Goal: Task Accomplishment & Management: Use online tool/utility

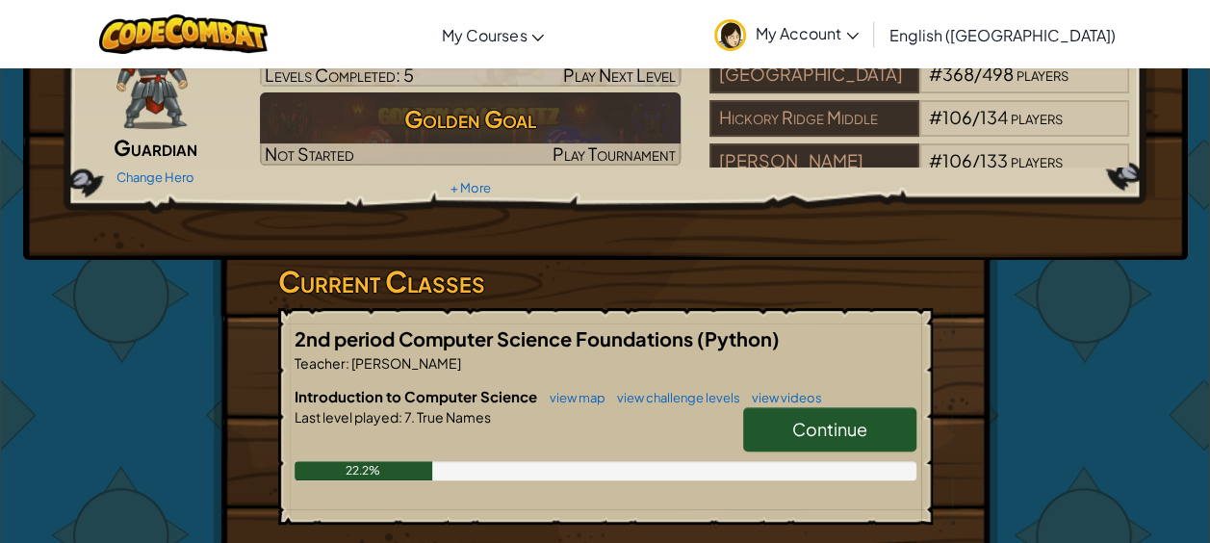
scroll to position [227, 0]
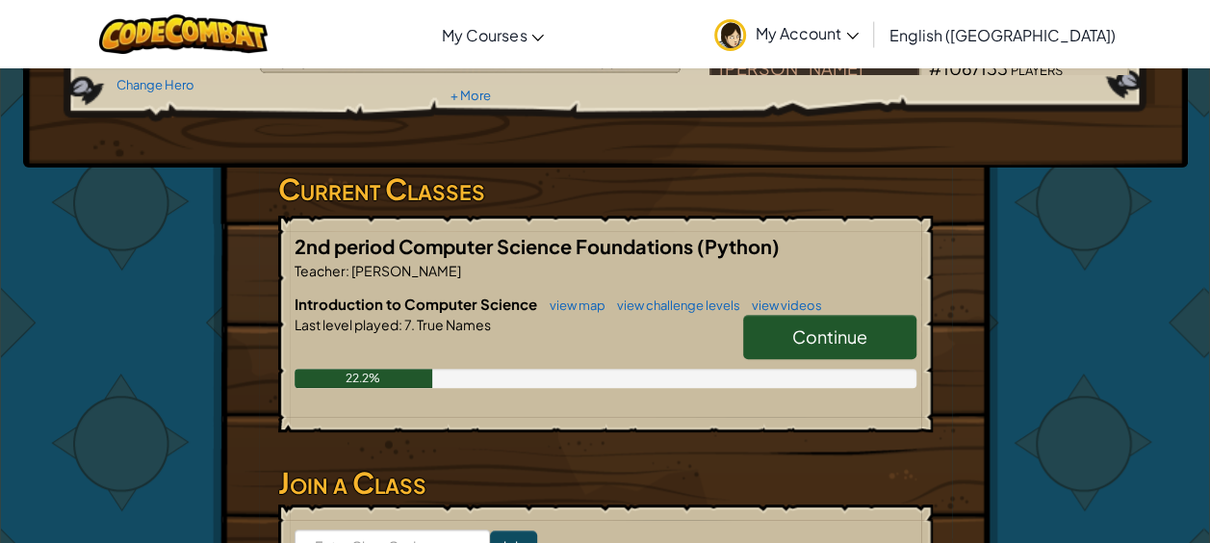
click at [831, 385] on div "22.2%" at bounding box center [606, 378] width 622 height 19
click at [845, 351] on link "Continue" at bounding box center [829, 337] width 173 height 44
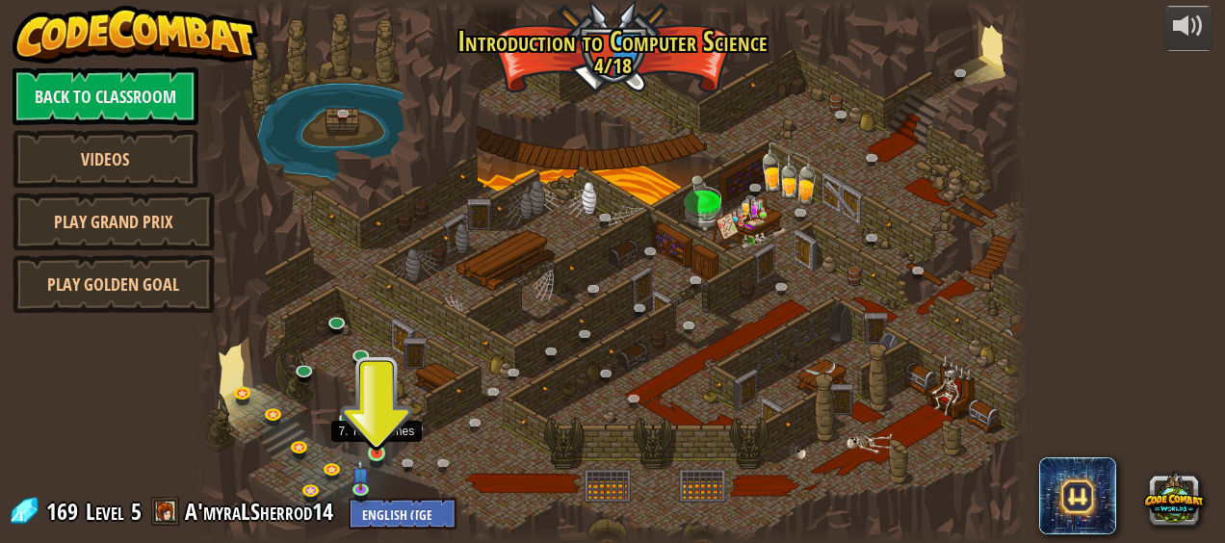
click at [379, 441] on img at bounding box center [377, 433] width 18 height 42
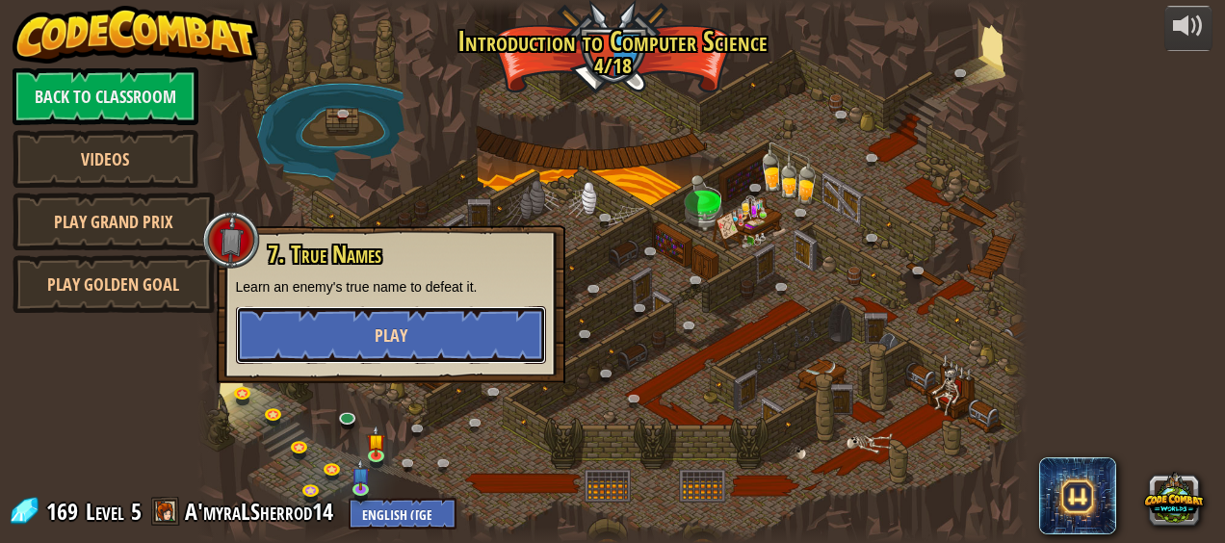
click at [394, 322] on button "Play" at bounding box center [391, 335] width 310 height 58
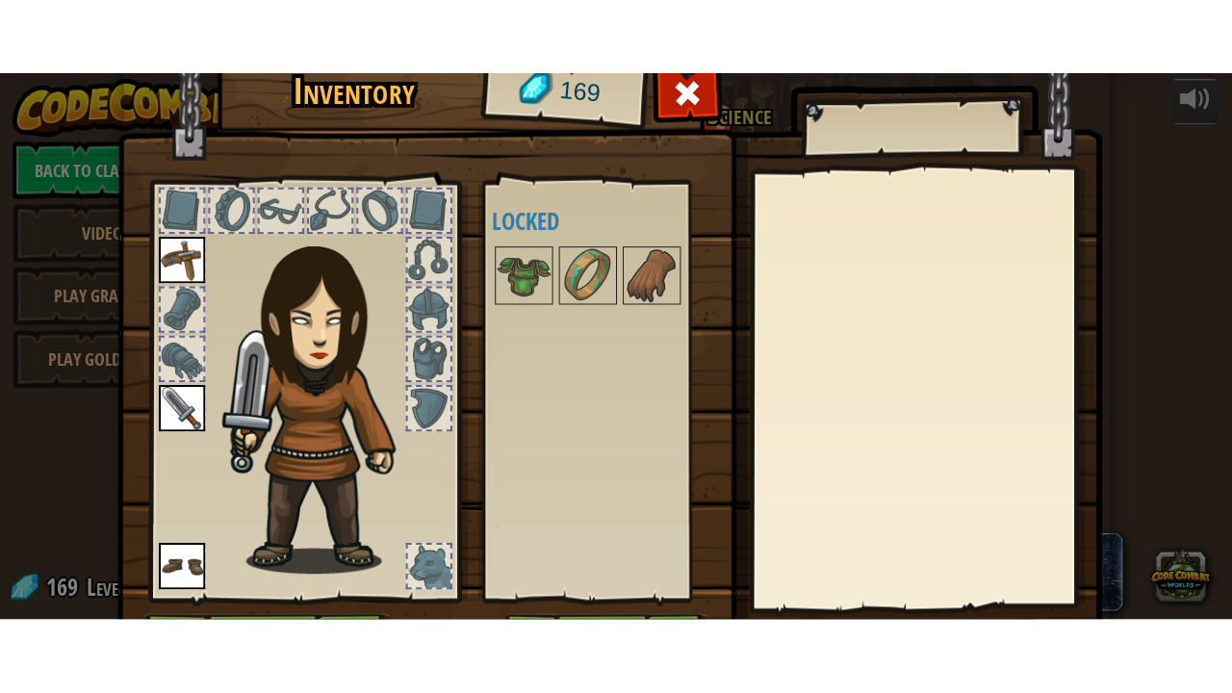
scroll to position [121, 0]
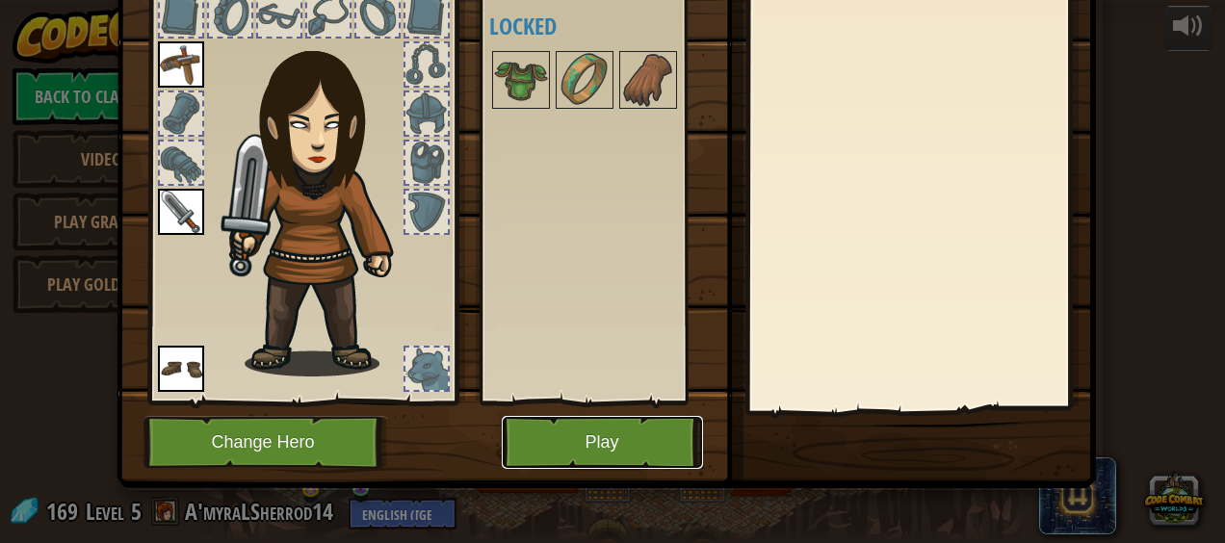
click at [637, 439] on button "Play" at bounding box center [602, 442] width 201 height 53
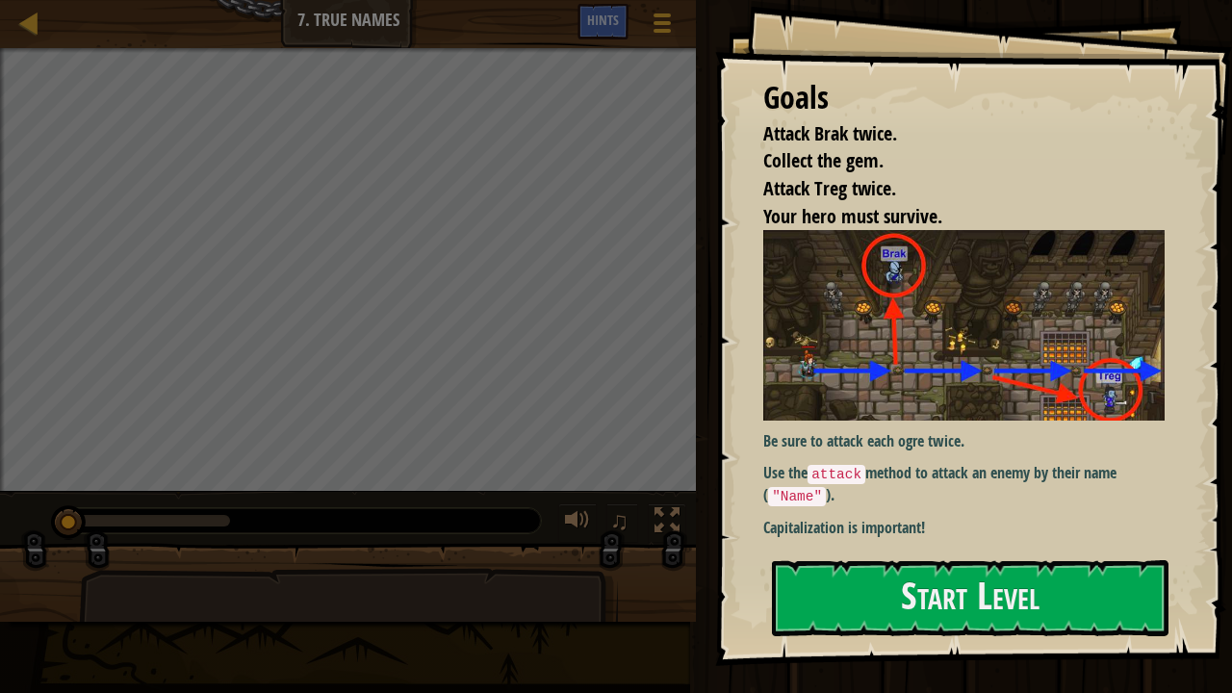
drag, startPoint x: 1231, startPoint y: 468, endPoint x: 1056, endPoint y: 551, distance: 193.8
click at [1056, 542] on div "Goals Attack Brak twice. Collect the gem. Attack Treg twice. Your hero must sur…" at bounding box center [616, 346] width 1232 height 693
click at [1014, 542] on button "Start Level" at bounding box center [970, 598] width 397 height 76
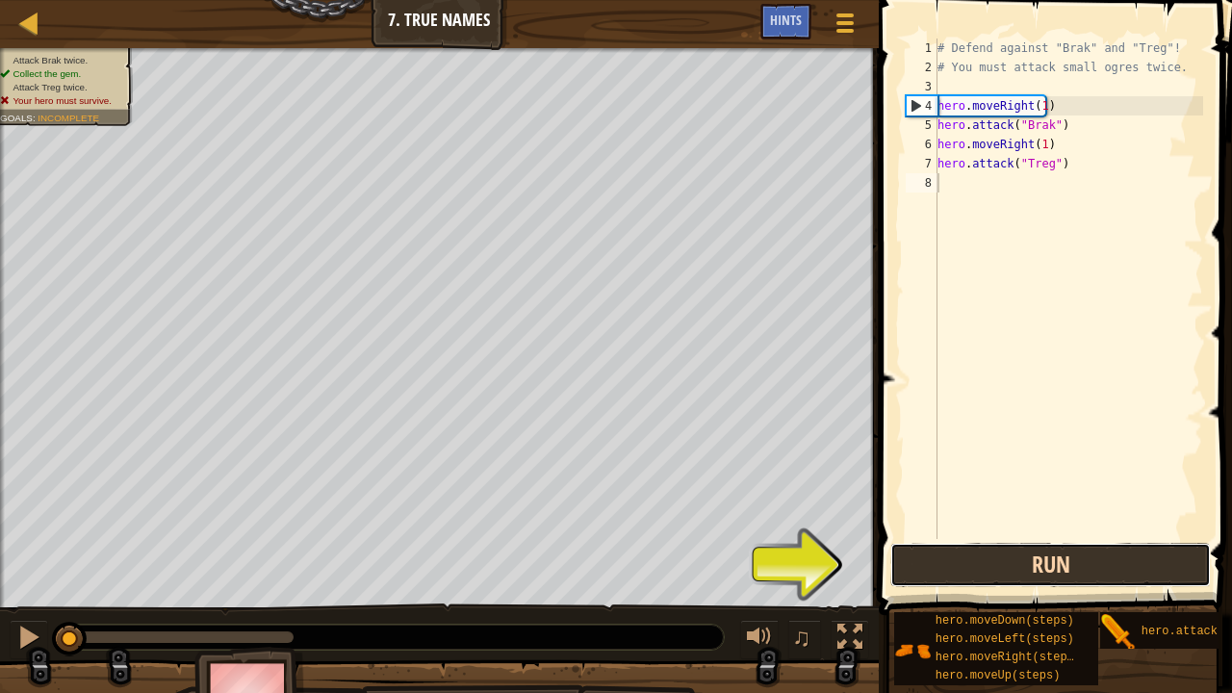
click at [957, 542] on button "Run" at bounding box center [1050, 565] width 321 height 44
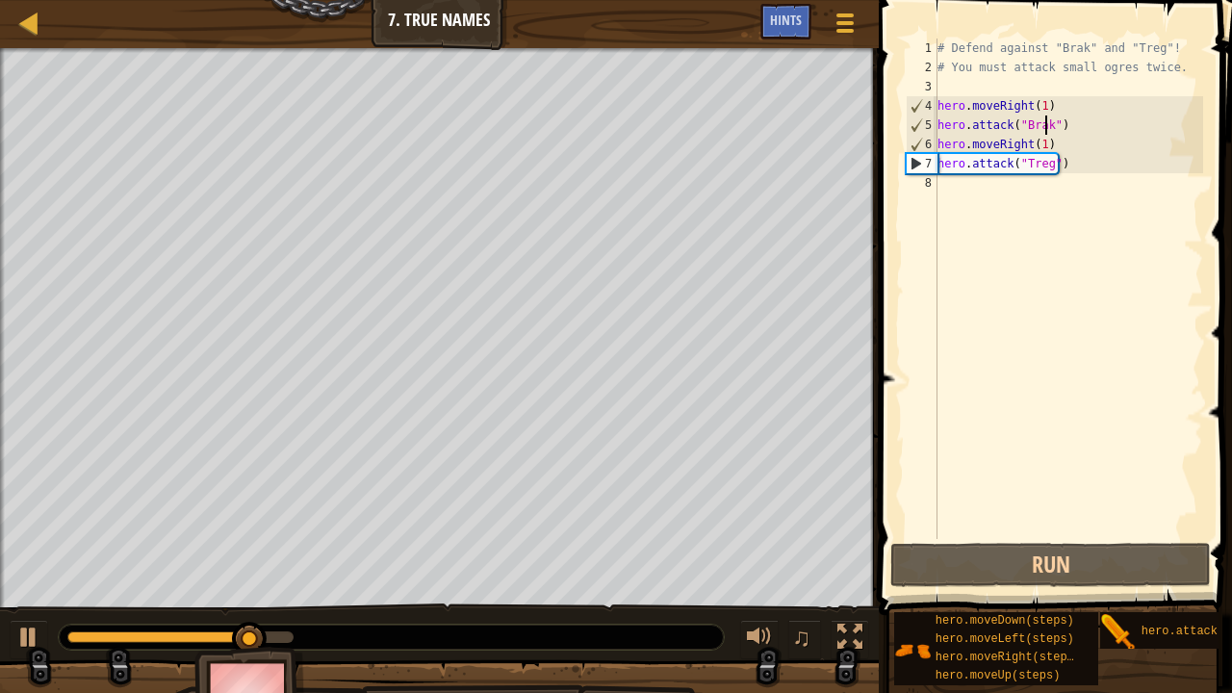
click at [1047, 126] on div "# Defend against "Brak" and "Treg"! # You must attack small ogres twice. hero .…" at bounding box center [1069, 308] width 270 height 539
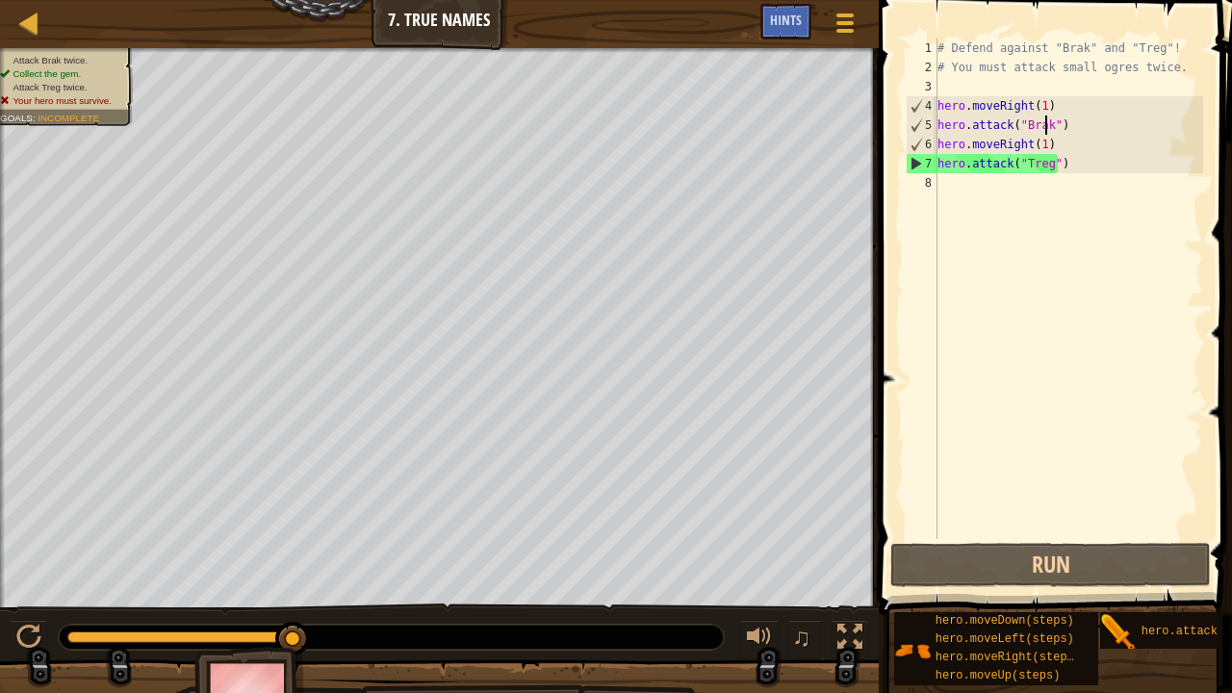
scroll to position [9, 9]
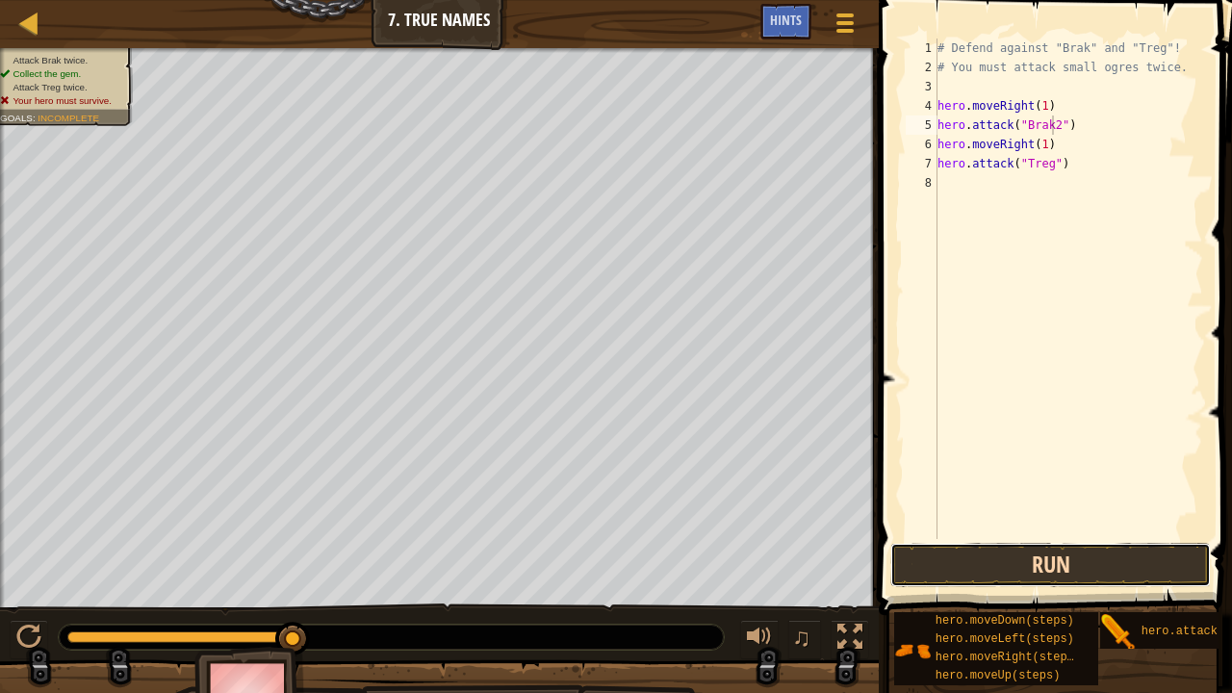
click at [1069, 542] on button "Run" at bounding box center [1050, 565] width 321 height 44
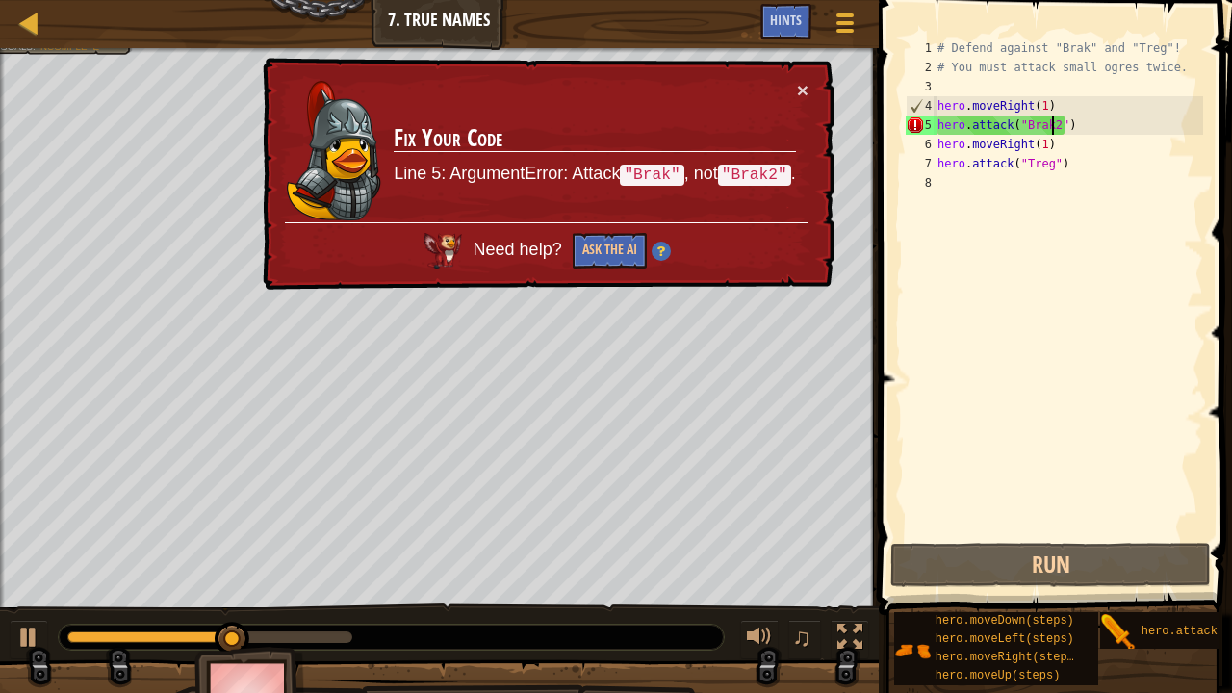
type textarea "hero.attack("Brak")"
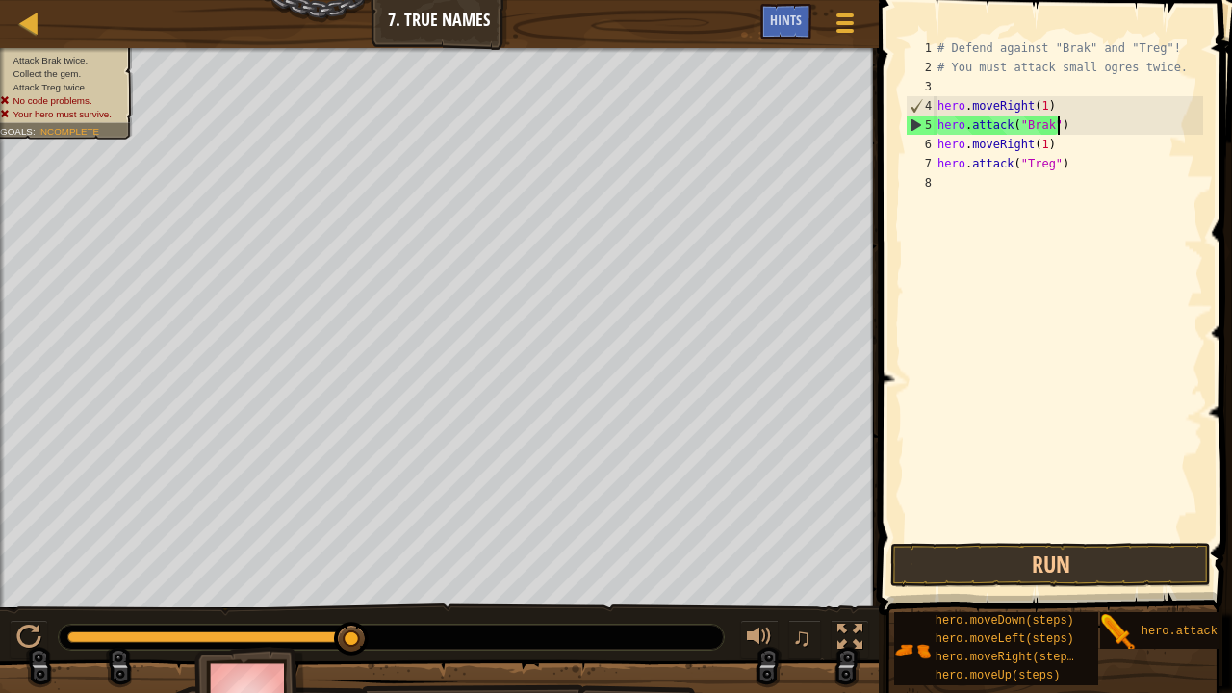
click at [1069, 131] on div "# Defend against "Brak" and "Treg"! # You must attack small ogres twice. hero .…" at bounding box center [1069, 308] width 270 height 539
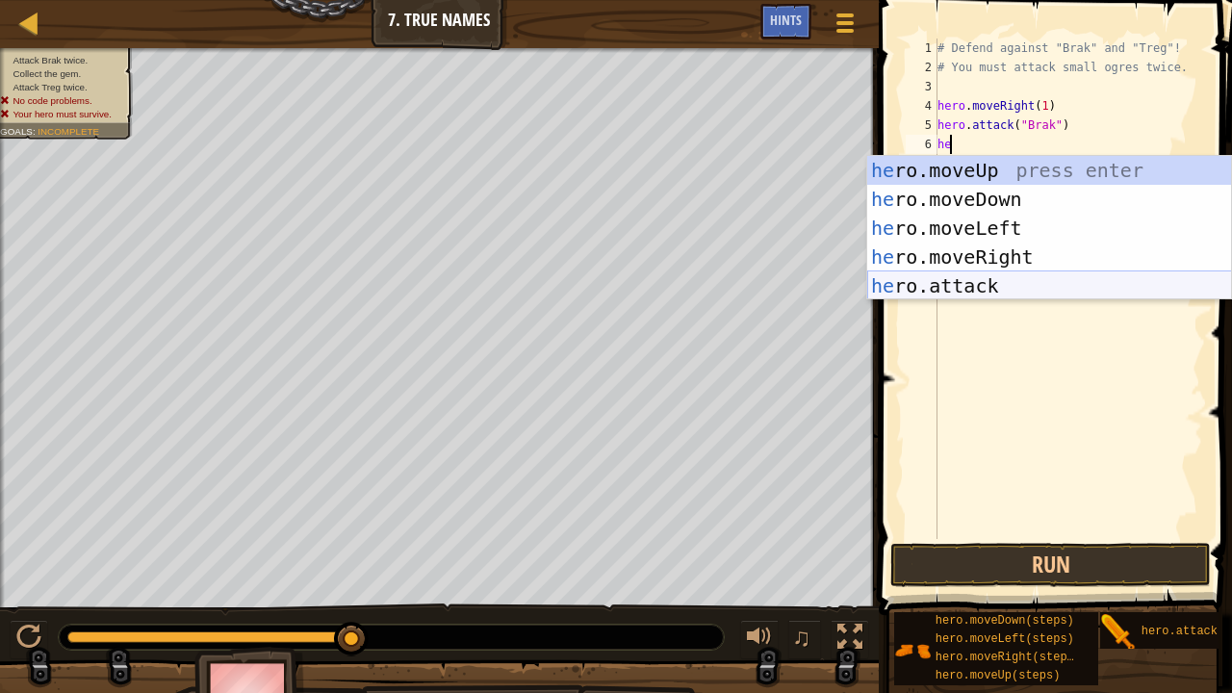
click at [1074, 281] on div "he ro.moveUp press enter he ro.moveDown press enter he ro.moveLeft press enter …" at bounding box center [1049, 257] width 365 height 202
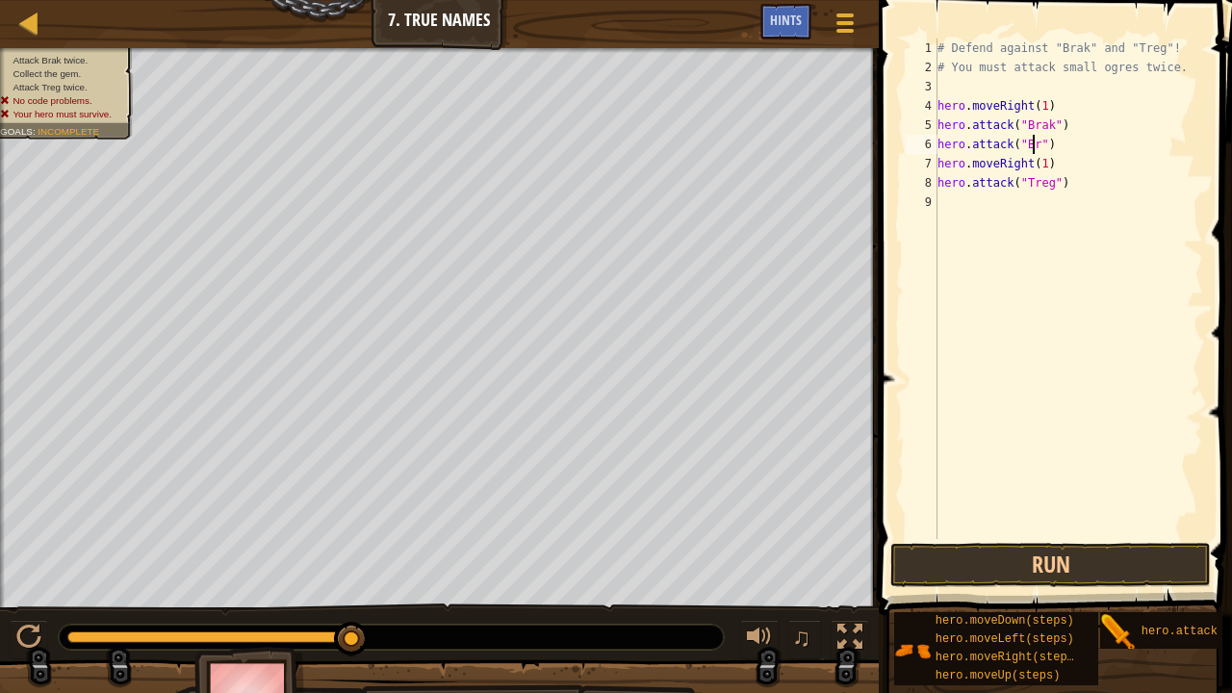
scroll to position [9, 8]
click at [1068, 182] on div "# Defend against "Brak" and "Treg"! # You must attack small ogres twice. hero .…" at bounding box center [1069, 308] width 270 height 539
type textarea "hero.attack("Treg")"
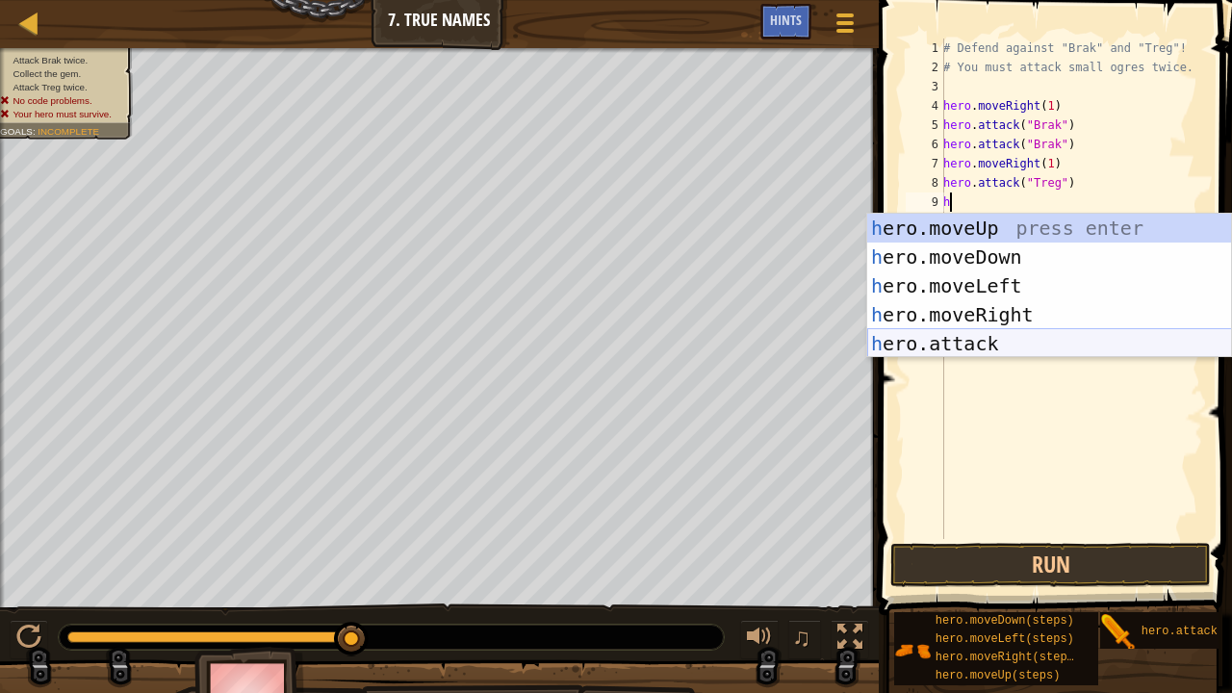
click at [1009, 339] on div "h ero.moveUp press enter h ero.moveDown press enter h ero.moveLeft press enter …" at bounding box center [1049, 315] width 365 height 202
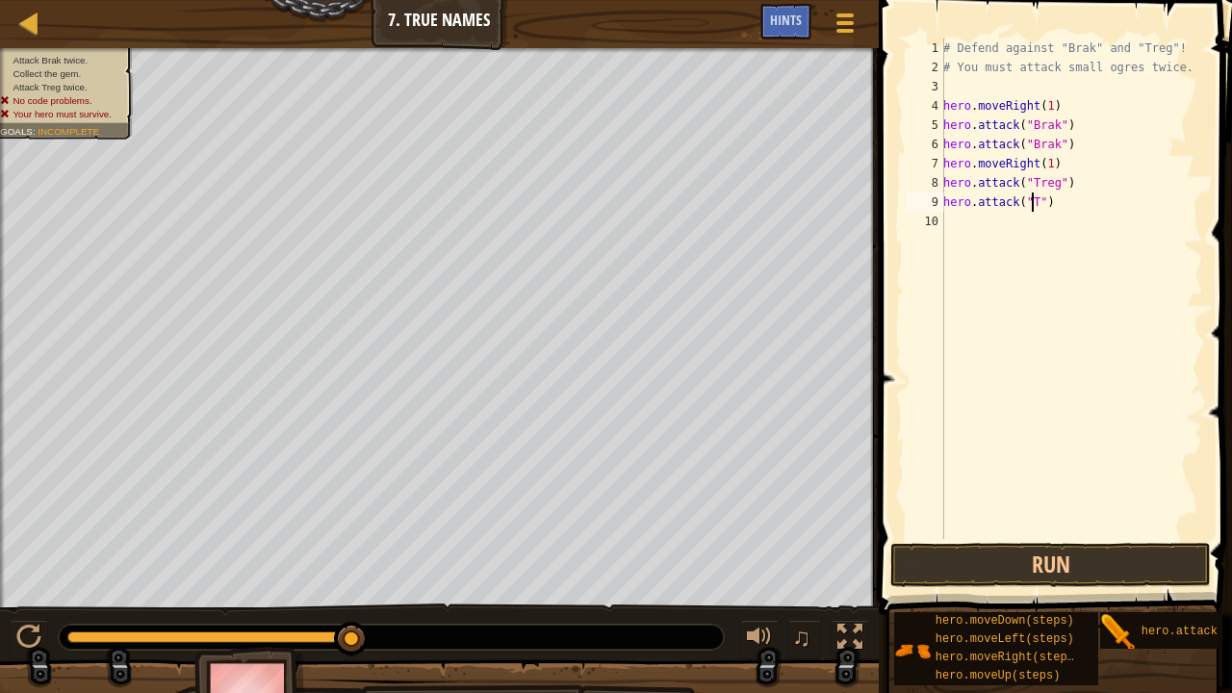
scroll to position [9, 8]
type textarea "hero.attack("Treg")"
click at [1043, 542] on button "Run" at bounding box center [1050, 565] width 321 height 44
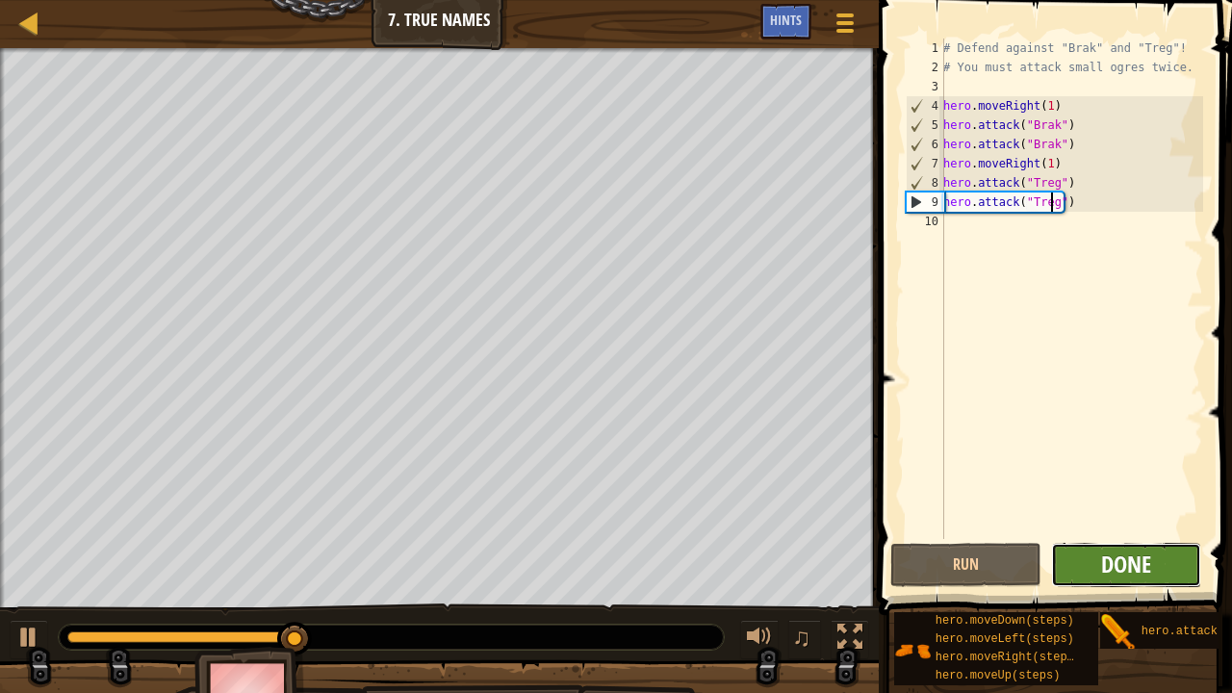
click at [1115, 542] on span "Done" at bounding box center [1126, 564] width 50 height 31
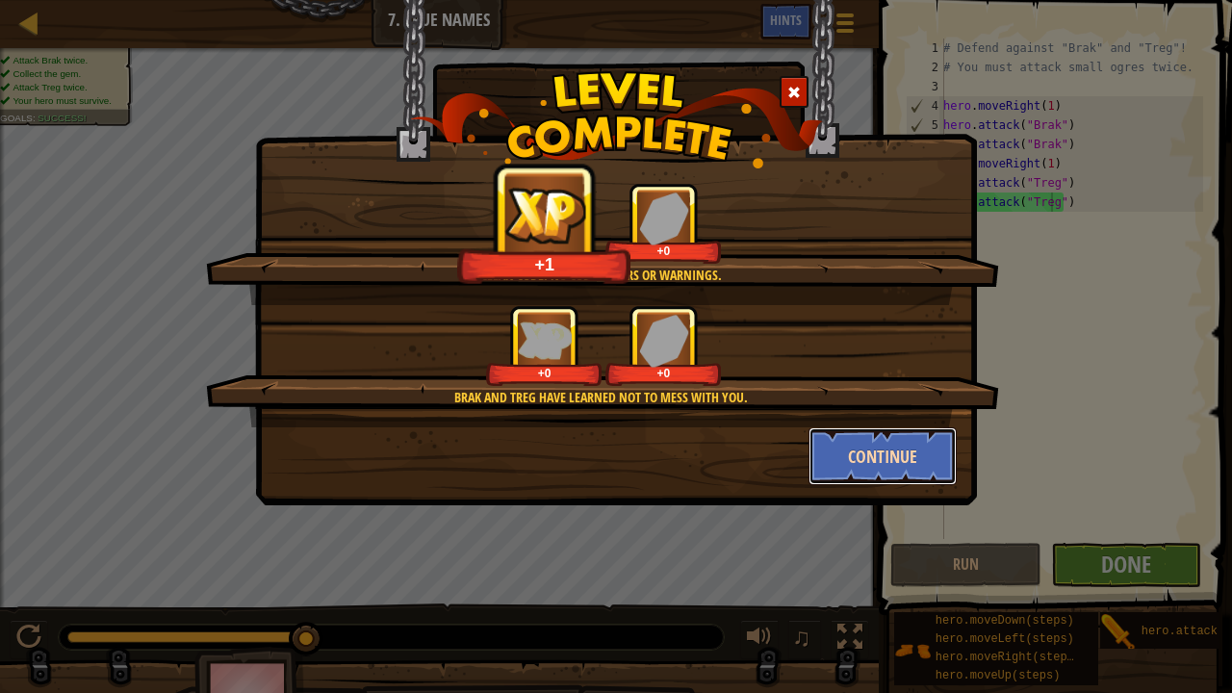
click at [925, 444] on button "Continue" at bounding box center [883, 456] width 149 height 58
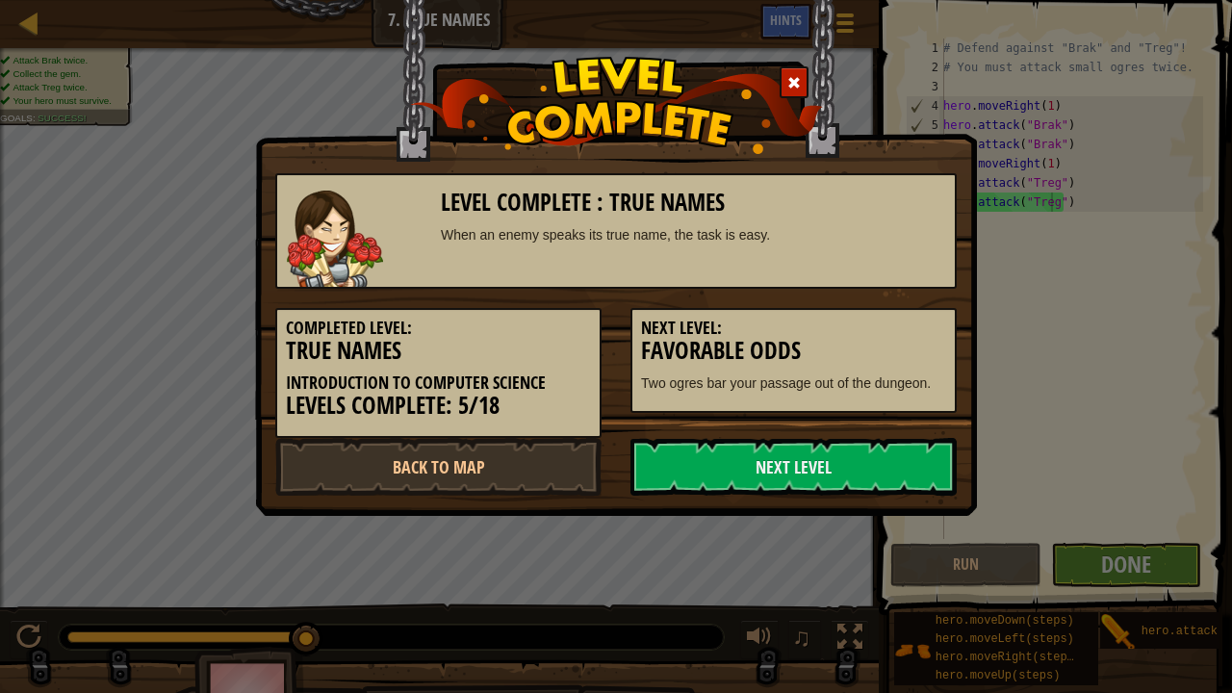
click at [925, 444] on link "Next Level" at bounding box center [794, 467] width 326 height 58
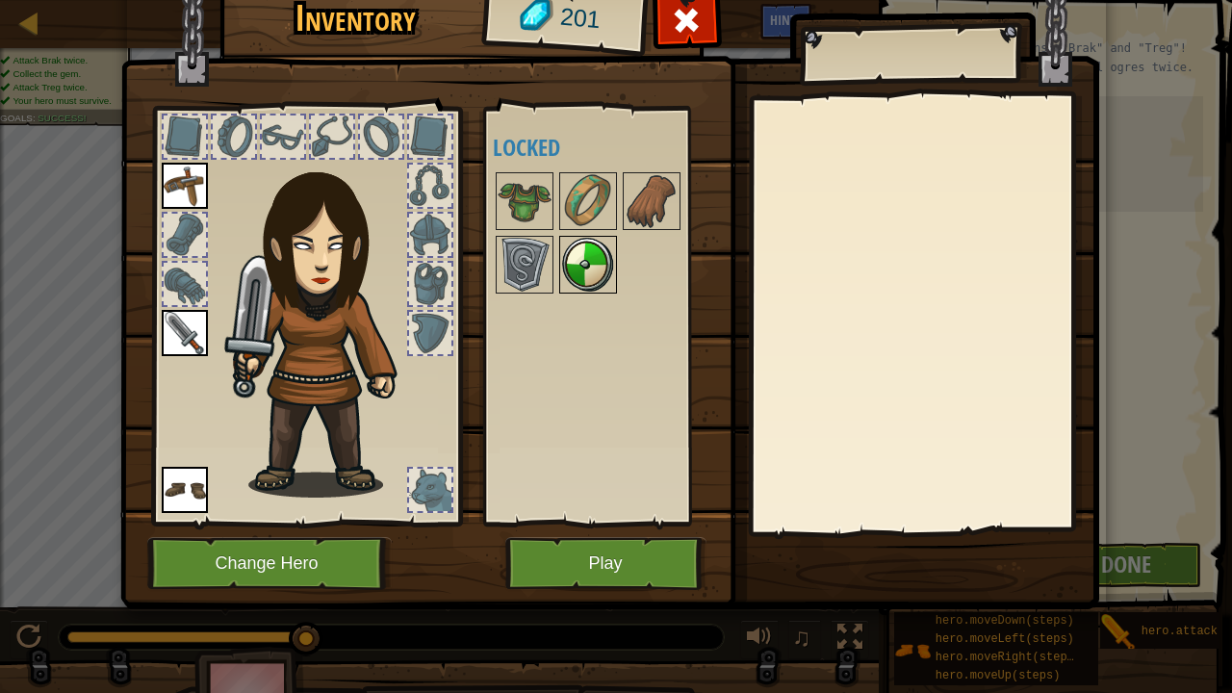
click at [598, 282] on img at bounding box center [588, 265] width 54 height 54
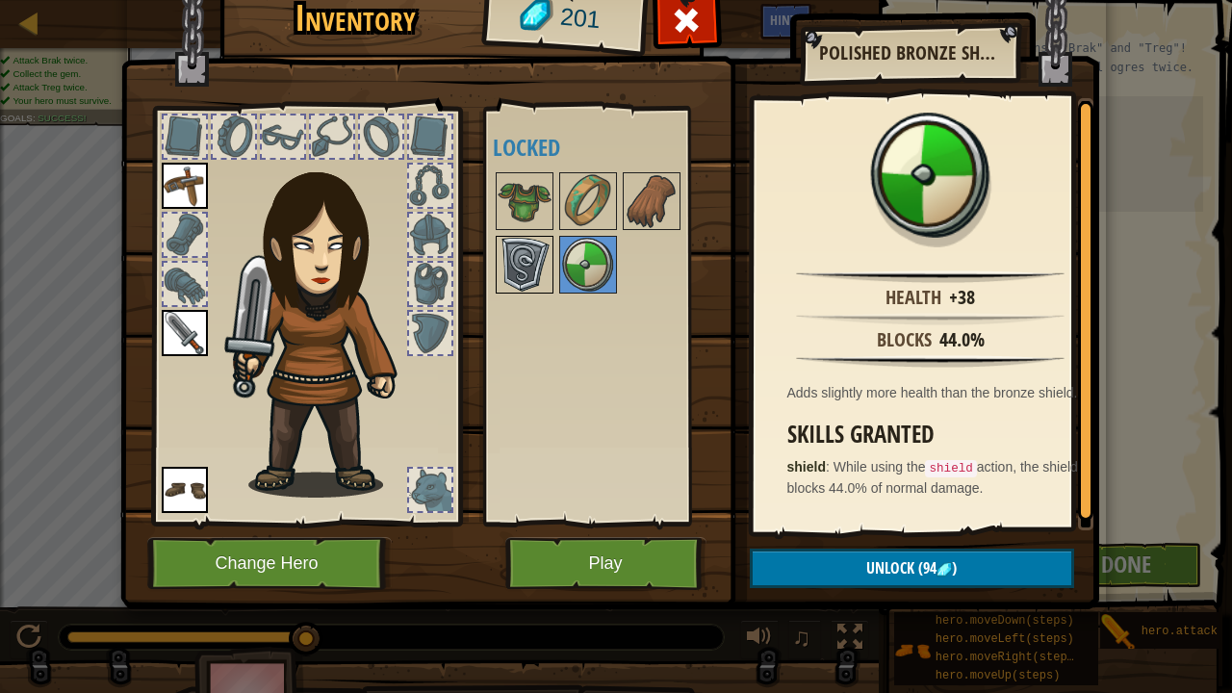
click at [524, 261] on img at bounding box center [525, 265] width 54 height 54
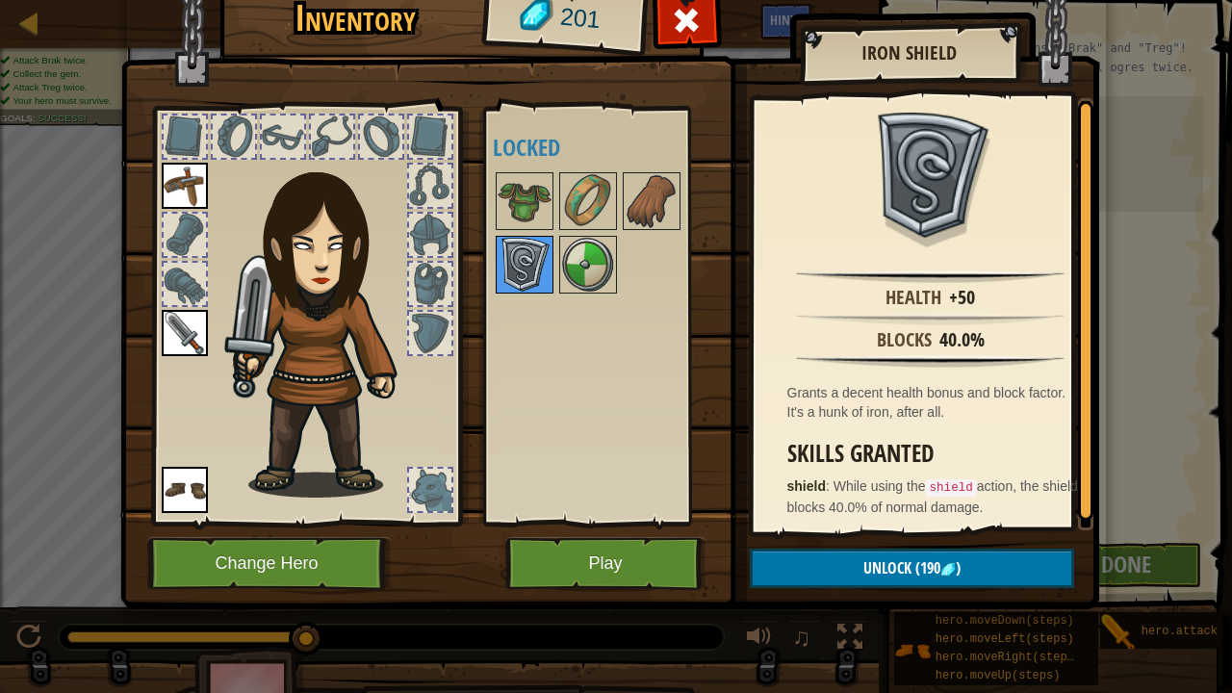
click at [513, 238] on img at bounding box center [525, 265] width 54 height 54
click at [512, 228] on div at bounding box center [525, 201] width 58 height 58
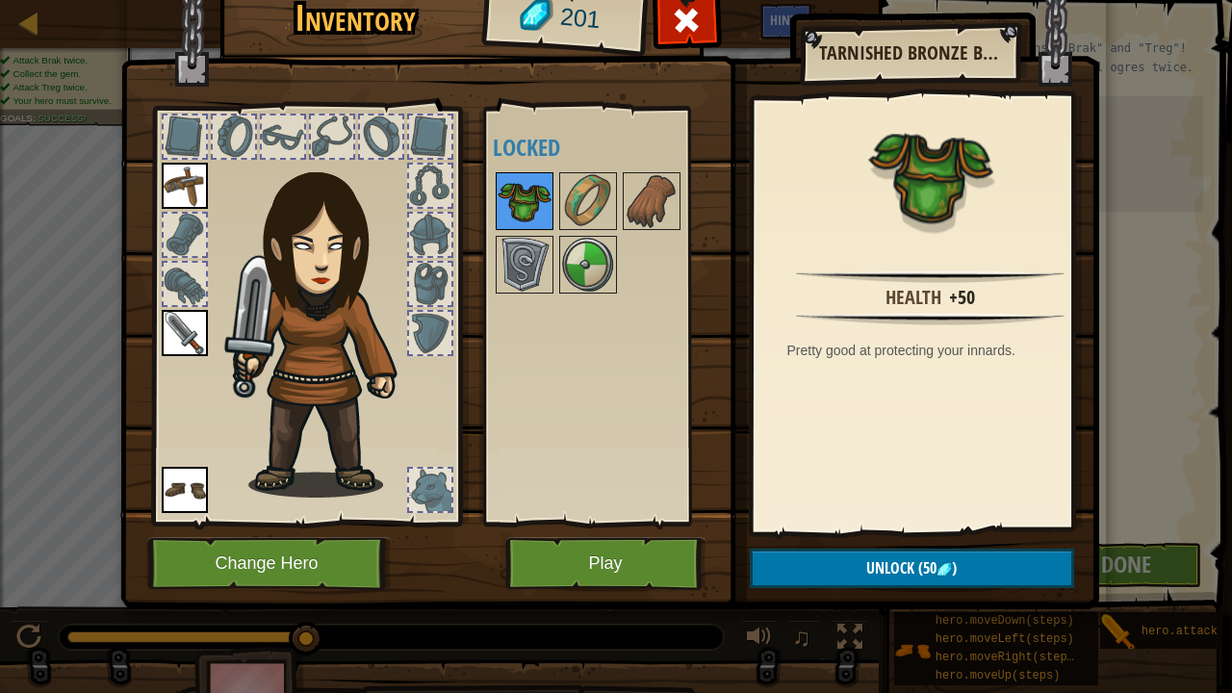
click at [498, 208] on img at bounding box center [525, 201] width 54 height 54
click at [547, 239] on img at bounding box center [525, 265] width 54 height 54
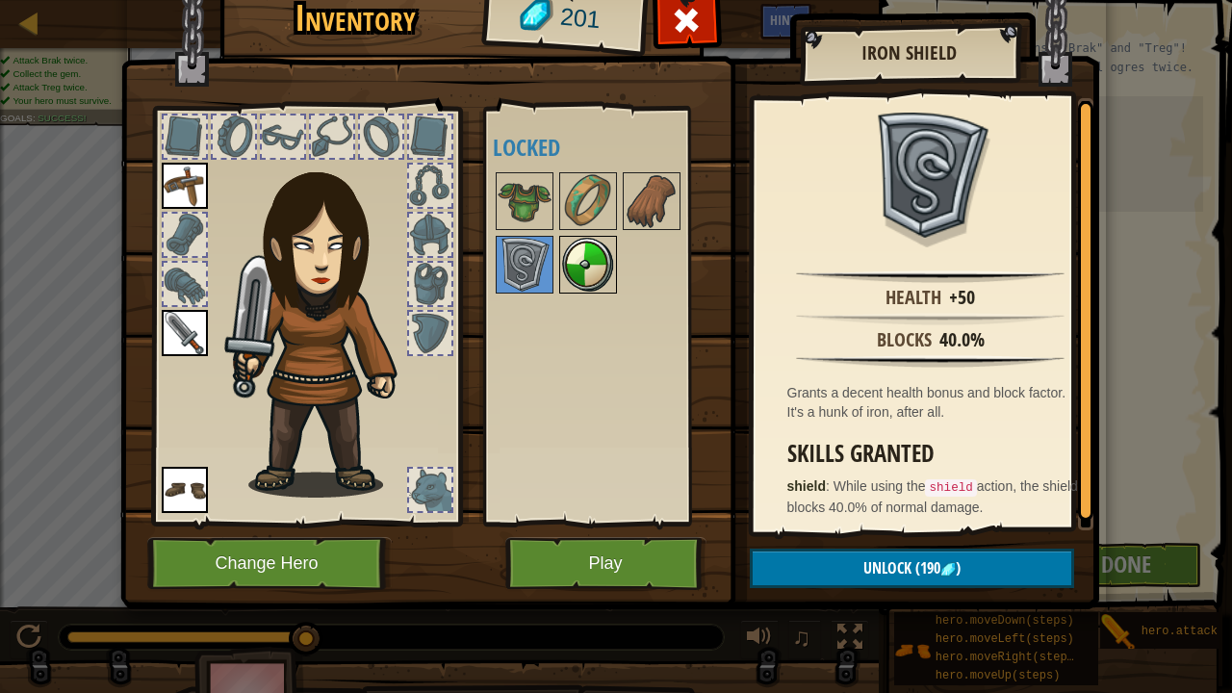
click at [579, 254] on img at bounding box center [588, 265] width 54 height 54
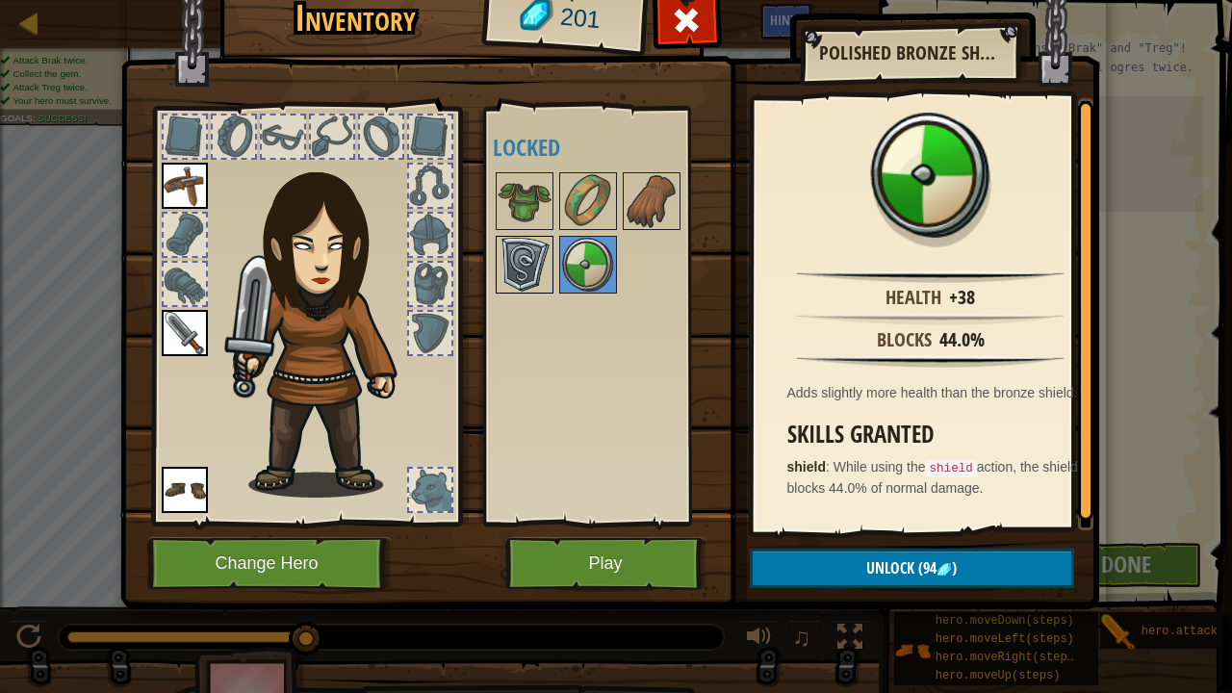
click at [542, 250] on img at bounding box center [525, 265] width 54 height 54
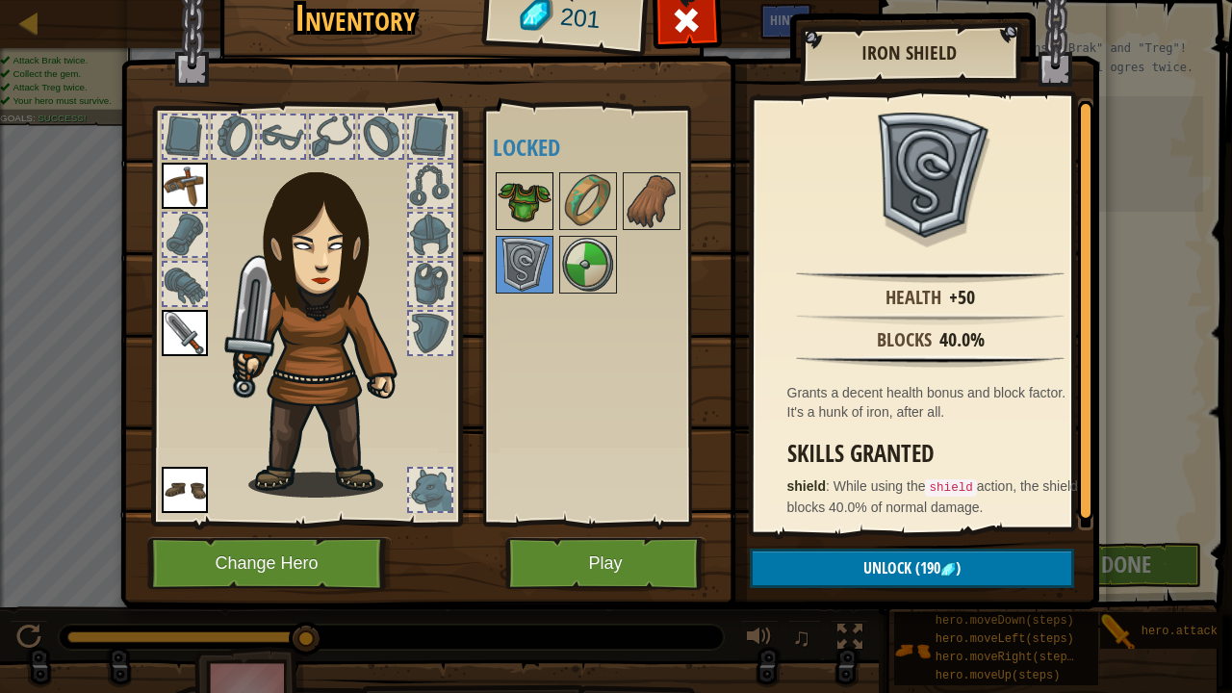
click at [532, 226] on img at bounding box center [525, 201] width 54 height 54
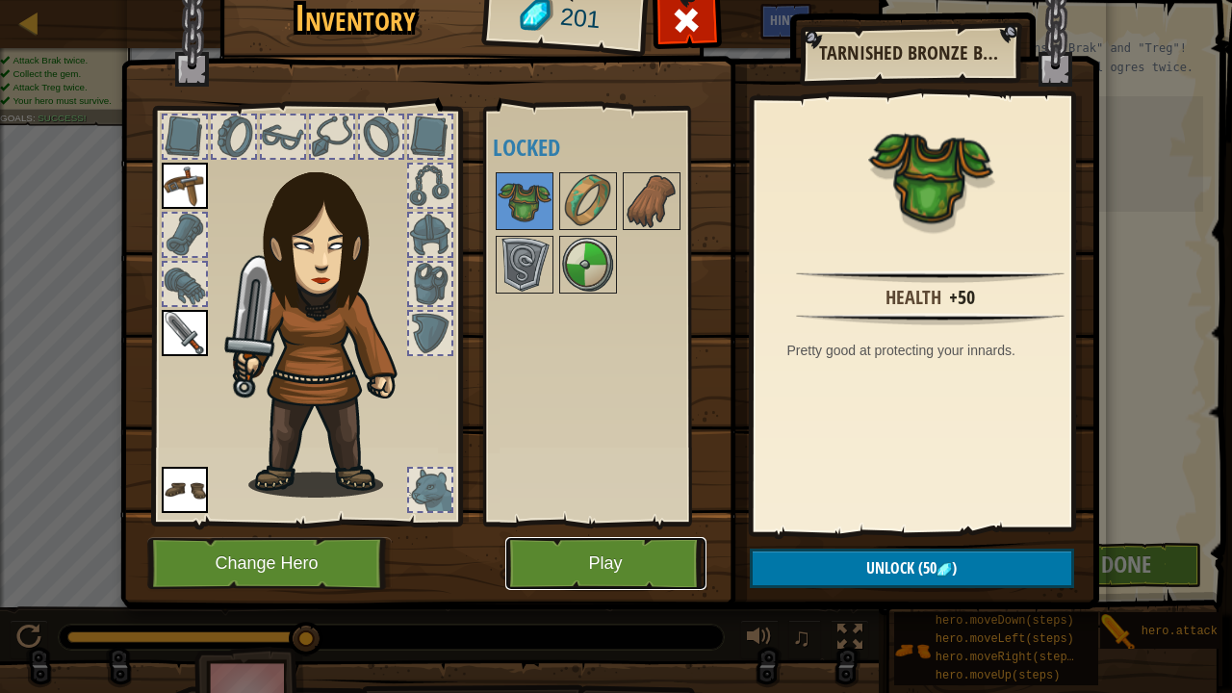
click at [596, 542] on button "Play" at bounding box center [605, 563] width 201 height 53
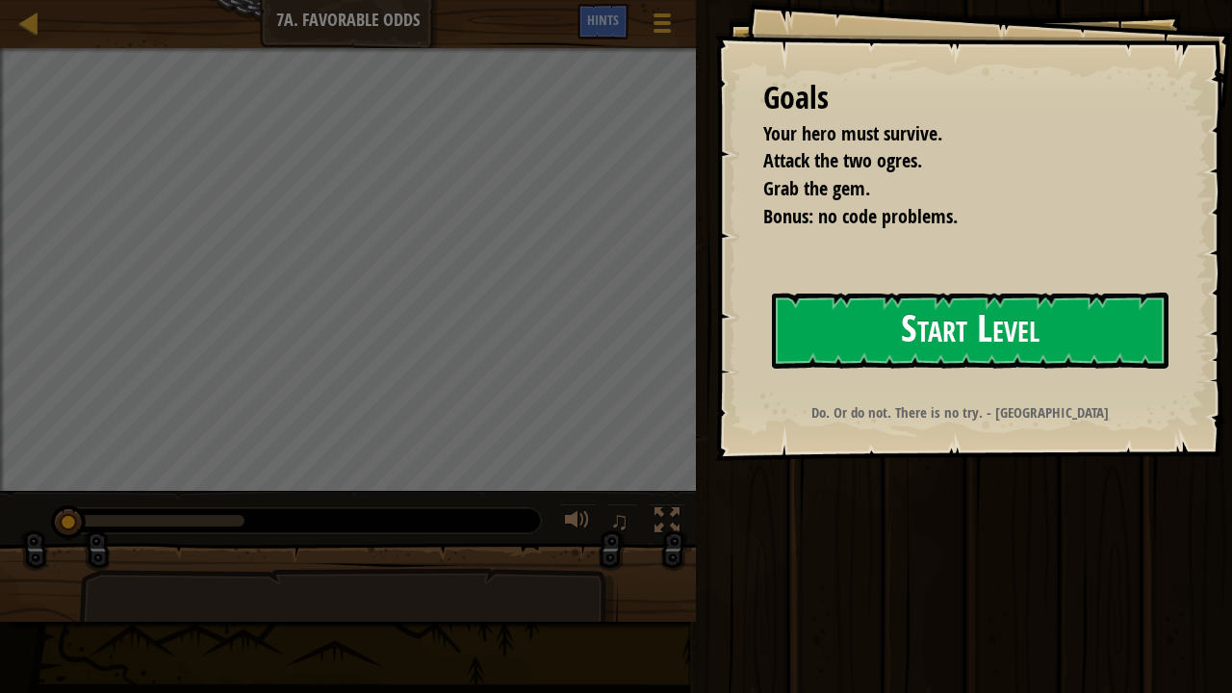
click at [834, 303] on button "Start Level" at bounding box center [970, 331] width 397 height 76
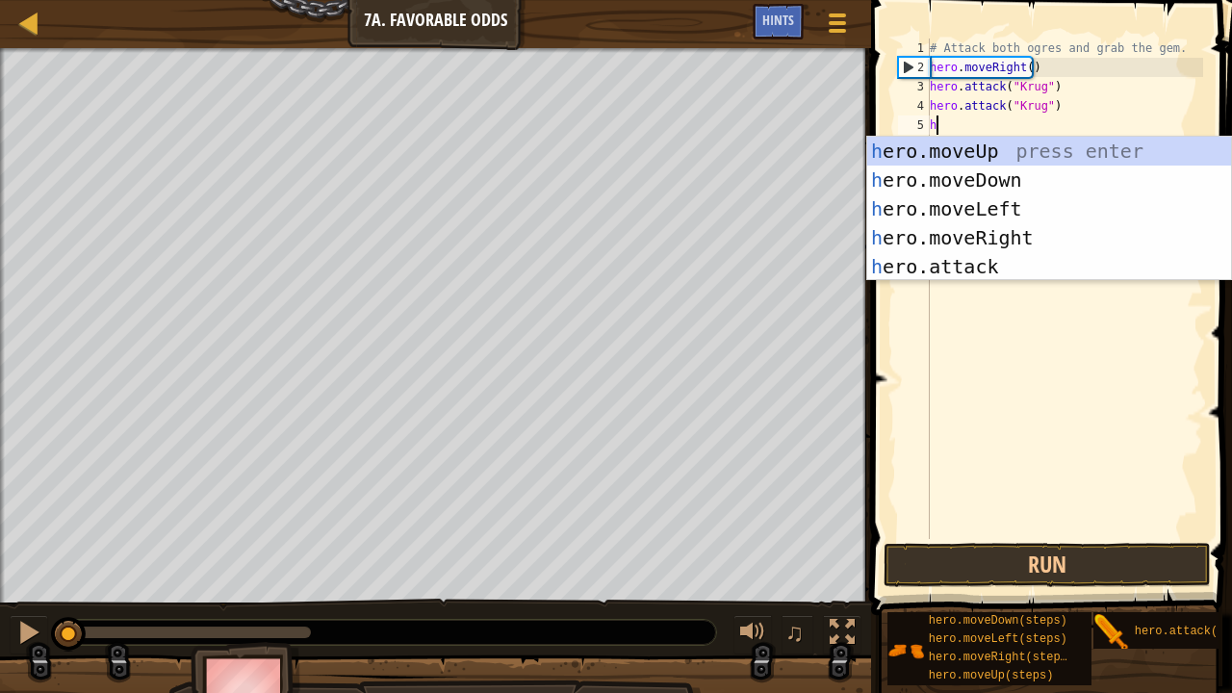
scroll to position [9, 0]
type textarea "her"
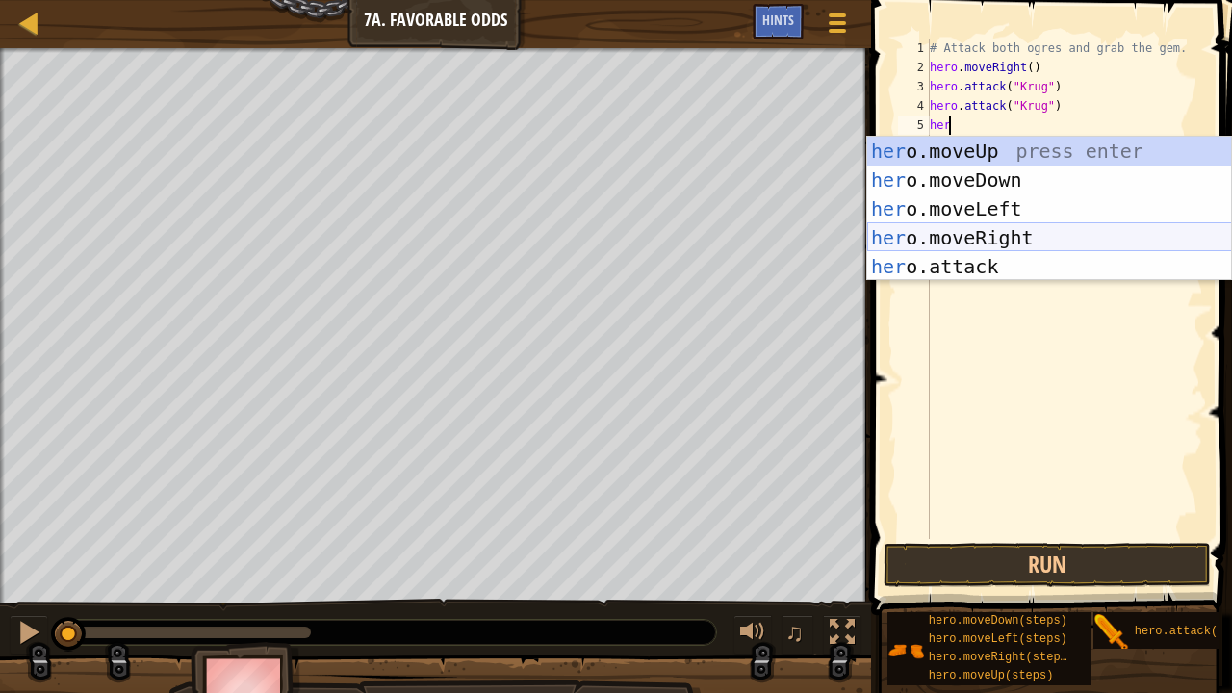
click at [1001, 239] on div "her o.moveUp press enter her o.moveDown press enter her o.moveLeft press enter …" at bounding box center [1049, 238] width 365 height 202
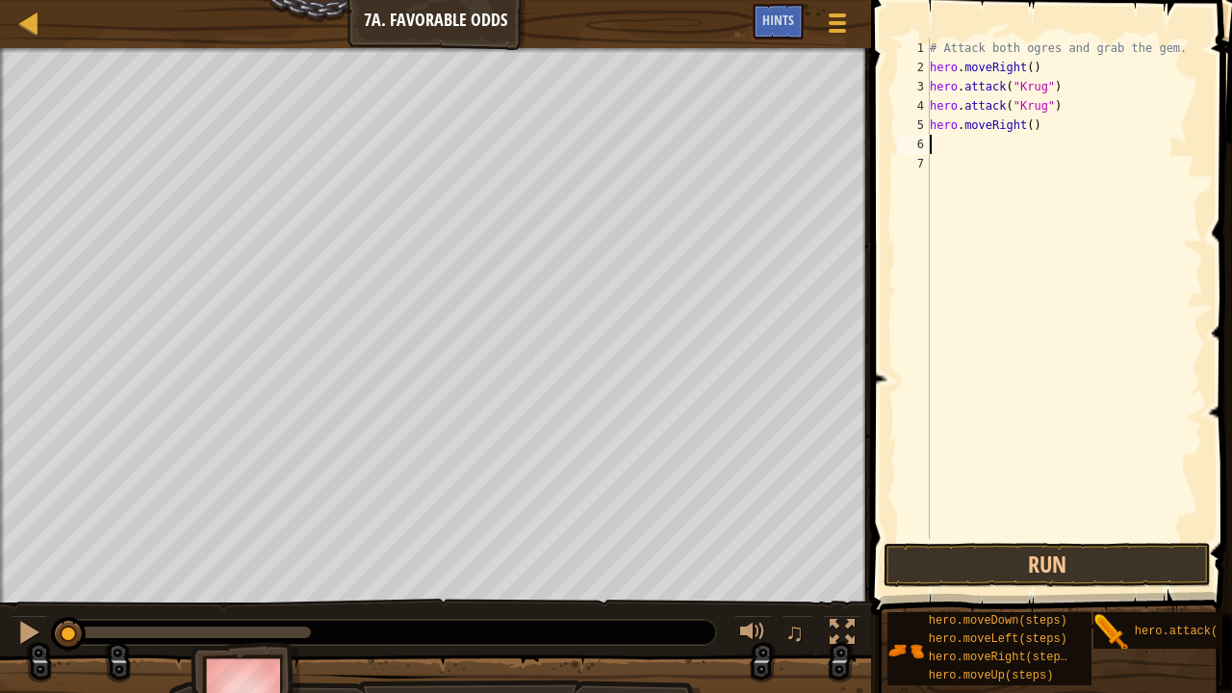
click at [1024, 121] on div "# Attack both ogres and grab the gem. hero . moveRight ( ) hero . attack ( "[PE…" at bounding box center [1064, 308] width 277 height 539
type textarea "hero.moveRight(1)"
click at [1002, 138] on div "# Attack both ogres and grab the gem. hero . moveRight ( ) hero . attack ( "[PE…" at bounding box center [1064, 308] width 277 height 539
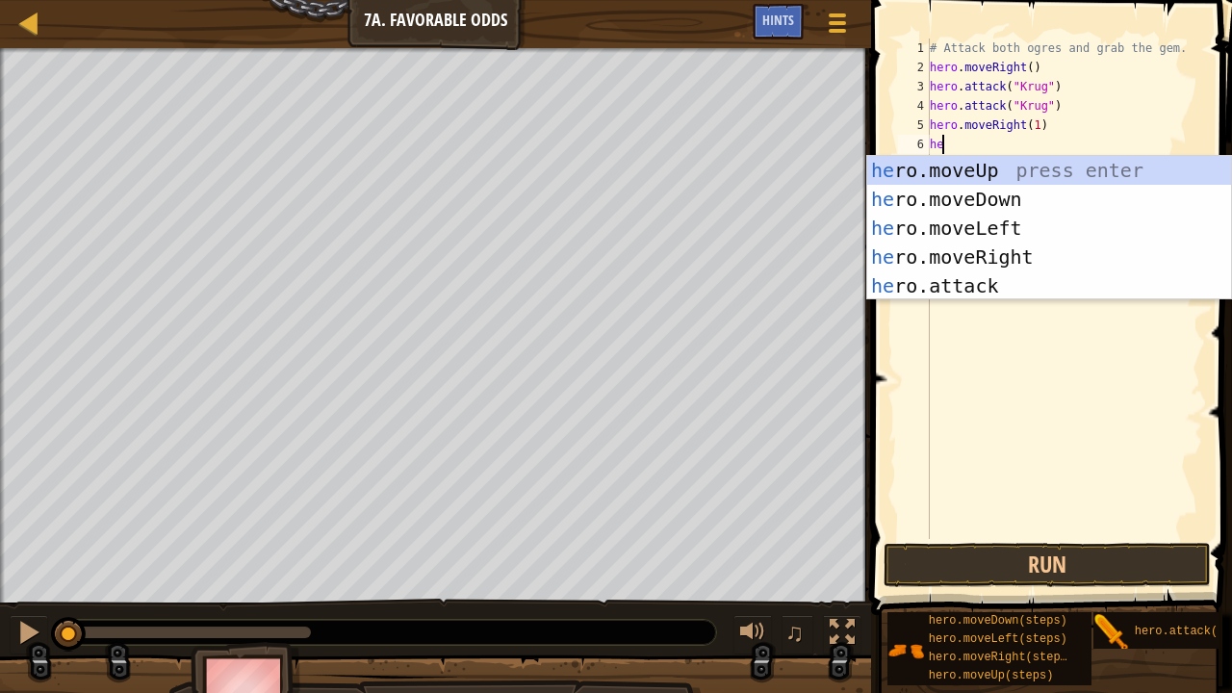
type textarea "her"
click at [968, 163] on div "her o.moveUp press enter her o.moveDown press enter her o.moveLeft press enter …" at bounding box center [1049, 257] width 365 height 202
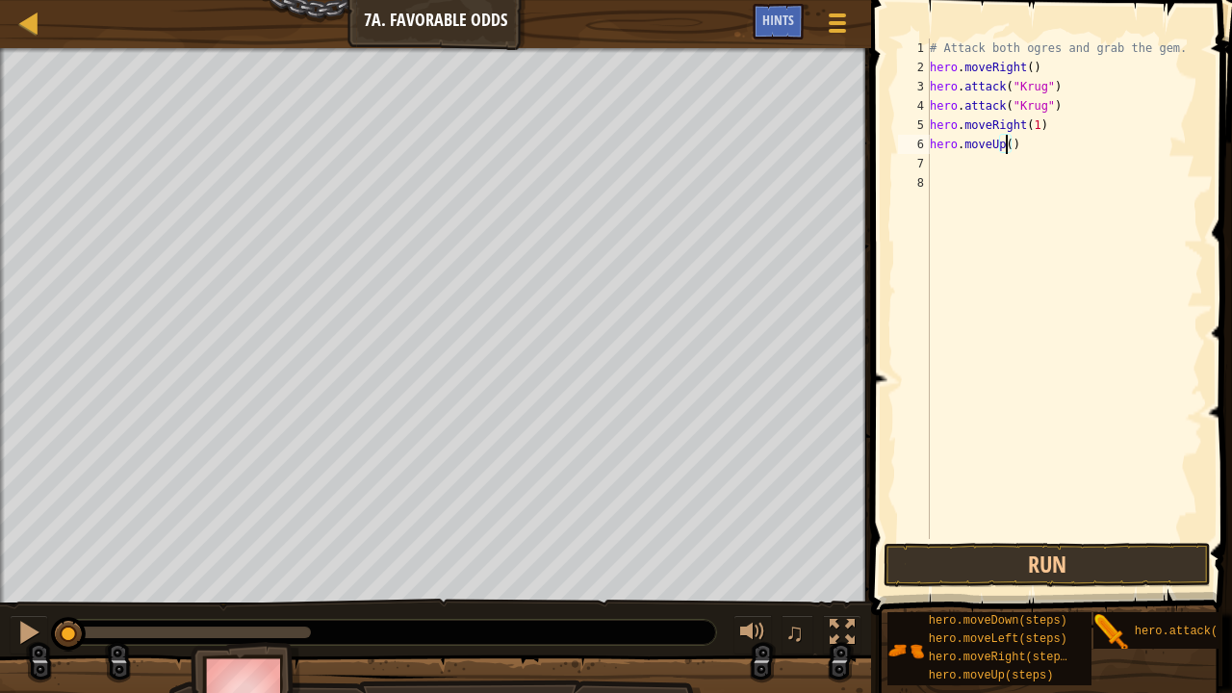
click at [1006, 146] on div "# Attack both ogres and grab the gem. hero . moveRight ( ) hero . attack ( "[PE…" at bounding box center [1064, 308] width 277 height 539
type textarea "hero.moveUp(1)"
click at [965, 166] on div "# Attack both ogres and grab the gem. hero . moveRight ( ) hero . attack ( "[PE…" at bounding box center [1064, 308] width 277 height 539
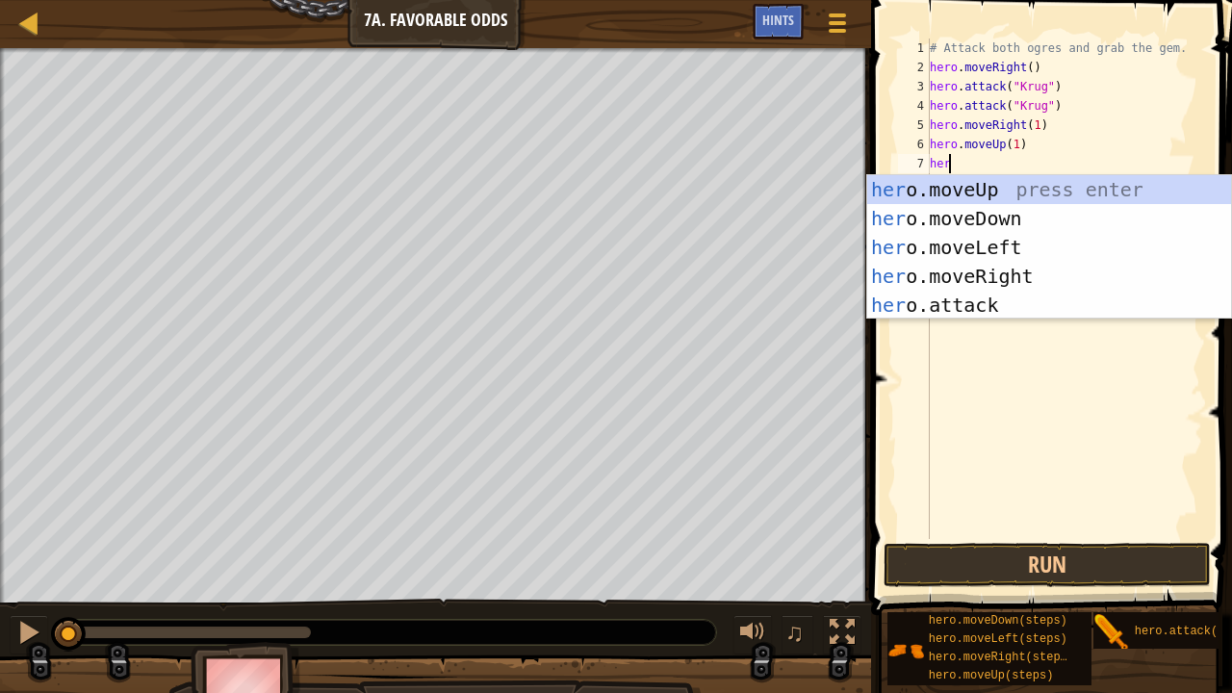
scroll to position [9, 1]
click at [966, 310] on div "hero .moveUp press enter hero .moveDown press enter hero .moveLeft press enter …" at bounding box center [1049, 276] width 365 height 202
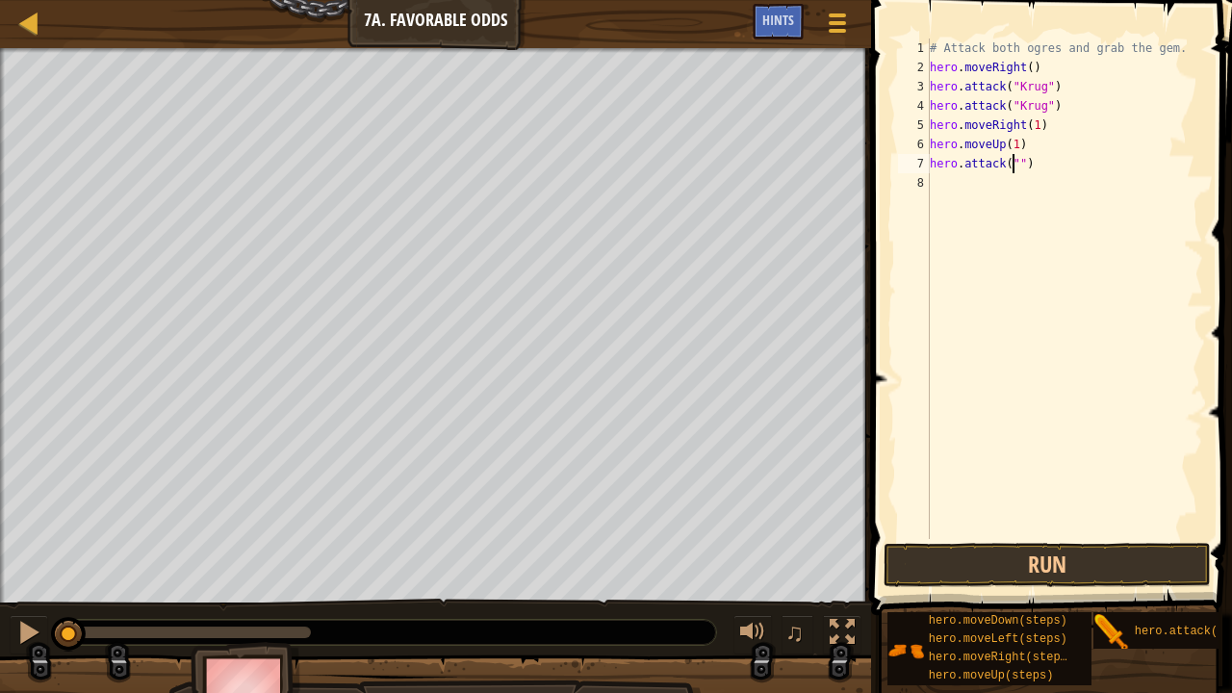
scroll to position [9, 8]
type textarea "hero.attack("Grump")"
click at [992, 184] on div "# Attack both ogres and grab the gem. hero . moveRight ( ) hero . attack ( "[PE…" at bounding box center [1064, 308] width 277 height 539
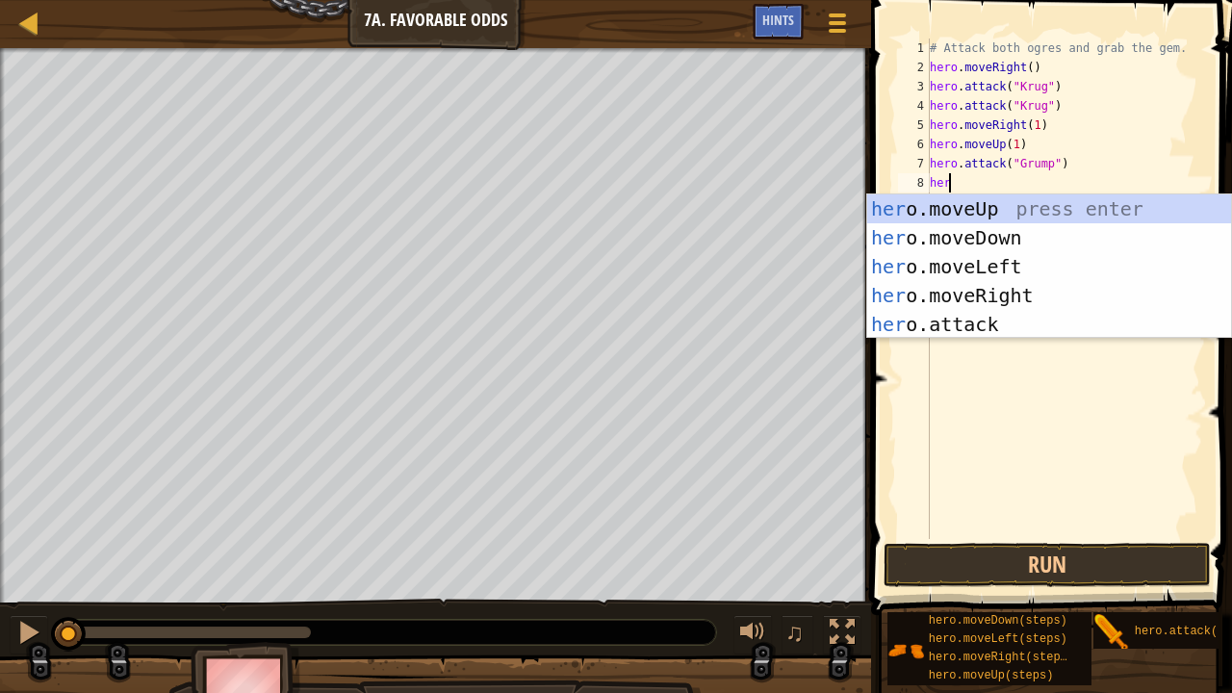
scroll to position [9, 1]
click at [1001, 331] on div "hero .moveUp press enter hero .moveDown press enter hero .moveLeft press enter …" at bounding box center [1049, 295] width 365 height 202
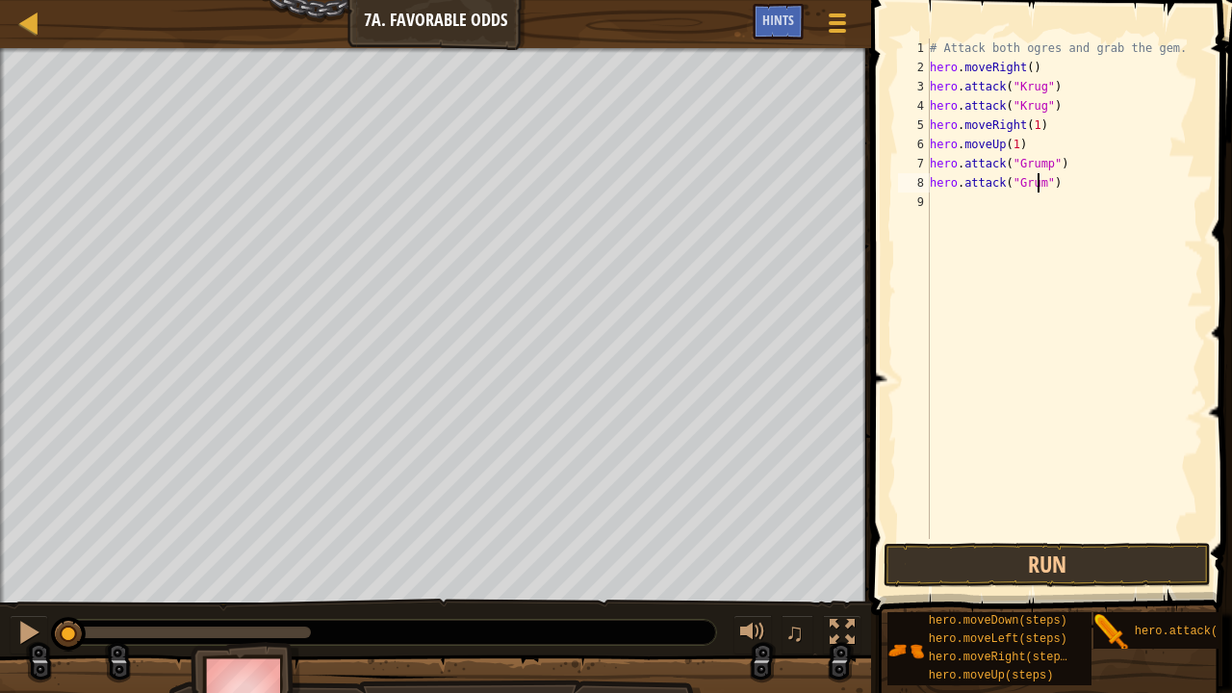
type textarea "hero.attack("Grump")"
click at [1021, 202] on div "# Attack both ogres and grab the gem. hero . moveRight ( ) hero . attack ( "[PE…" at bounding box center [1064, 308] width 277 height 539
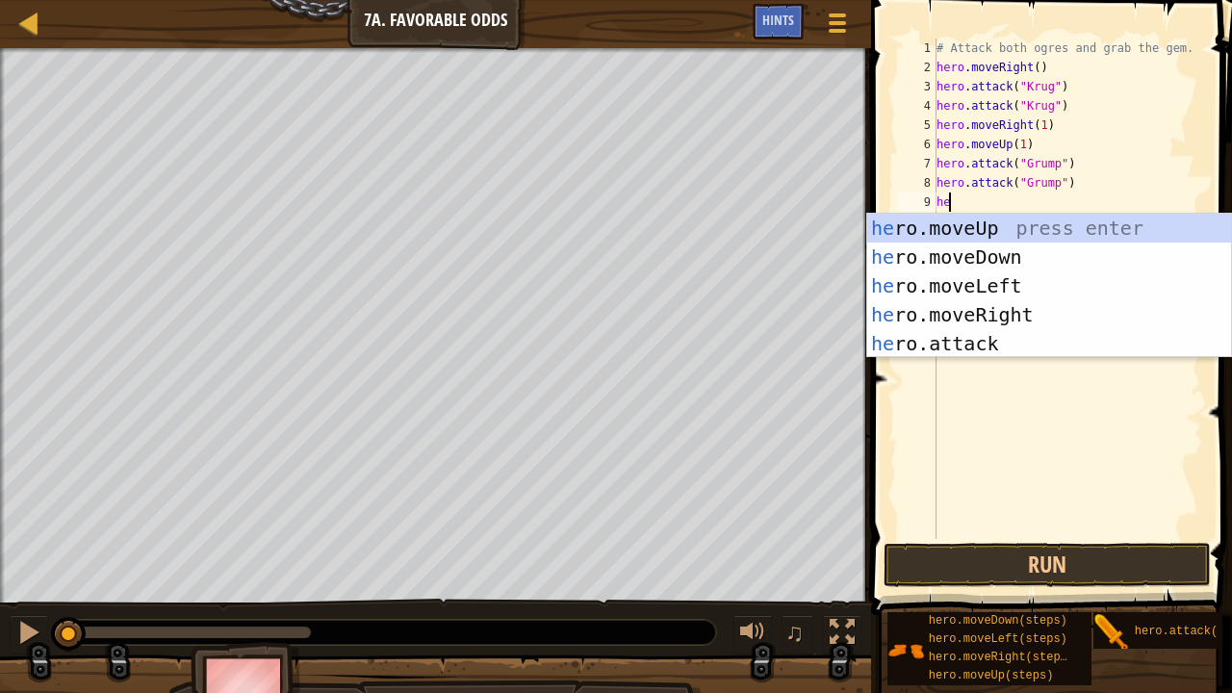
type textarea "hero"
click at [1020, 289] on div "hero .moveUp press enter hero .moveDown press enter hero .moveLeft press enter …" at bounding box center [1049, 315] width 365 height 202
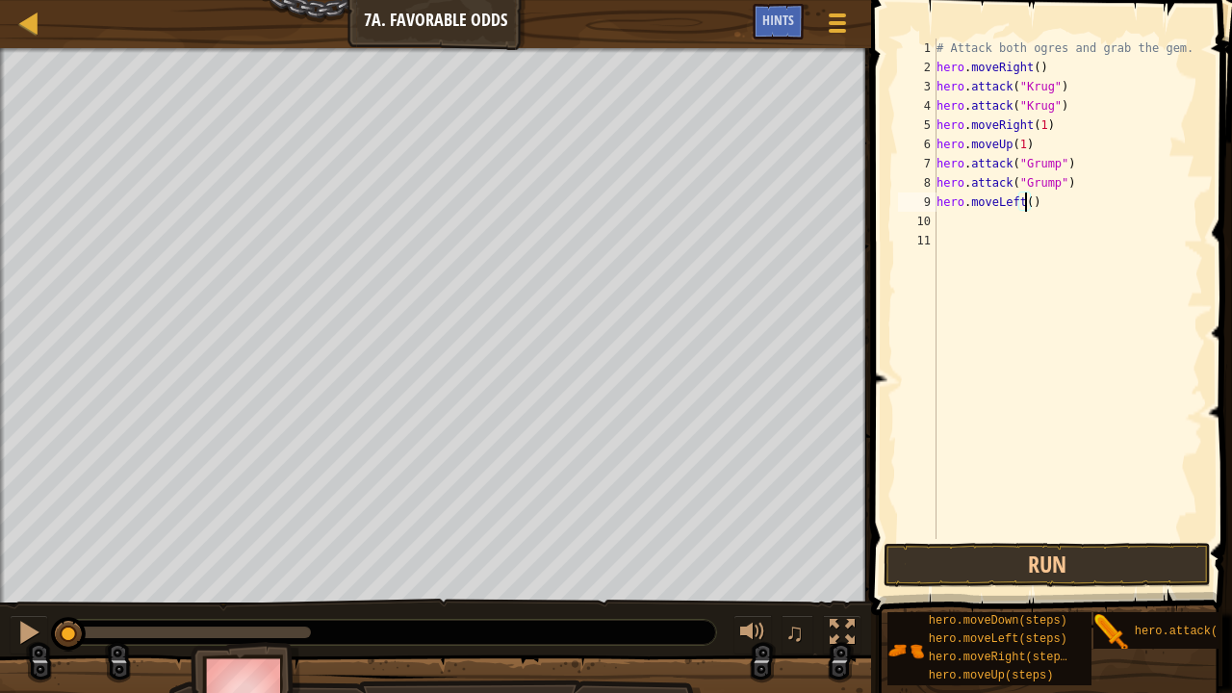
click at [1024, 203] on div "# Attack both ogres and grab the gem. hero . moveRight ( ) hero . attack ( "[PE…" at bounding box center [1068, 308] width 271 height 539
type textarea "hero.moveLeft(1)"
click at [988, 542] on span at bounding box center [1053, 280] width 376 height 672
click at [963, 542] on button "Run" at bounding box center [1047, 565] width 327 height 44
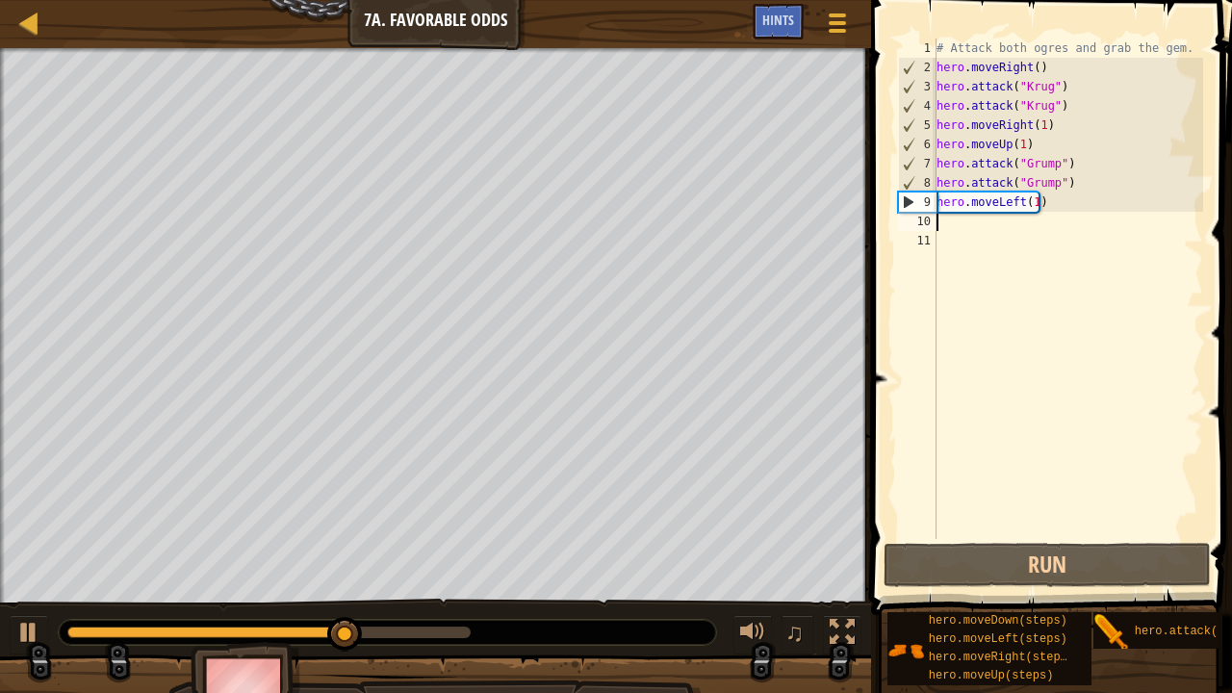
click at [983, 219] on div "# Attack both ogres and grab the gem. hero . moveRight ( ) hero . attack ( "[PE…" at bounding box center [1068, 308] width 271 height 539
click at [1034, 202] on div "# Attack both ogres and grab the gem. hero . moveRight ( ) hero . attack ( "[PE…" at bounding box center [1068, 308] width 271 height 539
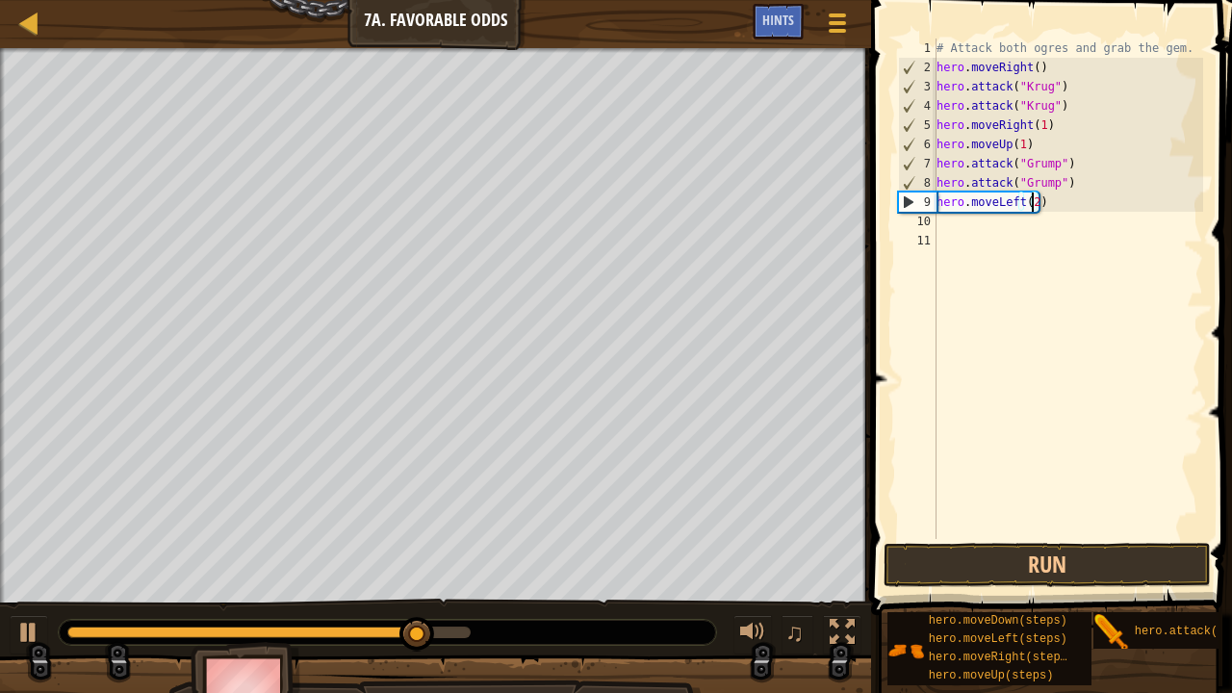
scroll to position [9, 7]
type textarea "hero.moveLeft(2)"
click at [1057, 542] on button "Run" at bounding box center [1047, 565] width 327 height 44
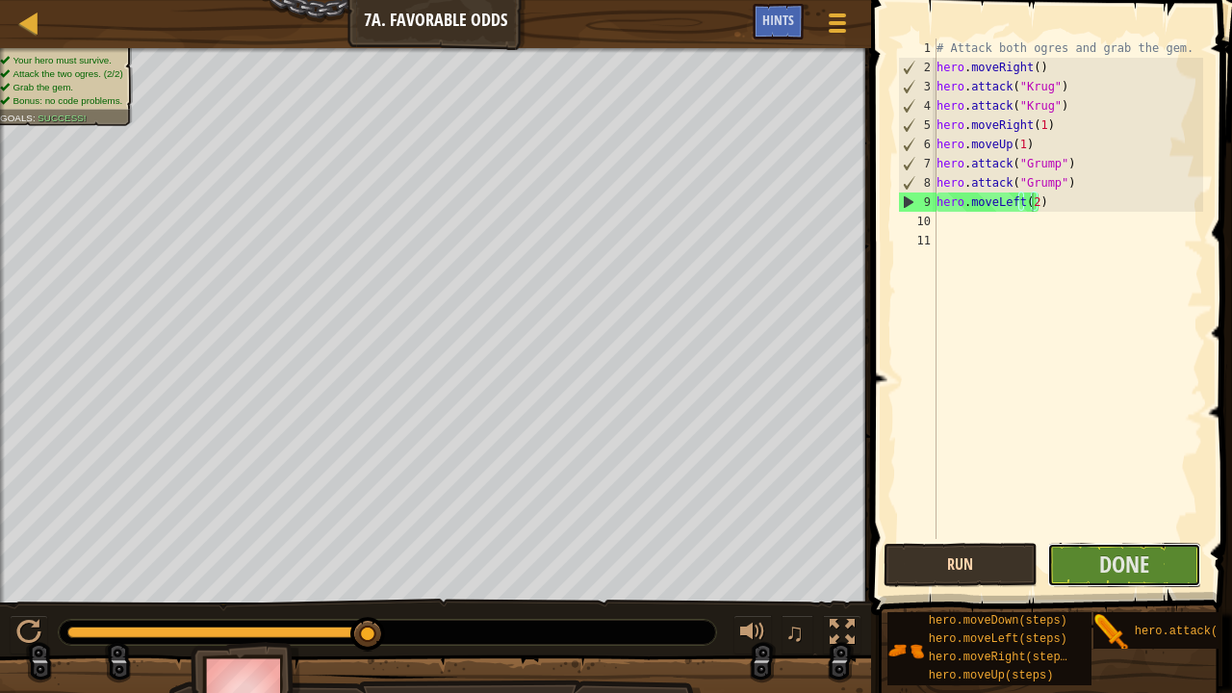
click at [1057, 542] on button "Done" at bounding box center [1124, 565] width 154 height 44
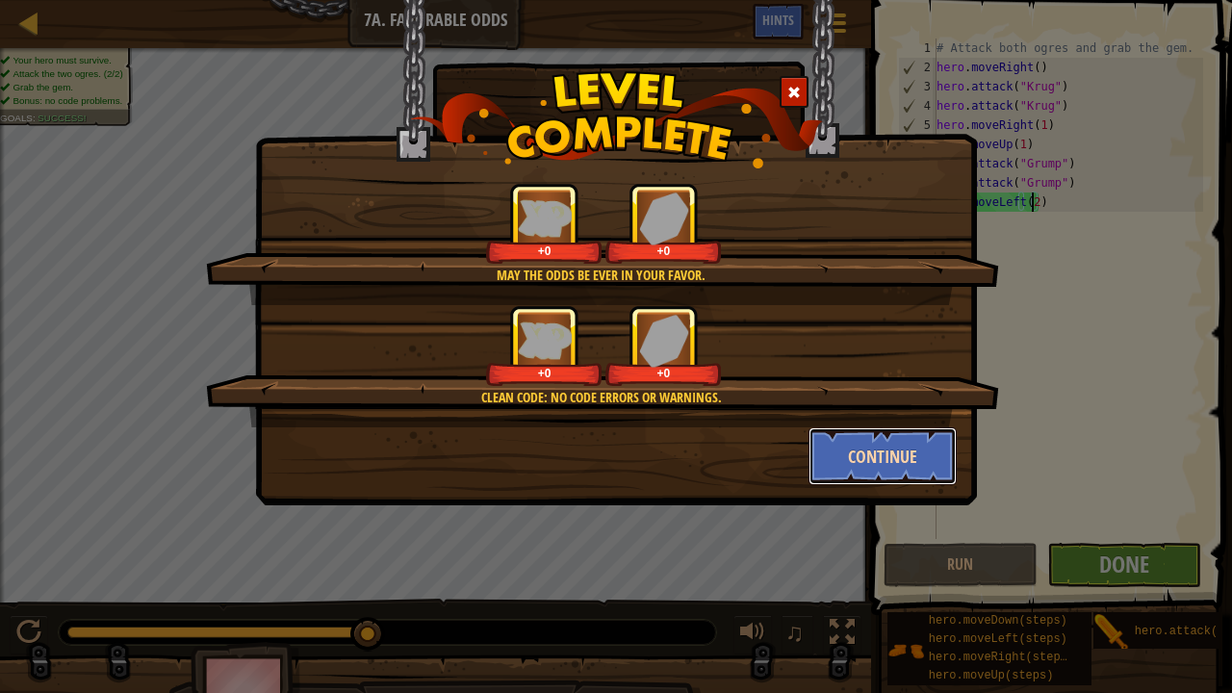
click at [930, 452] on button "Continue" at bounding box center [883, 456] width 149 height 58
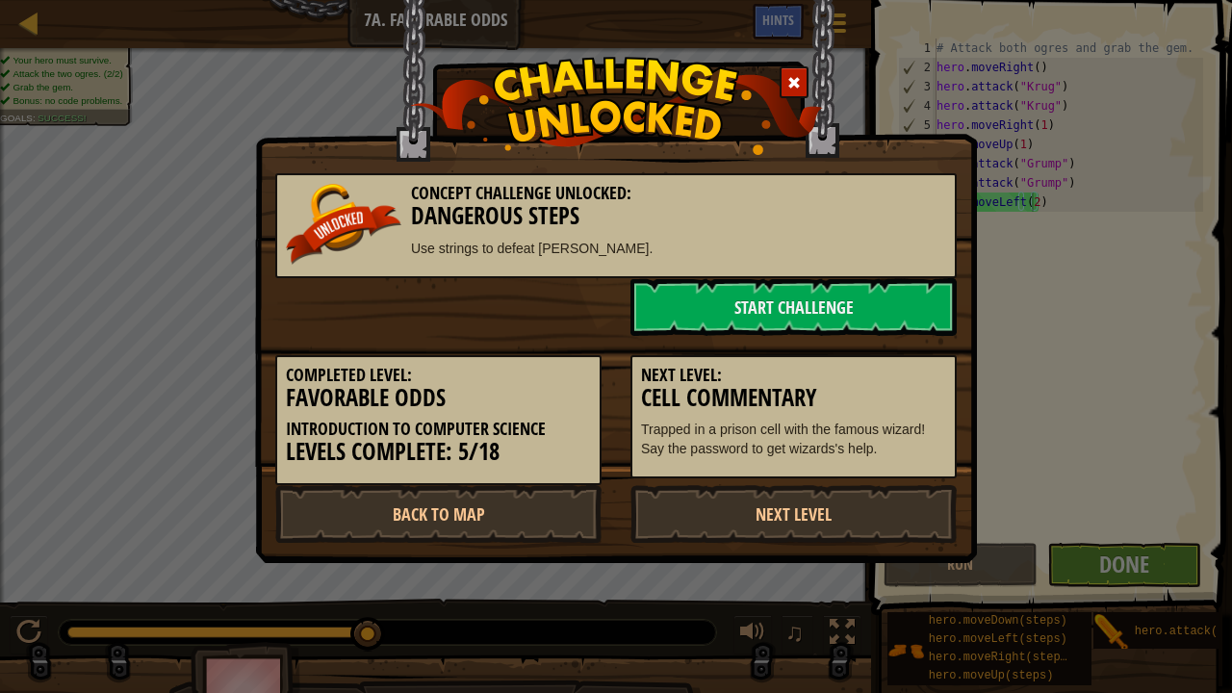
click at [930, 452] on p "Trapped in a prison cell with the famous wizard! Say the password to get wizard…" at bounding box center [793, 439] width 305 height 39
click at [814, 336] on div "Next Level: Cell Commentary Trapped in a prison cell with the famous wizard! Sa…" at bounding box center [793, 407] width 355 height 143
click at [800, 321] on link "Start Challenge" at bounding box center [794, 307] width 326 height 58
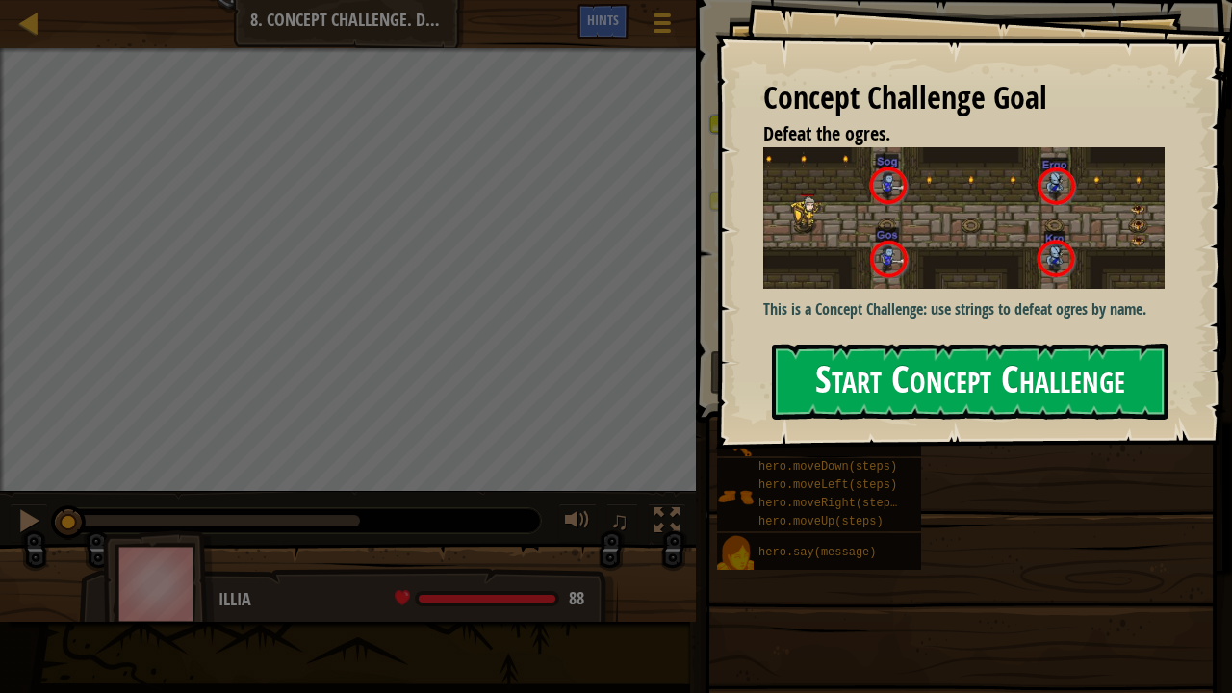
click at [907, 390] on button "Start Concept Challenge" at bounding box center [970, 382] width 397 height 76
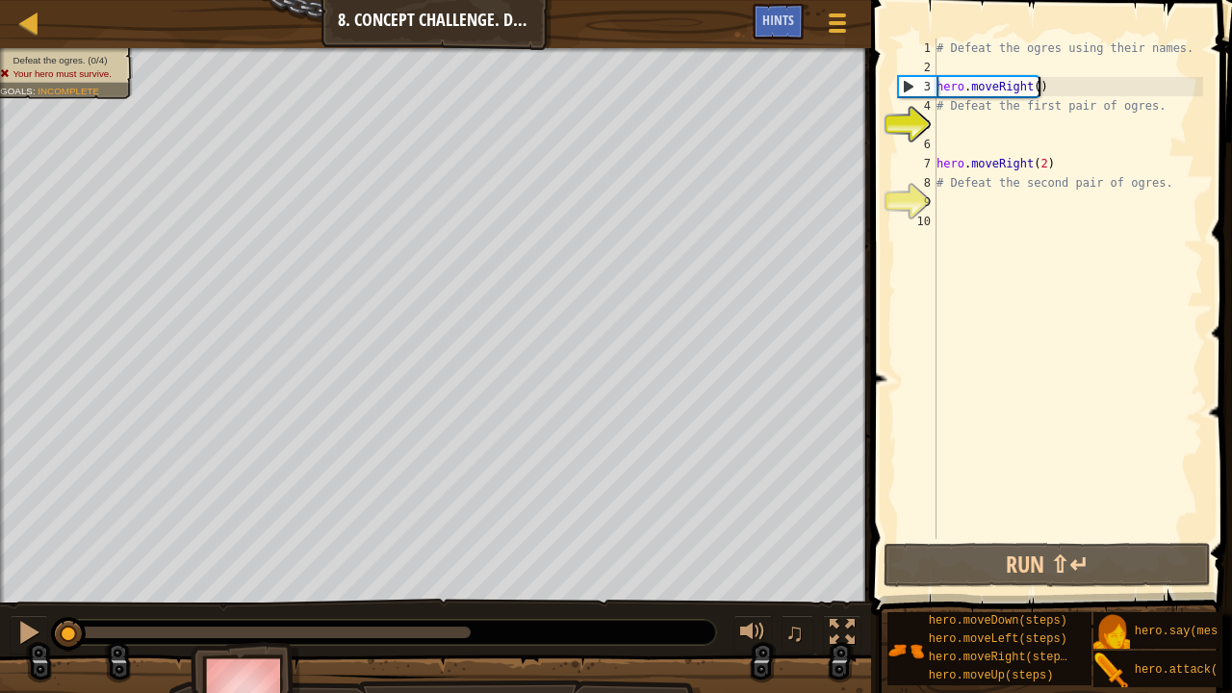
click at [1037, 87] on div "# Defeat the ogres using their names. hero . moveRight ( ) # Defeat the first p…" at bounding box center [1068, 308] width 271 height 539
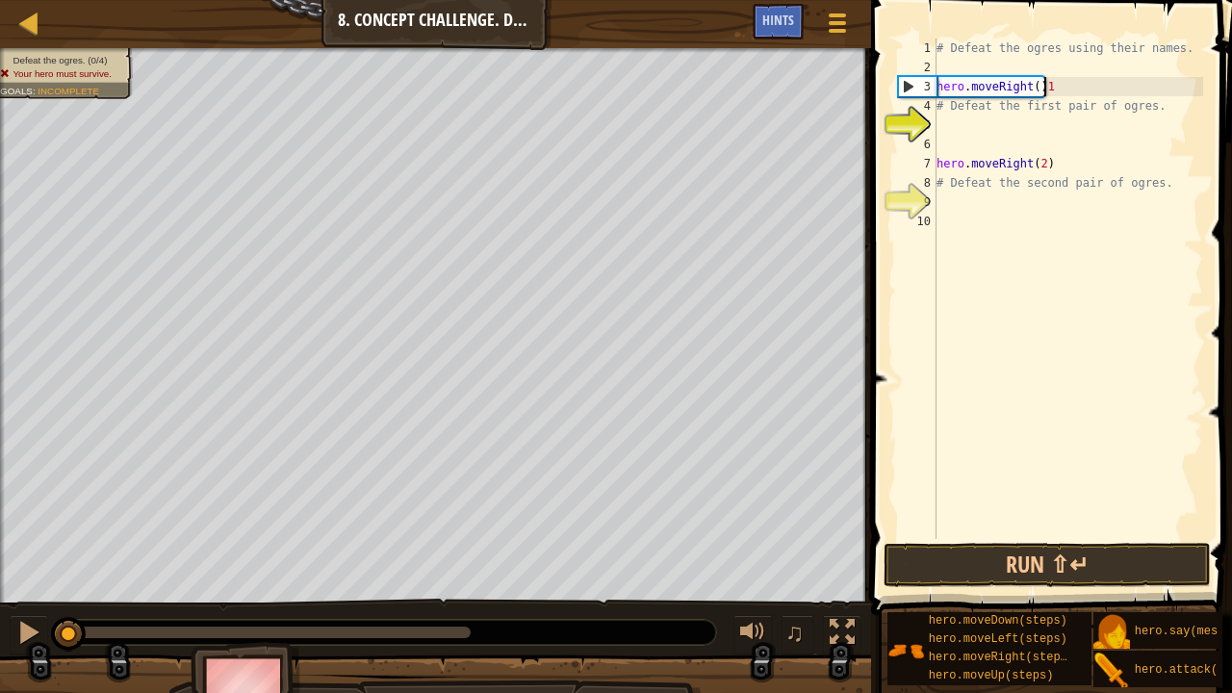
click at [981, 110] on div "# Defeat the ogres using their names. hero . moveRight ( ) 1 # Defeat the first…" at bounding box center [1068, 308] width 271 height 539
type textarea "# Defeat the first pair of ogres."
click at [955, 105] on div "# Defeat the ogres using their names. hero . moveRight ( ) 1 # Defeat the first…" at bounding box center [1068, 308] width 271 height 539
click at [943, 122] on div "# Defeat the ogres using their names. hero . moveRight ( ) 1 # Defeat the first…" at bounding box center [1068, 308] width 271 height 539
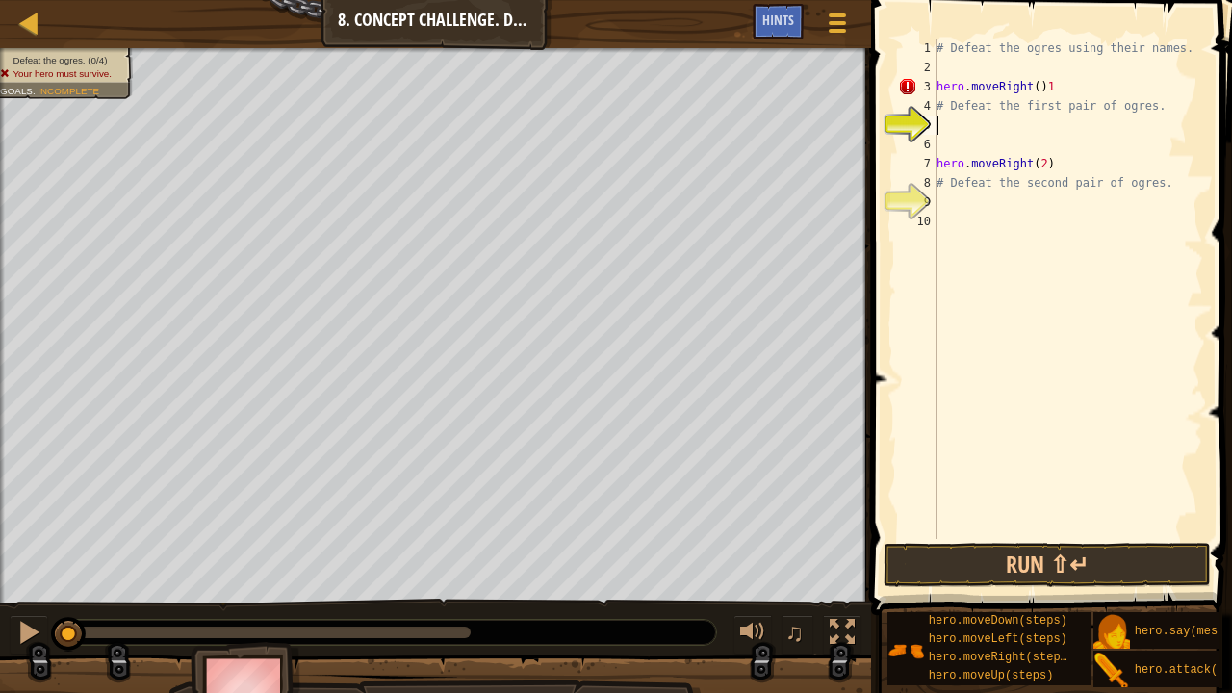
click at [1052, 80] on div "# Defeat the ogres using their names. hero . moveRight ( ) 1 # Defeat the first…" at bounding box center [1068, 308] width 271 height 539
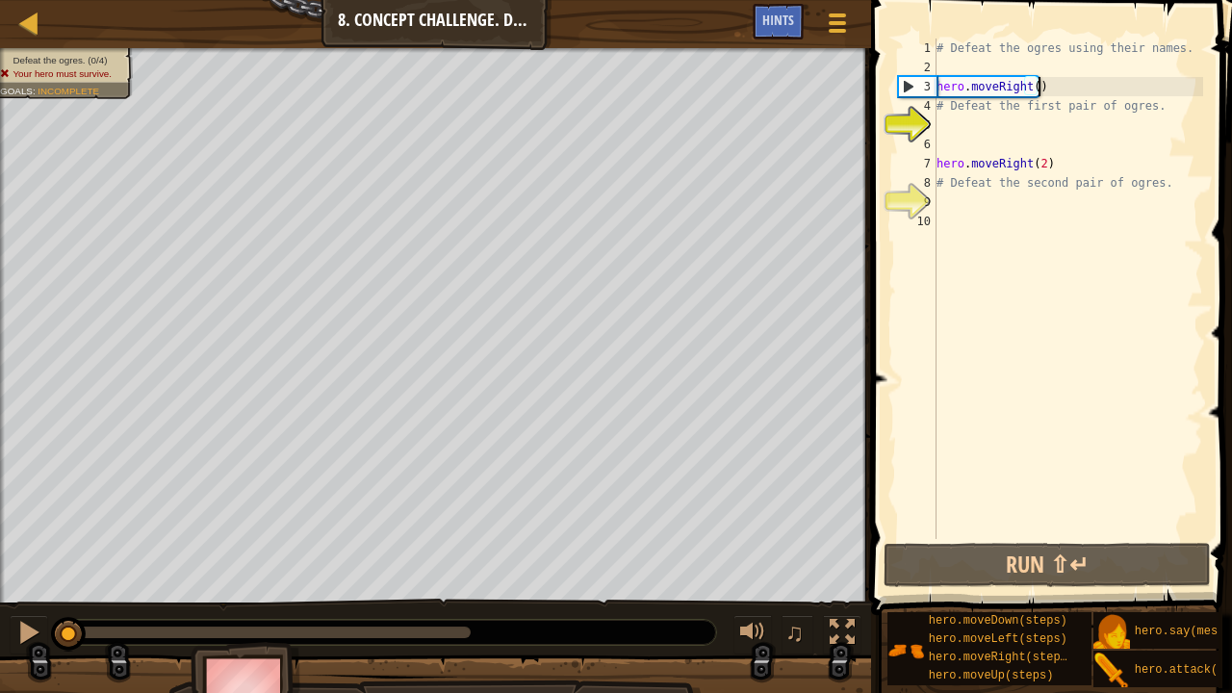
click at [1034, 88] on div "# Defeat the ogres using their names. hero . moveRight ( ) # Defeat the first p…" at bounding box center [1068, 308] width 271 height 539
type textarea "hero.moveRight(1)"
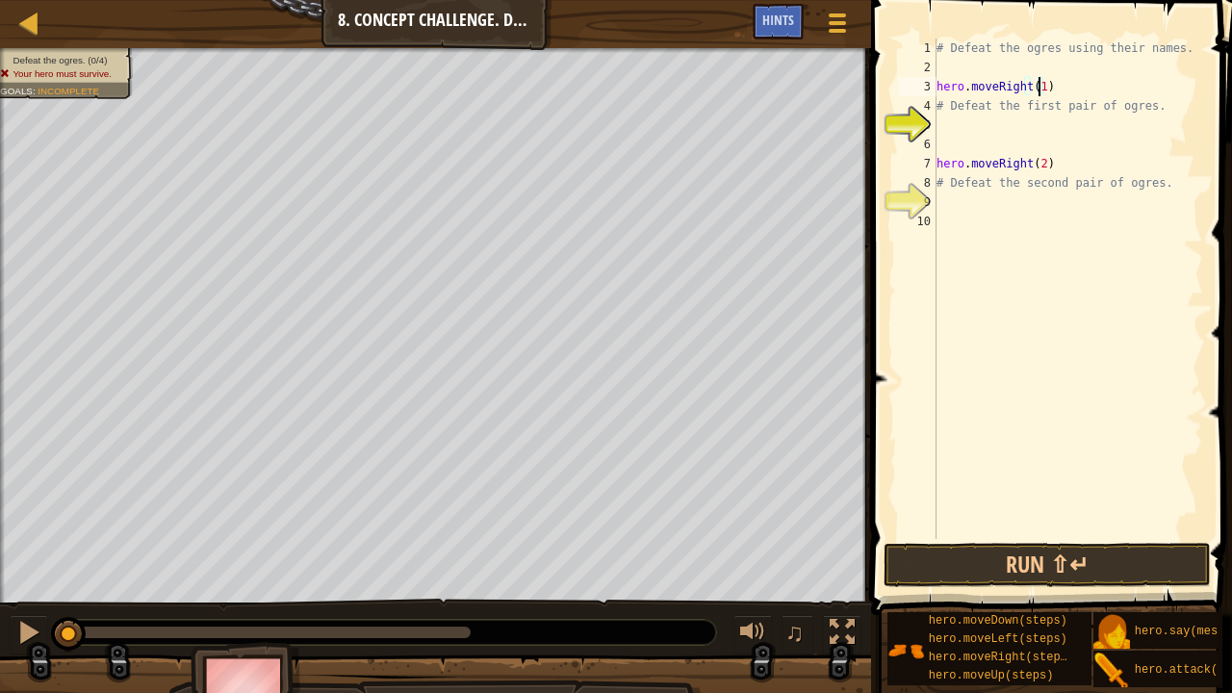
click at [957, 117] on div "# Defeat the ogres using their names. hero . moveRight ( 1 ) # Defeat the first…" at bounding box center [1068, 308] width 271 height 539
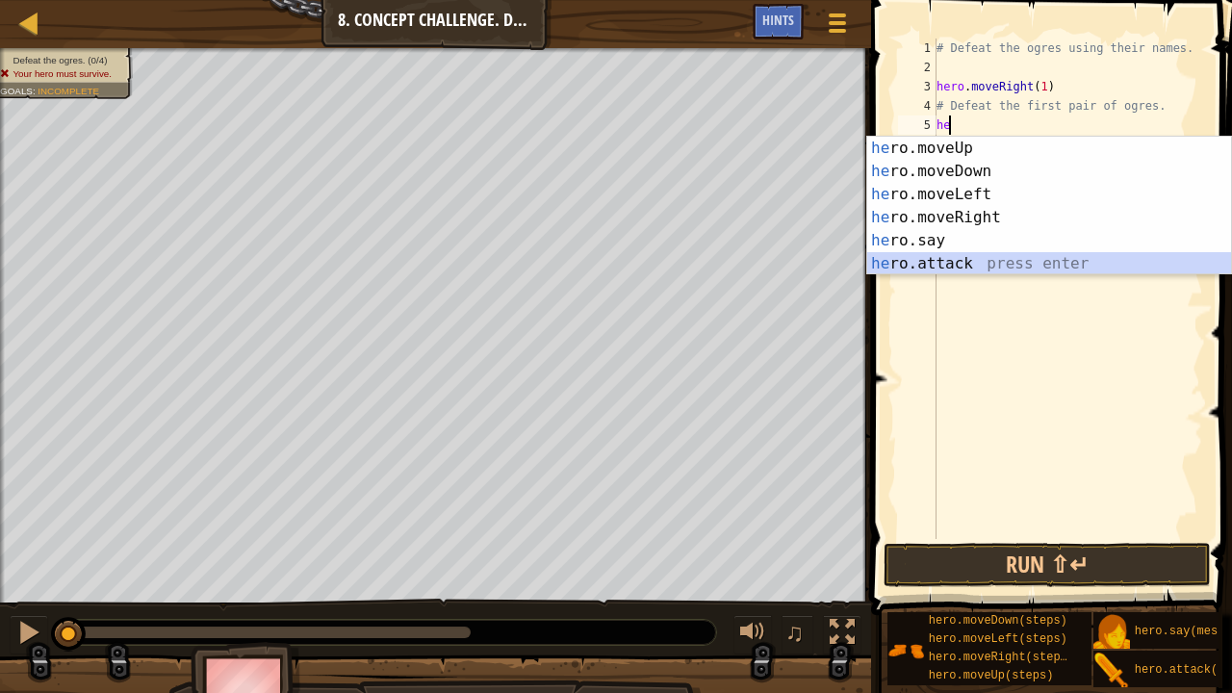
click at [960, 264] on div "he ro.moveUp press enter he ro.moveDown press enter he ro.moveLeft press enter …" at bounding box center [1049, 229] width 365 height 185
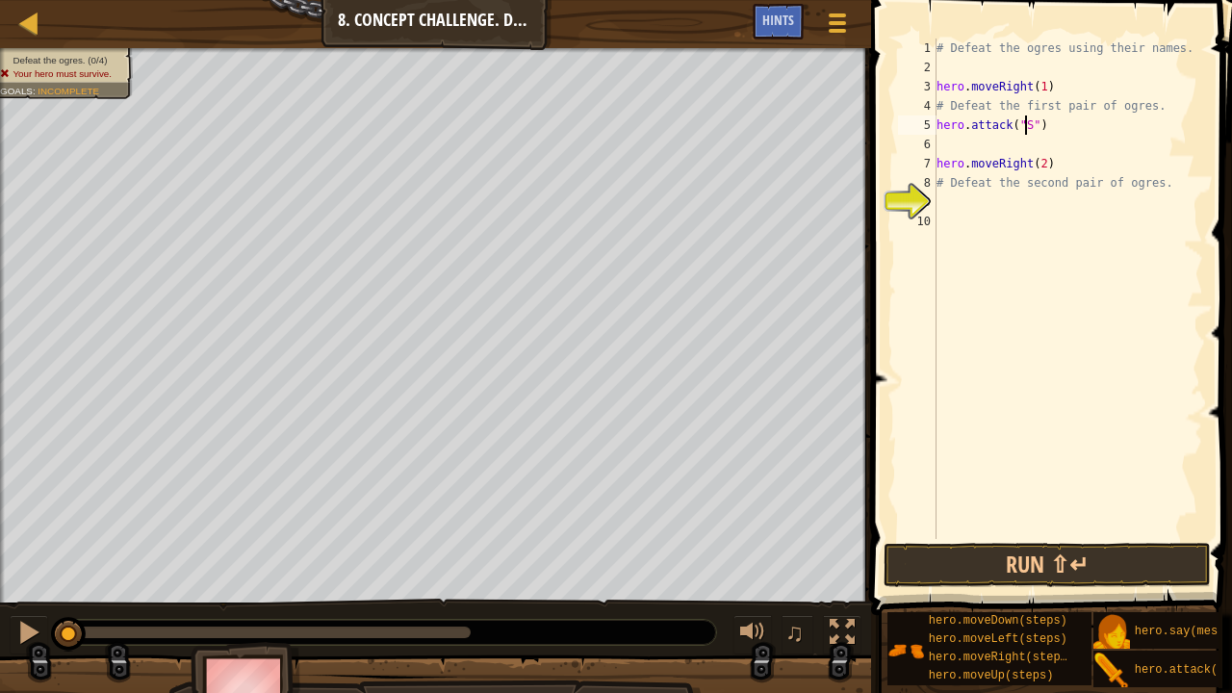
scroll to position [9, 7]
type textarea "hero.attack("Sog")"
click at [1030, 148] on div "# Defeat the ogres using their names. hero . moveRight ( 1 ) # Defeat the first…" at bounding box center [1068, 308] width 271 height 539
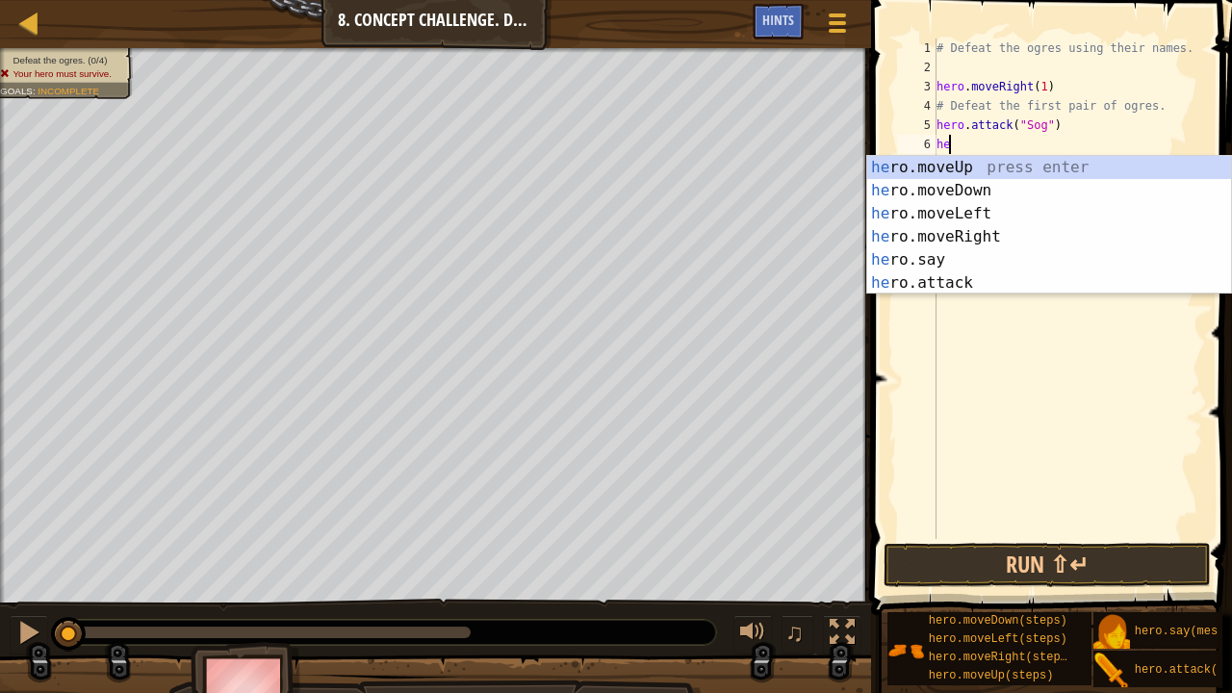
scroll to position [9, 0]
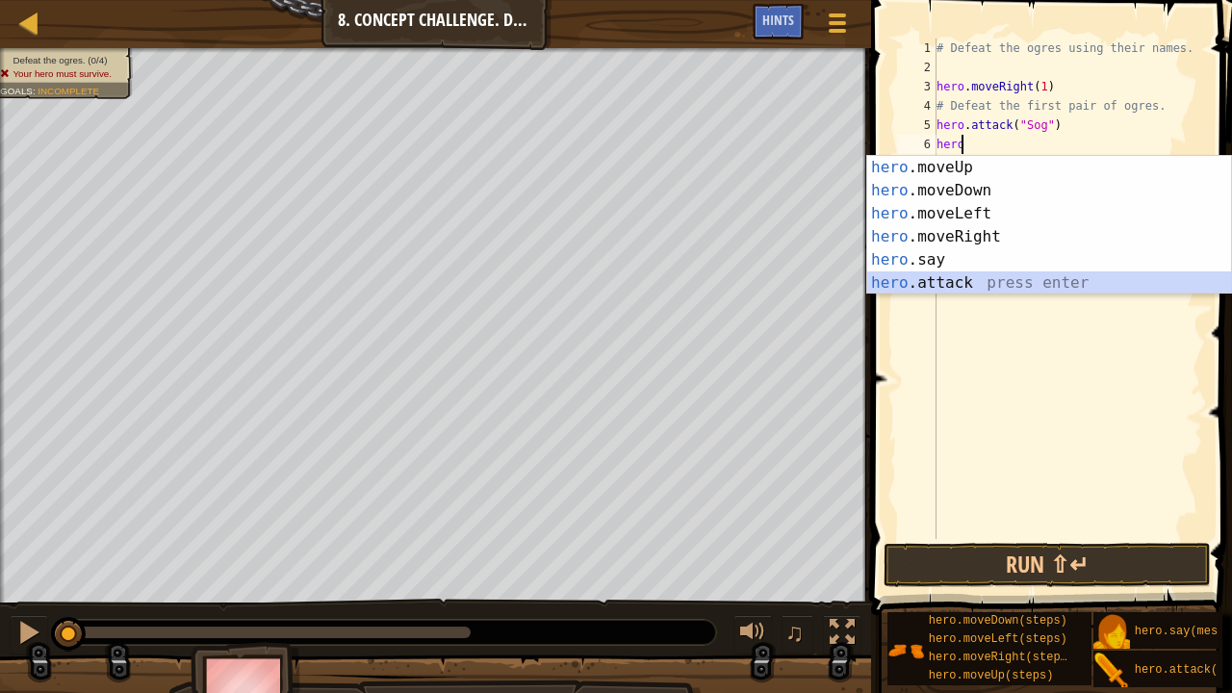
click at [971, 285] on div "hero .moveUp press enter hero .moveDown press enter hero .moveLeft press enter …" at bounding box center [1049, 248] width 365 height 185
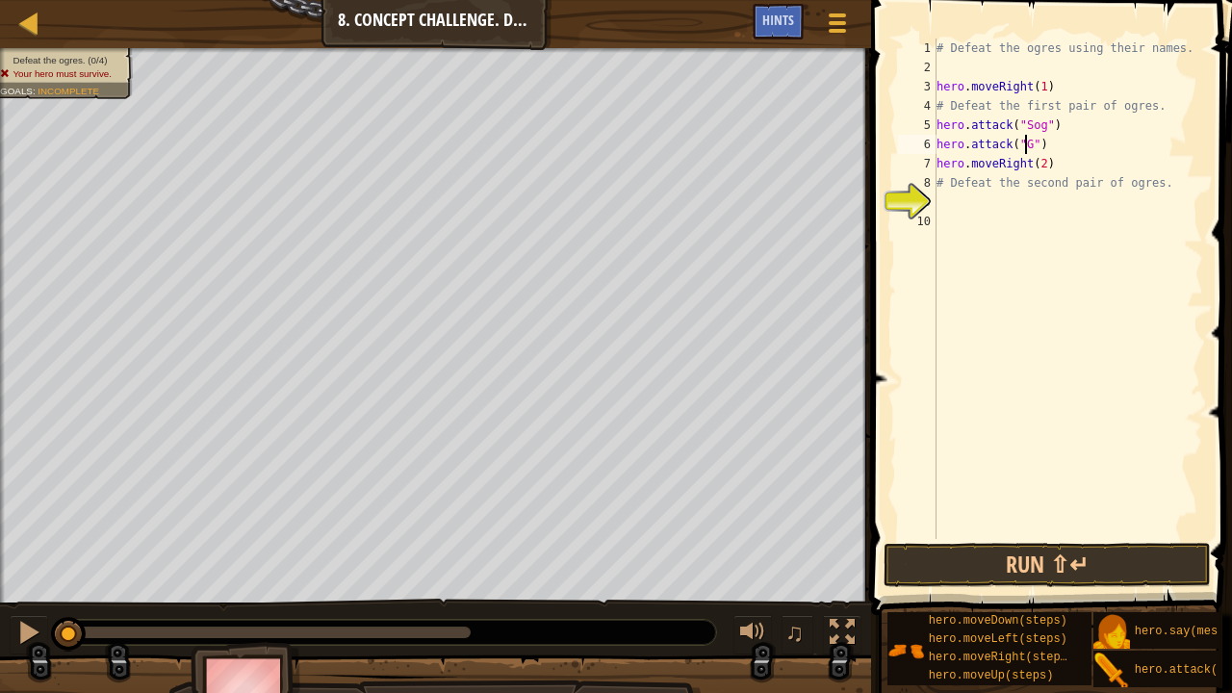
scroll to position [9, 8]
click at [1001, 542] on button "Run ⇧↵" at bounding box center [1047, 565] width 327 height 44
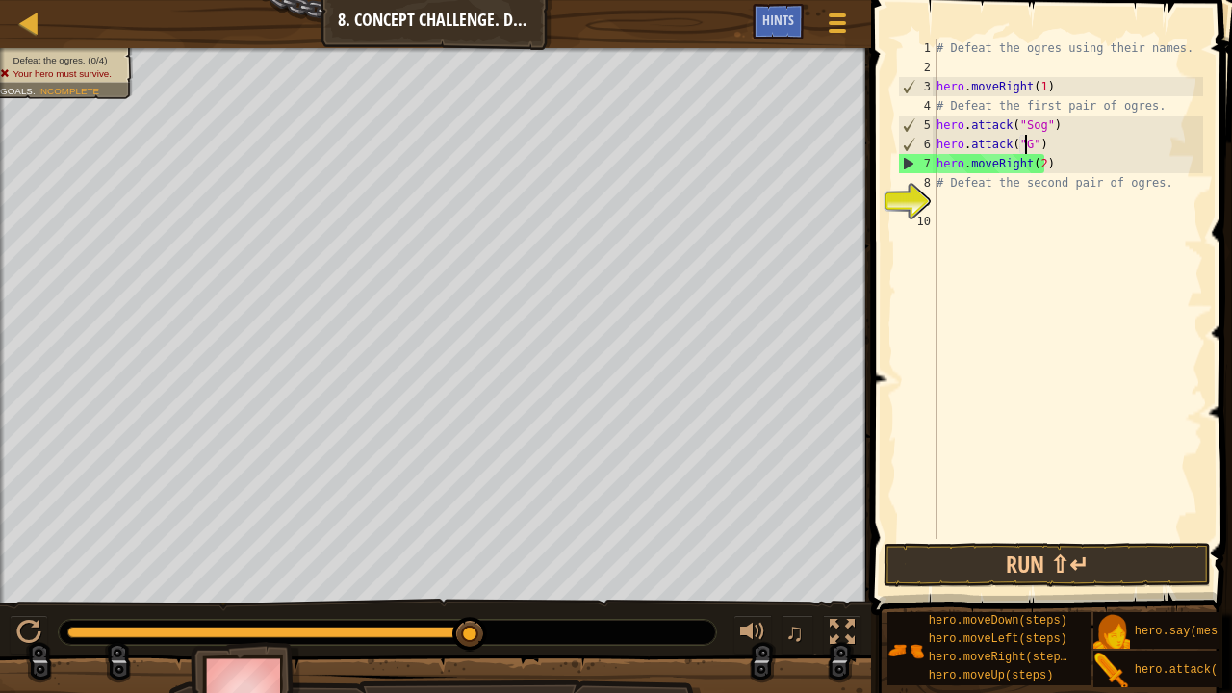
scroll to position [9, 7]
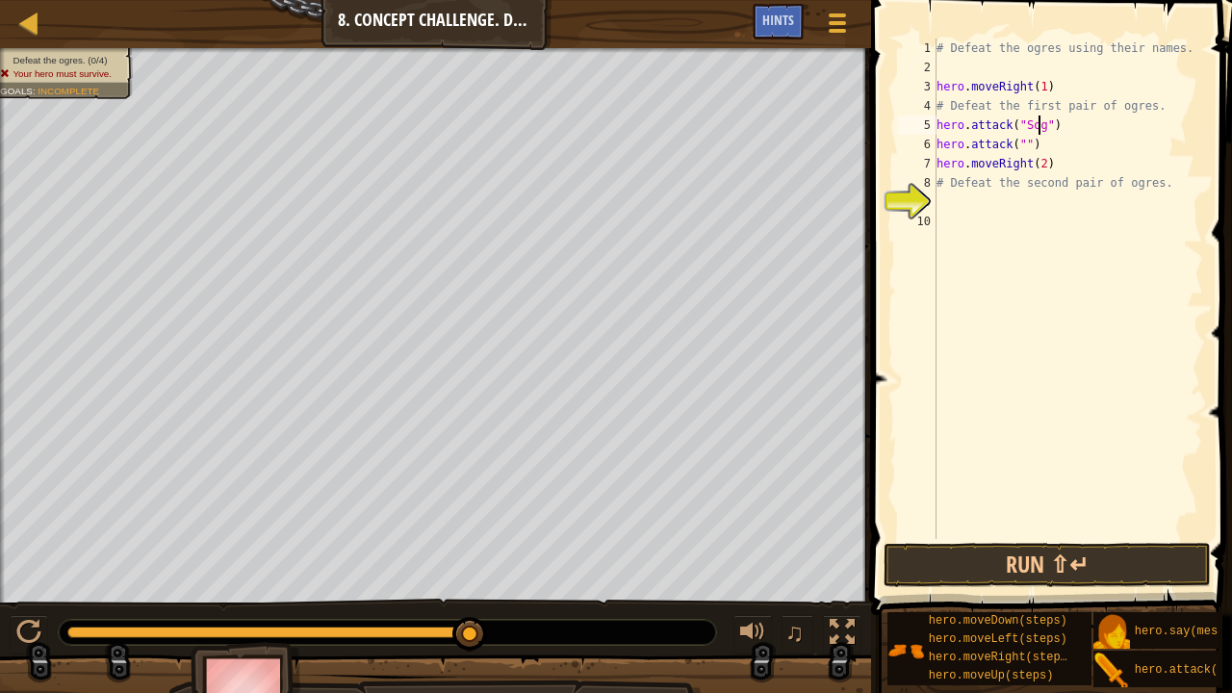
click at [1036, 116] on div "# Defeat the ogres using their names. hero . moveRight ( 1 ) # Defeat the first…" at bounding box center [1068, 308] width 271 height 539
type textarea "hero.attack("Sog")"
click at [1022, 69] on div "# Defeat the ogres using their names. hero . moveRight ( 1 ) # Defeat the first…" at bounding box center [1068, 308] width 271 height 539
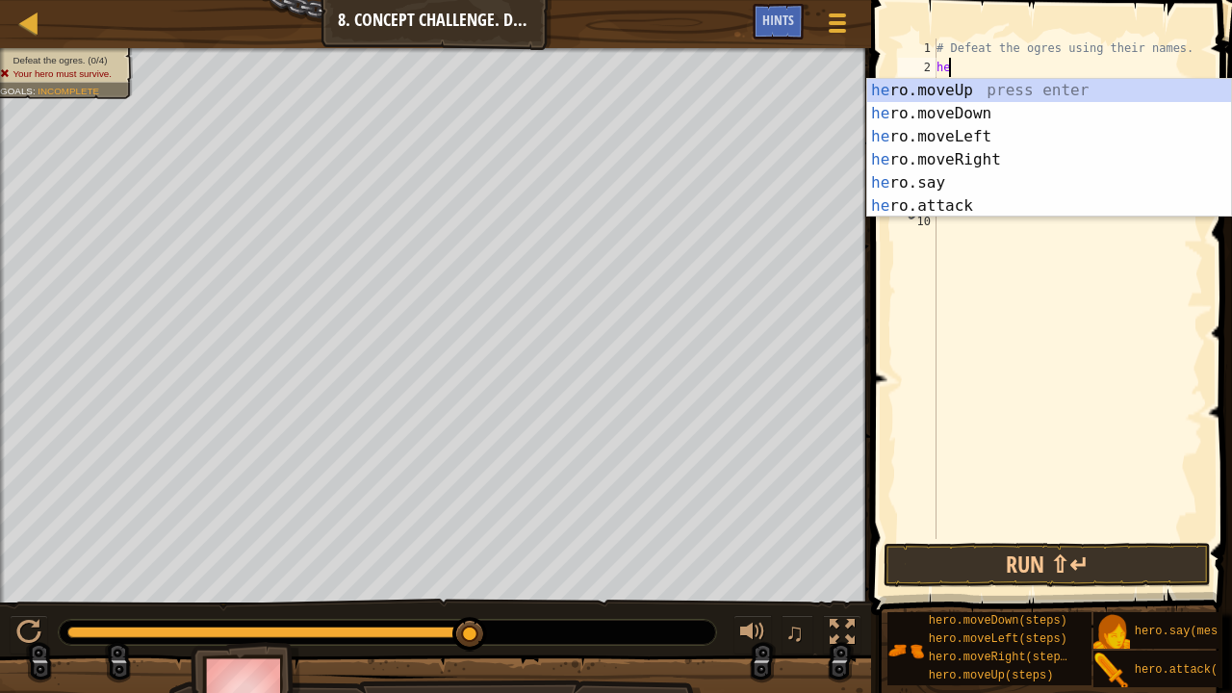
scroll to position [9, 0]
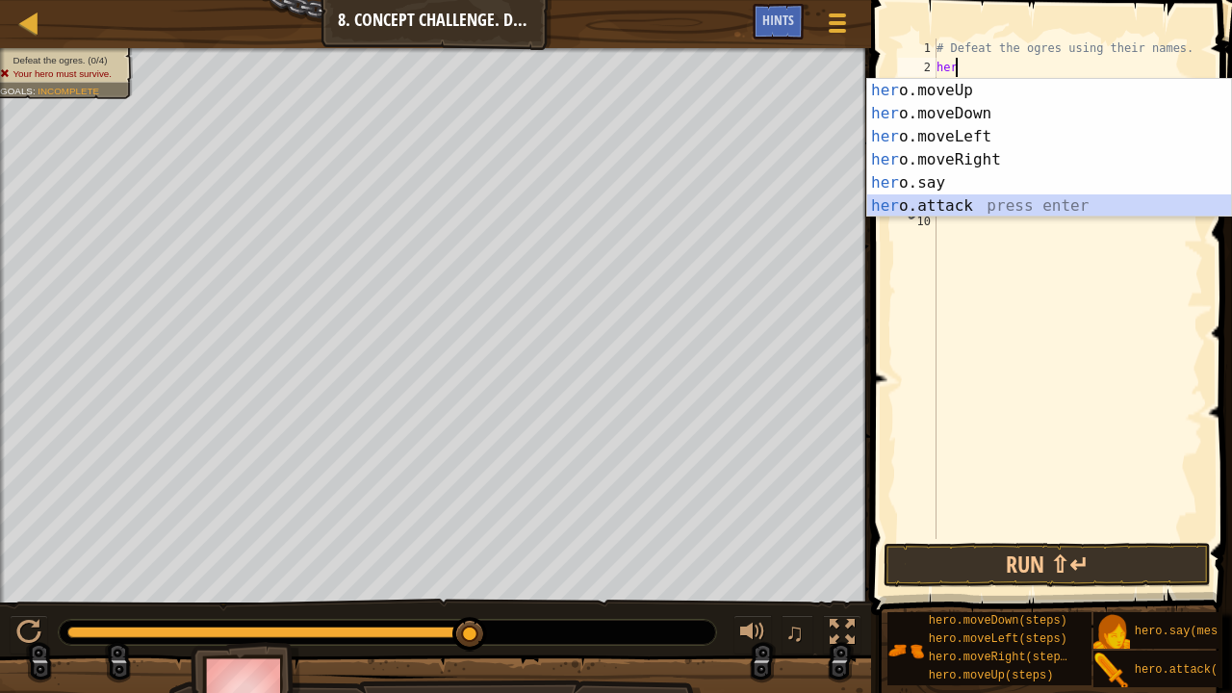
click at [1001, 208] on div "her o.moveUp press enter her o.moveDown press enter her o.moveLeft press enter …" at bounding box center [1049, 171] width 365 height 185
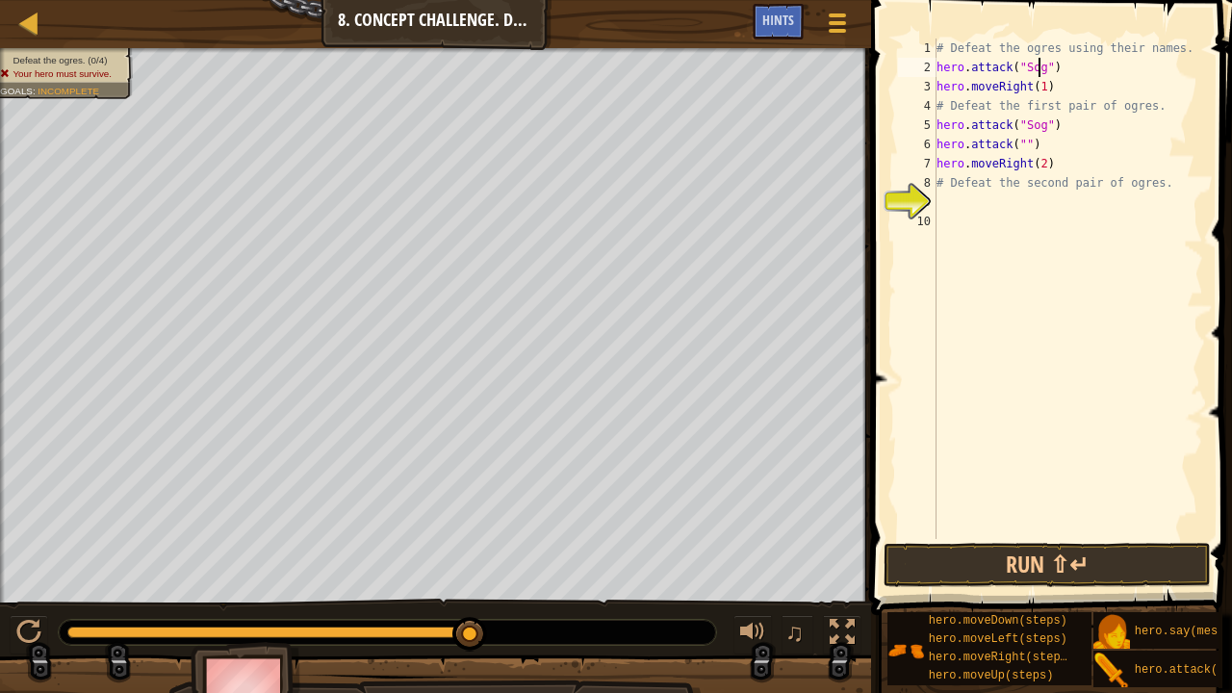
scroll to position [9, 8]
click at [1053, 92] on div "# Defeat the ogres using their names. hero . attack ( "Sog" ) hero . moveRight …" at bounding box center [1068, 308] width 271 height 539
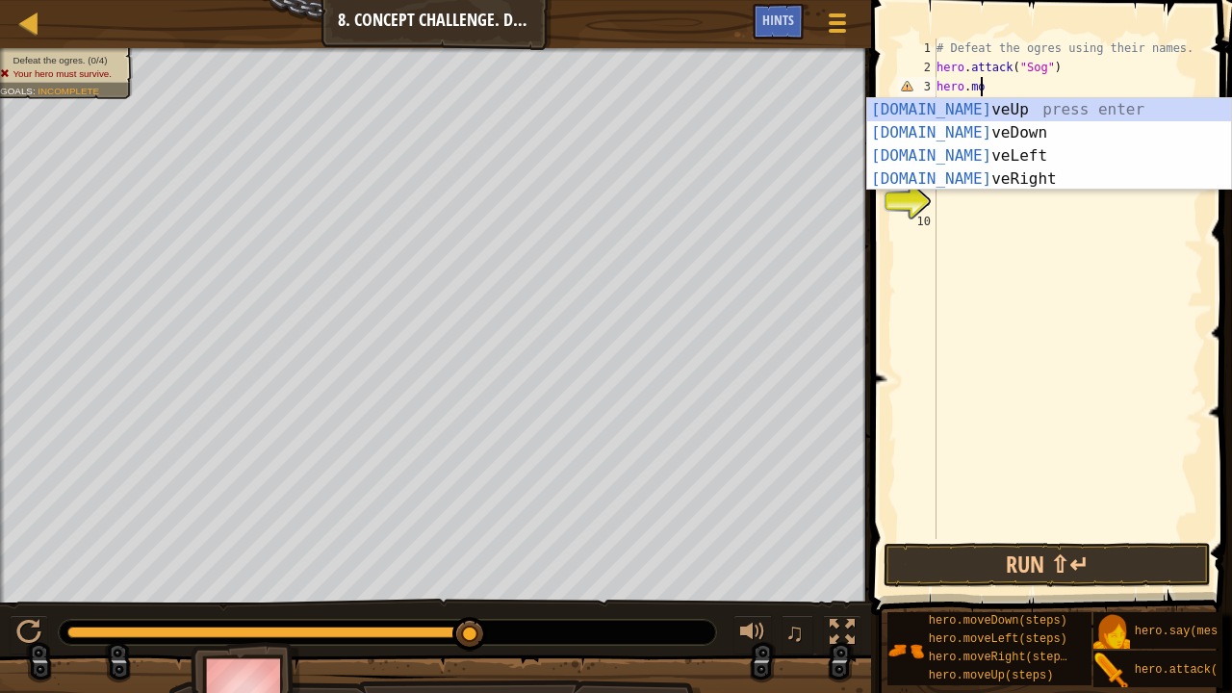
scroll to position [9, 2]
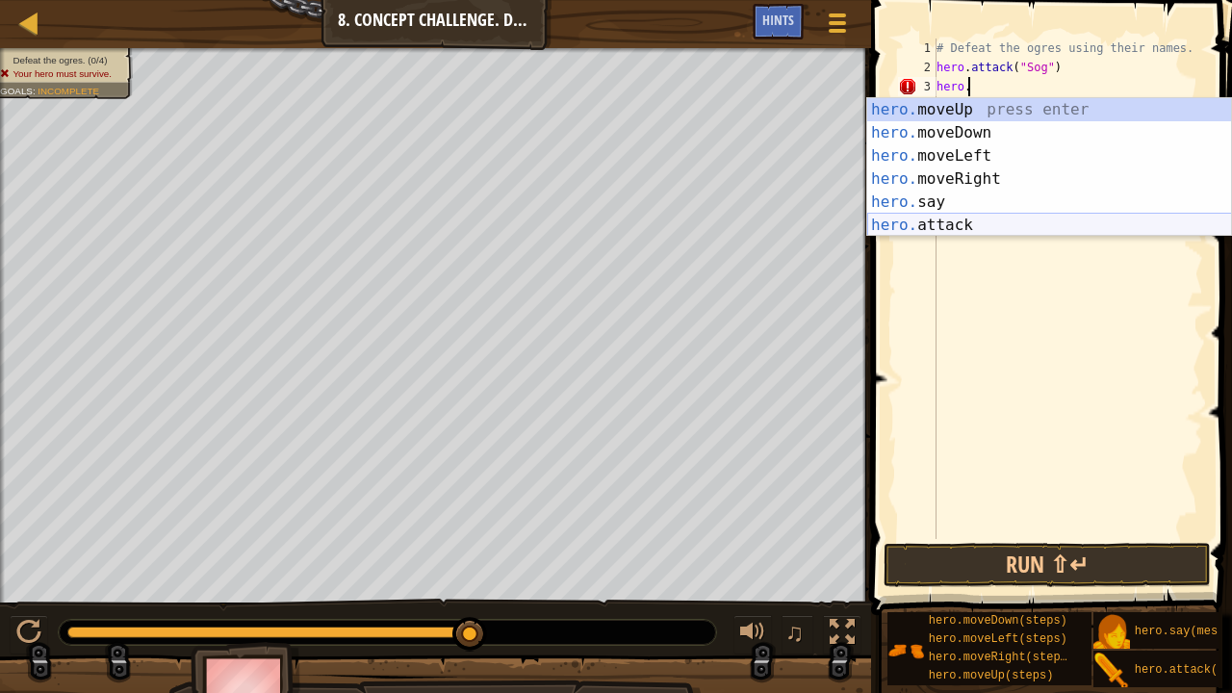
click at [974, 219] on div "hero. moveUp press enter hero. moveDown press enter hero. moveLeft press enter …" at bounding box center [1049, 190] width 365 height 185
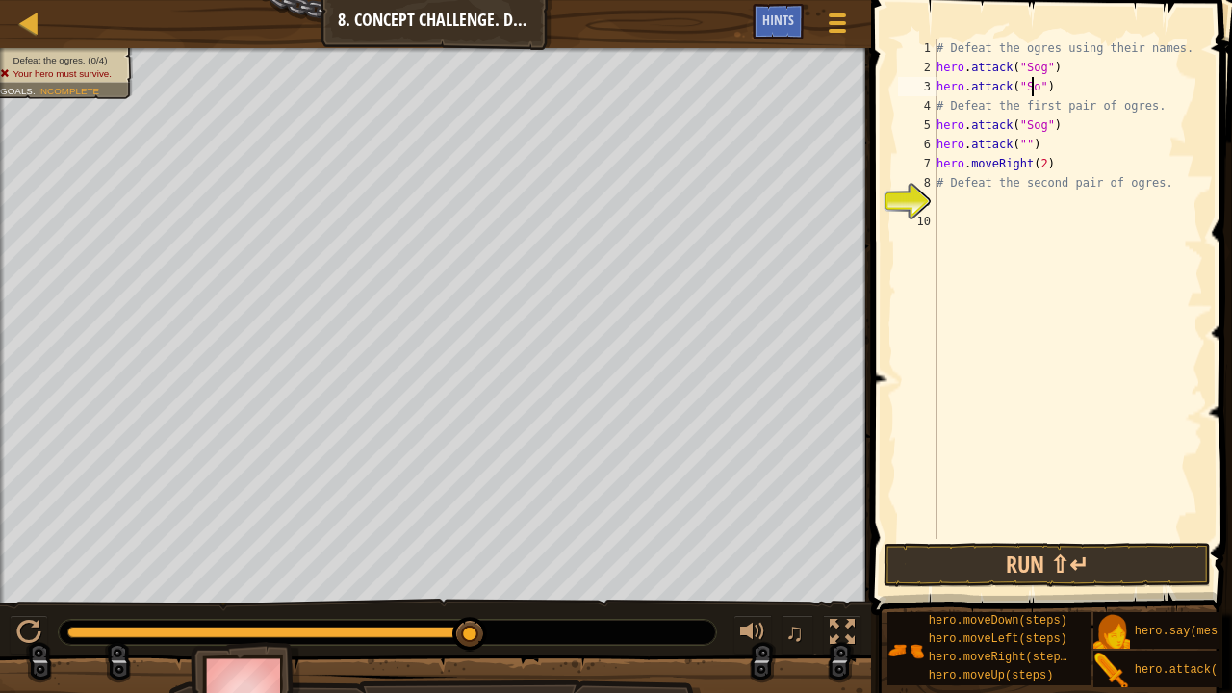
scroll to position [9, 8]
click at [1040, 121] on div "# Defeat the ogres using their names. hero . attack ( "Sog" ) hero . attack ( "…" at bounding box center [1068, 308] width 271 height 539
click at [1019, 143] on div "# Defeat the ogres using their names. hero . attack ( "Sog" ) hero . attack ( "…" at bounding box center [1068, 308] width 271 height 539
type textarea "hero.attack("Gos")"
click at [1013, 542] on button "Run ⇧↵" at bounding box center [1047, 565] width 327 height 44
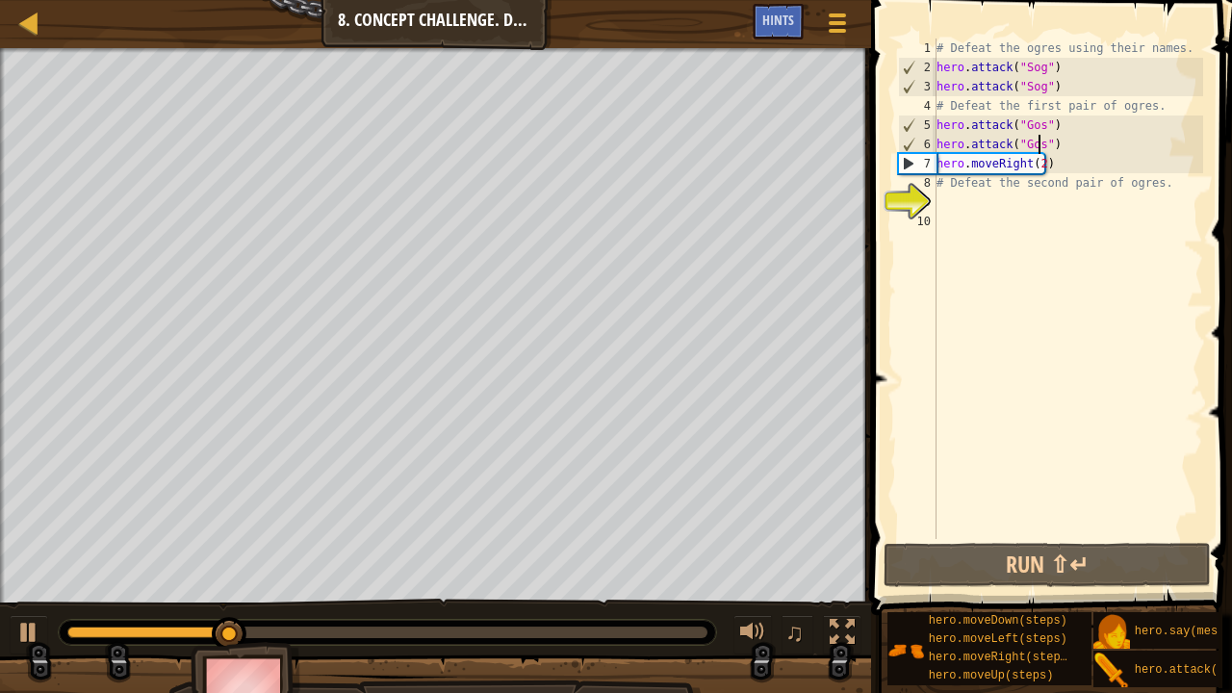
click at [980, 204] on div "# Defeat the ogres using their names. hero . attack ( "Sog" ) hero . attack ( "…" at bounding box center [1068, 308] width 271 height 539
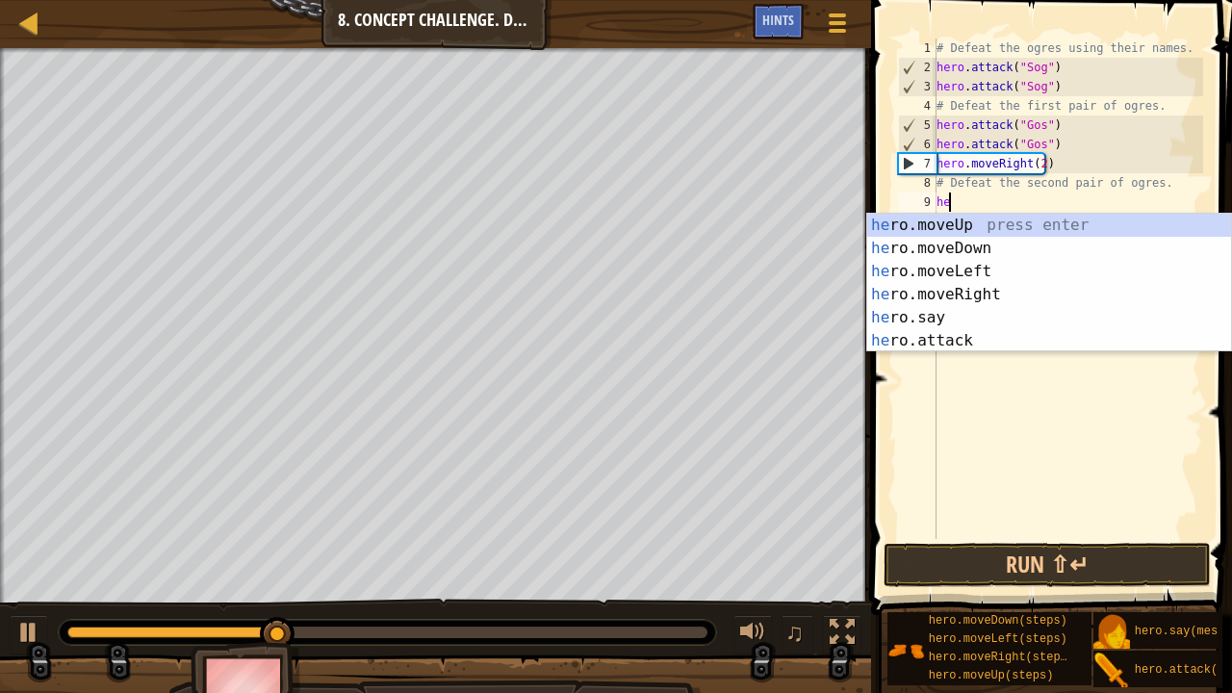
scroll to position [9, 0]
click at [956, 348] on div "her o.moveUp press enter her o.moveDown press enter her o.moveLeft press enter …" at bounding box center [1049, 306] width 365 height 185
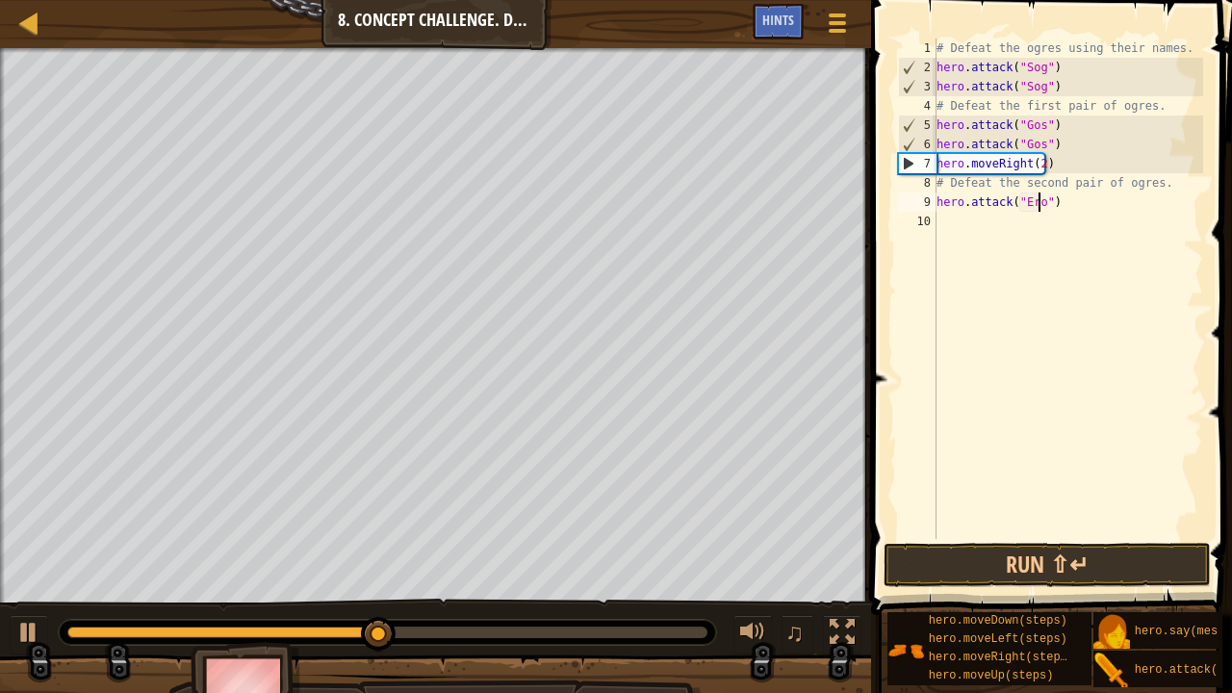
scroll to position [9, 8]
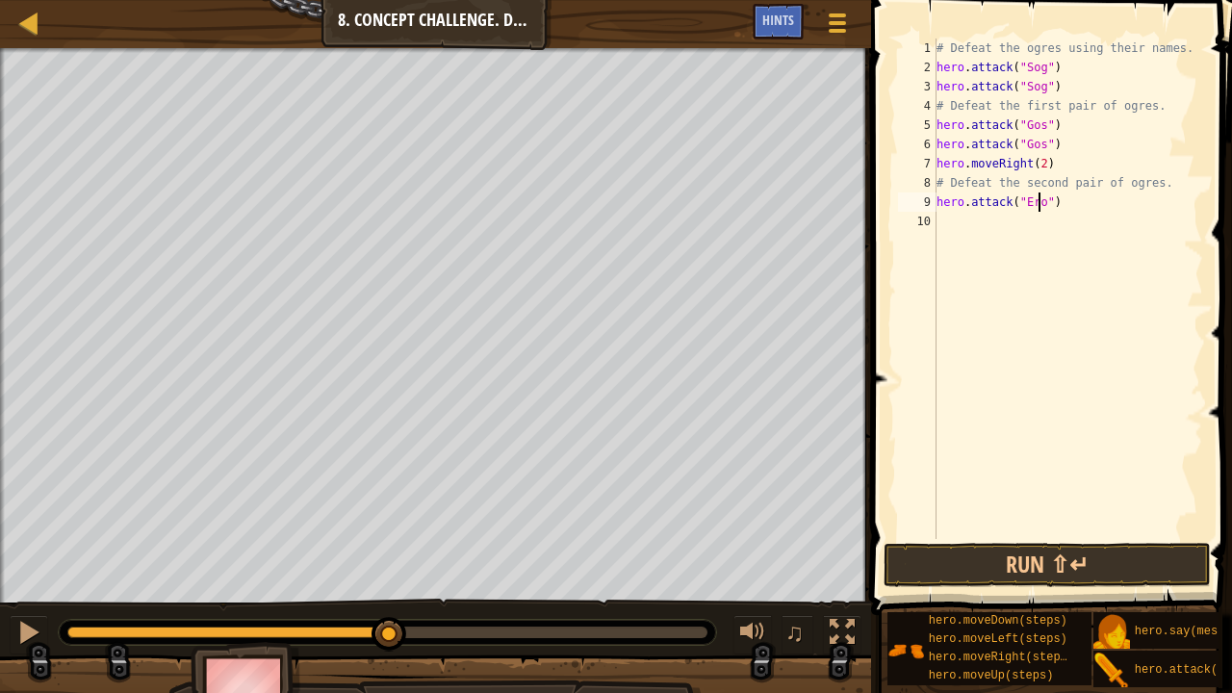
click at [1040, 204] on div "# Defeat the ogres using their names. hero . attack ( "Sog" ) hero . attack ( "…" at bounding box center [1068, 308] width 271 height 539
type textarea "hero.attack("Ergo")"
click at [990, 226] on div "# Defeat the ogres using their names. hero . attack ( "Sog" ) hero . attack ( "…" at bounding box center [1068, 308] width 271 height 539
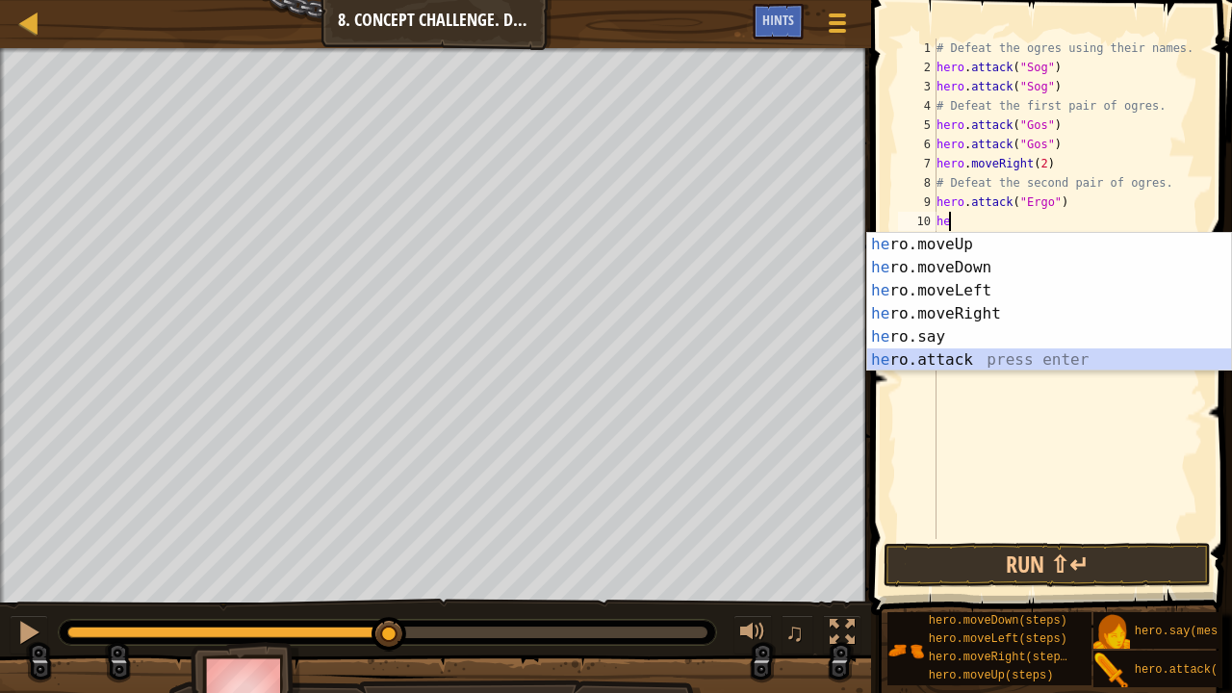
click at [945, 361] on div "he ro.moveUp press enter he ro.moveDown press enter he ro.moveLeft press enter …" at bounding box center [1049, 325] width 365 height 185
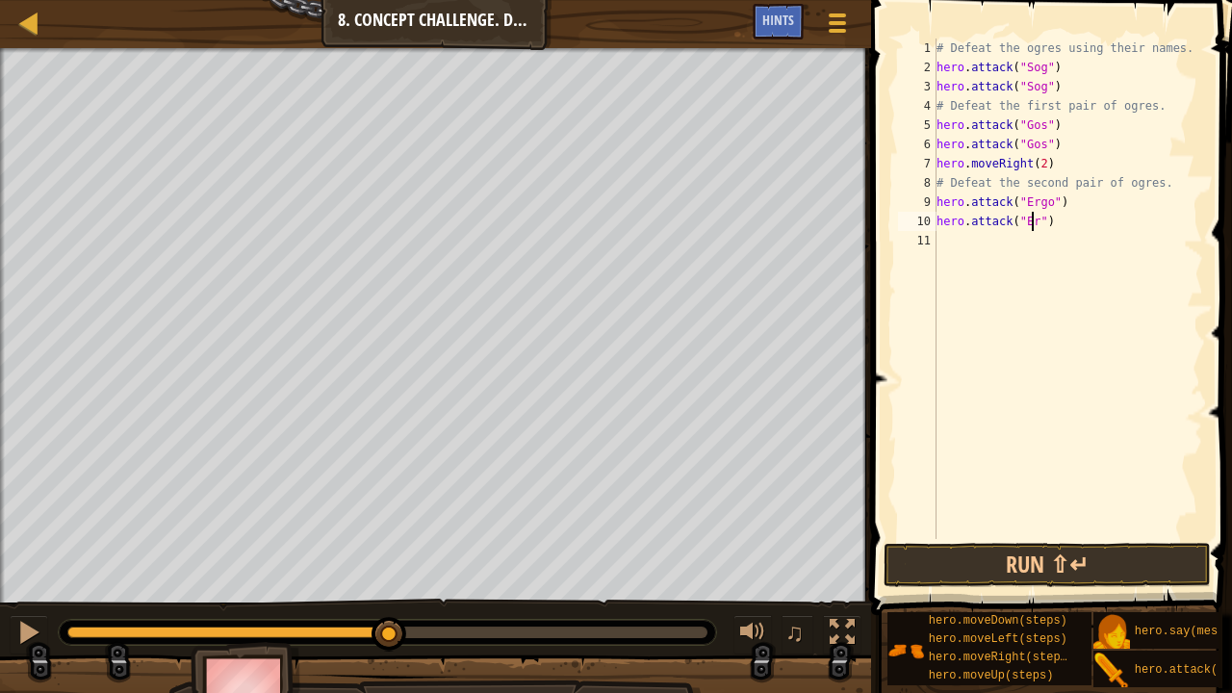
scroll to position [9, 8]
type textarea "hero.attack("Ergo")"
click at [986, 239] on div "# Defeat the ogres using their names. hero . attack ( "Sog" ) hero . attack ( "…" at bounding box center [1068, 308] width 271 height 539
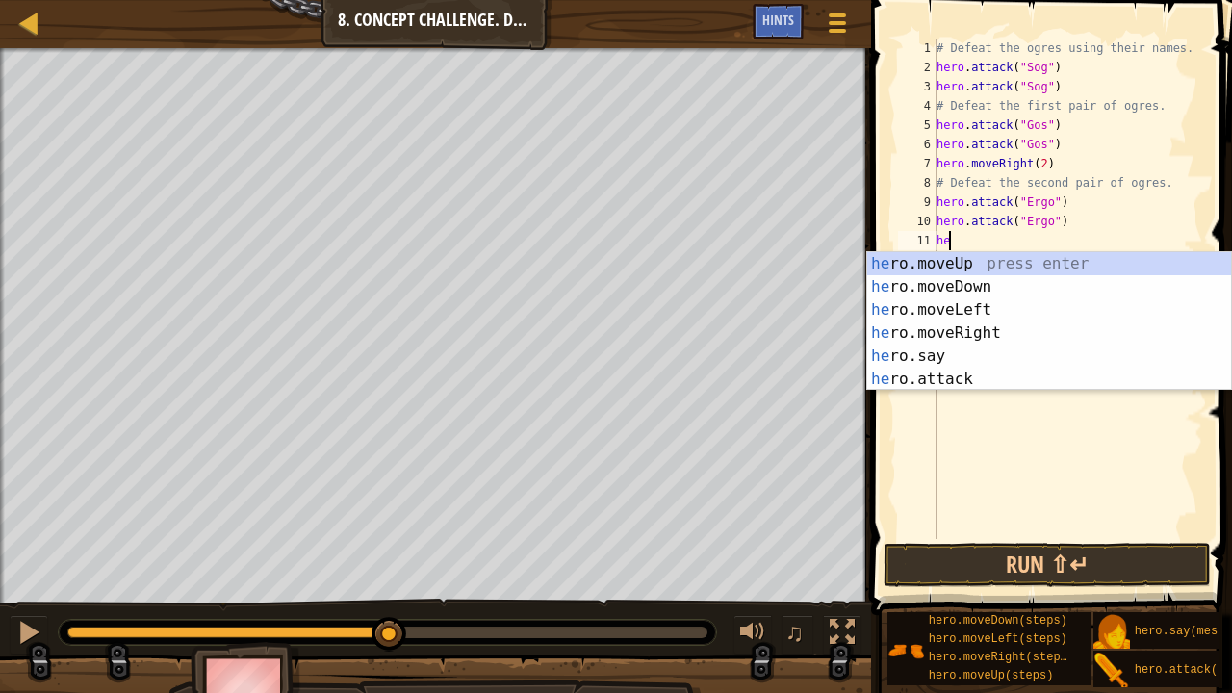
scroll to position [9, 0]
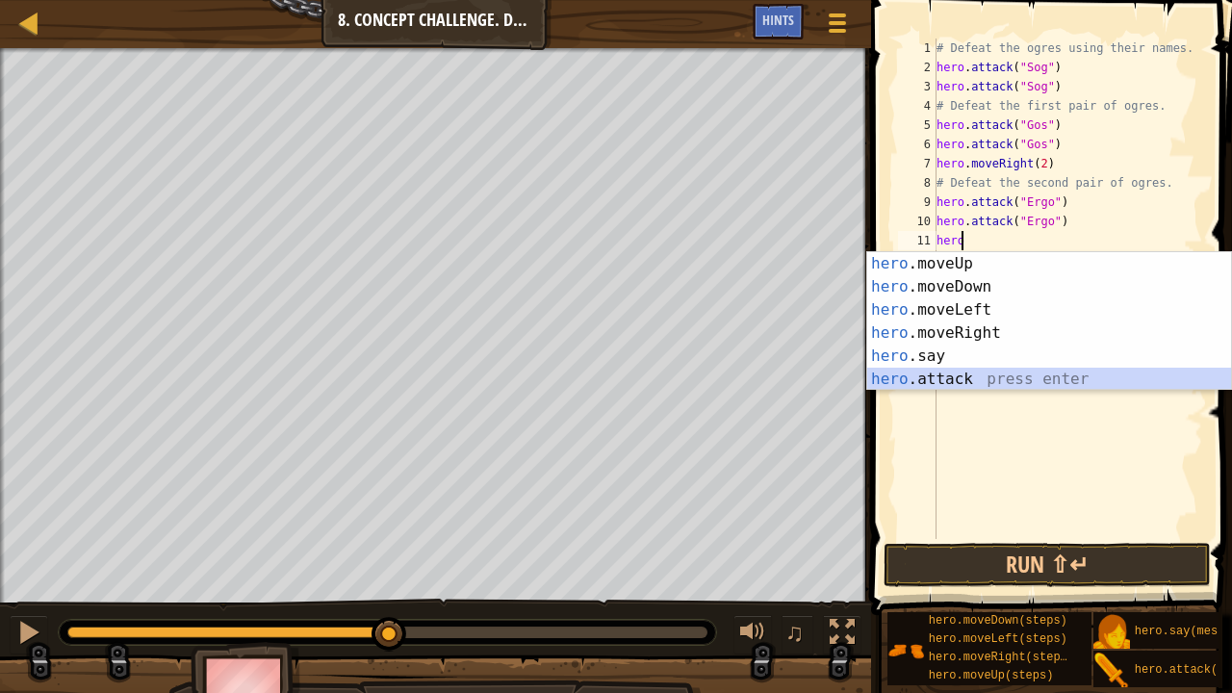
click at [976, 376] on div "hero .moveUp press enter hero .moveDown press enter hero .moveLeft press enter …" at bounding box center [1049, 344] width 365 height 185
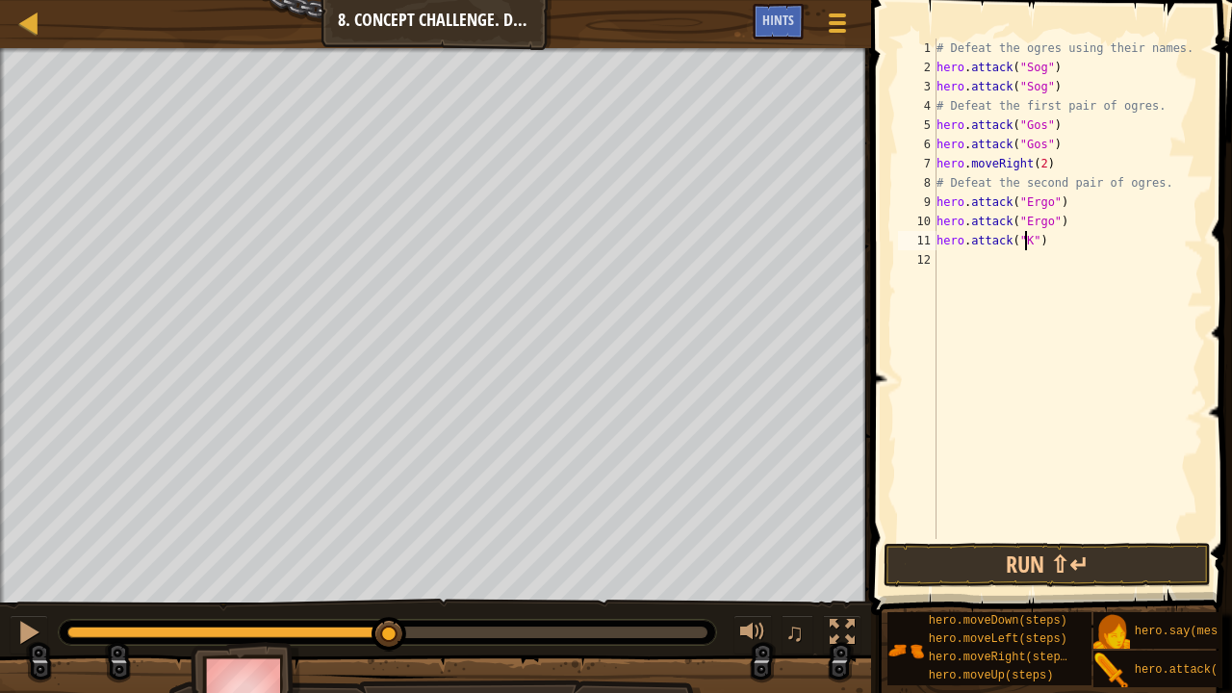
type textarea "hero.attack("Kro")"
click at [982, 258] on div "# Defeat the ogres using their names. hero . attack ( "Sog" ) hero . attack ( "…" at bounding box center [1068, 308] width 271 height 539
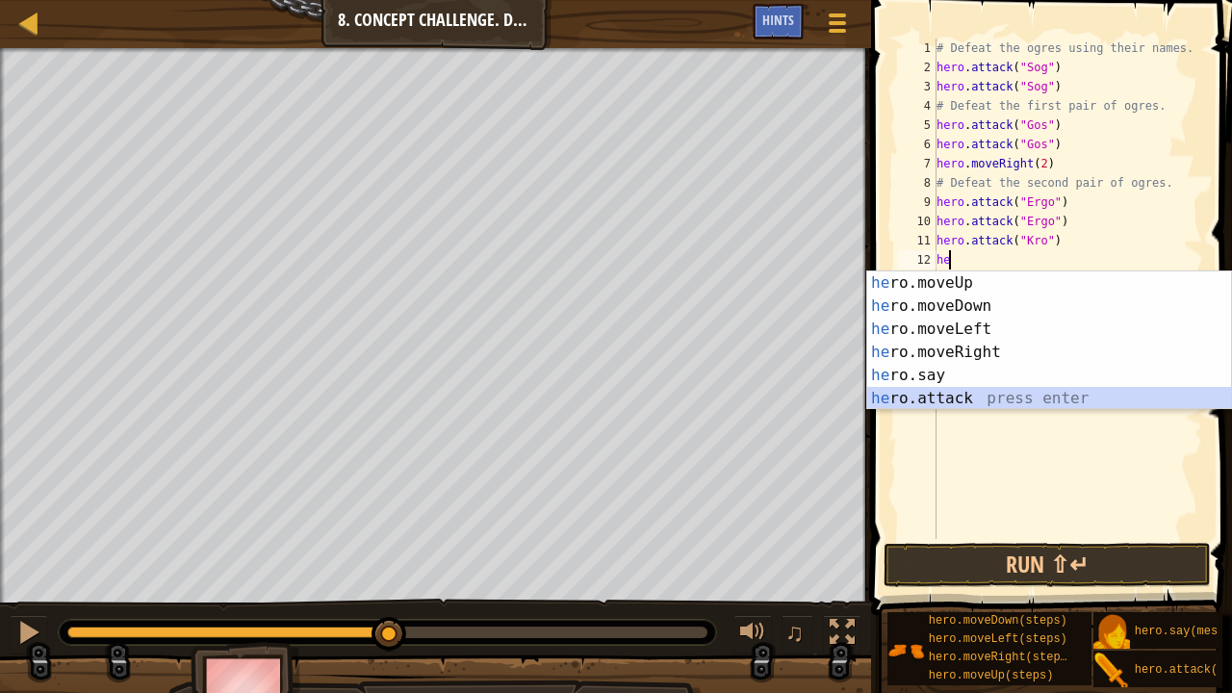
click at [969, 398] on div "he ro.moveUp press enter he ro.moveDown press enter he ro.moveLeft press enter …" at bounding box center [1049, 363] width 365 height 185
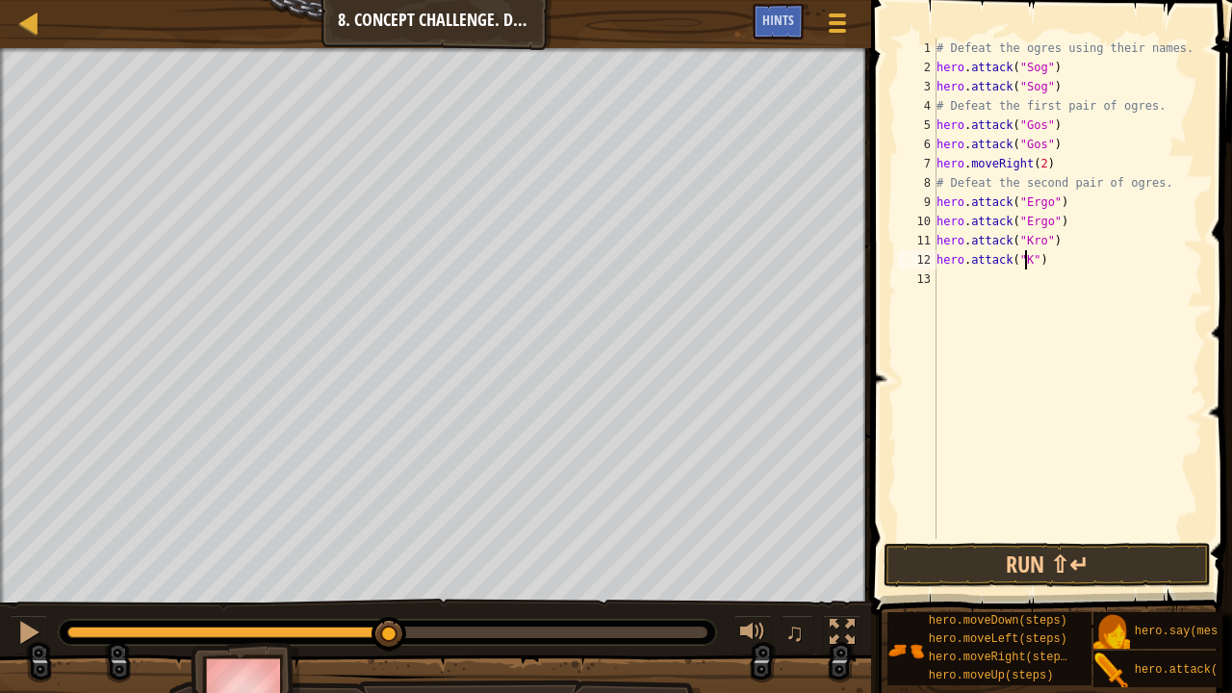
type textarea "hero.attack("Kro")"
click at [995, 271] on div "# Defeat the ogres using their names. hero . attack ( "Sog" ) hero . attack ( "…" at bounding box center [1068, 308] width 271 height 539
click at [1024, 542] on button "Run ⇧↵" at bounding box center [1047, 565] width 327 height 44
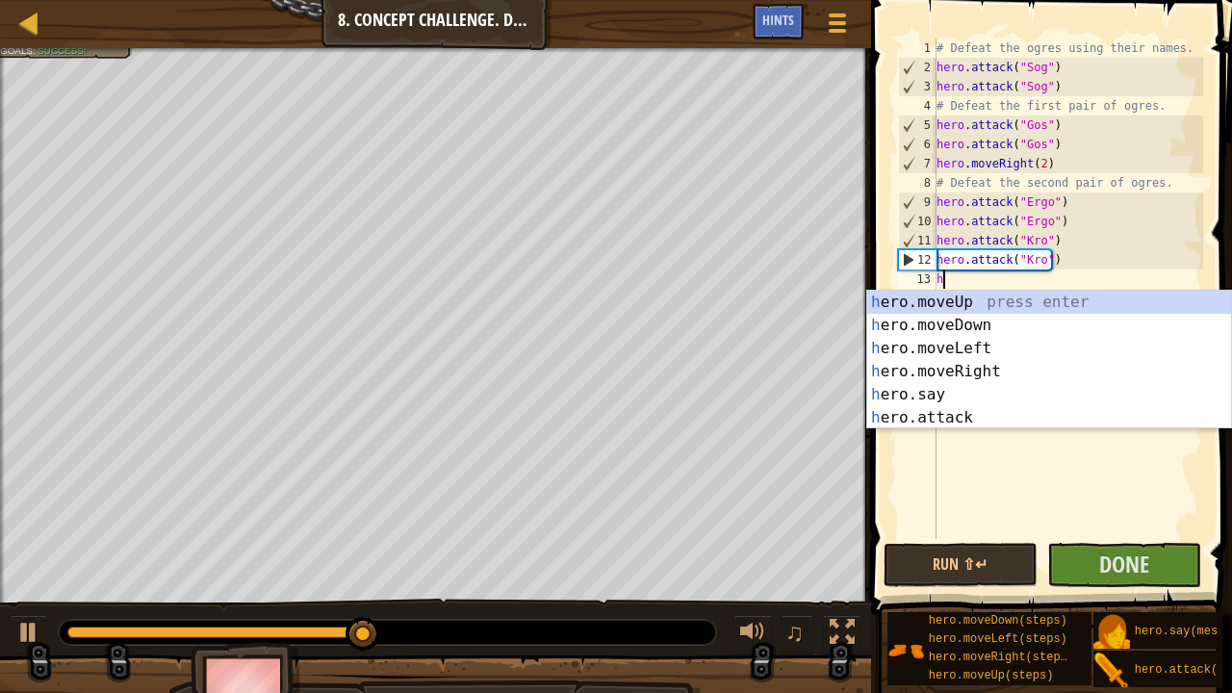
type textarea "he"
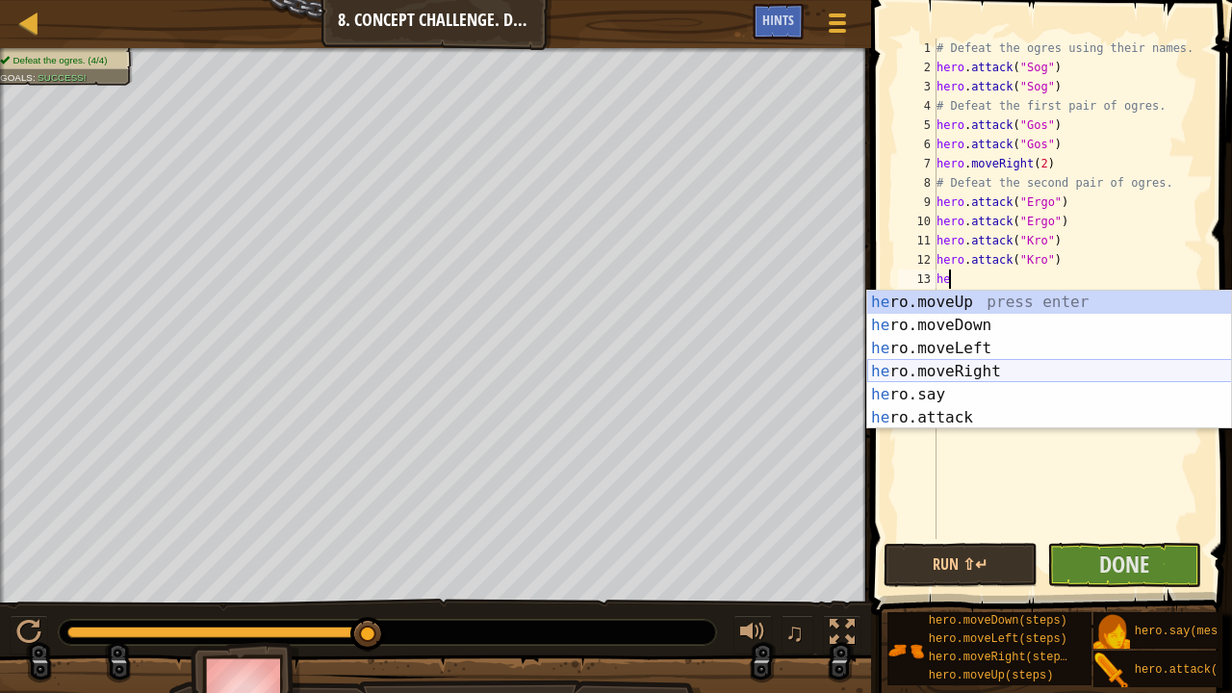
click at [963, 370] on div "he ro.moveUp press enter he ro.moveDown press enter he ro.moveLeft press enter …" at bounding box center [1049, 383] width 365 height 185
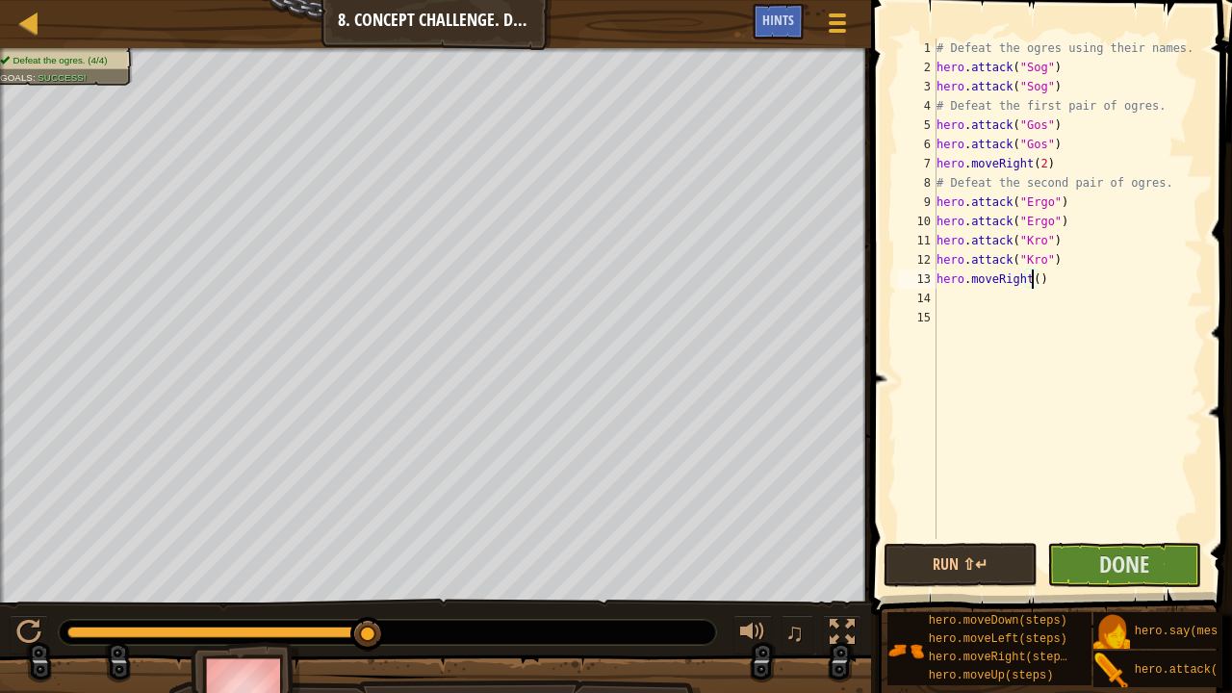
click at [1031, 280] on div "# Defeat the ogres using their names. hero . attack ( "Sog" ) hero . attack ( "…" at bounding box center [1068, 308] width 271 height 539
type textarea "hero.moveRight(2)"
click at [1003, 295] on div "# Defeat the ogres using their names. hero . attack ( "Sog" ) hero . attack ( "…" at bounding box center [1068, 308] width 271 height 539
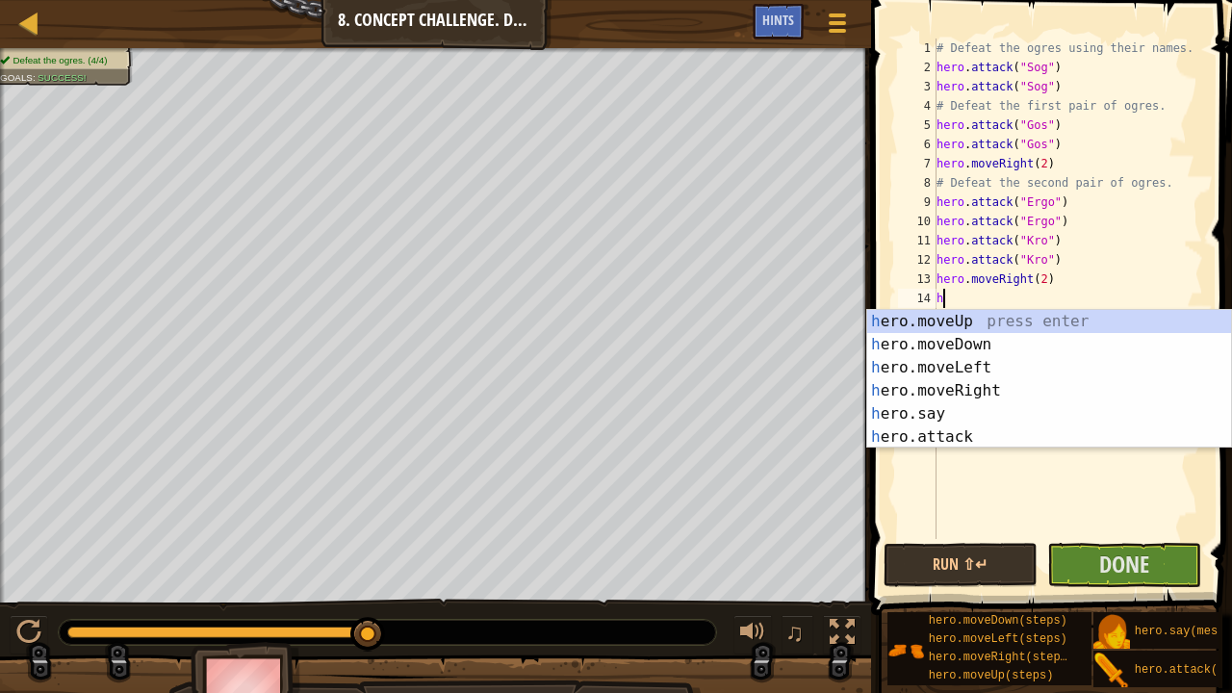
type textarea "he"
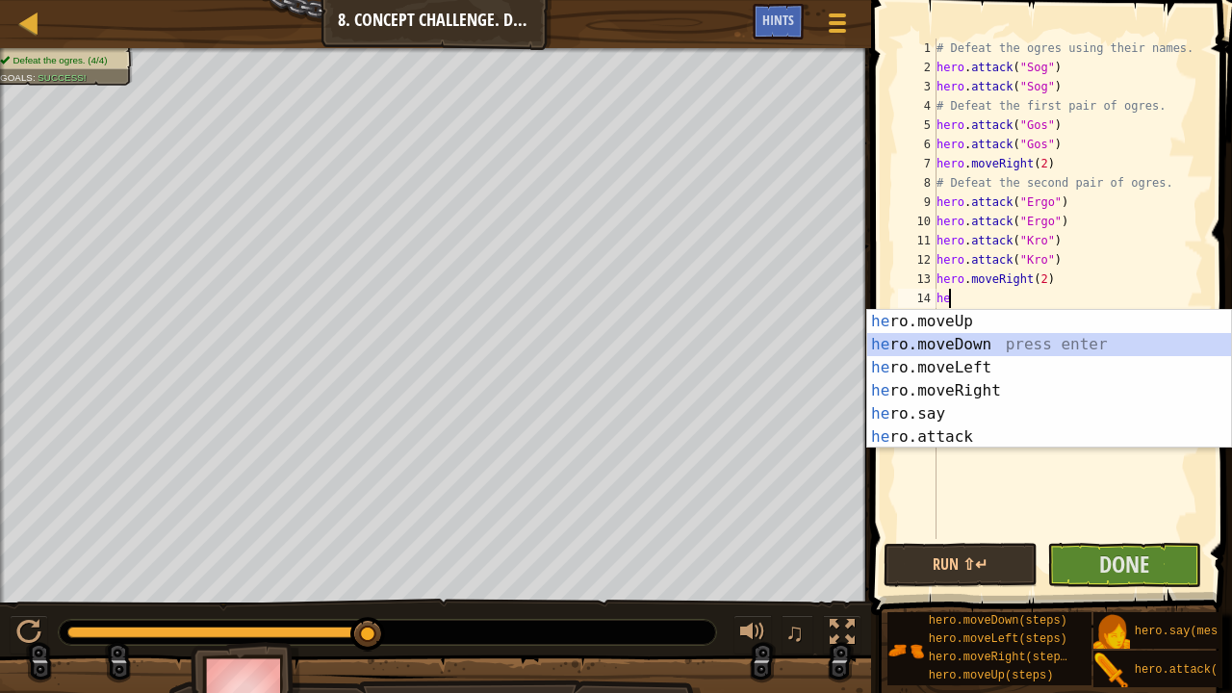
click at [987, 348] on div "he ro.moveUp press enter he ro.moveDown press enter he ro.moveLeft press enter …" at bounding box center [1049, 402] width 365 height 185
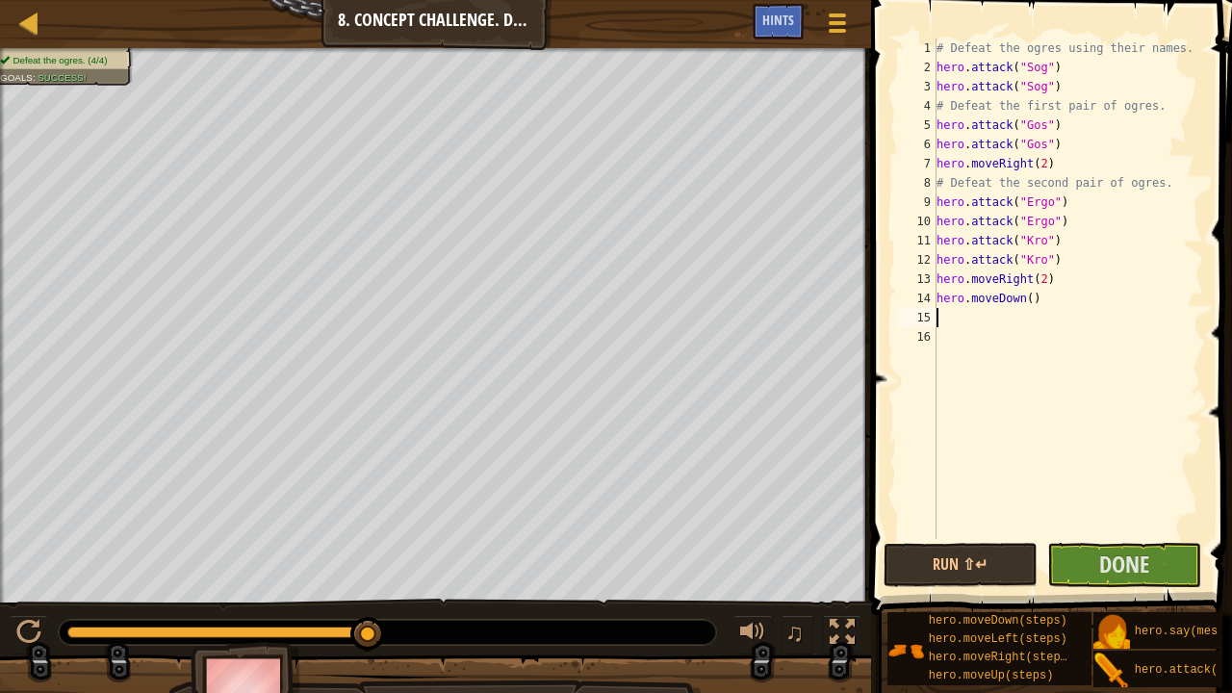
click at [1026, 298] on div "# Defeat the ogres using their names. hero . attack ( "Sog" ) hero . attack ( "…" at bounding box center [1068, 308] width 271 height 539
type textarea "hero.moveDown(1)"
click at [1116, 542] on button "Done" at bounding box center [1124, 565] width 154 height 44
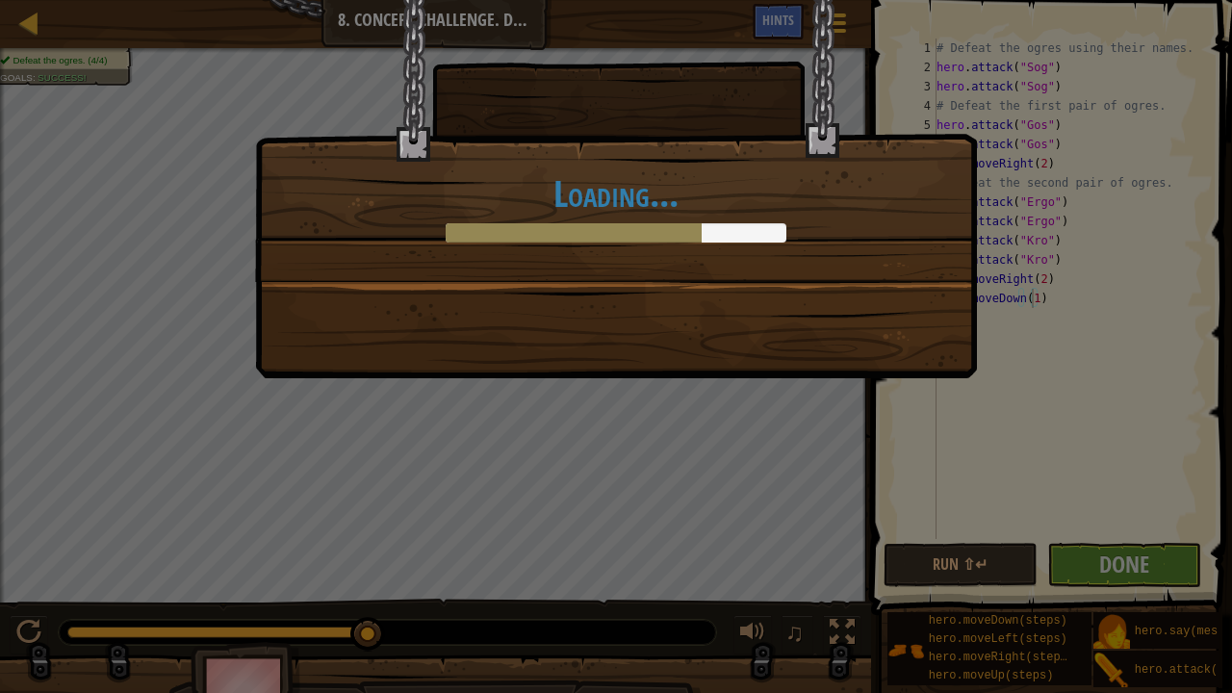
drag, startPoint x: 901, startPoint y: 308, endPoint x: 913, endPoint y: 256, distance: 53.3
click at [913, 256] on div "Loading..." at bounding box center [616, 189] width 722 height 378
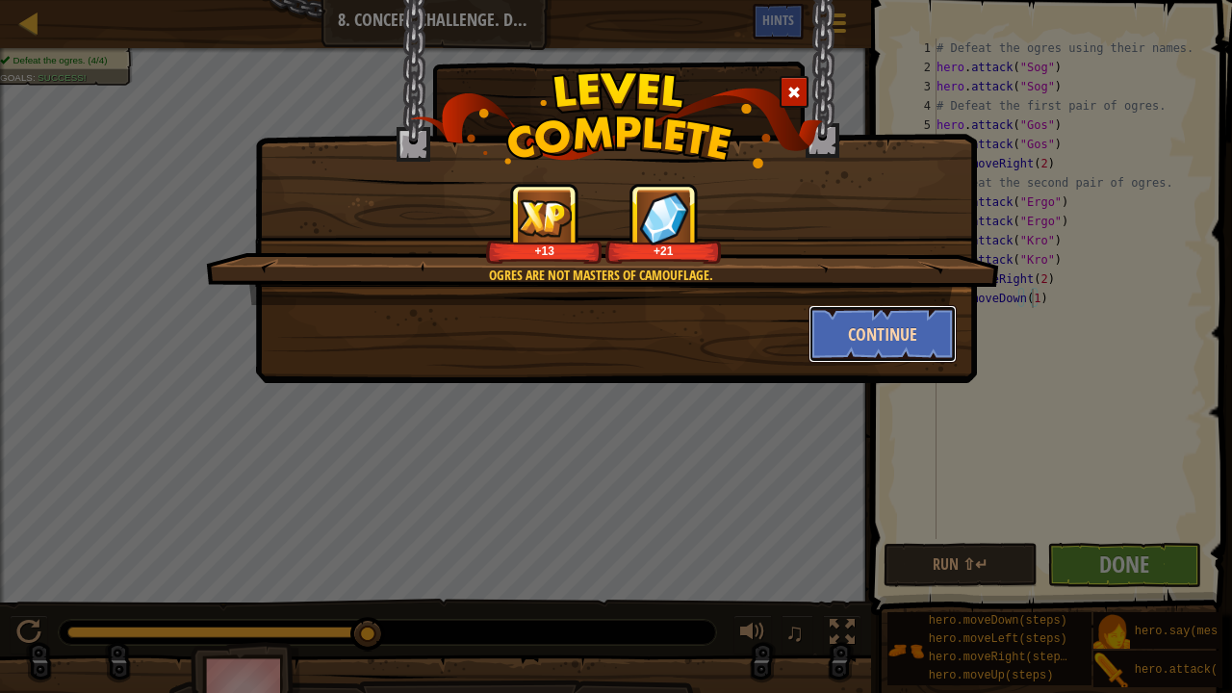
click at [892, 341] on button "Continue" at bounding box center [883, 334] width 149 height 58
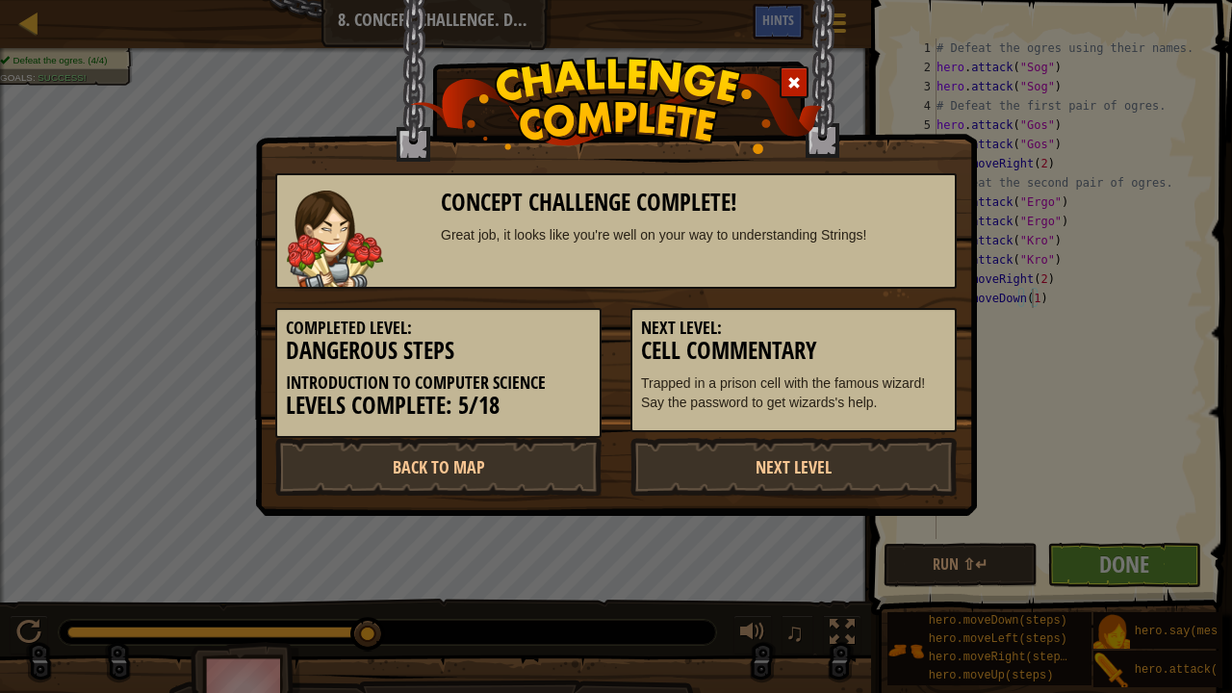
click at [624, 239] on div "Great job, it looks like you're well on your way to understanding Strings!" at bounding box center [693, 234] width 505 height 19
click at [608, 171] on div "Concept Challenge Complete! Great job, it looks like you're well on your way to…" at bounding box center [616, 221] width 710 height 135
click at [683, 462] on link "Next Level" at bounding box center [794, 467] width 326 height 58
click at [1124, 331] on div "Concept Challenge Complete! Great job, it looks like you're well on your way to…" at bounding box center [616, 346] width 1232 height 693
drag, startPoint x: 1133, startPoint y: 0, endPoint x: 616, endPoint y: 213, distance: 559.0
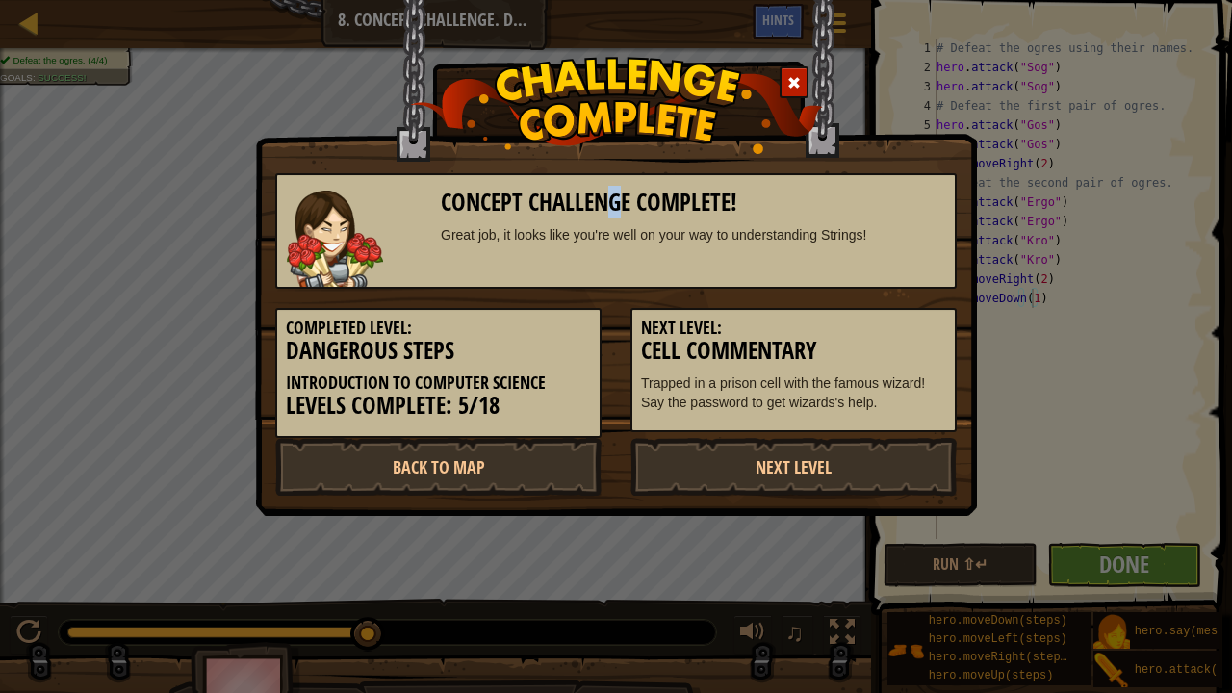
click at [616, 213] on h3 "Concept Challenge Complete!" at bounding box center [693, 203] width 505 height 26
click at [767, 187] on div "Concept Challenge Complete! Great job, it looks like you're well on your way to…" at bounding box center [616, 231] width 682 height 116
click at [495, 465] on link "Back to Map" at bounding box center [438, 467] width 326 height 58
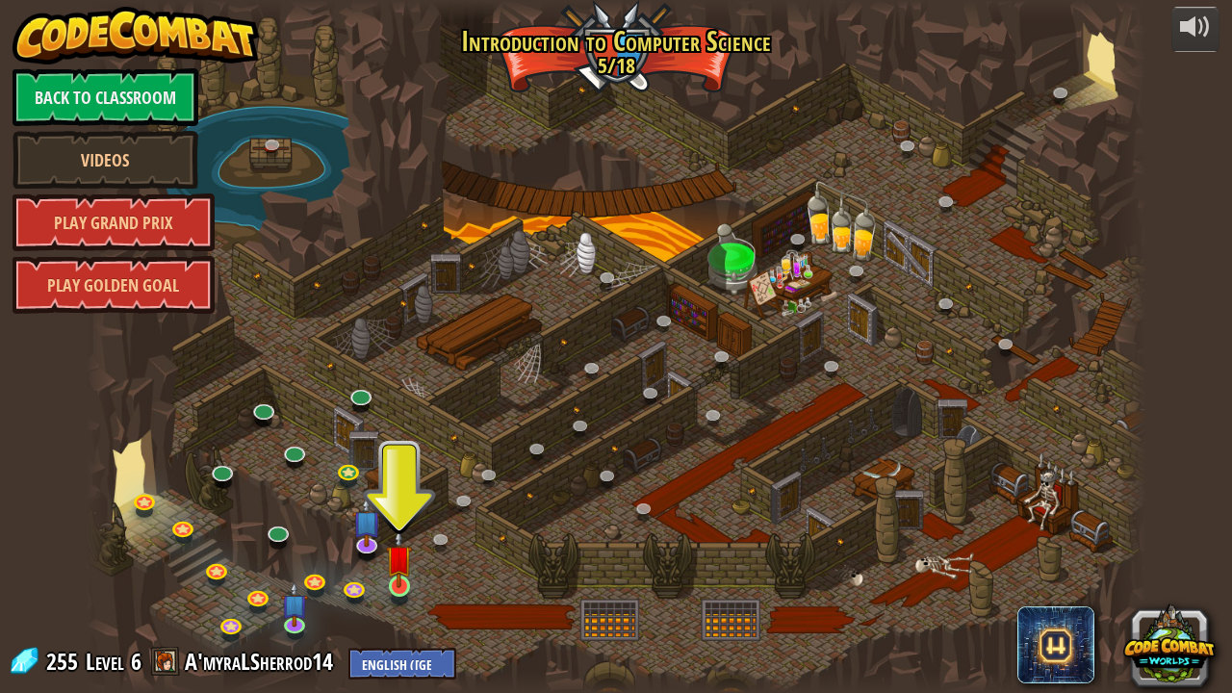
click at [400, 542] on img at bounding box center [399, 559] width 26 height 60
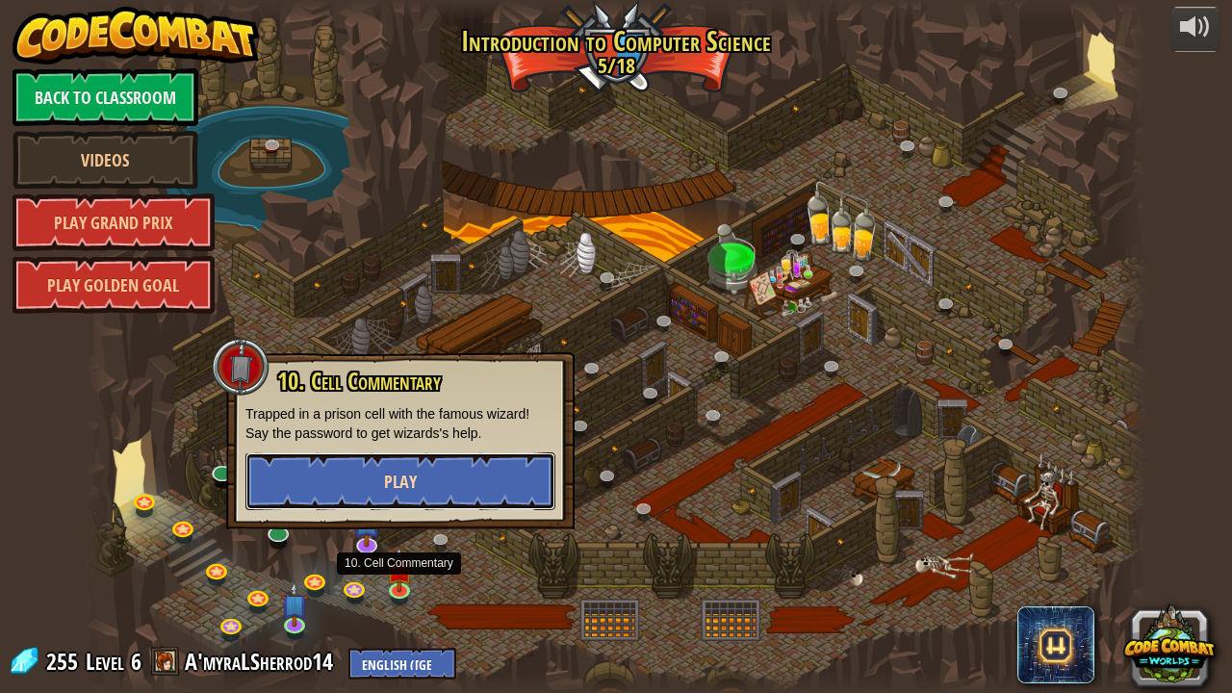
click at [256, 489] on button "Play" at bounding box center [400, 481] width 310 height 58
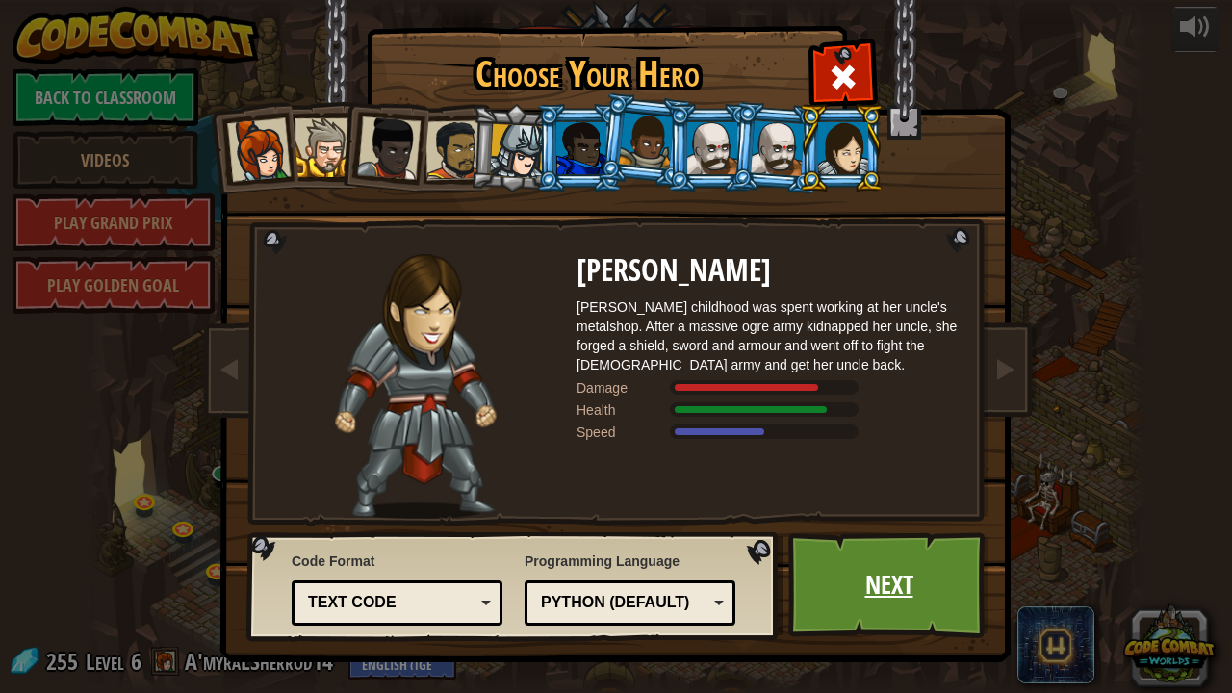
click at [967, 542] on link "Next" at bounding box center [888, 585] width 201 height 106
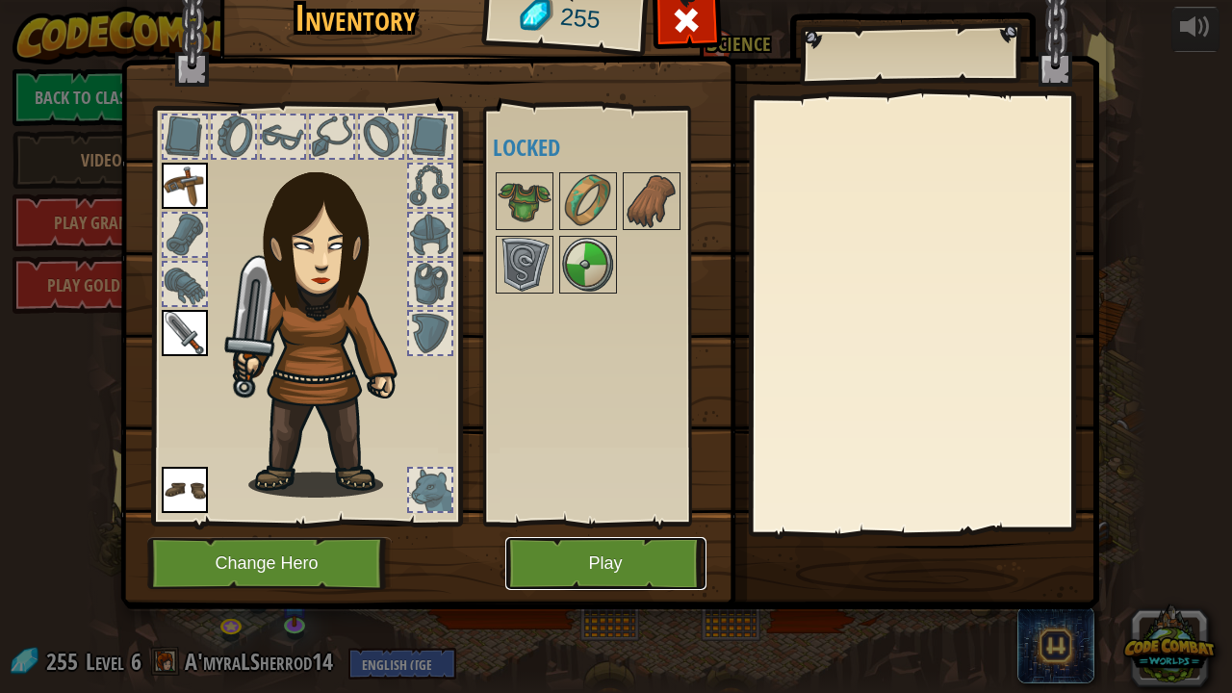
click at [647, 542] on button "Play" at bounding box center [605, 563] width 201 height 53
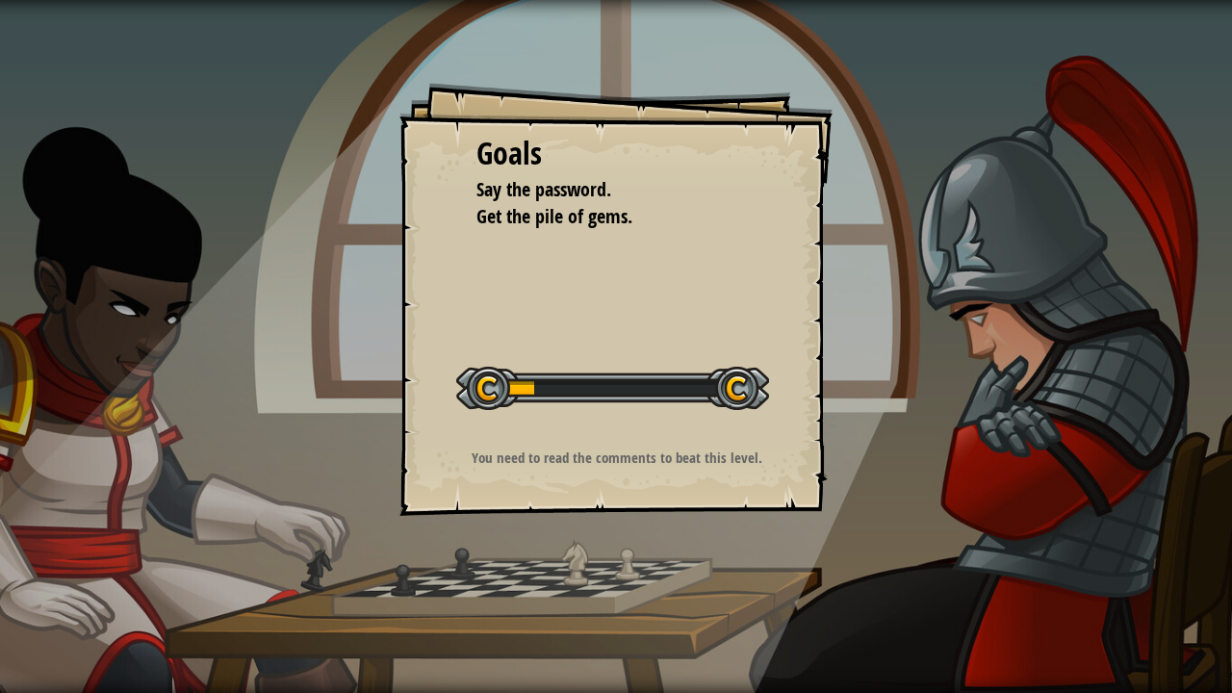
click at [1051, 501] on div "Goals Say the password. Get the pile of gems. Start Level Error loading from se…" at bounding box center [616, 346] width 1232 height 693
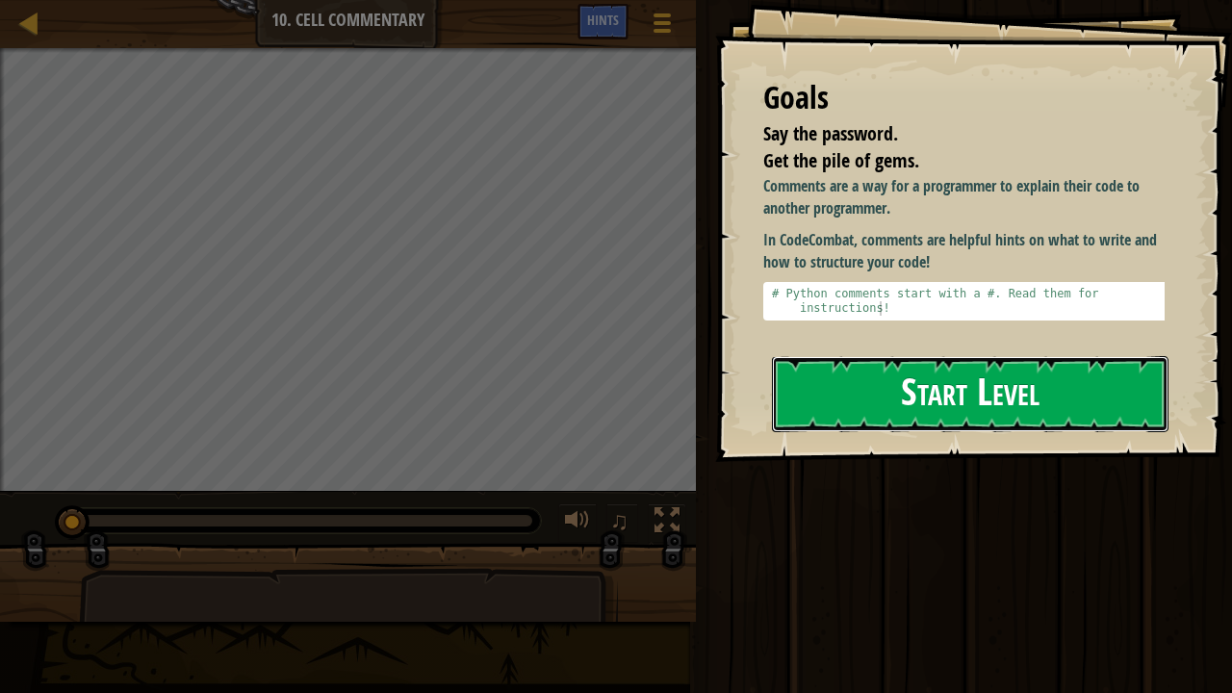
click at [1011, 356] on button "Start Level" at bounding box center [970, 394] width 397 height 76
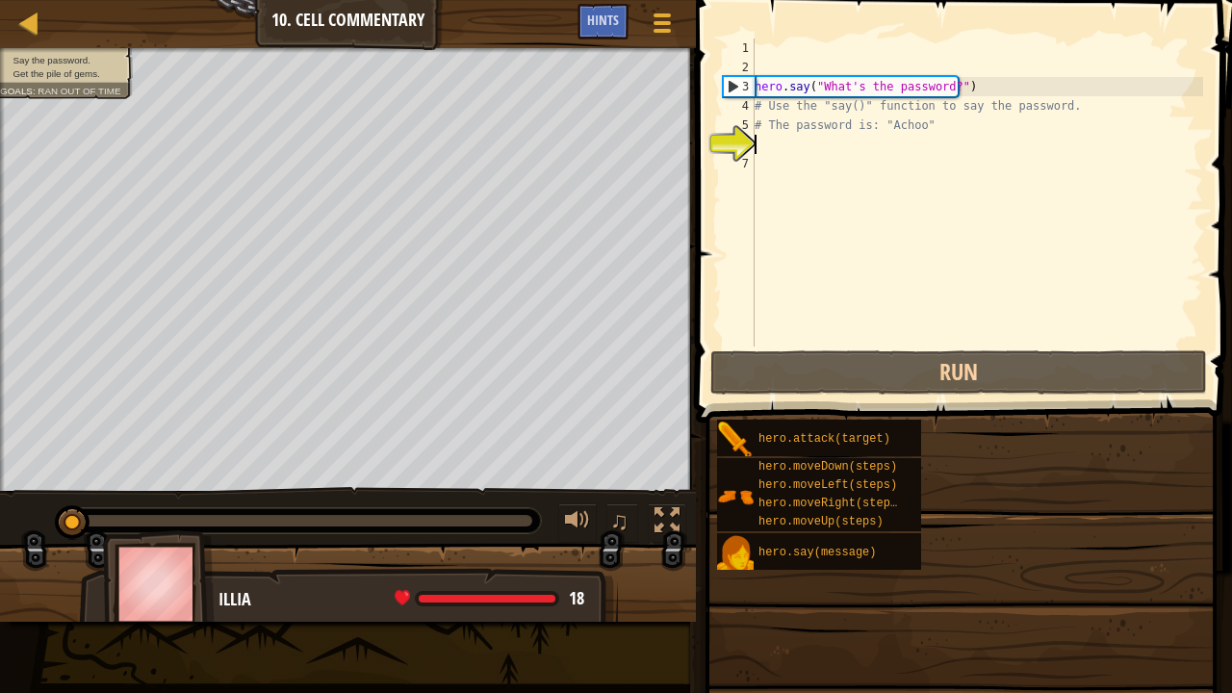
click at [991, 329] on div "hero . say ( "What's the password?" ) # Use the "say()" function to say the pas…" at bounding box center [977, 212] width 452 height 347
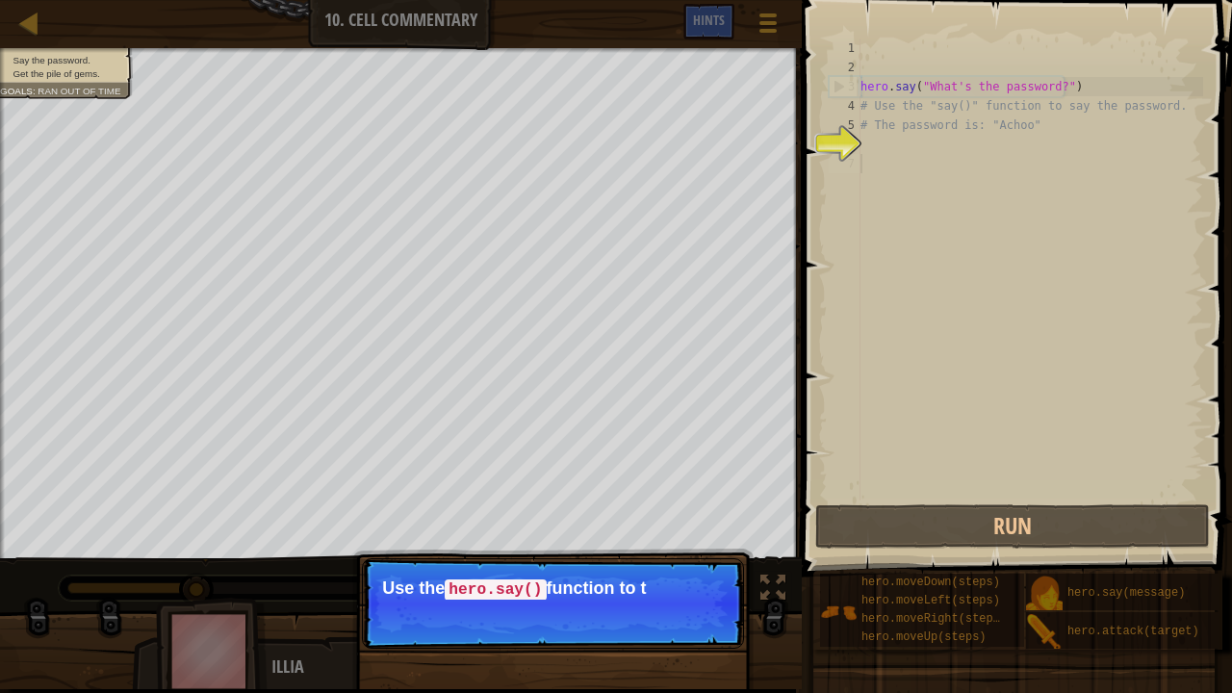
click at [701, 542] on p "Continue Use the hero.say() function to t" at bounding box center [553, 603] width 382 height 90
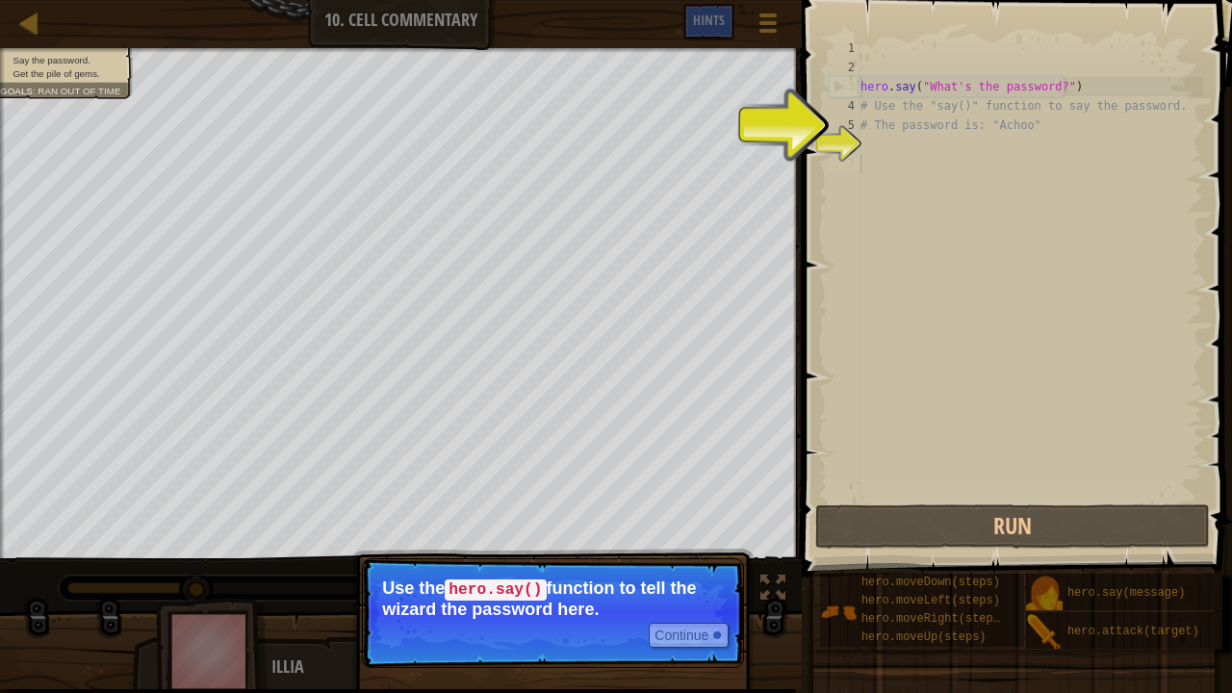
click at [484, 542] on code "hero.say()" at bounding box center [495, 590] width 101 height 21
click at [682, 542] on button "Continue" at bounding box center [689, 635] width 80 height 25
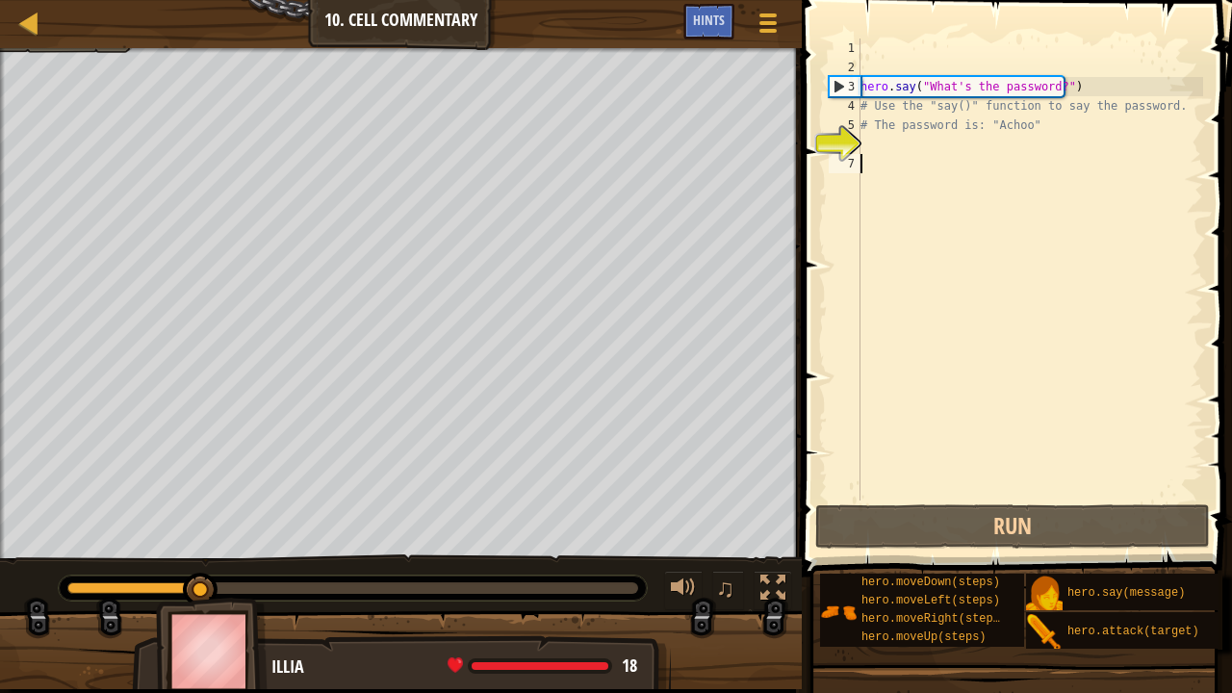
scroll to position [9, 0]
click at [889, 56] on div "hero . say ( "What's the password?" ) # Use the "say()" function to say the pas…" at bounding box center [1030, 289] width 347 height 501
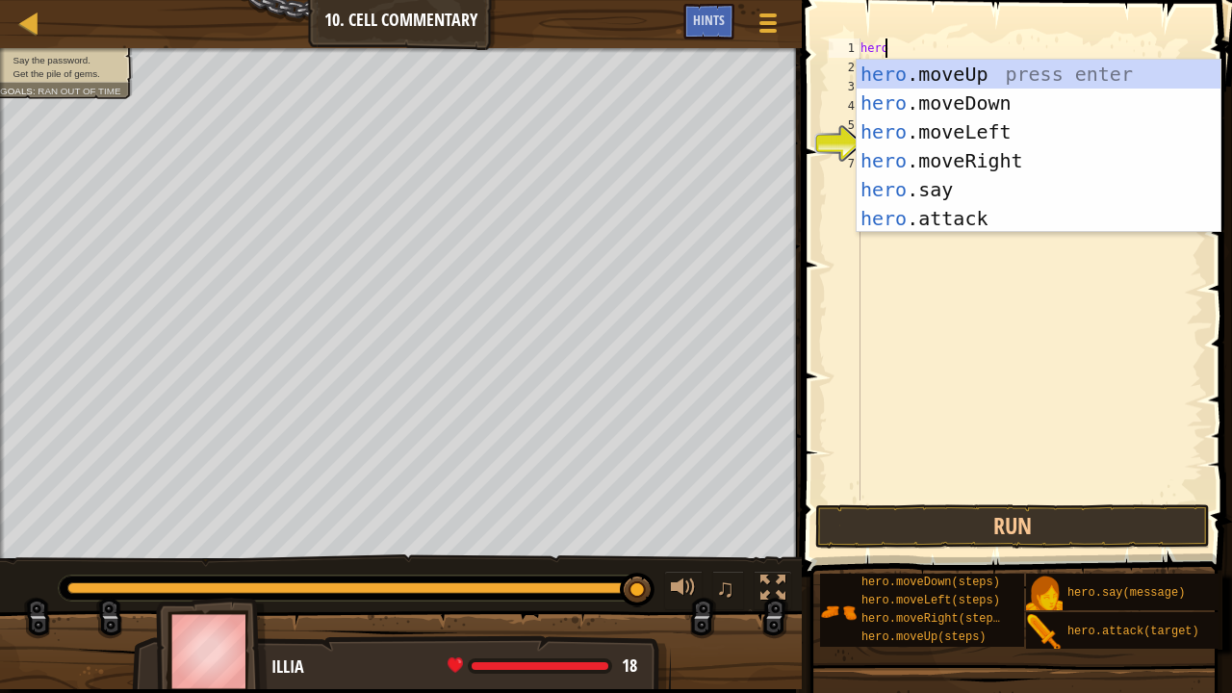
scroll to position [9, 2]
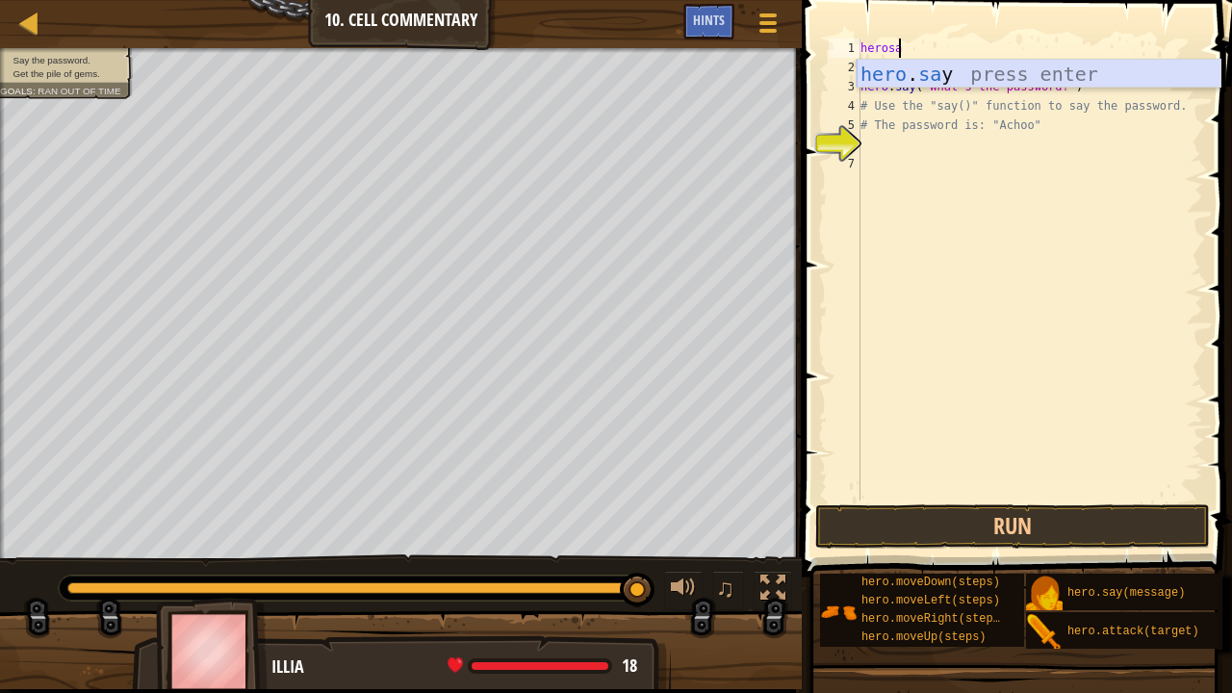
click at [891, 73] on div "hero . sa y press enter" at bounding box center [1039, 103] width 365 height 87
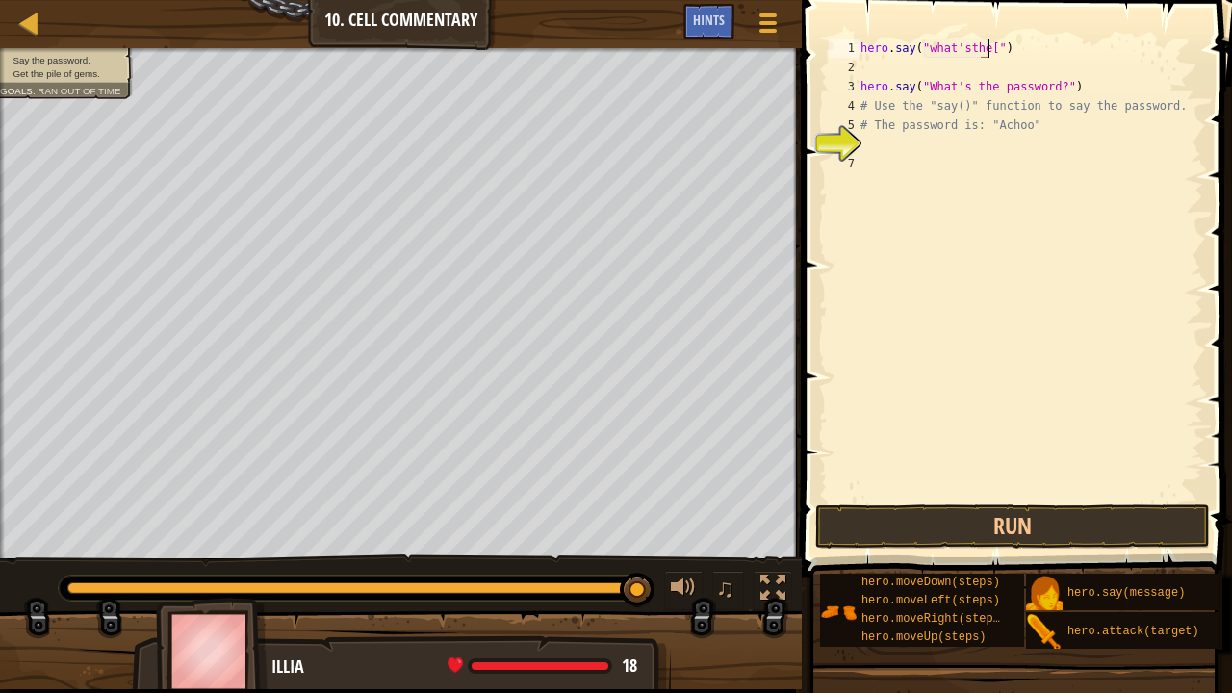
scroll to position [9, 10]
type textarea "hero.say("what'sthepassword")"
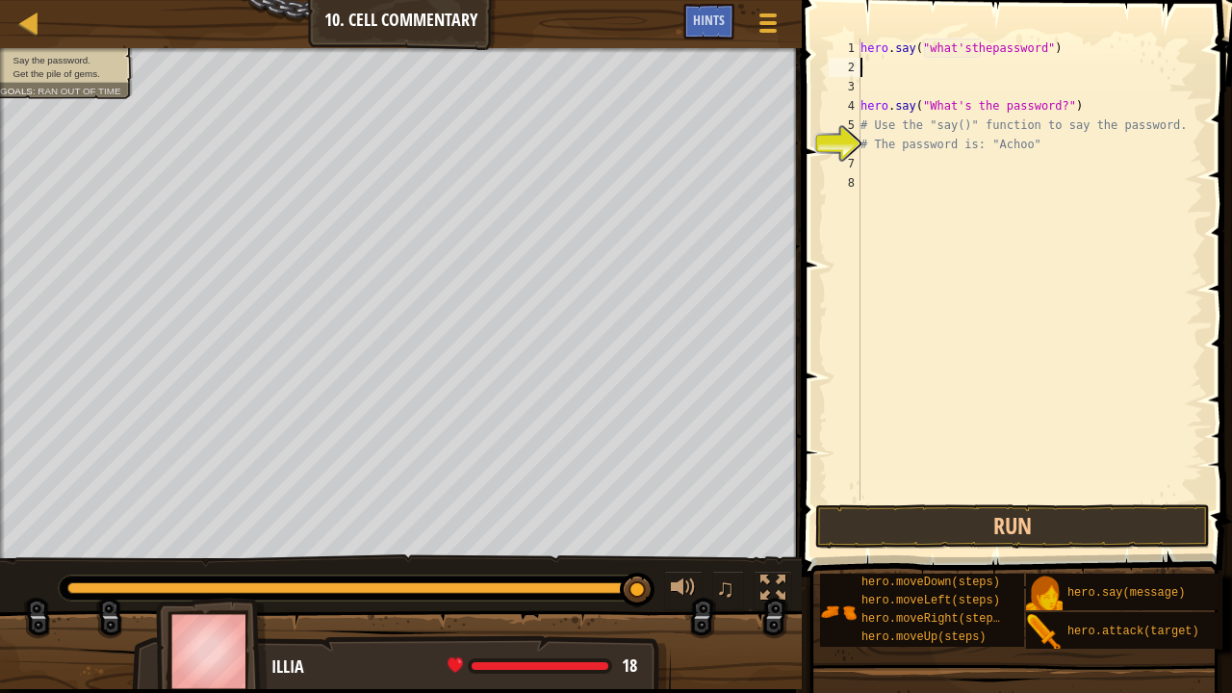
scroll to position [9, 0]
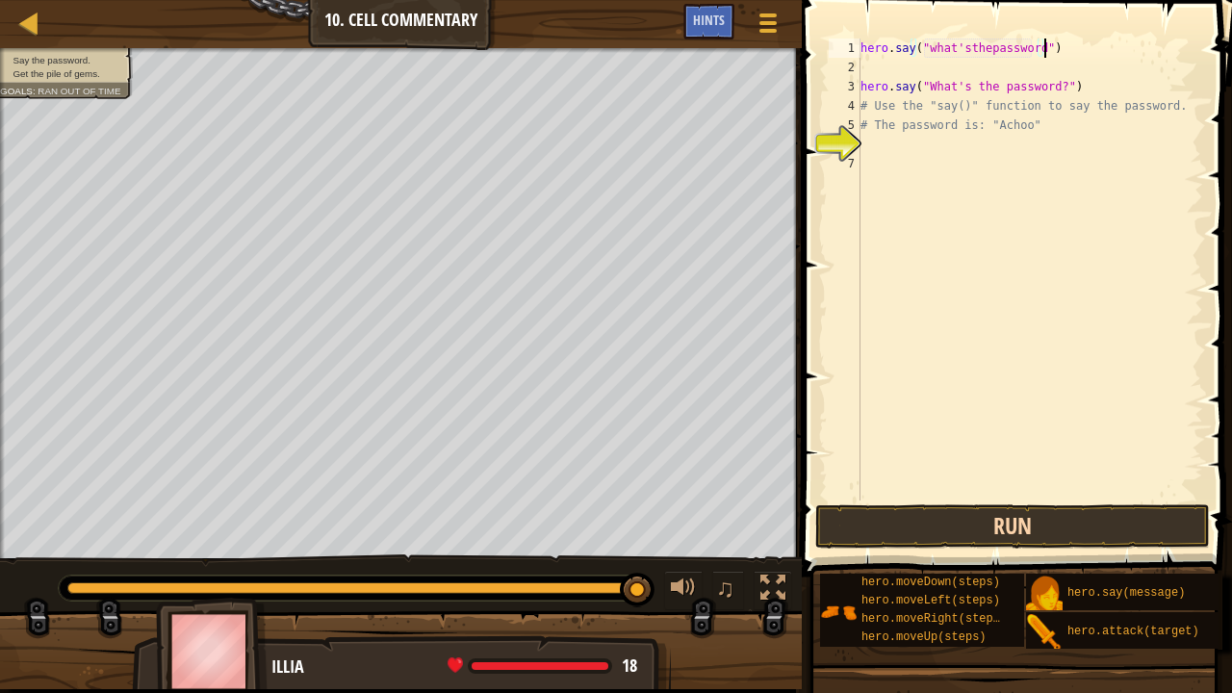
type textarea "hero.say("what'sthepassword")"
click at [926, 528] on button "Run" at bounding box center [1012, 526] width 395 height 44
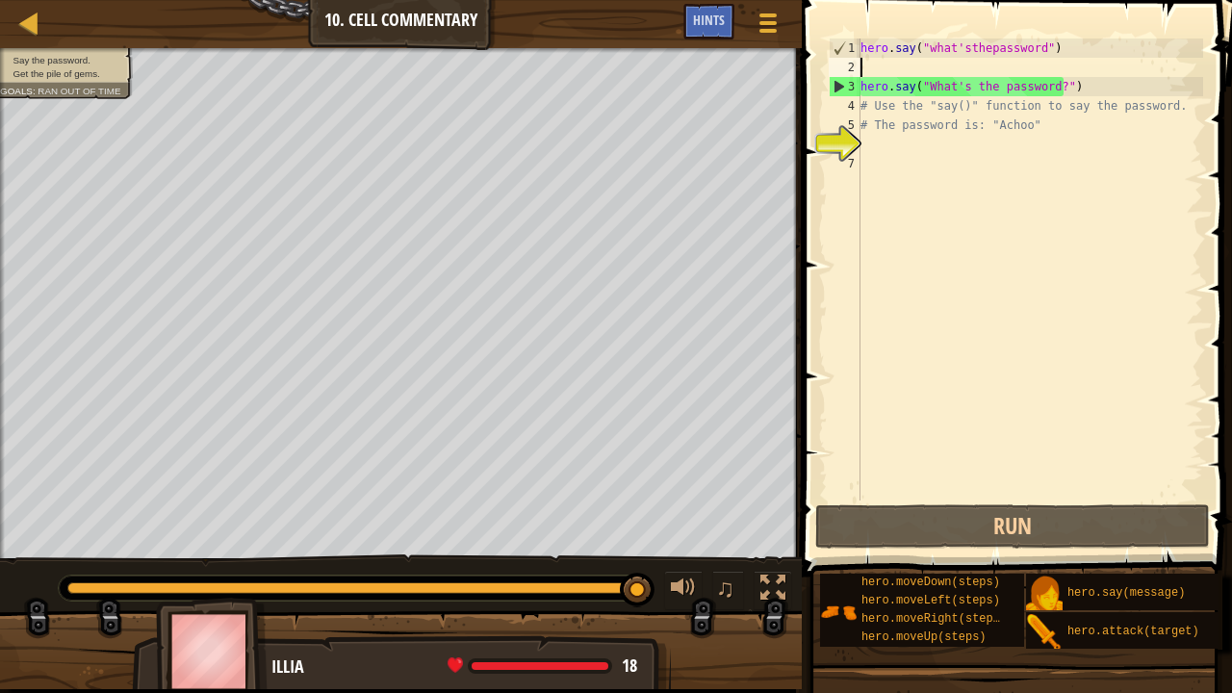
click at [901, 70] on div "hero . say ( "what'sthepassword" ) hero . say ( "What's the password?" ) # Use …" at bounding box center [1030, 289] width 347 height 501
click at [1050, 45] on div "hero . say ( "what'sthepassword" ) hero . say ( "What's the password?" ) # Use …" at bounding box center [1030, 289] width 347 height 501
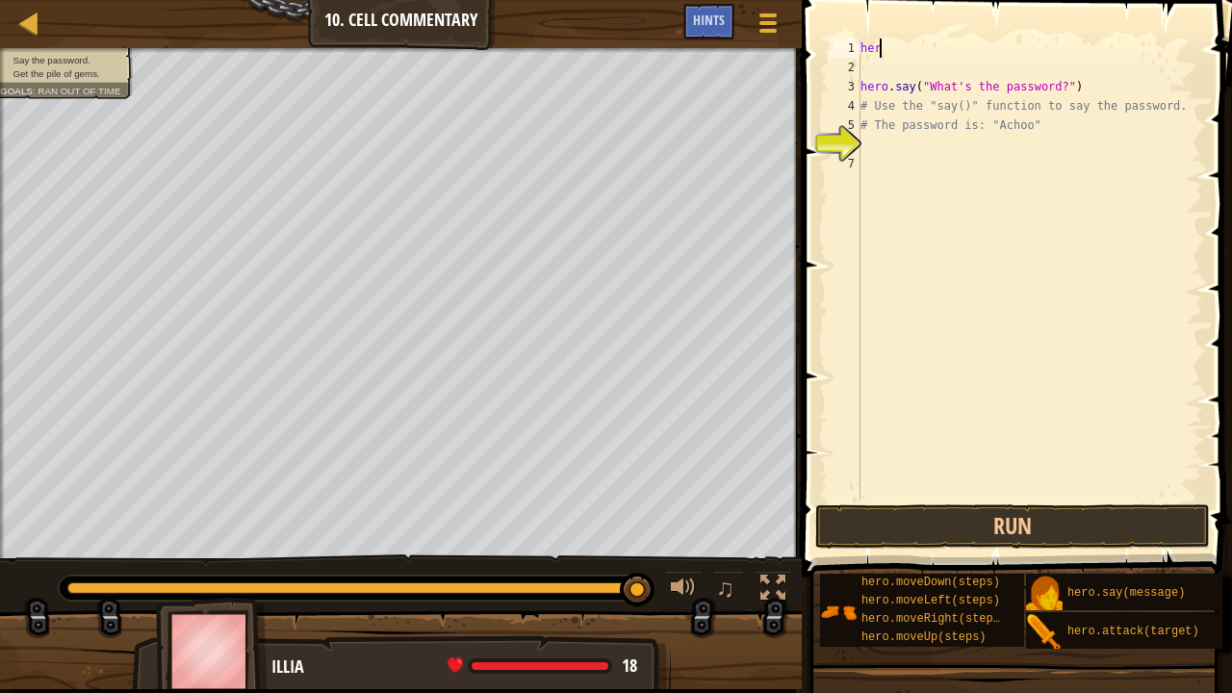
scroll to position [9, 1]
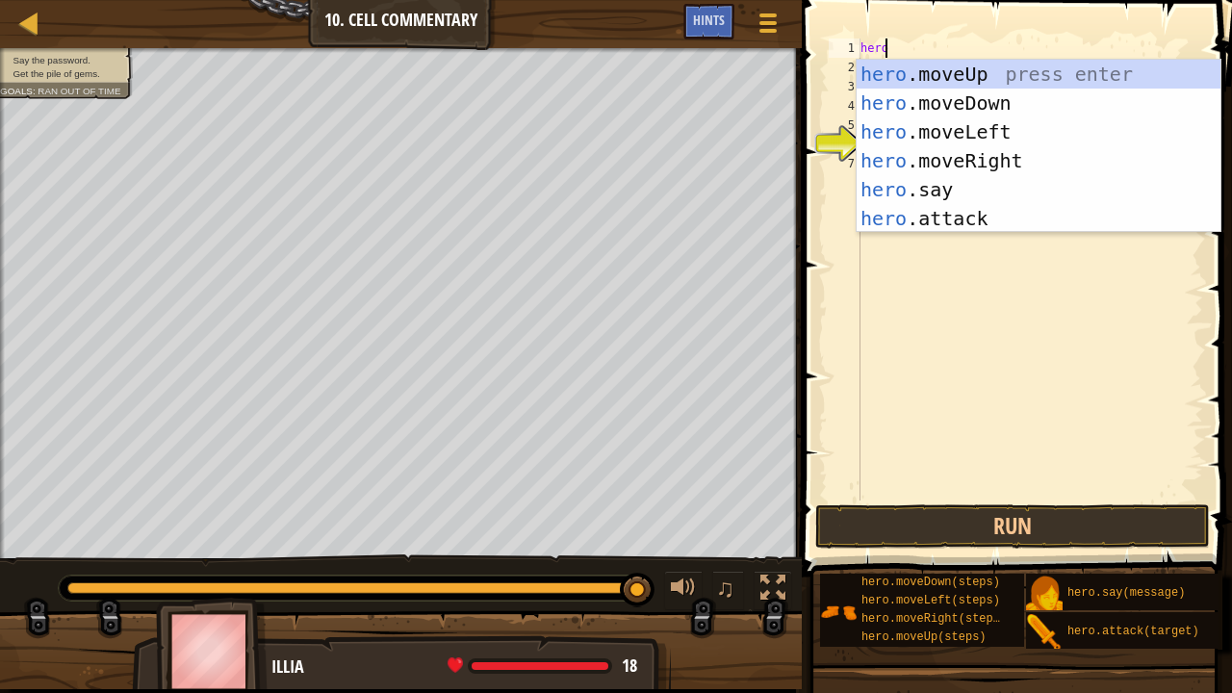
type textarea "herom"
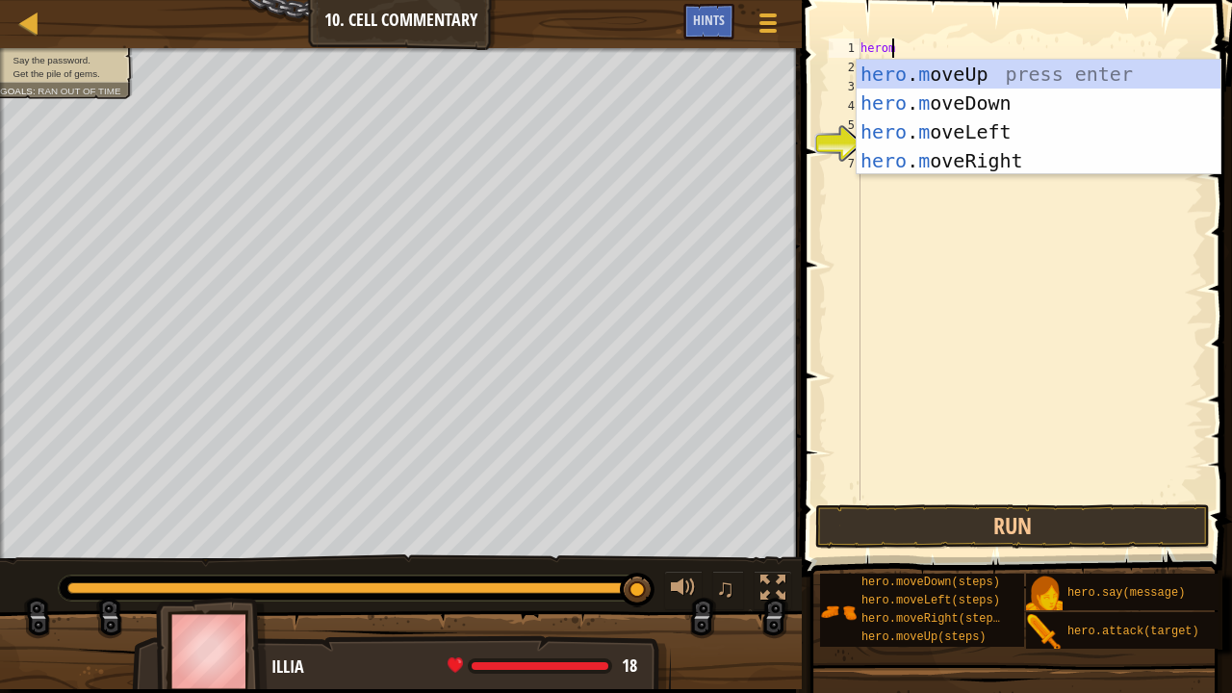
scroll to position [9, 2]
click at [1034, 73] on div "hero . m oveUp press enter hero . m oveDown press enter hero . m oveLeft press …" at bounding box center [1039, 146] width 365 height 173
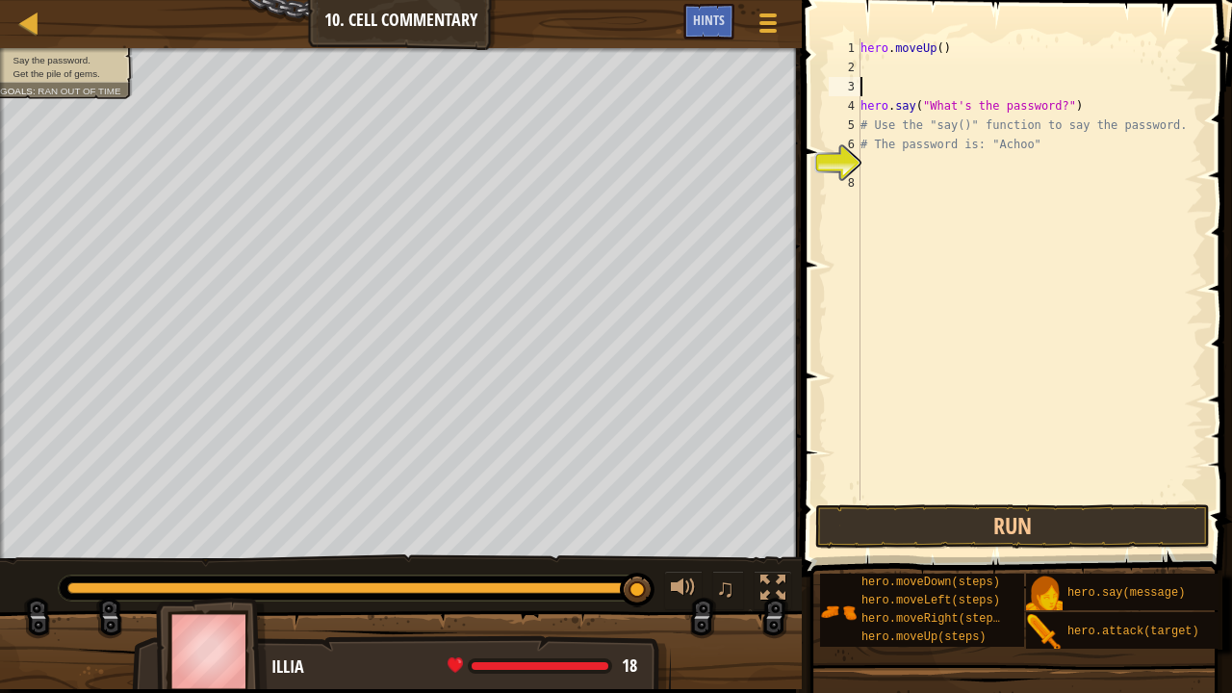
click at [938, 90] on div "hero . moveUp ( ) hero . say ( "What's the password?" ) # Use the "say()" funct…" at bounding box center [1030, 289] width 347 height 501
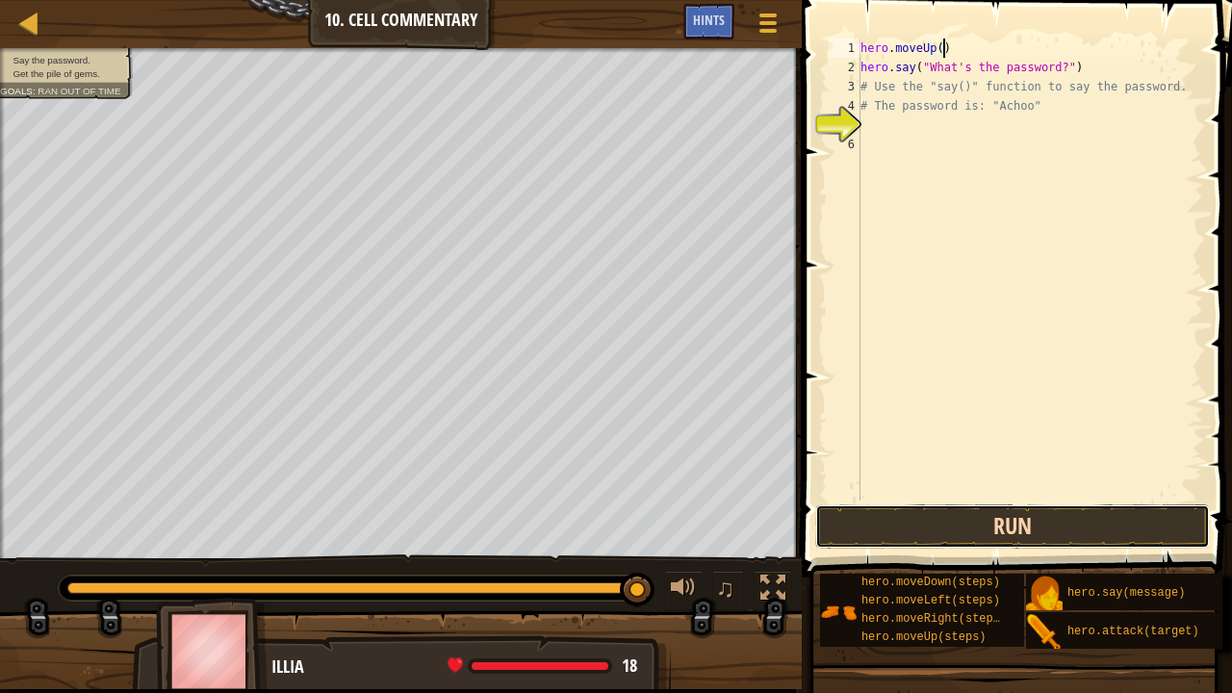
click at [923, 526] on button "Run" at bounding box center [1012, 526] width 395 height 44
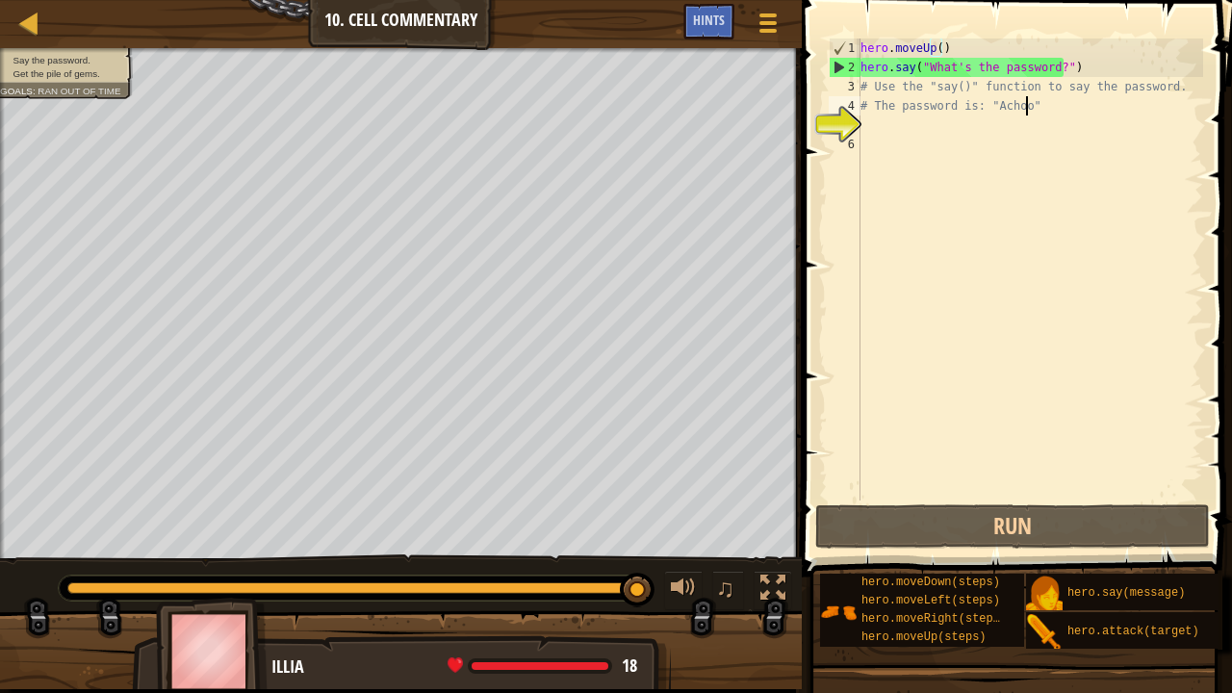
click at [1042, 110] on div "hero . moveUp ( ) hero . say ( "What's the password?" ) # Use the "say()" funct…" at bounding box center [1030, 289] width 347 height 501
type textarea "# The password is: "Achoo""
click at [979, 131] on div "hero . moveUp ( ) hero . say ( "What's the password?" ) # Use the "say()" funct…" at bounding box center [1030, 289] width 347 height 501
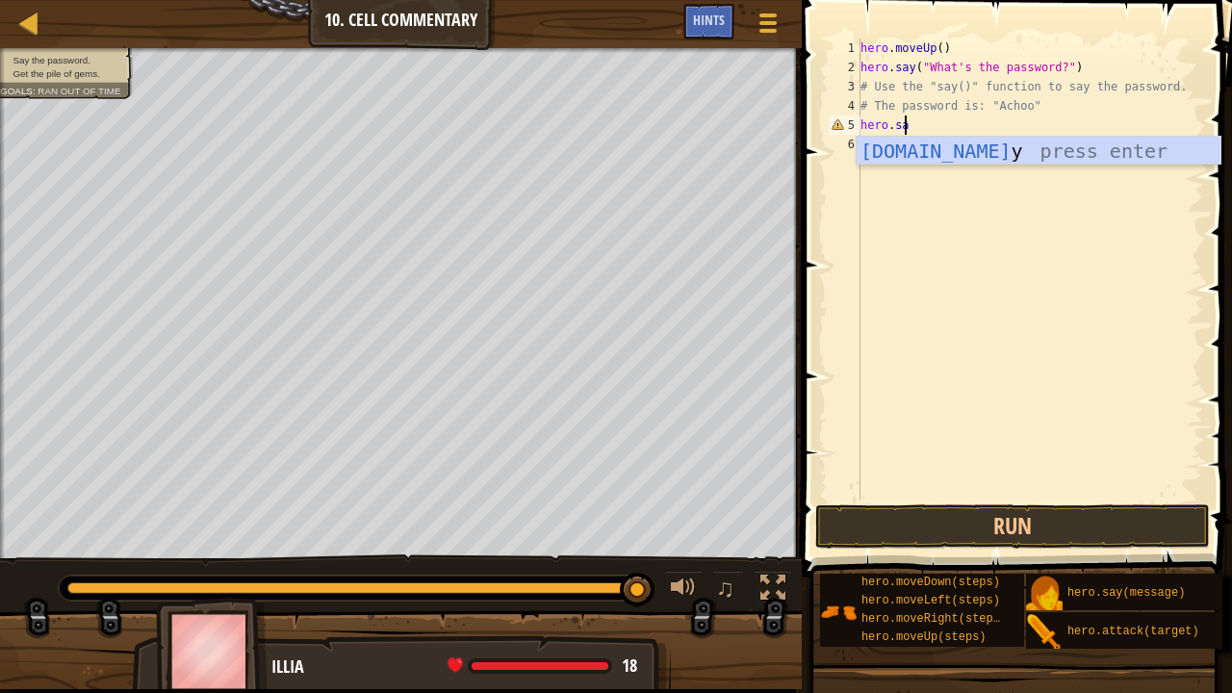
scroll to position [9, 3]
click at [989, 148] on div "hero.say press enter" at bounding box center [1039, 180] width 365 height 87
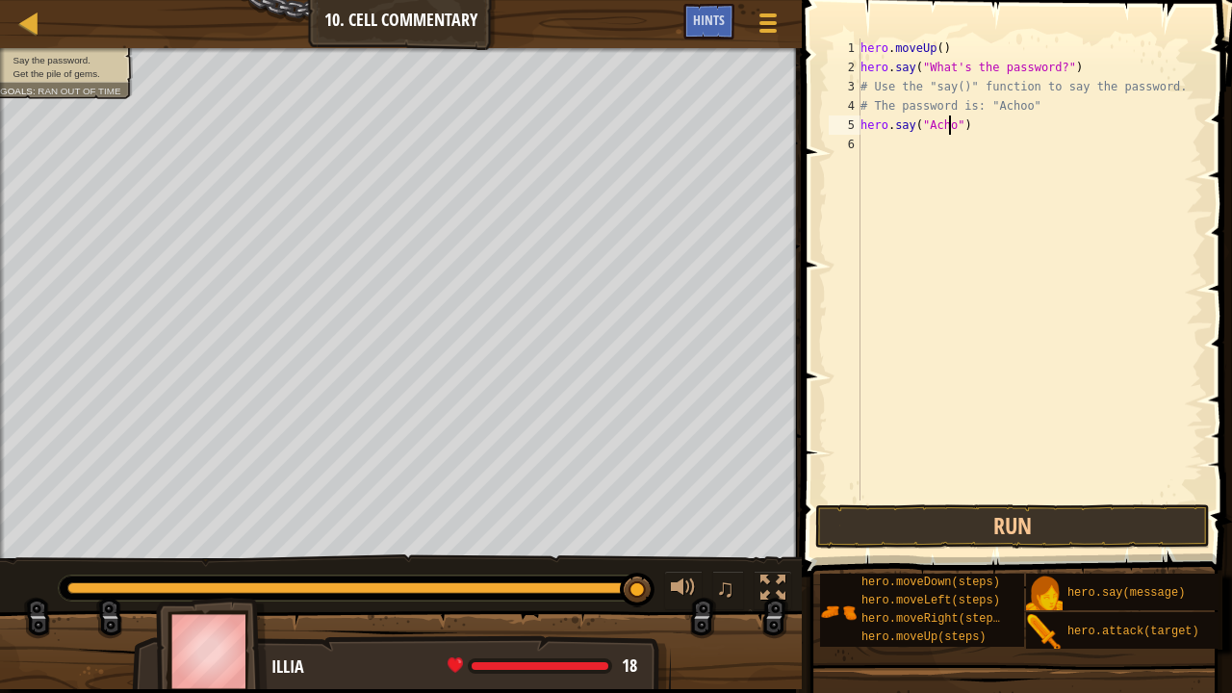
scroll to position [9, 8]
type textarea "hero.say("Achoo")"
click at [943, 507] on button "Run" at bounding box center [1012, 526] width 395 height 44
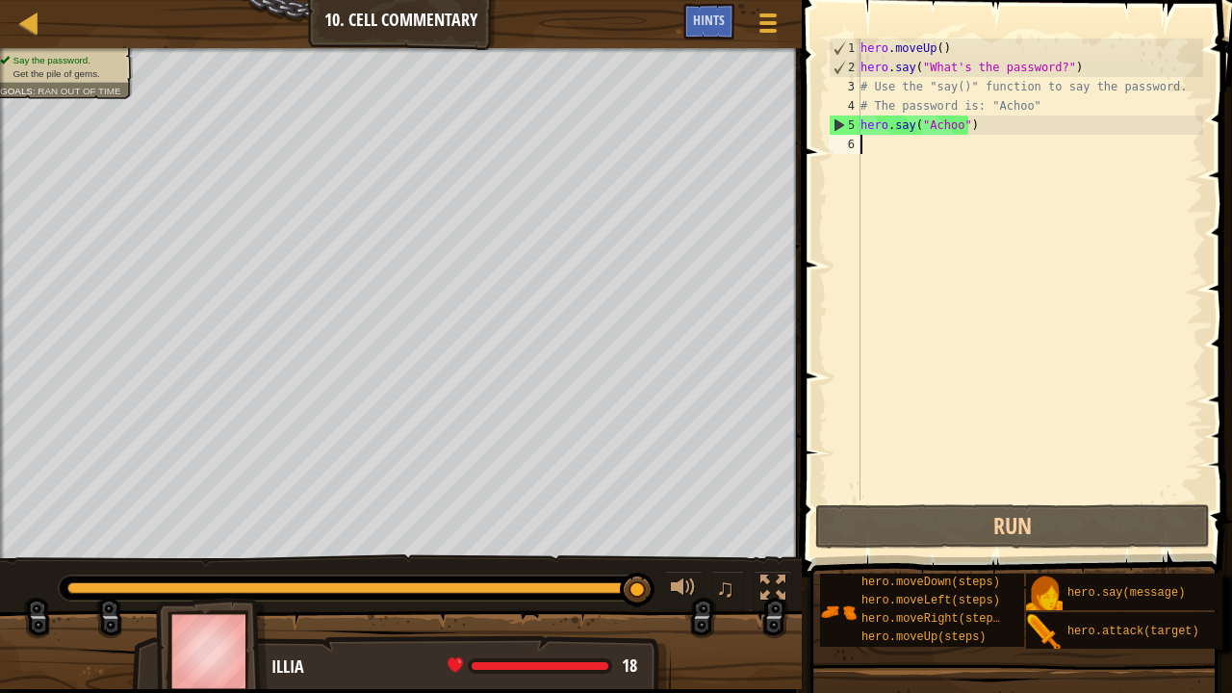
click at [875, 142] on div "hero . moveUp ( ) hero . say ( "What's the password?" ) # Use the "say()" funct…" at bounding box center [1030, 289] width 347 height 501
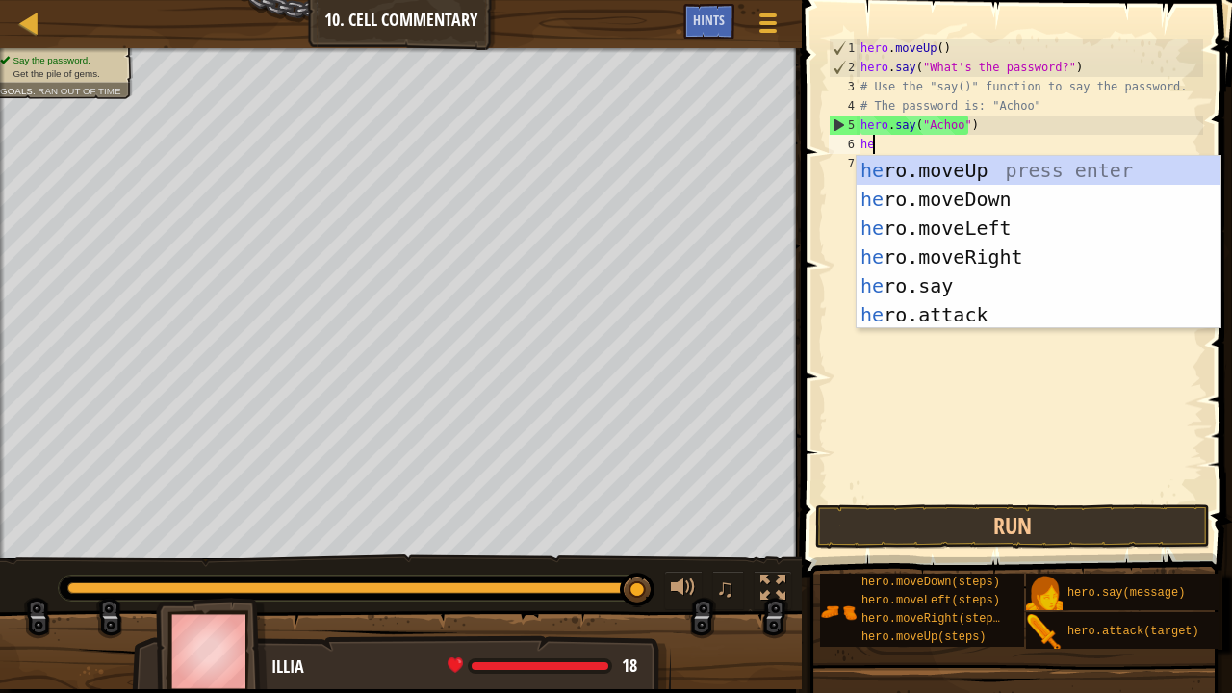
type textarea "her"
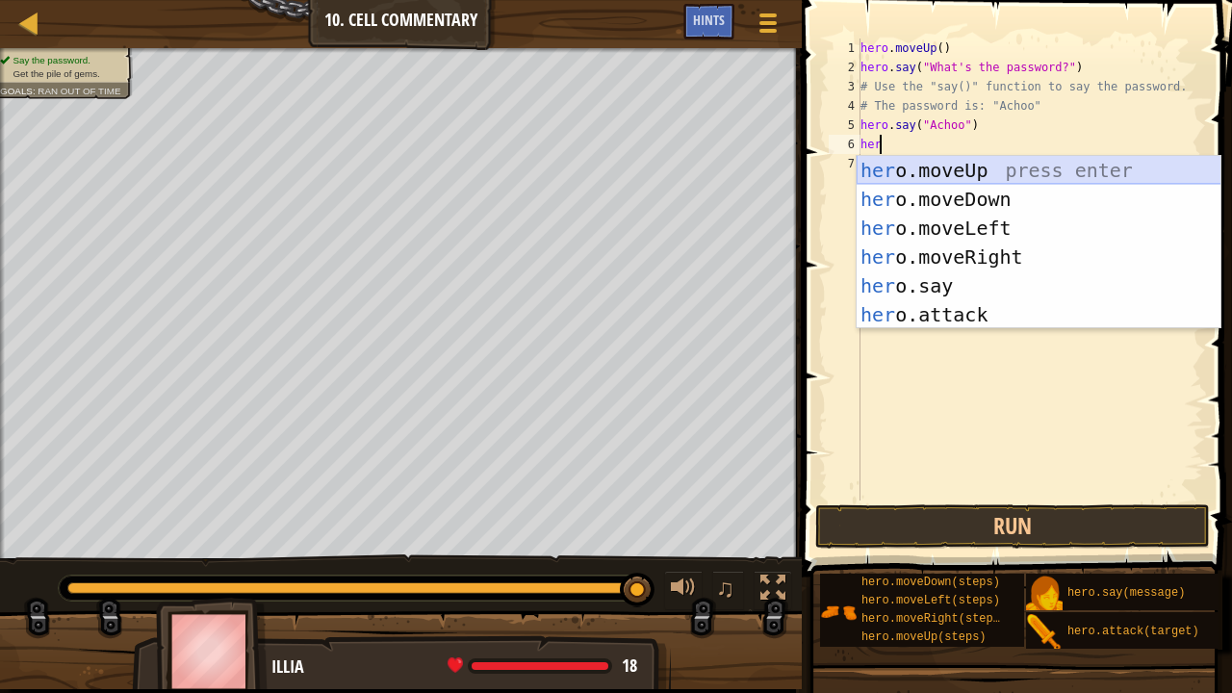
click at [951, 168] on div "her o.moveUp press enter her o.moveDown press enter her o.moveLeft press enter …" at bounding box center [1039, 271] width 365 height 231
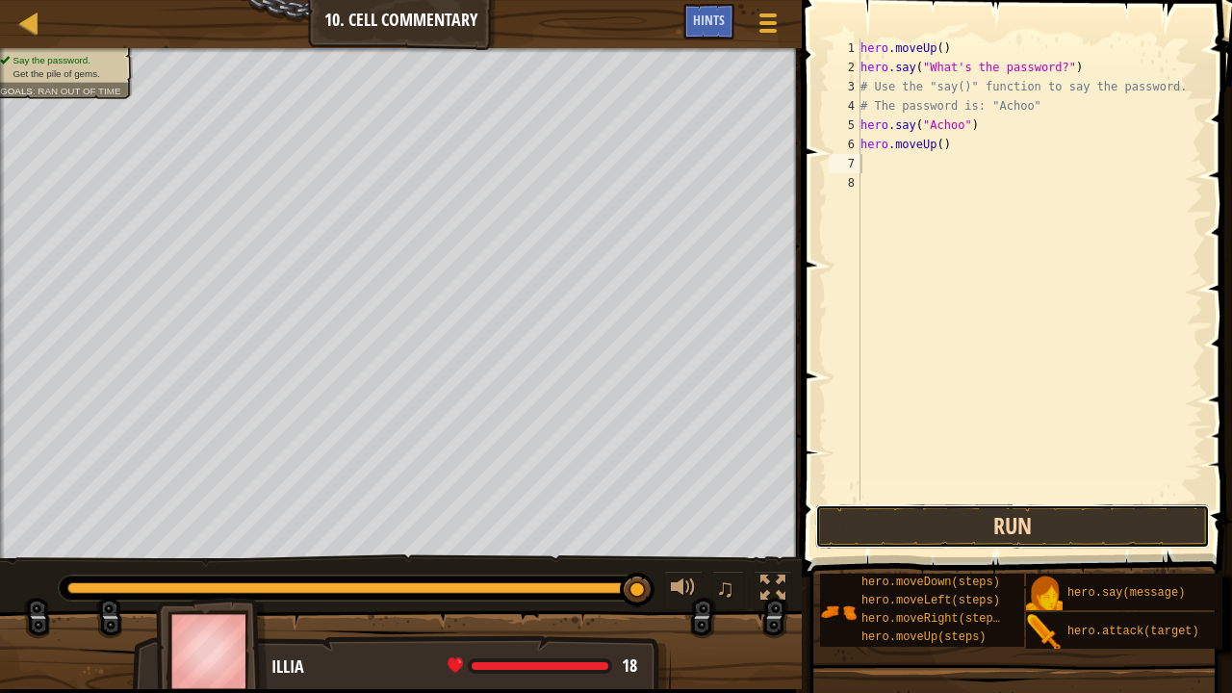
click at [942, 522] on button "Run" at bounding box center [1012, 526] width 395 height 44
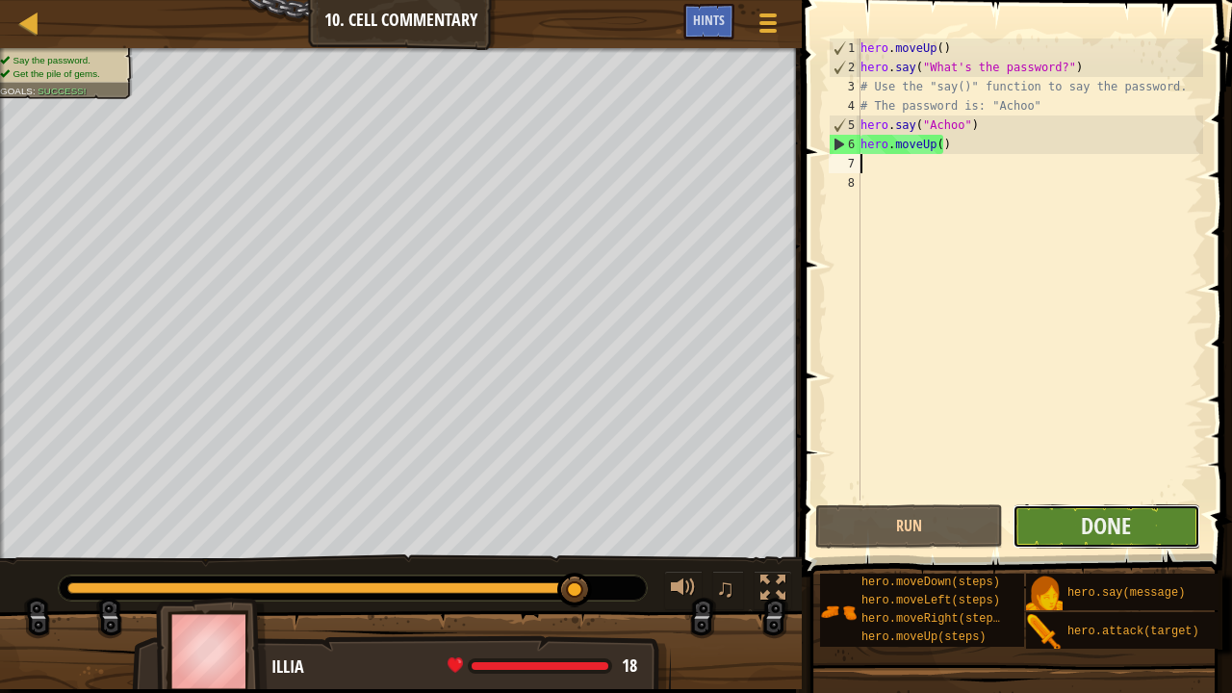
click at [1013, 522] on button "Done" at bounding box center [1107, 526] width 188 height 44
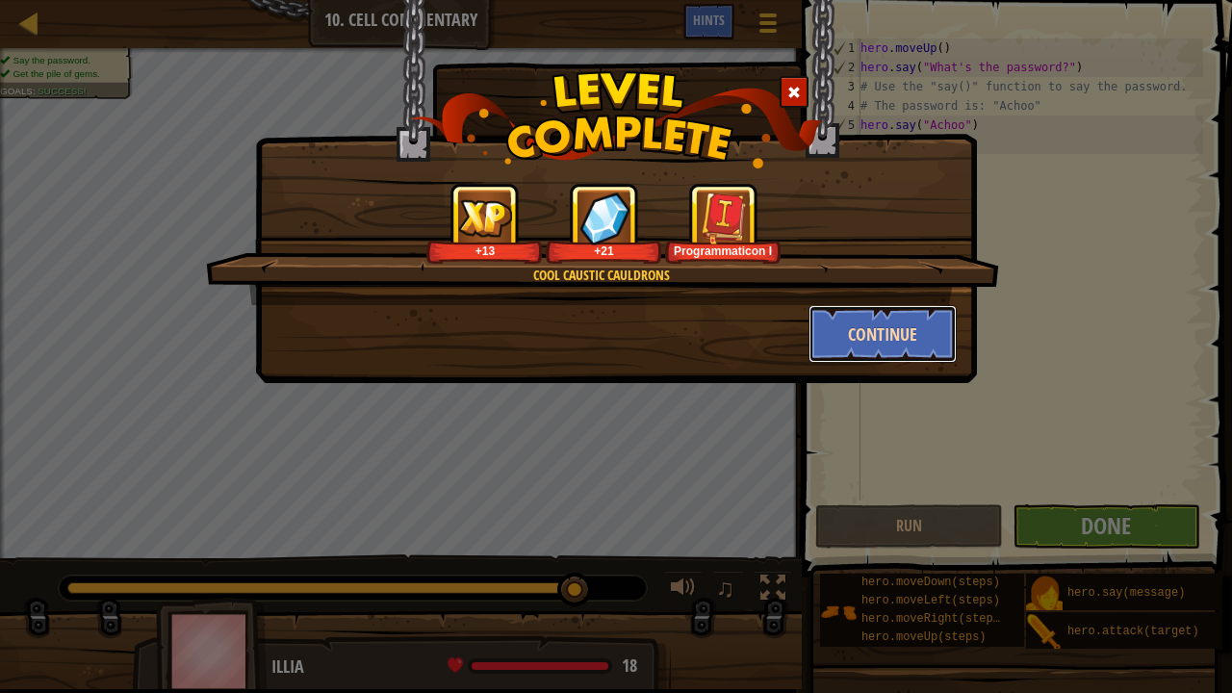
click at [851, 325] on button "Continue" at bounding box center [883, 334] width 149 height 58
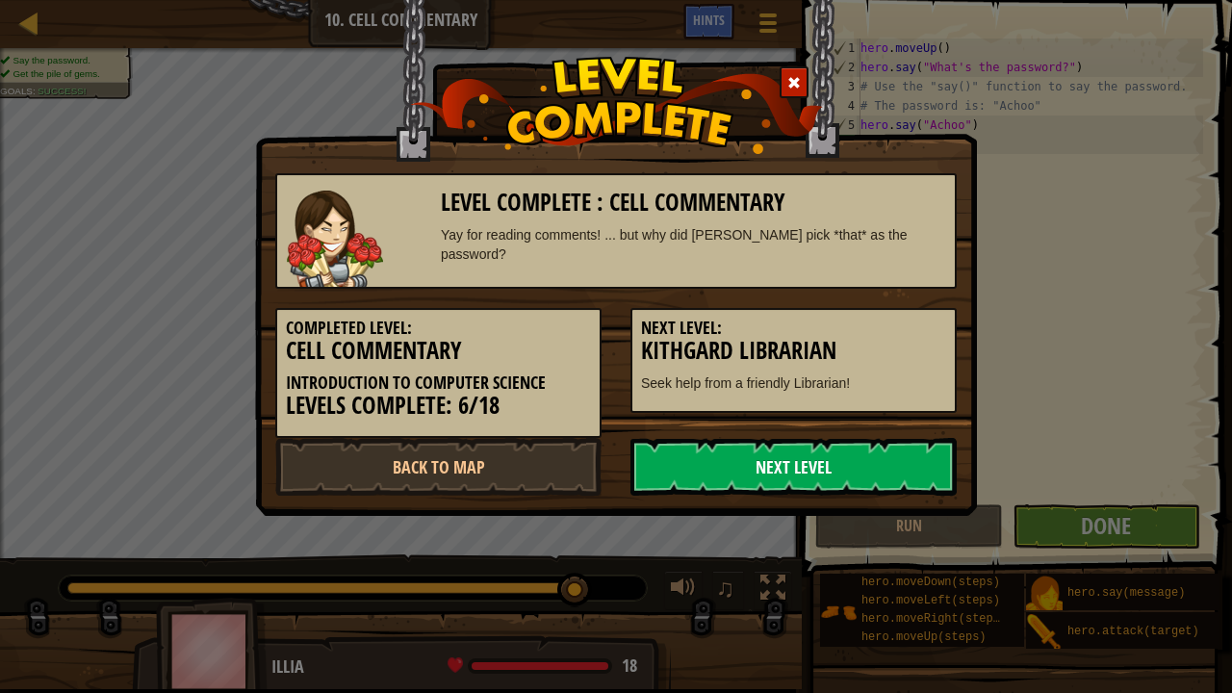
click at [709, 469] on link "Next Level" at bounding box center [794, 467] width 326 height 58
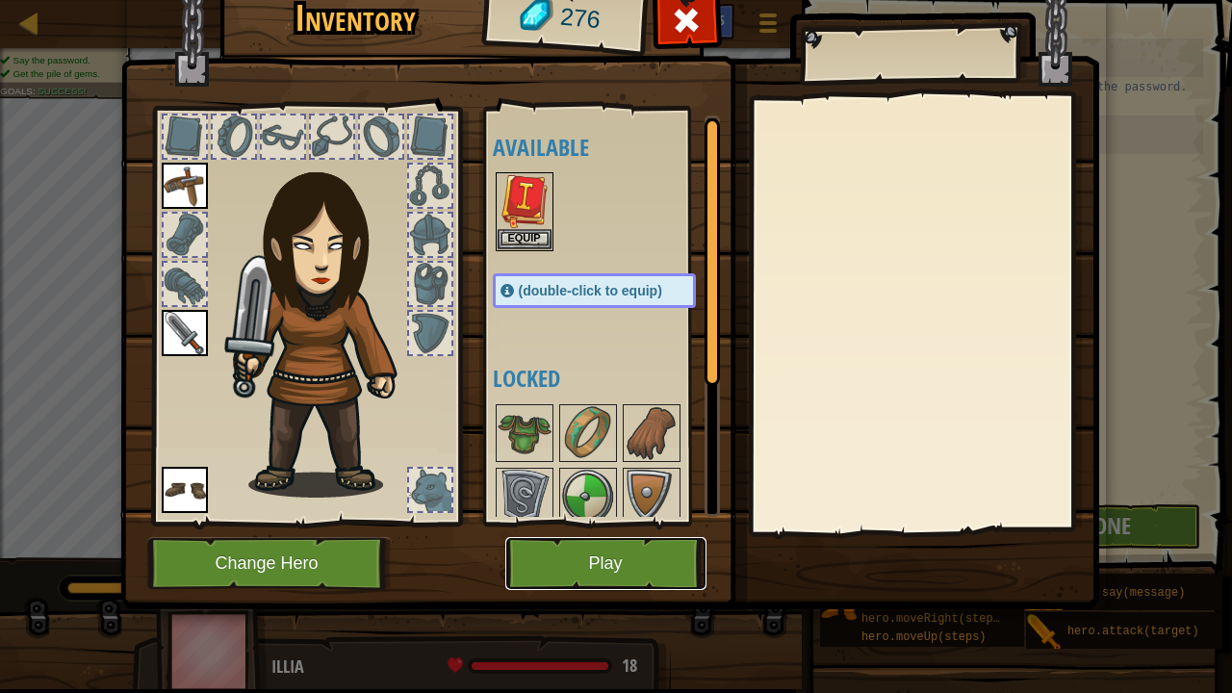
click at [571, 542] on button "Play" at bounding box center [605, 563] width 201 height 53
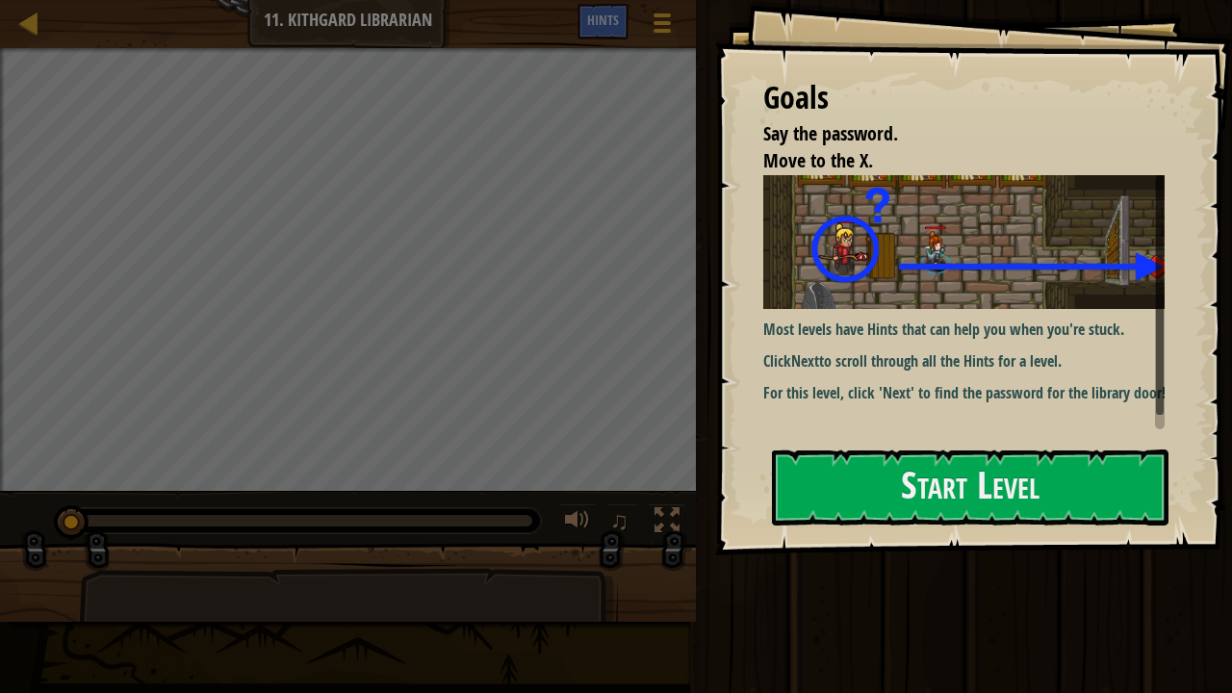
click at [824, 350] on p "Click Next to scroll through all the Hints for a level." at bounding box center [971, 361] width 416 height 22
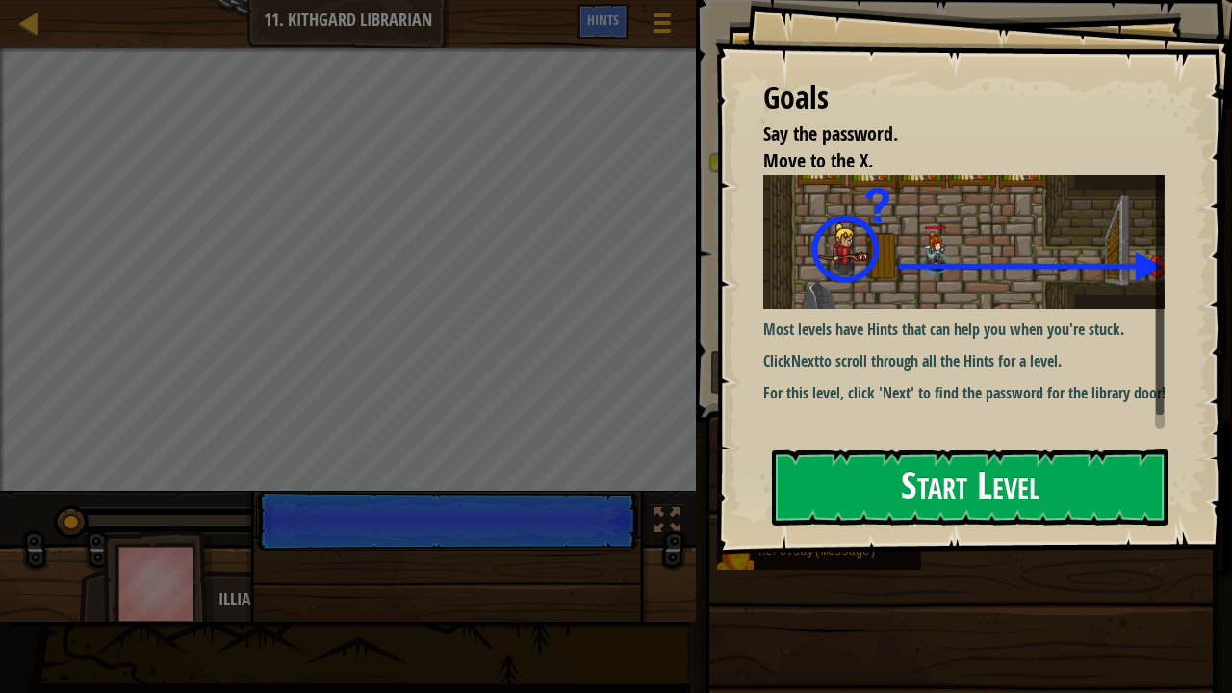
click at [841, 481] on button "Start Level" at bounding box center [970, 488] width 397 height 76
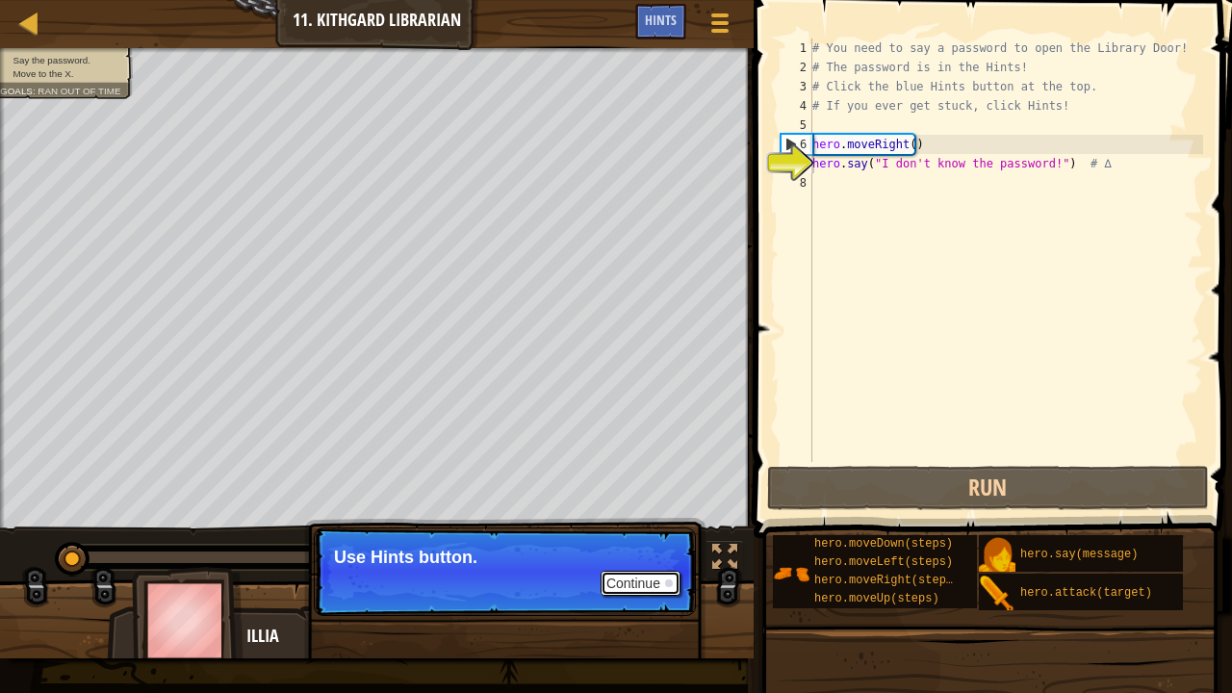
click at [652, 542] on button "Continue" at bounding box center [641, 583] width 80 height 25
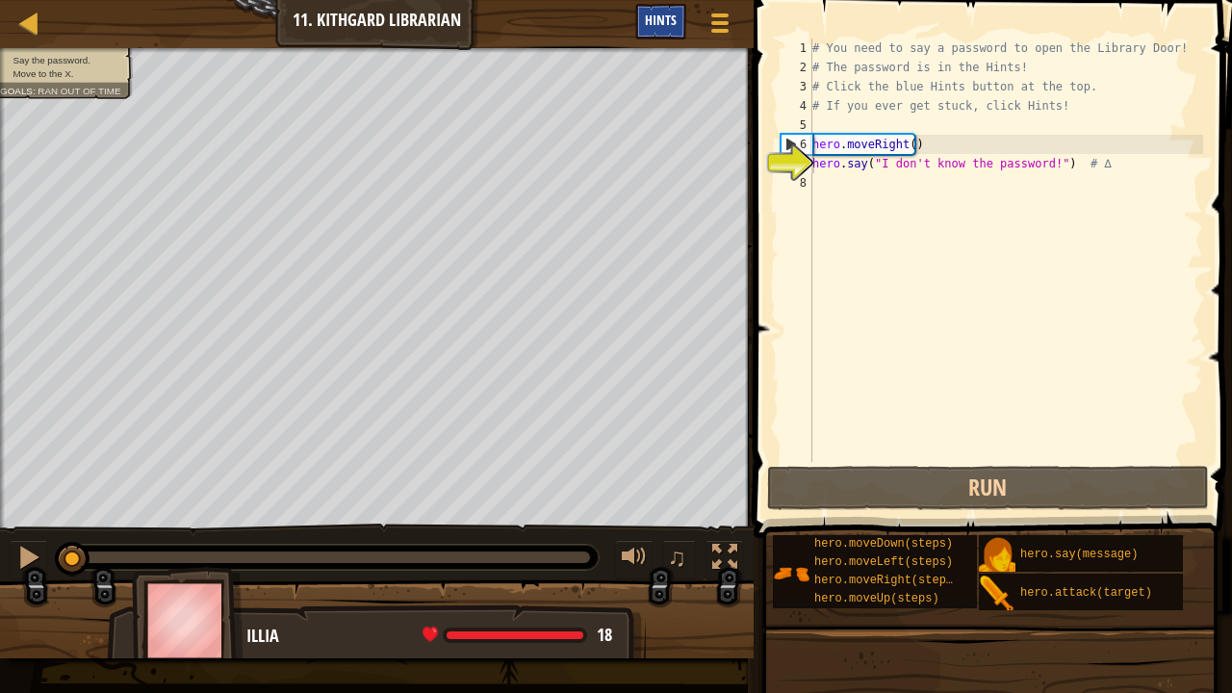
click at [669, 31] on div "Hints" at bounding box center [660, 22] width 51 height 36
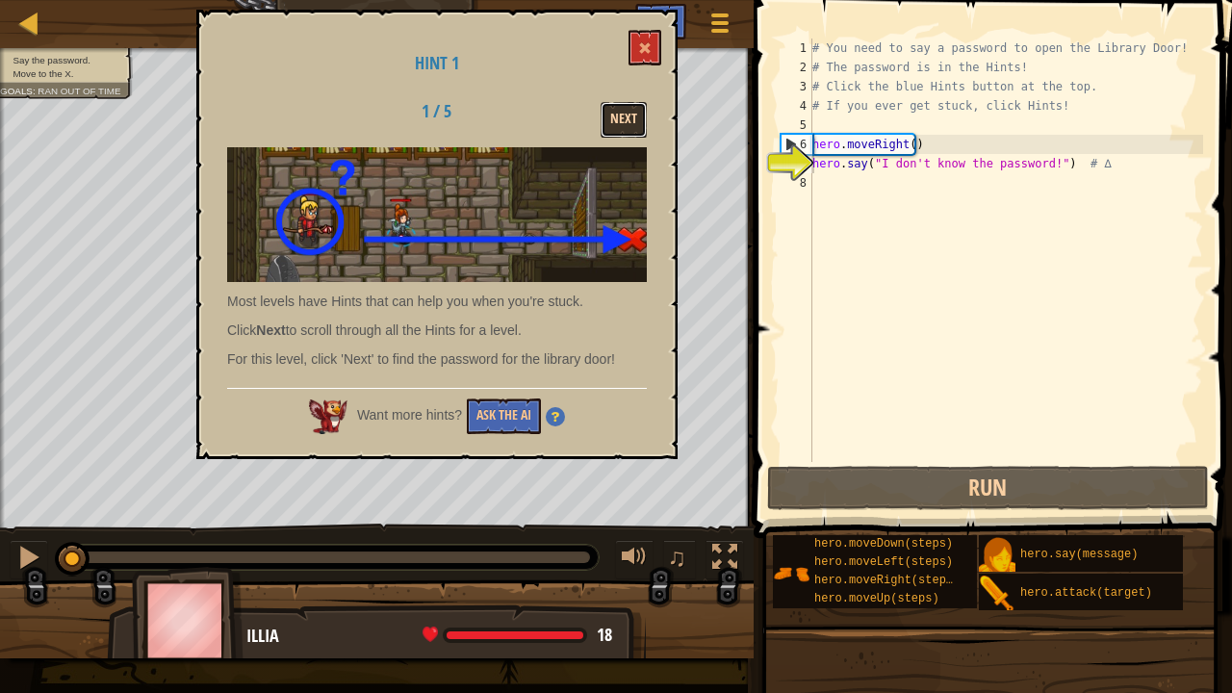
click at [624, 110] on button "Next" at bounding box center [624, 120] width 46 height 36
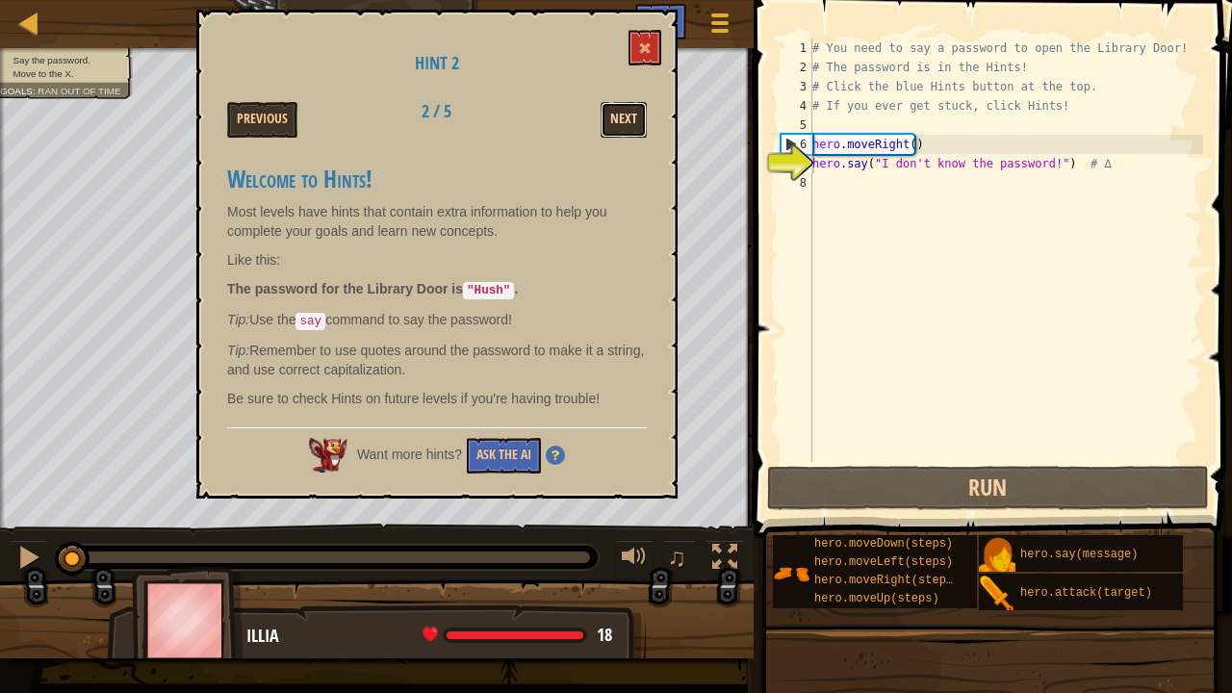
click at [633, 118] on button "Next" at bounding box center [624, 120] width 46 height 36
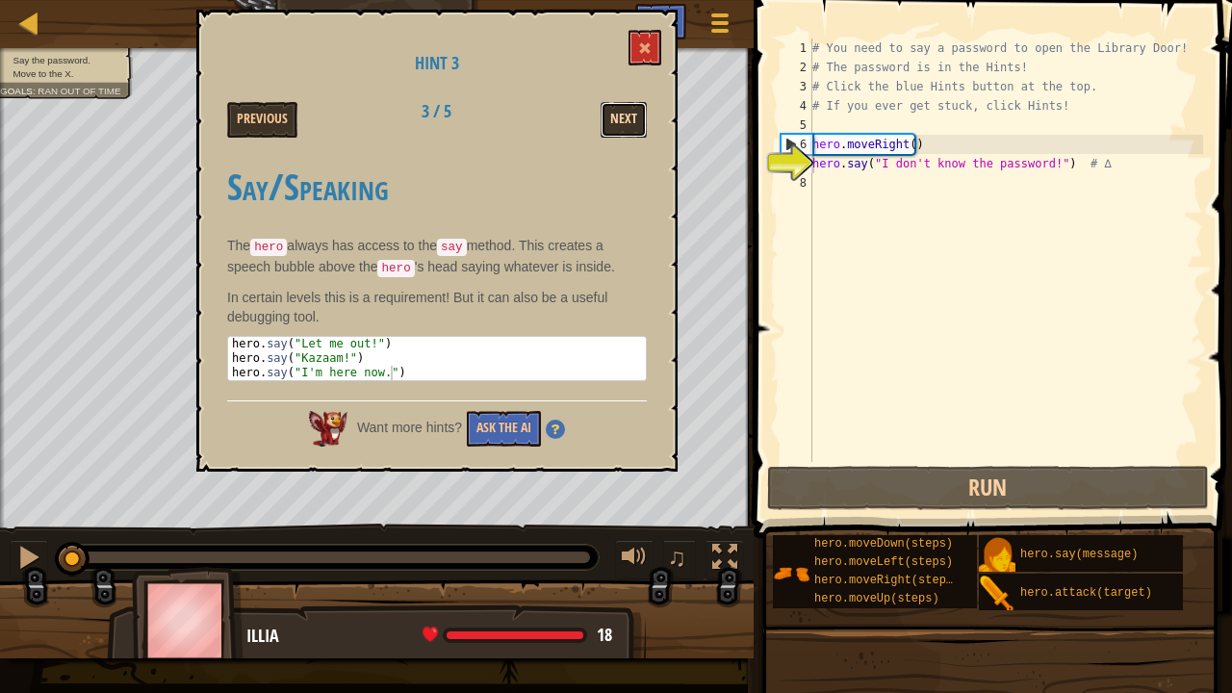
click at [624, 110] on button "Next" at bounding box center [624, 120] width 46 height 36
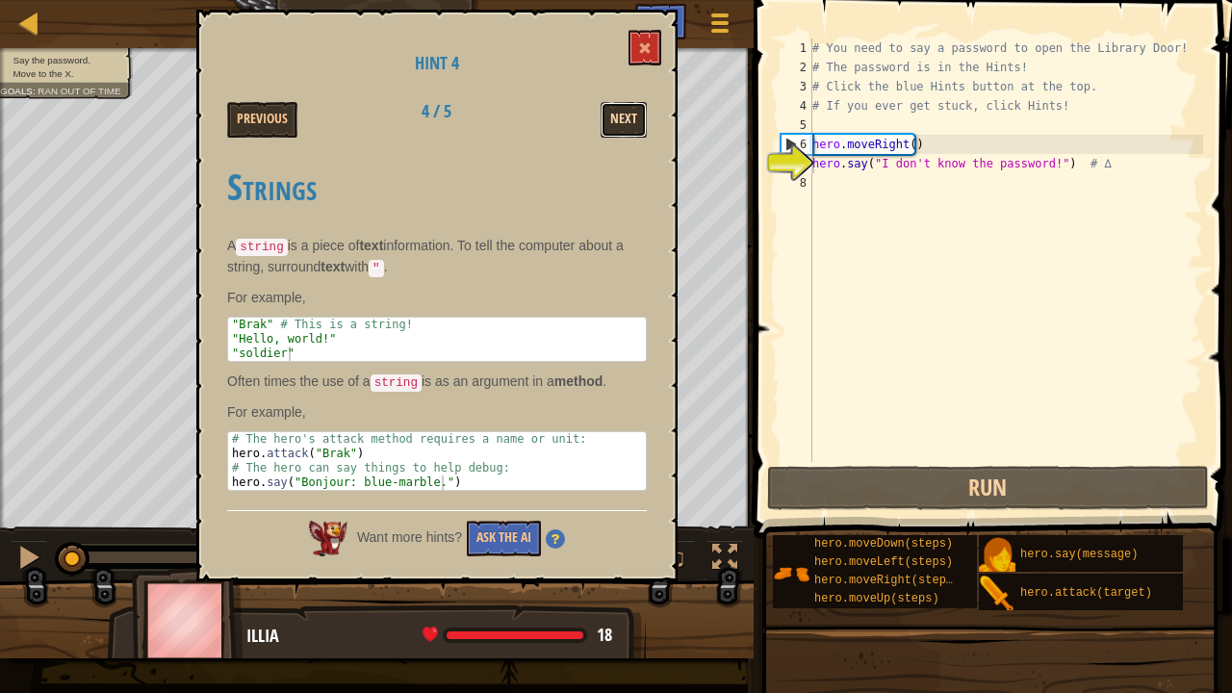
click at [634, 114] on button "Next" at bounding box center [624, 120] width 46 height 36
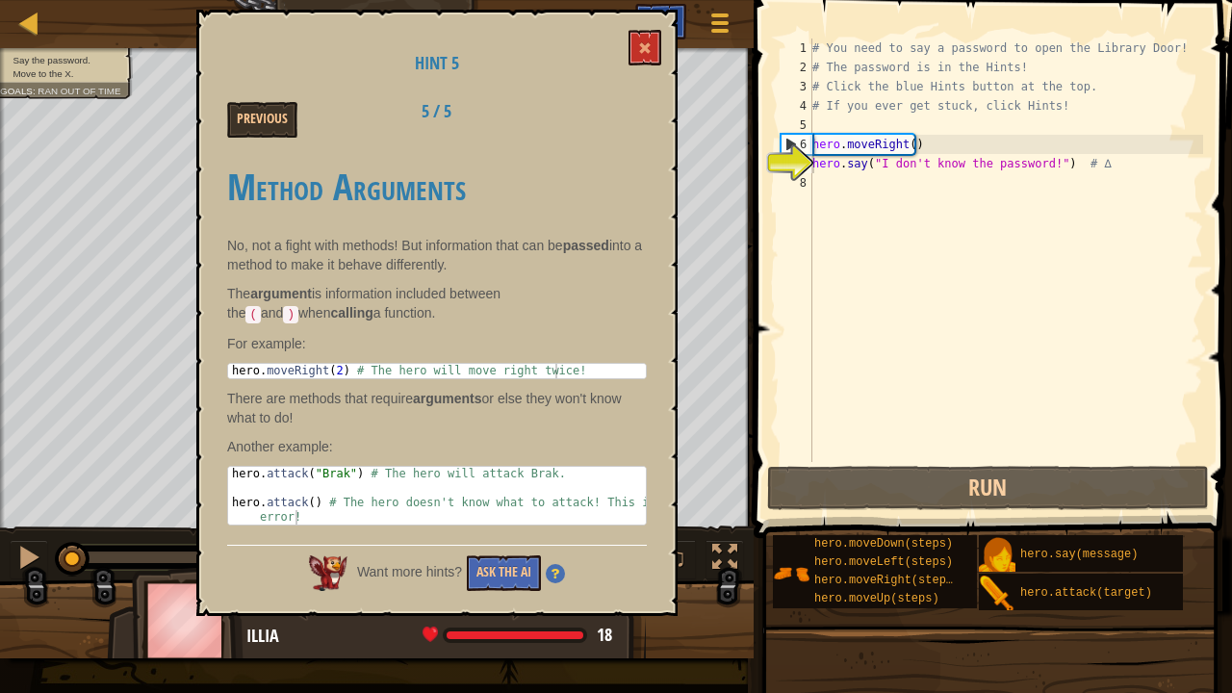
click at [682, 33] on div "Hints" at bounding box center [660, 22] width 51 height 36
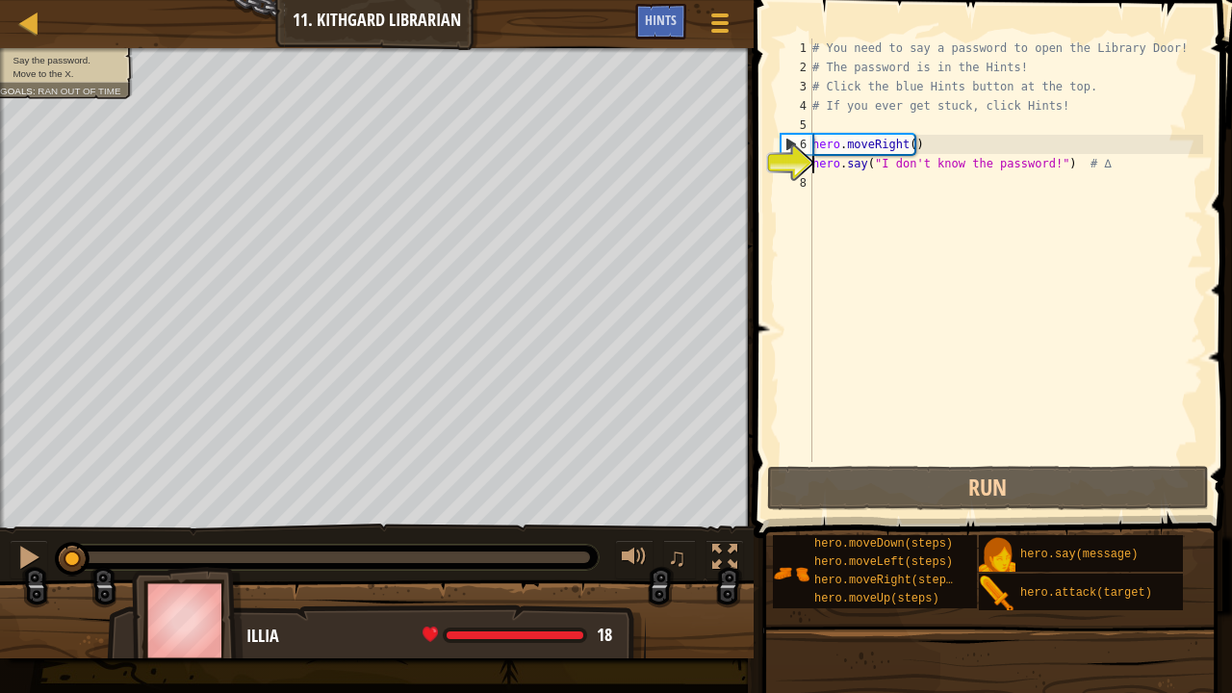
click at [679, 39] on div "Game Menu Done Hints" at bounding box center [689, 26] width 109 height 45
click at [676, 33] on div "Hints" at bounding box center [660, 22] width 51 height 36
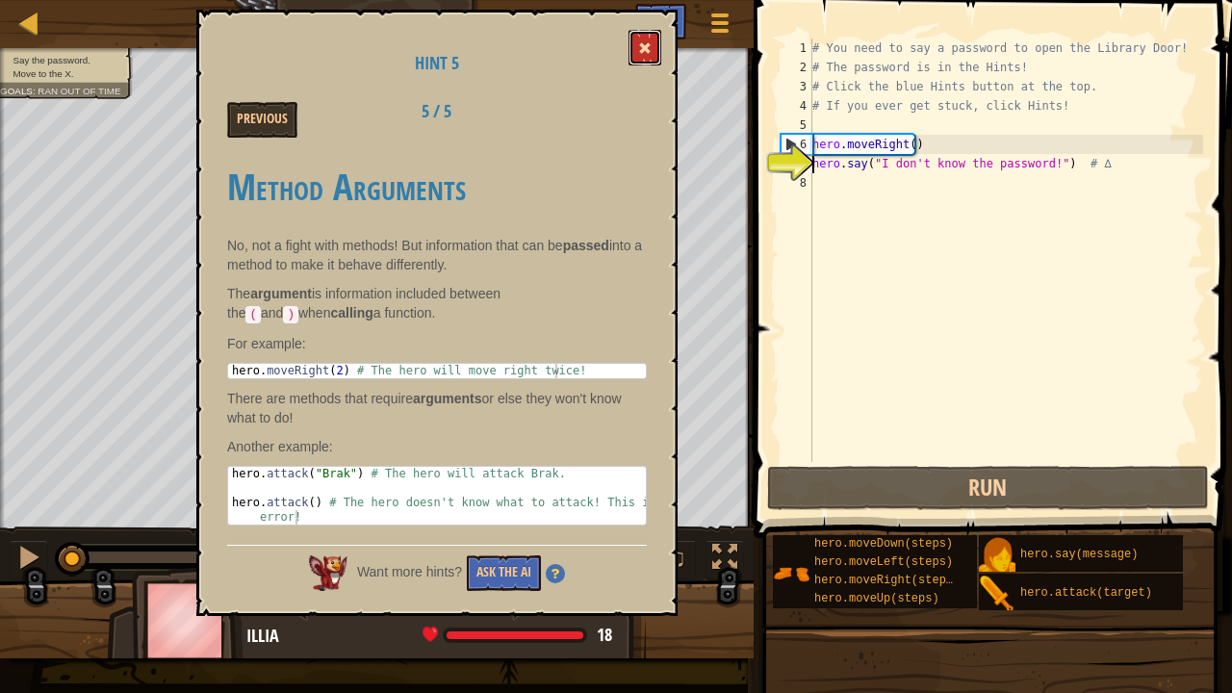
click at [658, 44] on button at bounding box center [645, 48] width 33 height 36
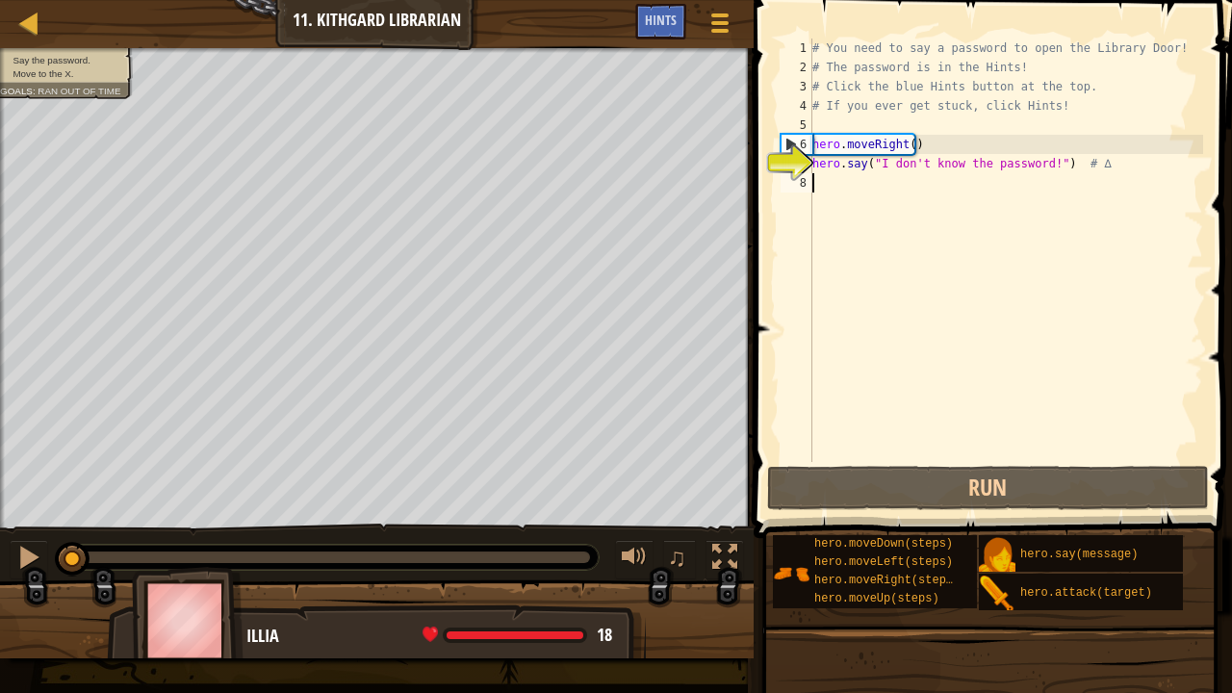
click at [830, 191] on div "# You need to say a password to open the Library Door! # The password is in the…" at bounding box center [1006, 270] width 395 height 462
click at [836, 141] on div "# You need to say a password to open the Library Door! # The password is in the…" at bounding box center [1006, 270] width 395 height 462
type textarea "hero.moveRight()"
click at [824, 123] on div "# You need to say a password to open the Library Door! # The password is in the…" at bounding box center [1006, 270] width 395 height 462
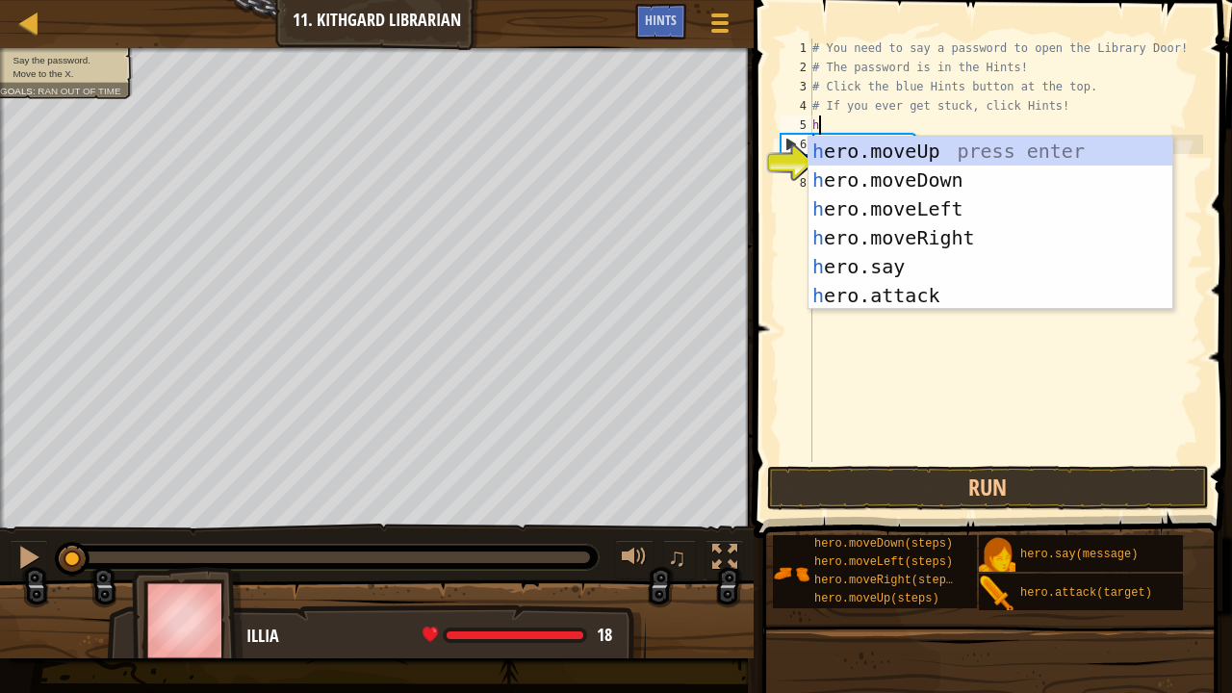
scroll to position [9, 0]
type textarea "her"
click at [901, 147] on div "her o.moveUp press enter her o.moveDown press enter her o.moveLeft press enter …" at bounding box center [991, 252] width 365 height 231
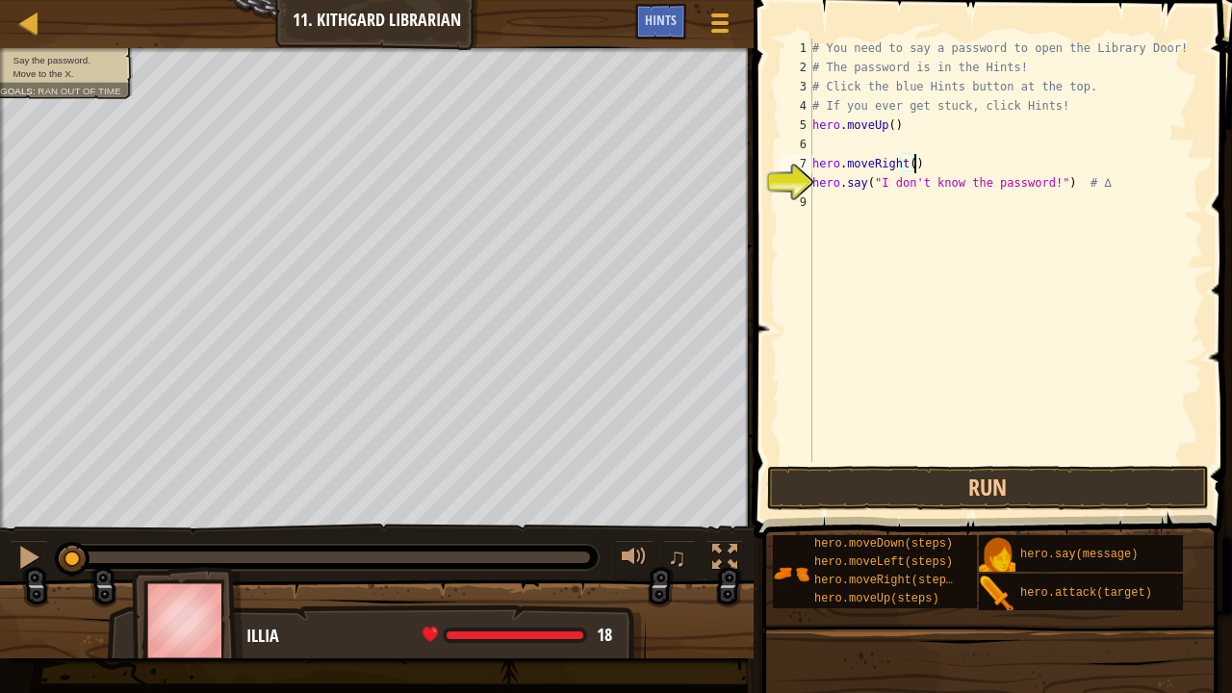
click at [918, 165] on div "# You need to say a password to open the Library Door! # The password is in the…" at bounding box center [1006, 270] width 395 height 462
type textarea "h"
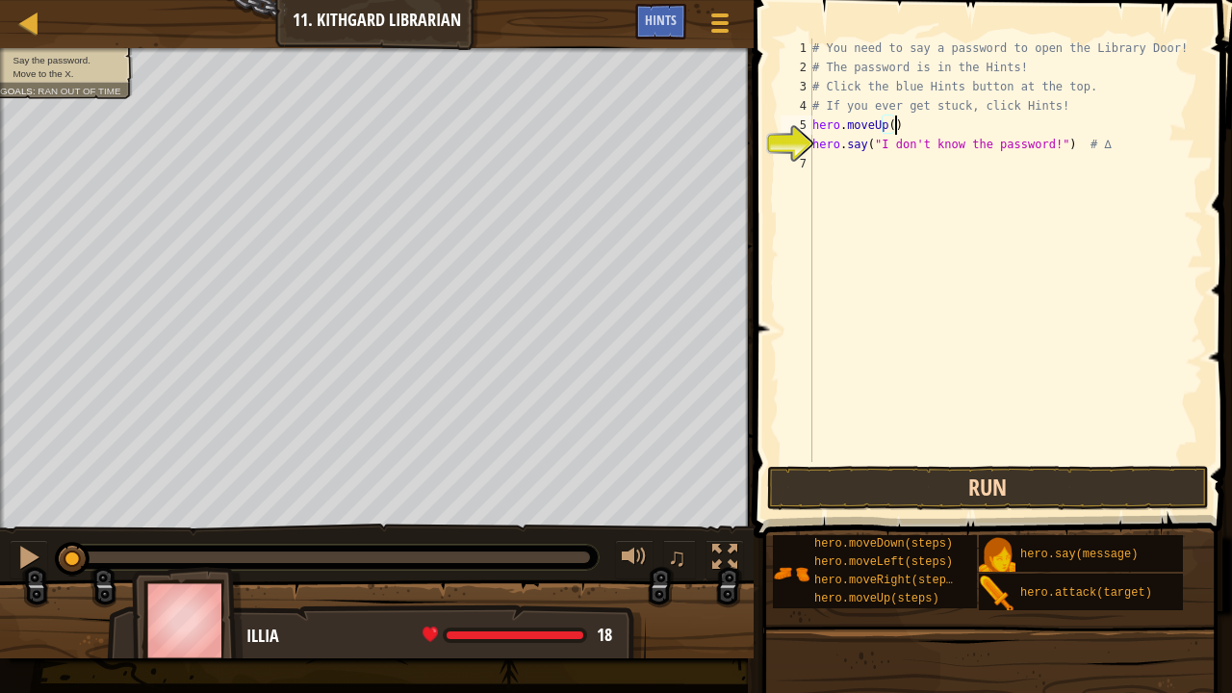
type textarea "hero.moveUp()"
click at [932, 484] on button "Run" at bounding box center [988, 488] width 442 height 44
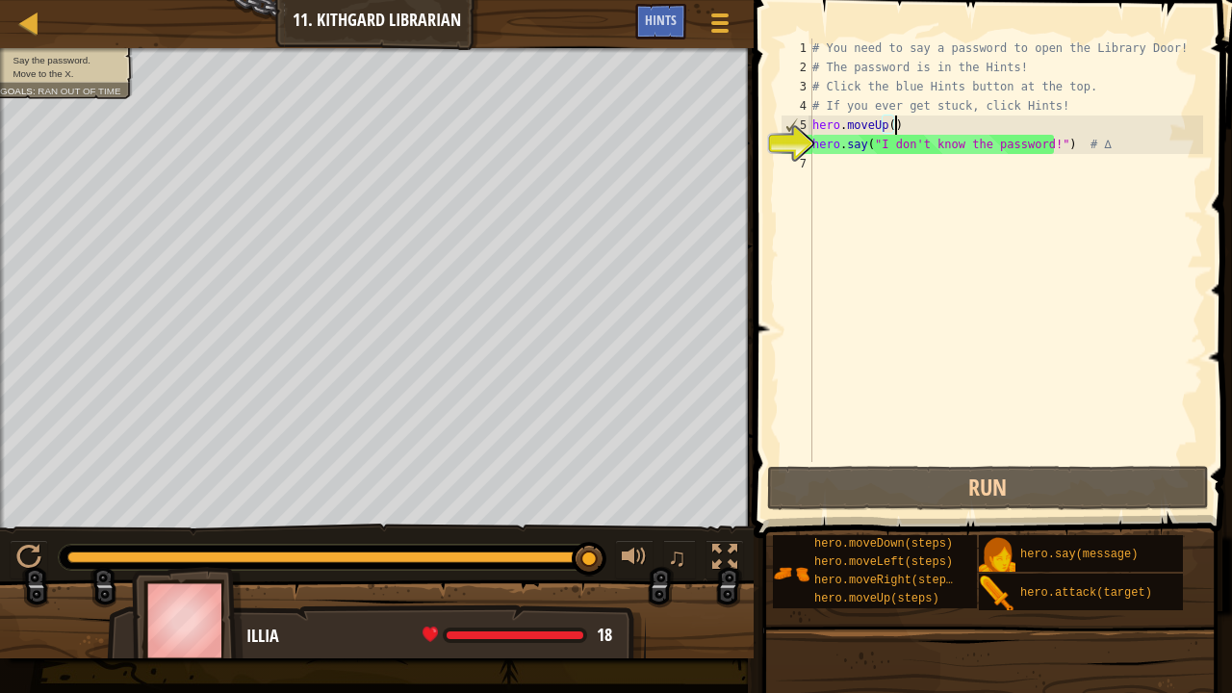
click at [852, 176] on div "# You need to say a password to open the Library Door! # The password is in the…" at bounding box center [1006, 270] width 395 height 462
click at [941, 125] on div "# You need to say a password to open the Library Door! # The password is in the…" at bounding box center [1006, 270] width 395 height 462
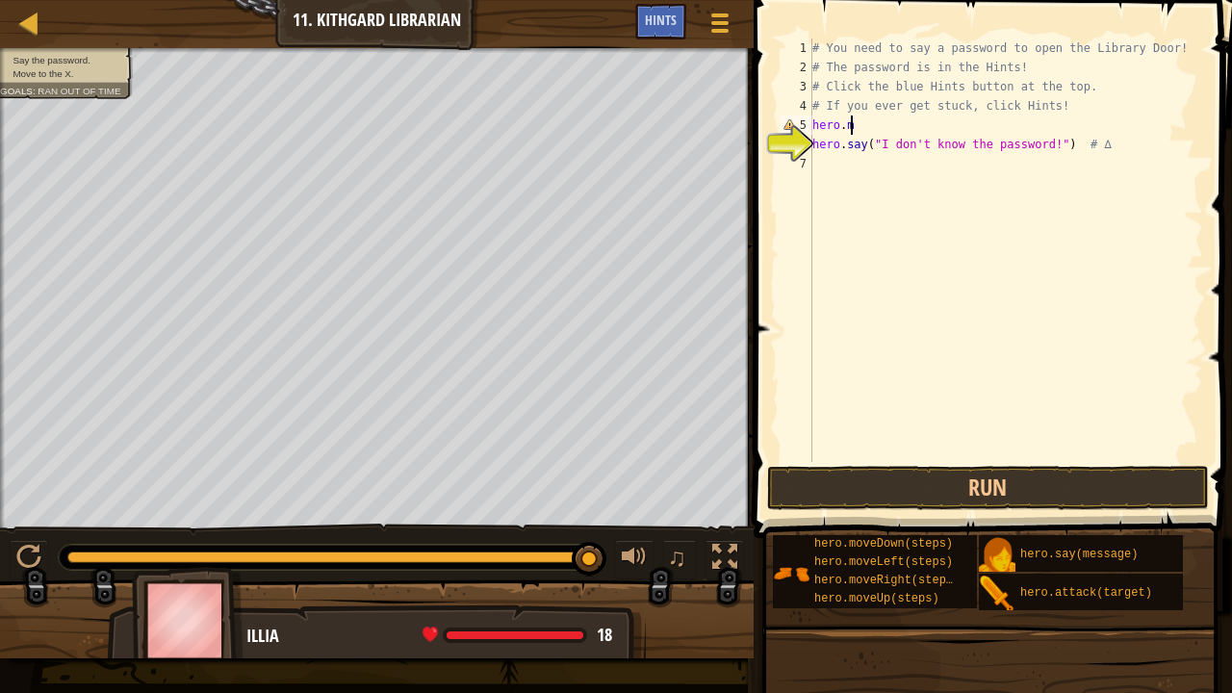
type textarea "[DOMAIN_NAME]"
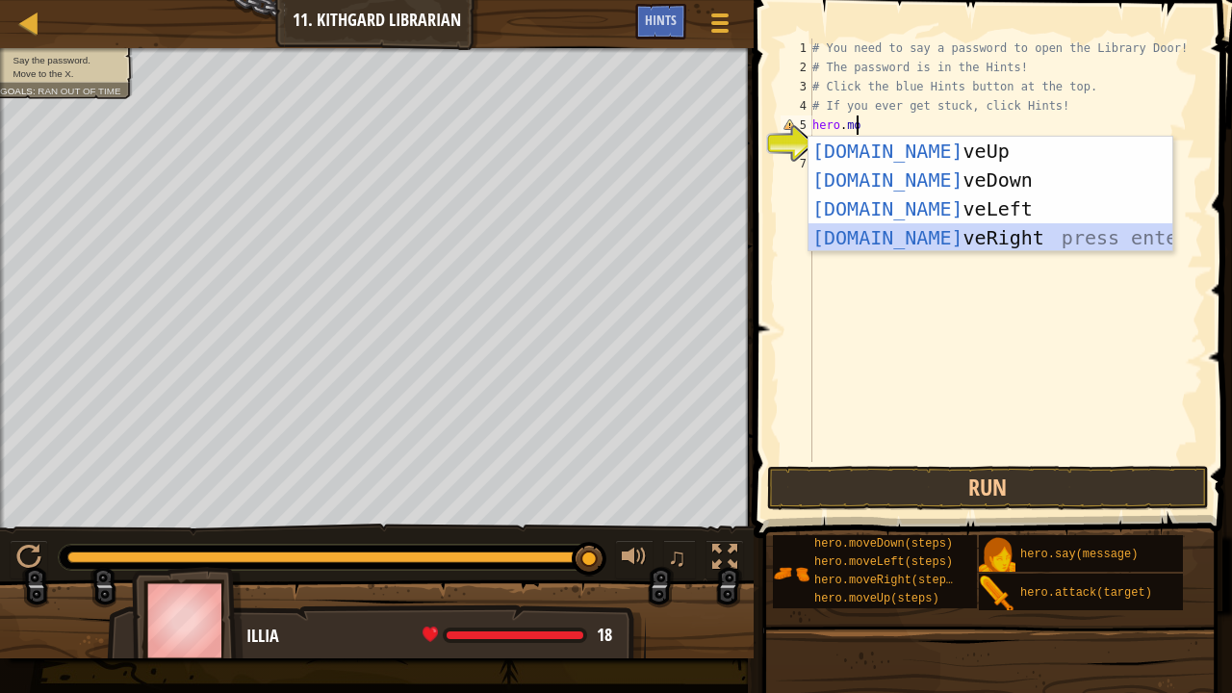
click at [938, 233] on div "[DOMAIN_NAME] veUp press enter [DOMAIN_NAME] veDown press enter [DOMAIN_NAME] v…" at bounding box center [991, 223] width 365 height 173
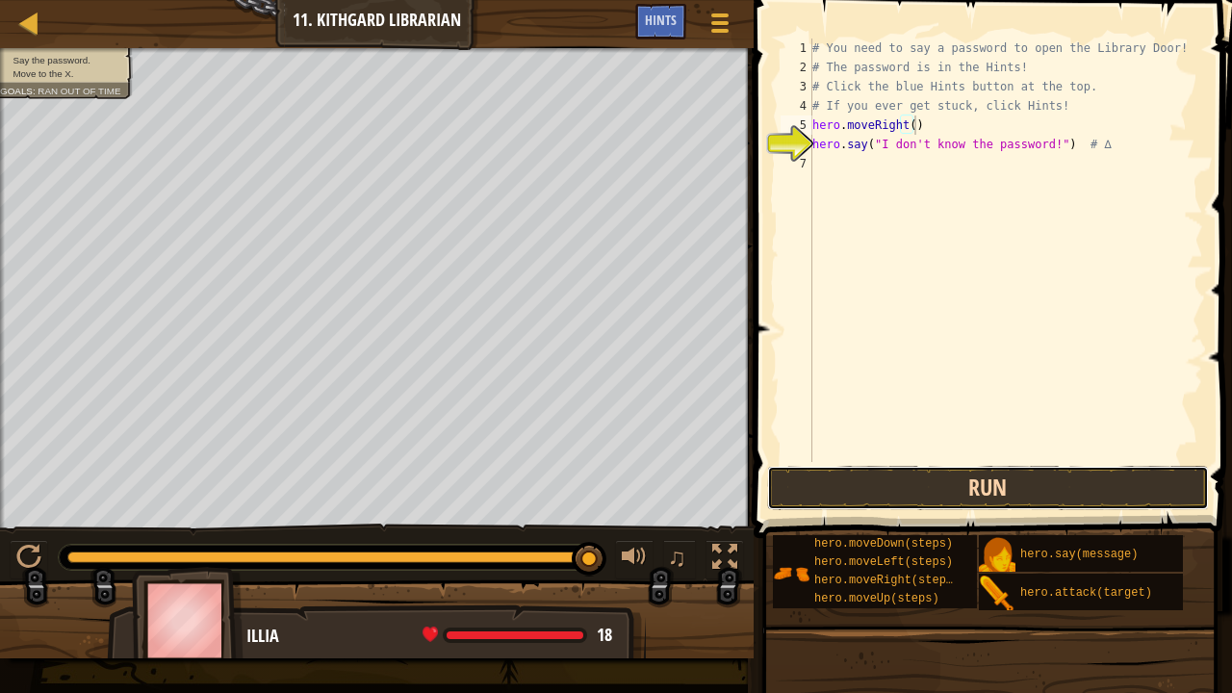
click at [890, 485] on button "Run" at bounding box center [988, 488] width 442 height 44
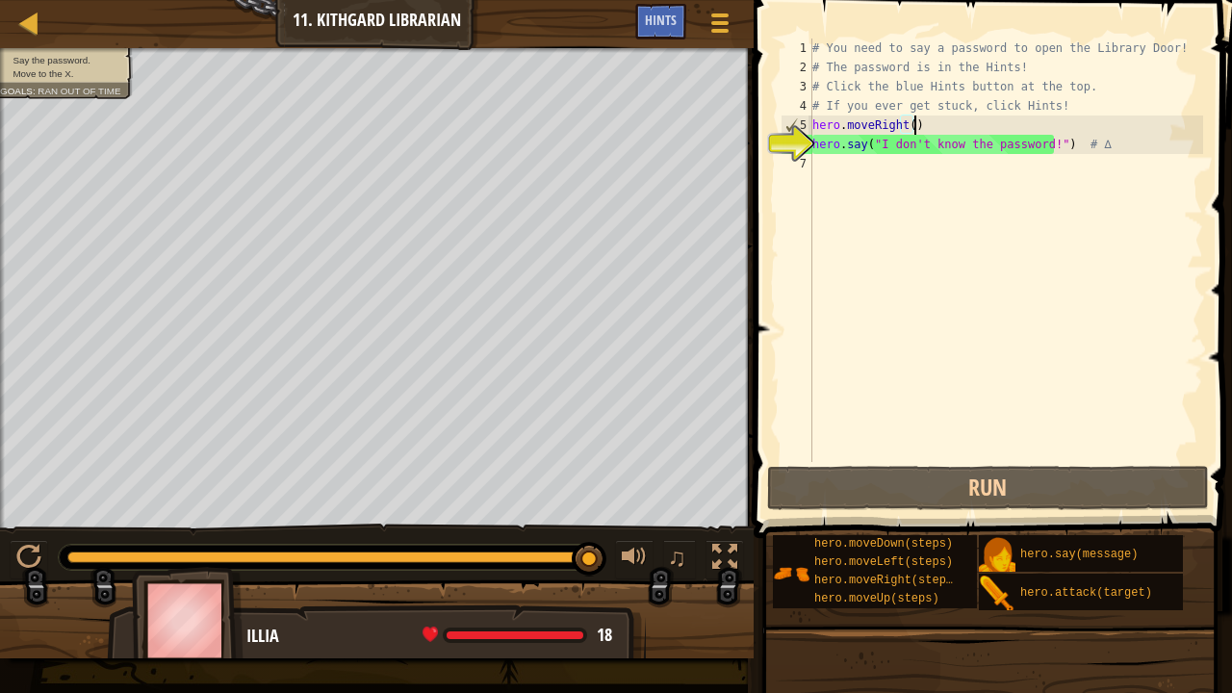
click at [1058, 149] on div "# You need to say a password to open the Library Door! # The password is in the…" at bounding box center [1006, 270] width 395 height 462
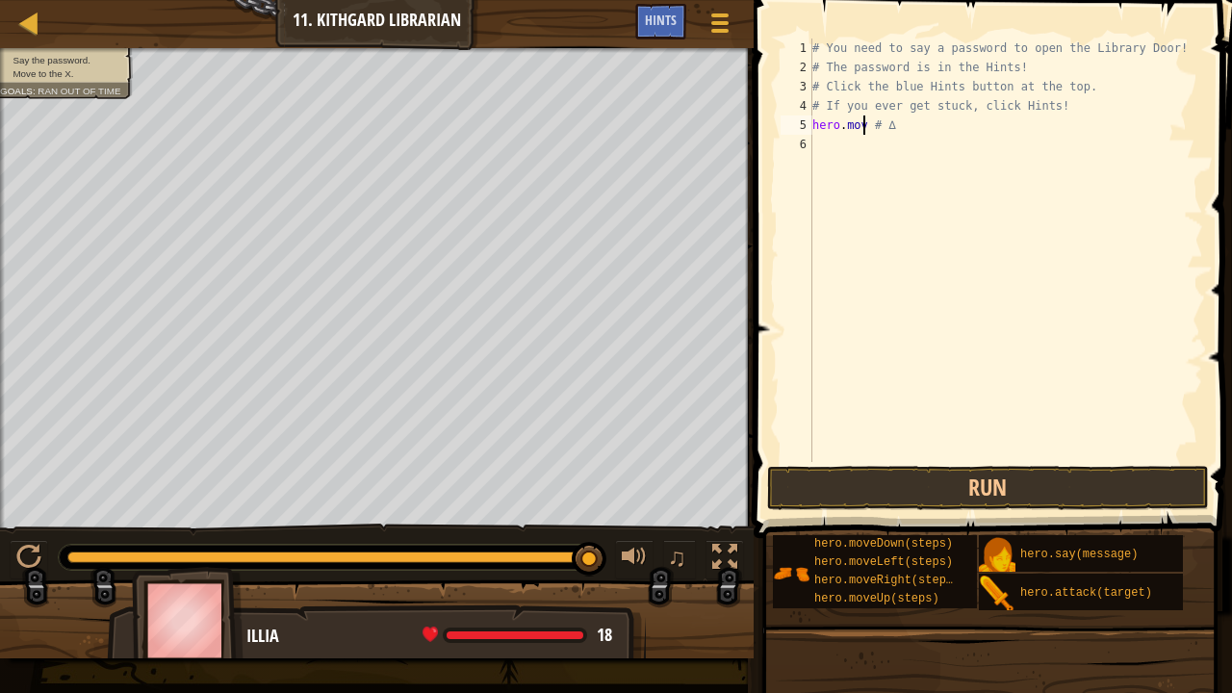
scroll to position [9, 4]
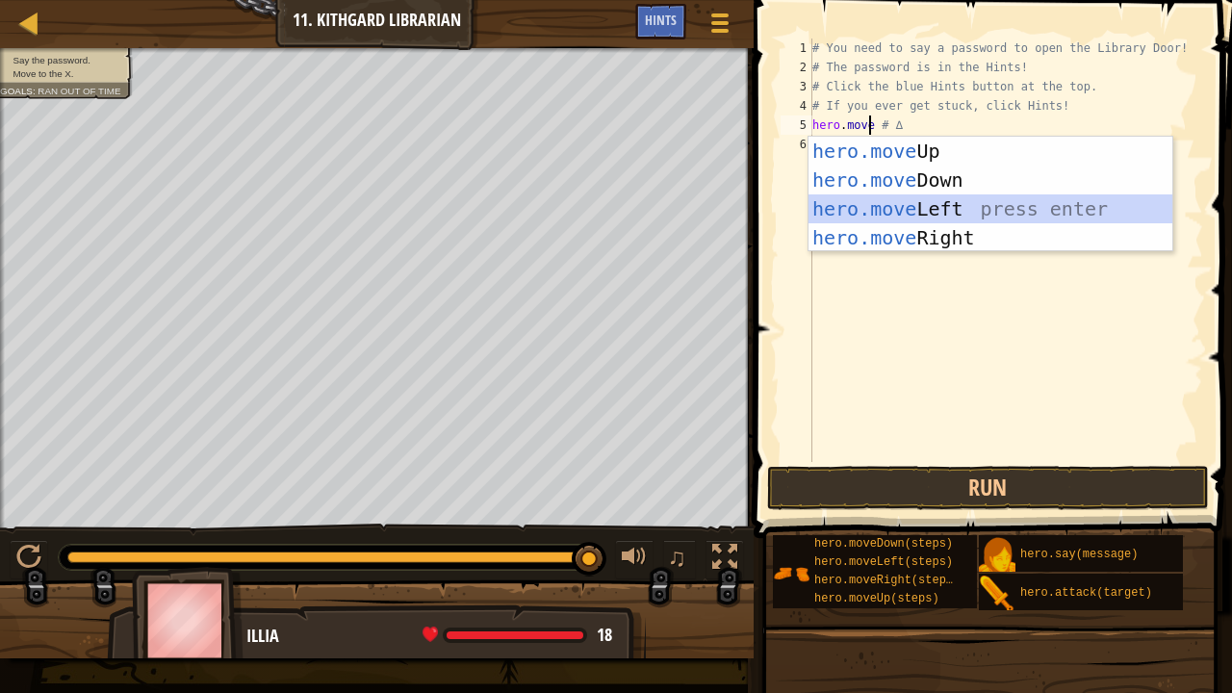
click at [1026, 206] on div "hero.move Up press enter hero.move Down press enter hero.move Left press enter …" at bounding box center [991, 223] width 365 height 173
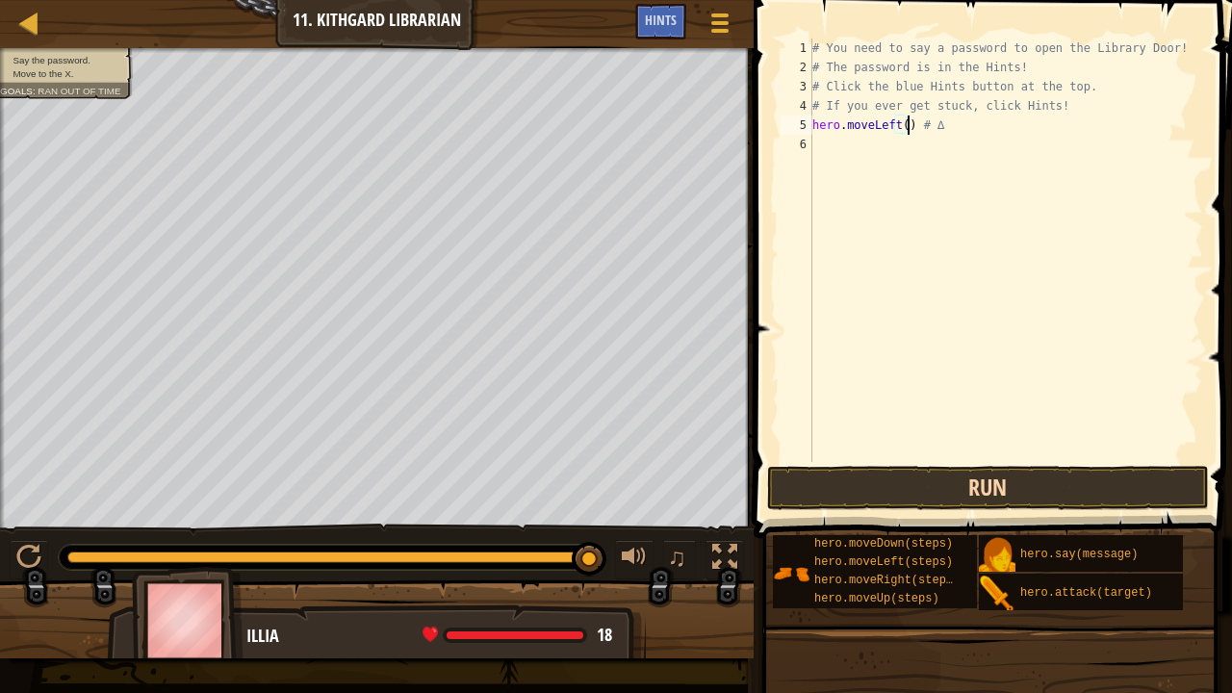
type textarea "hero.moveLeft() # ∆"
click at [905, 474] on button "Run" at bounding box center [988, 488] width 442 height 44
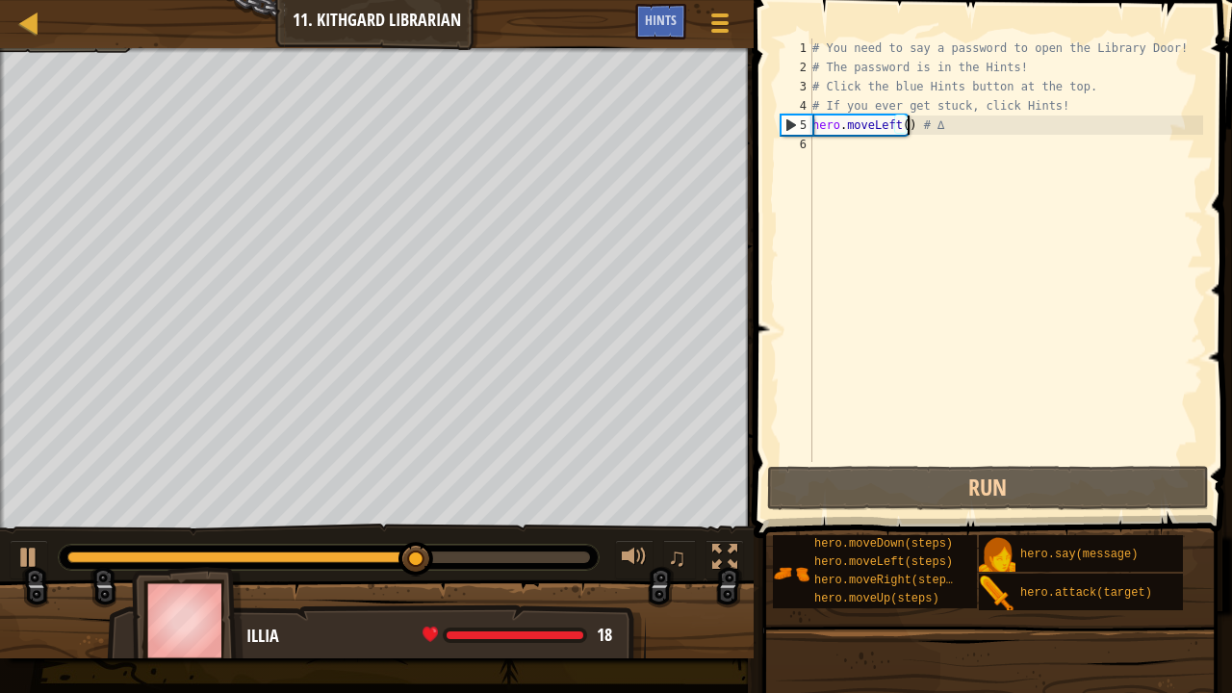
click at [845, 146] on div "# You need to say a password to open the Library Door! # The password is in the…" at bounding box center [1006, 270] width 395 height 462
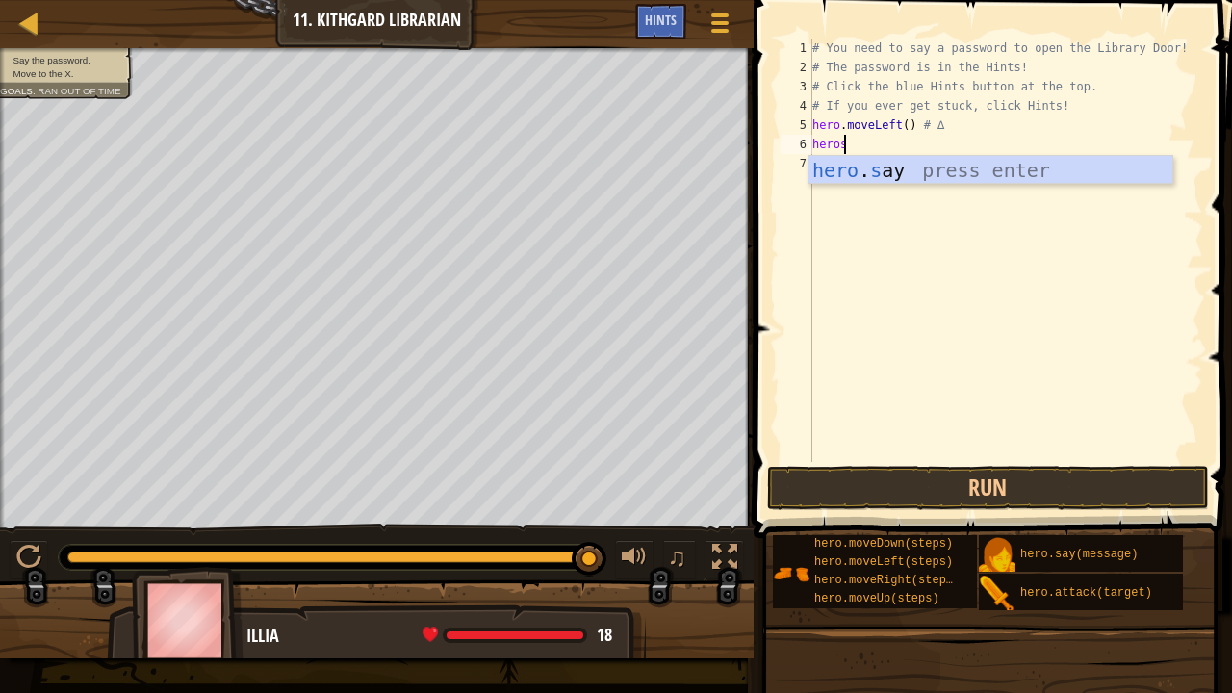
scroll to position [9, 2]
click at [858, 167] on div "hero . s ay press enter" at bounding box center [991, 199] width 365 height 87
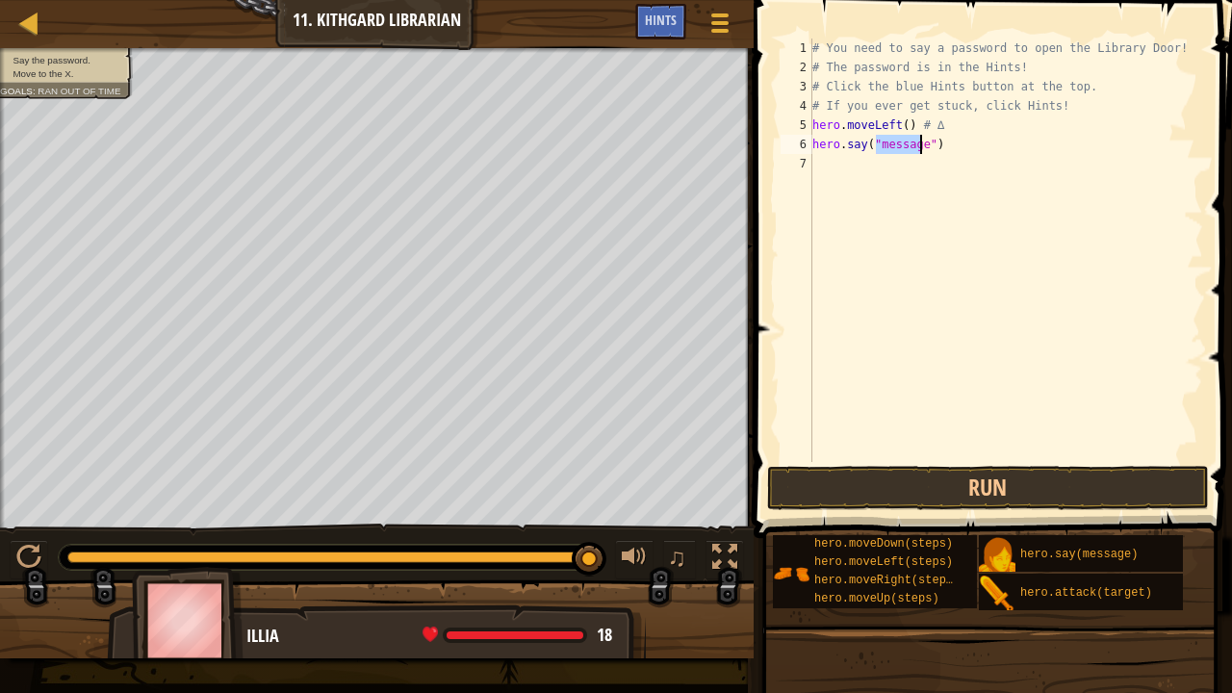
click at [899, 142] on div "# You need to say a password to open the Library Door! # The password is in the…" at bounding box center [1006, 251] width 395 height 424
click at [926, 140] on div "# You need to say a password to open the Library Door! # The password is in the…" at bounding box center [1006, 270] width 395 height 462
click at [923, 140] on div "# You need to say a password to open the Library Door! # The password is in the…" at bounding box center [1006, 270] width 395 height 462
type textarea "hero.say("what's the password")"
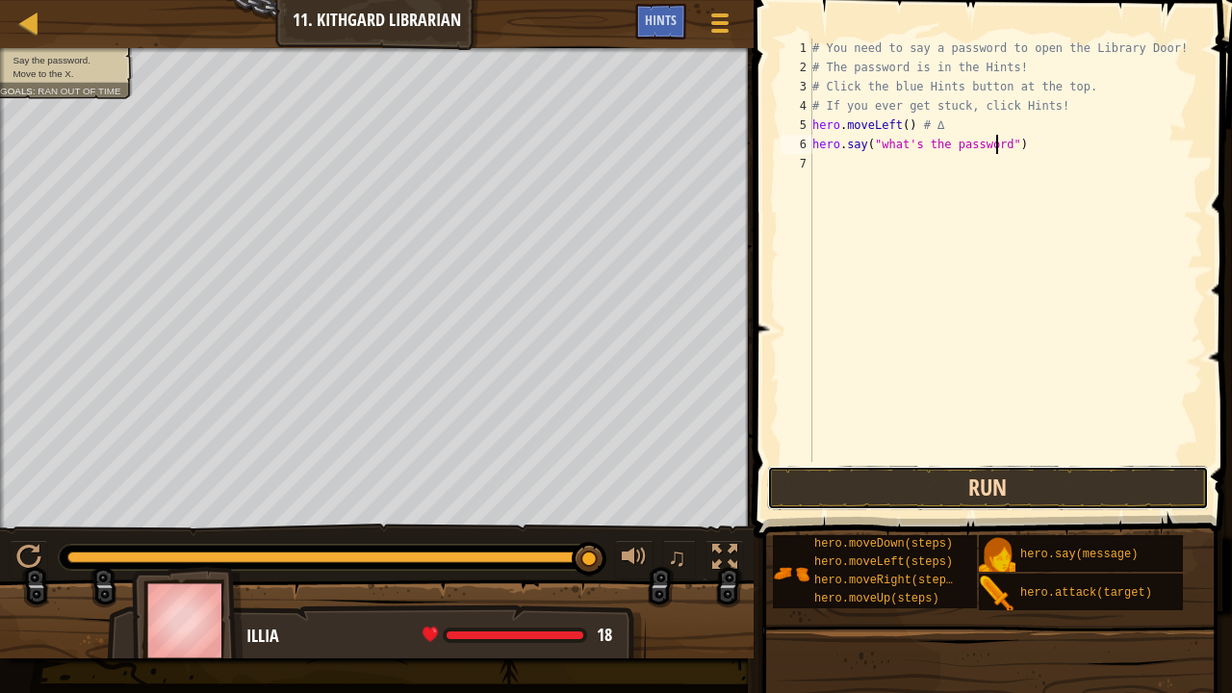
click at [959, 483] on button "Run" at bounding box center [988, 488] width 442 height 44
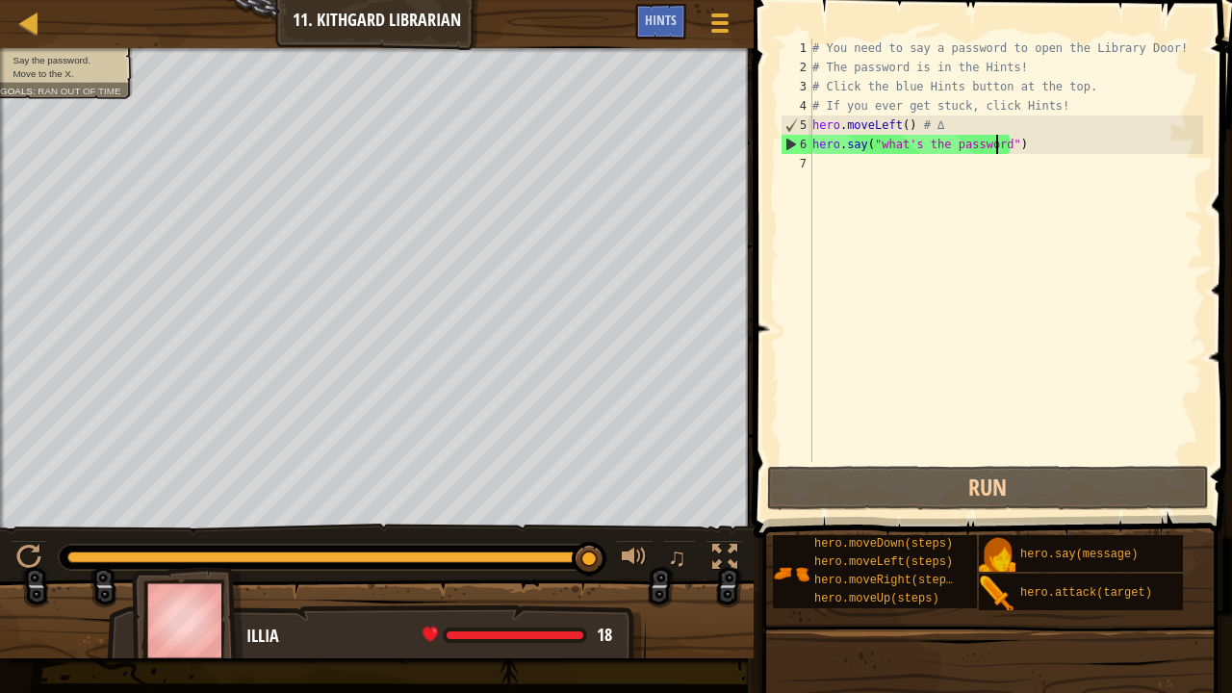
click at [839, 168] on div "# You need to say a password to open the Library Door! # The password is in the…" at bounding box center [1006, 270] width 395 height 462
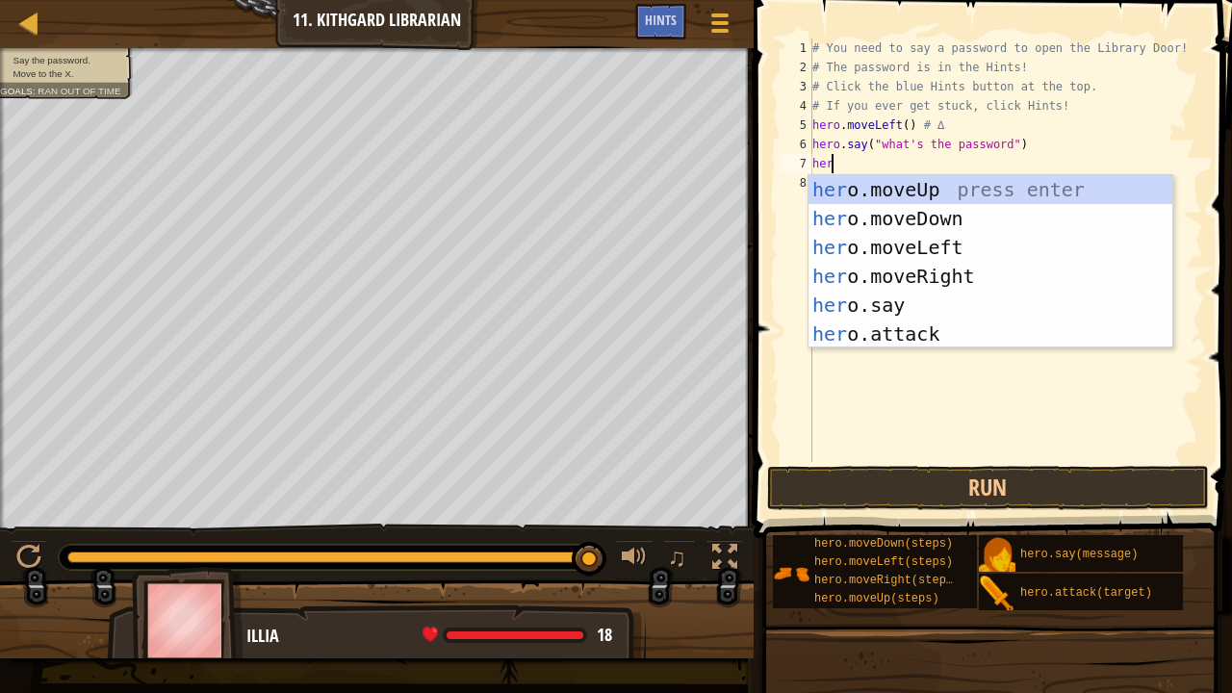
type textarea "hero"
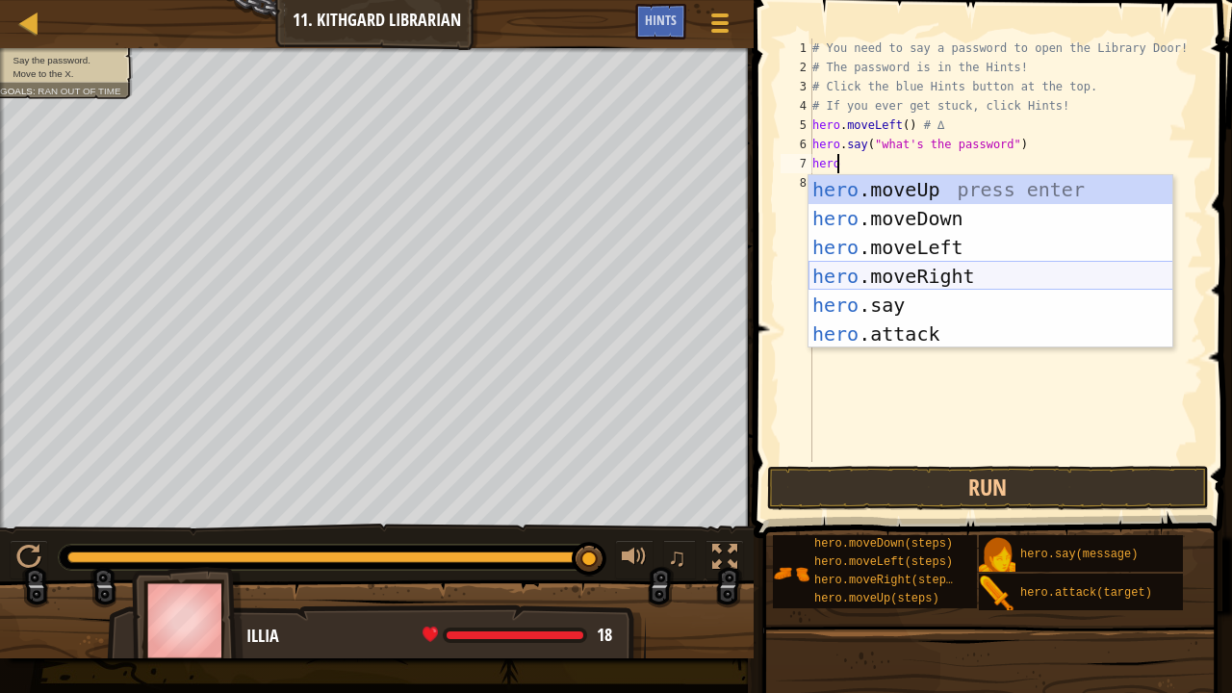
click at [936, 273] on div "hero .moveUp press enter hero .moveDown press enter hero .moveLeft press enter …" at bounding box center [991, 290] width 365 height 231
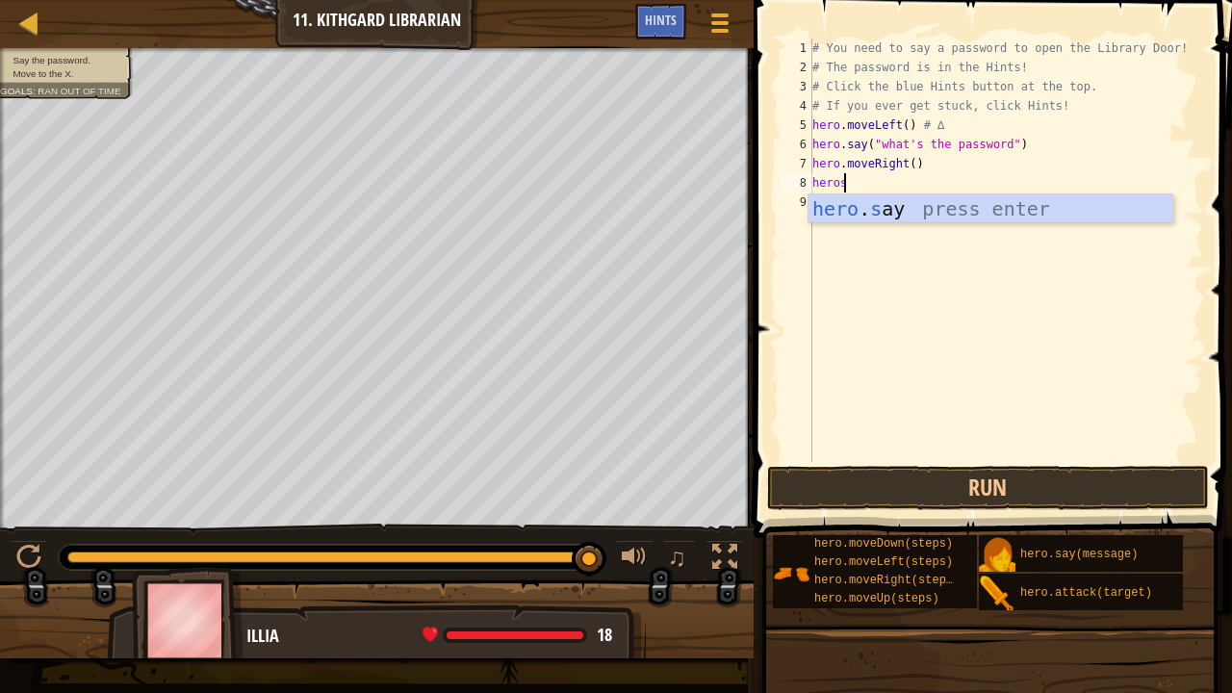
scroll to position [9, 2]
click at [932, 208] on div "hero . sa y press enter" at bounding box center [991, 237] width 365 height 87
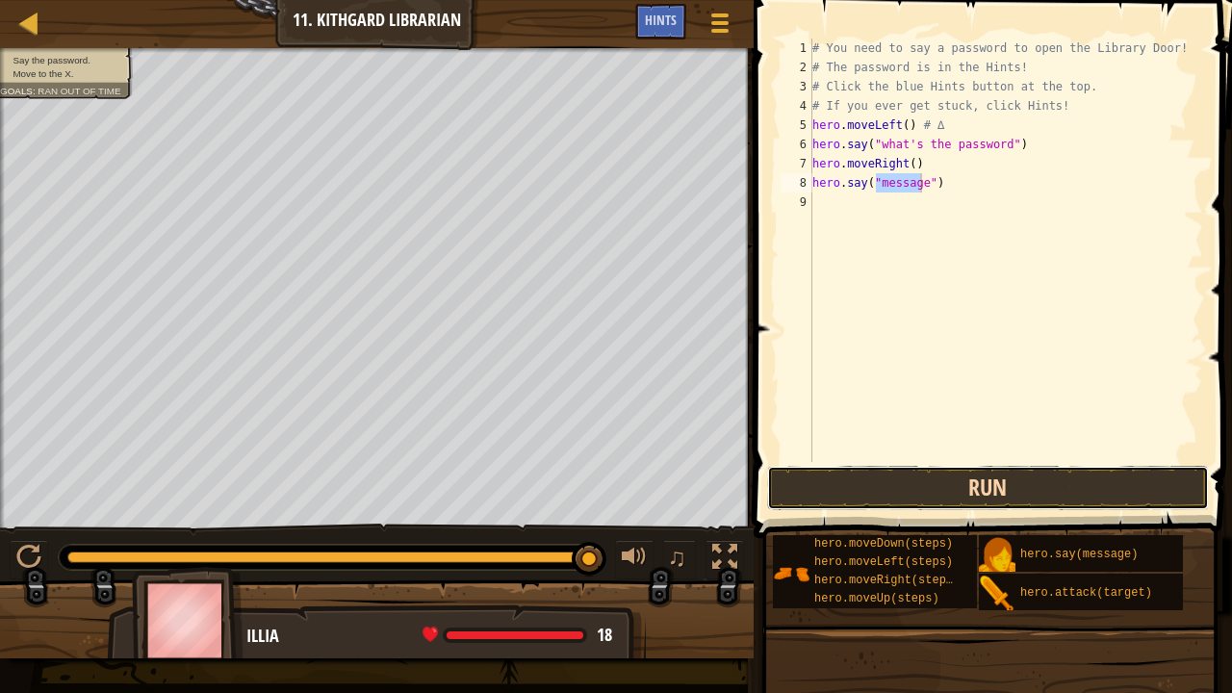
click at [920, 498] on button "Run" at bounding box center [988, 488] width 442 height 44
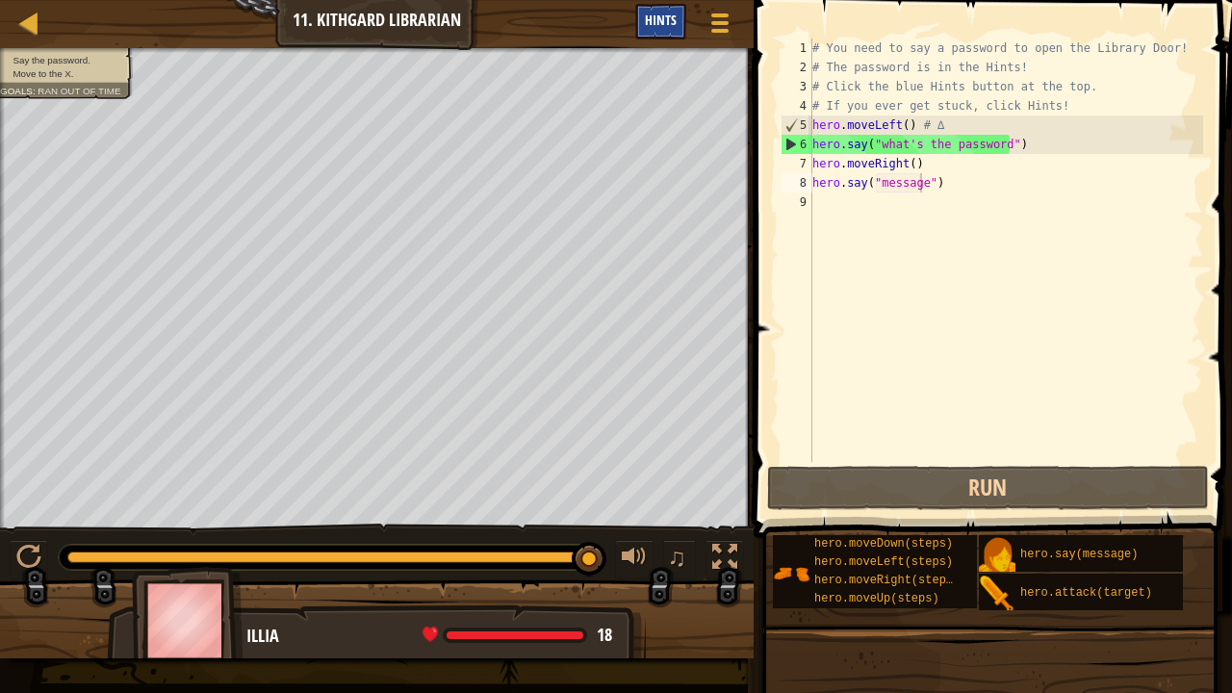
click at [662, 8] on div "Hints" at bounding box center [660, 22] width 51 height 36
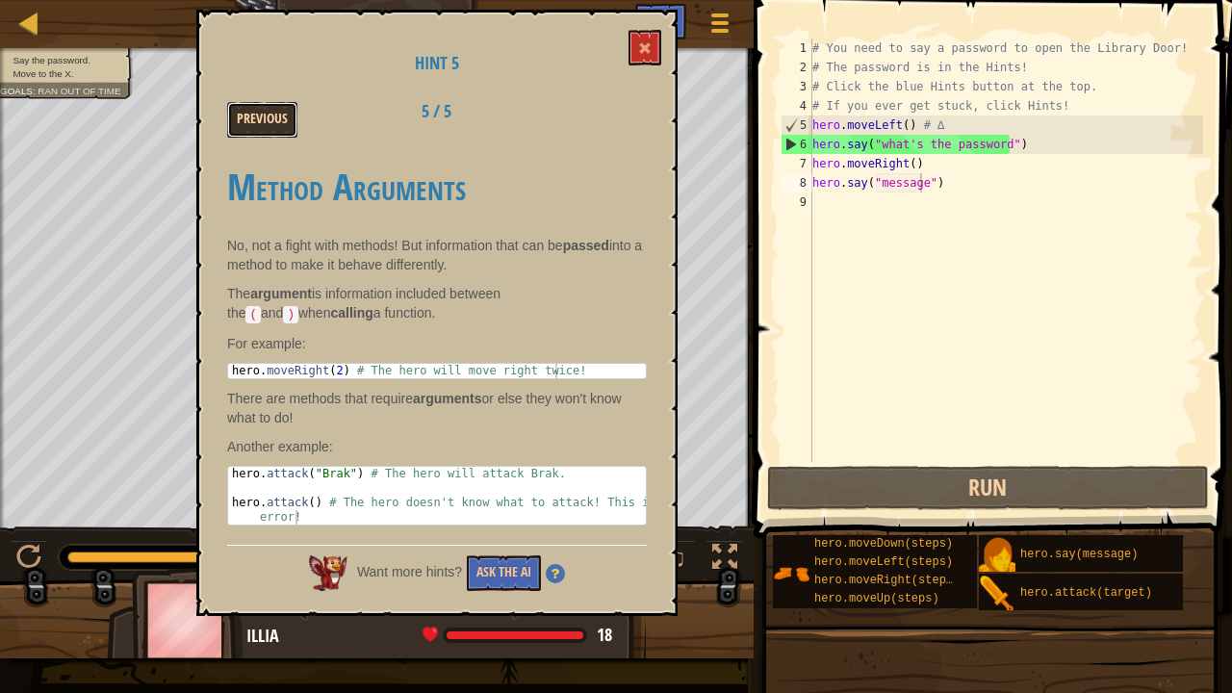
click at [263, 113] on button "Previous" at bounding box center [262, 120] width 70 height 36
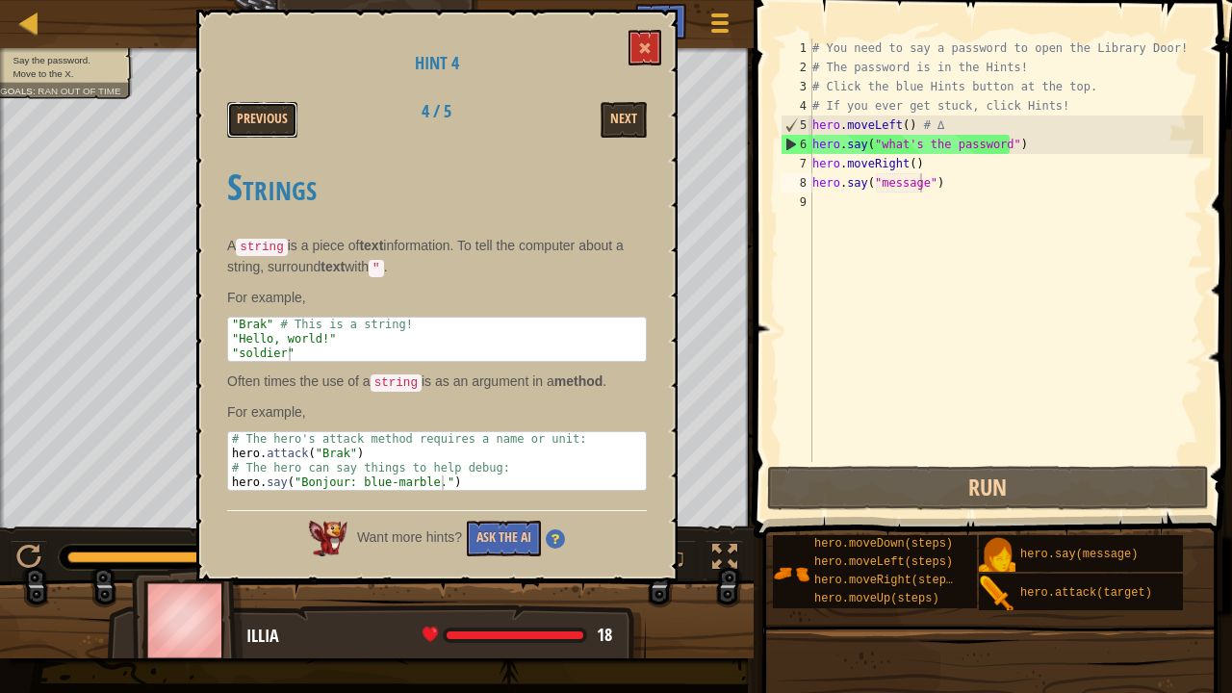
click at [263, 113] on button "Previous" at bounding box center [262, 120] width 70 height 36
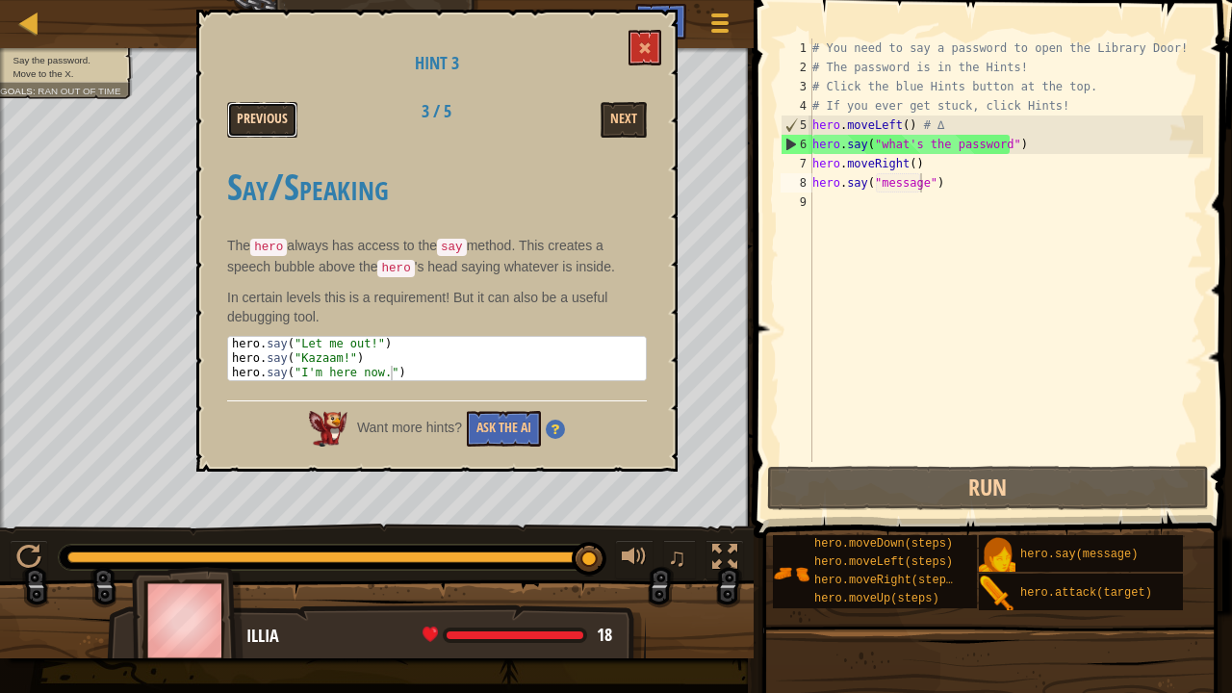
click at [264, 116] on button "Previous" at bounding box center [262, 120] width 70 height 36
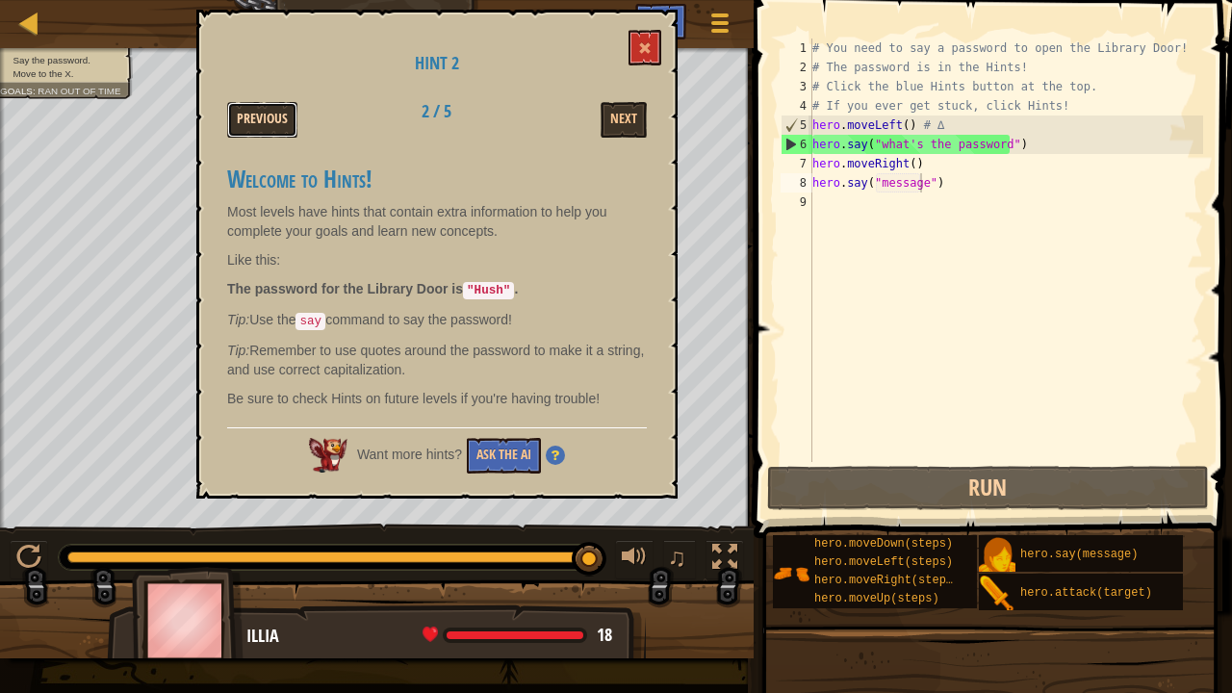
click at [269, 127] on button "Previous" at bounding box center [262, 120] width 70 height 36
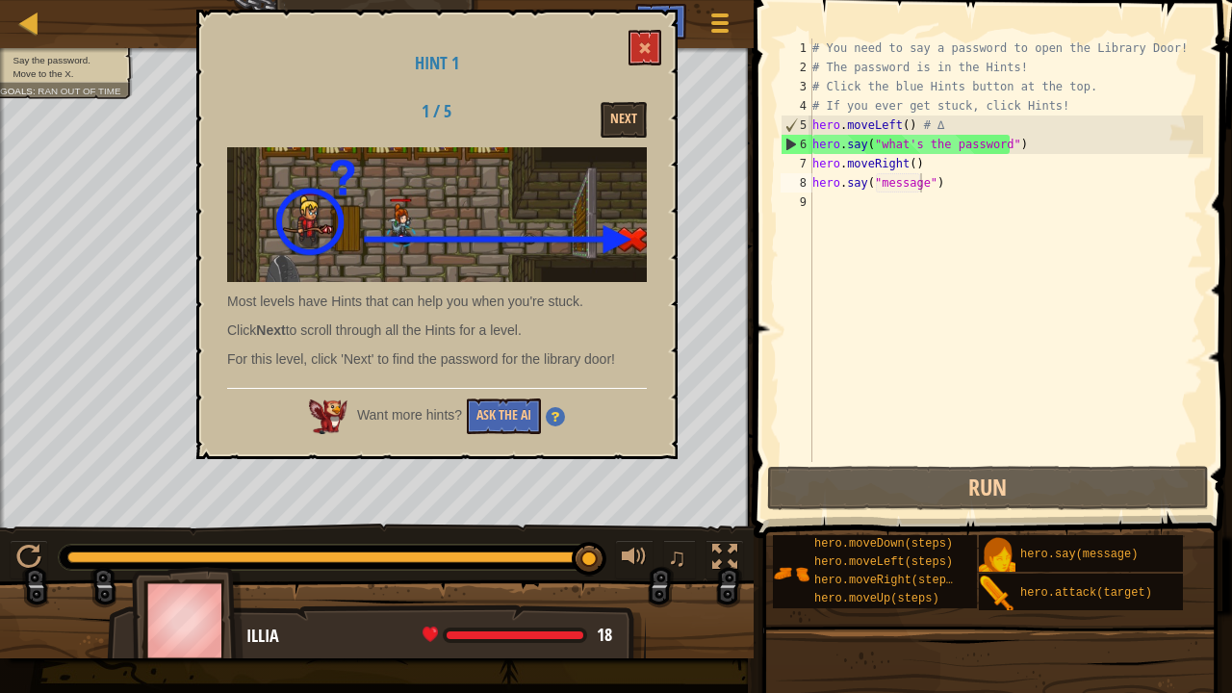
click at [630, 121] on button "Next" at bounding box center [624, 120] width 46 height 36
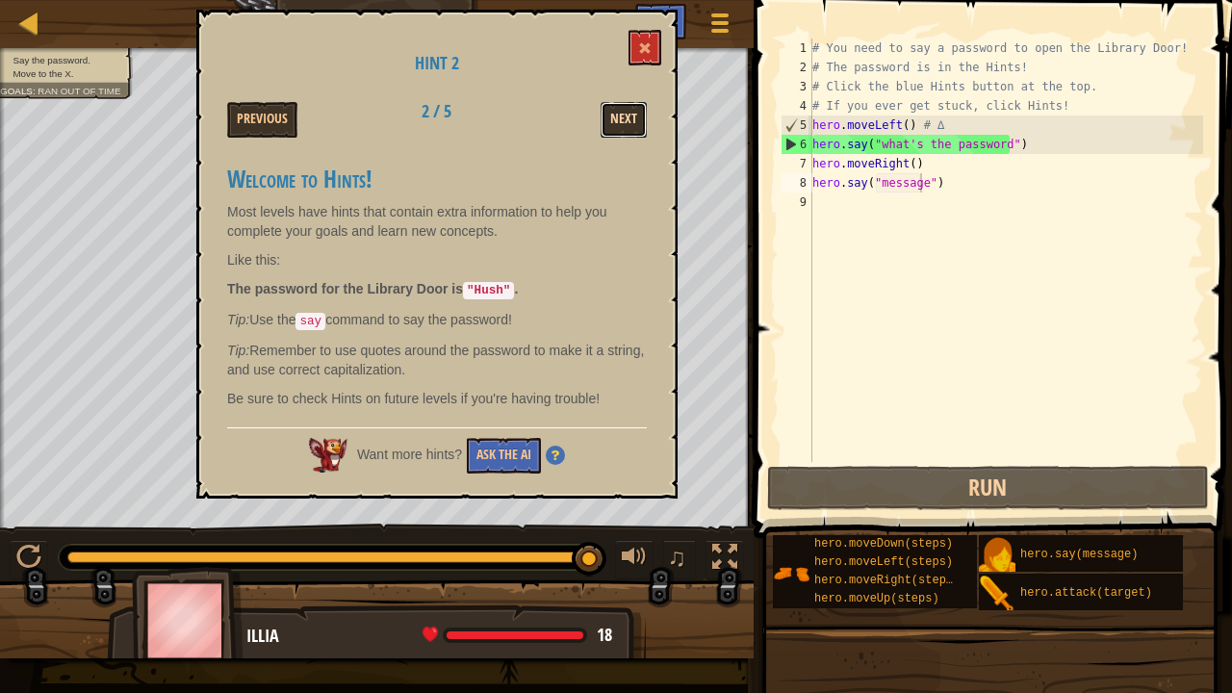
click at [620, 114] on button "Next" at bounding box center [624, 120] width 46 height 36
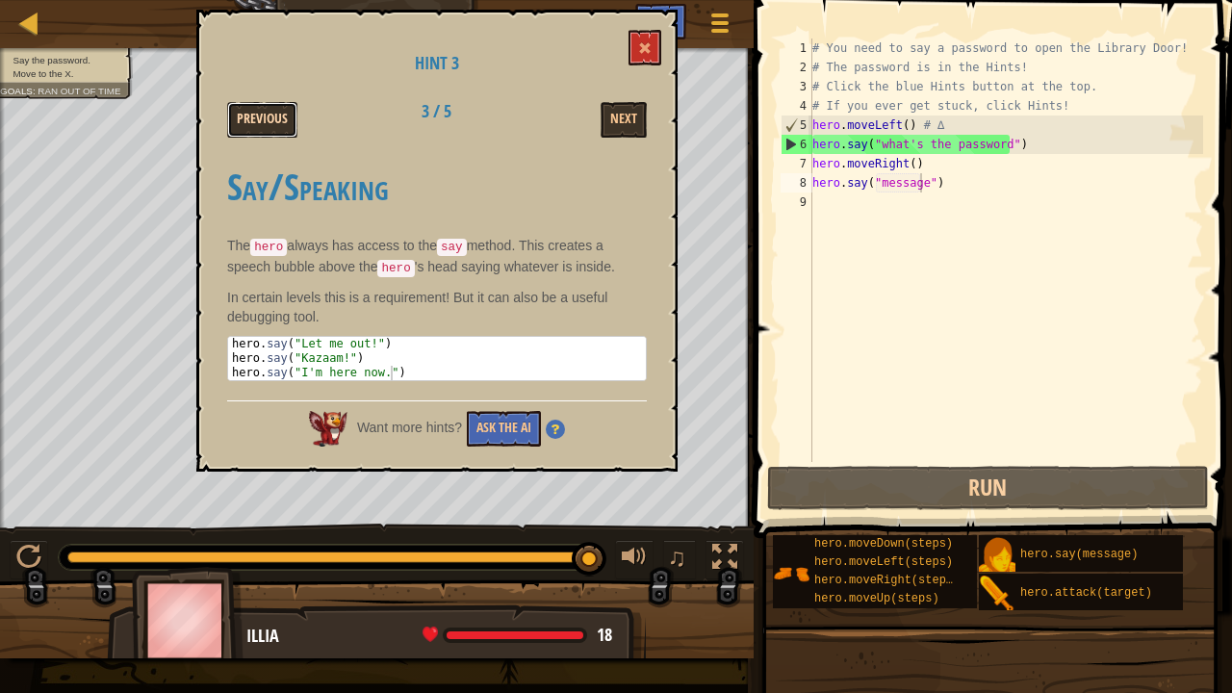
click at [250, 112] on button "Previous" at bounding box center [262, 120] width 70 height 36
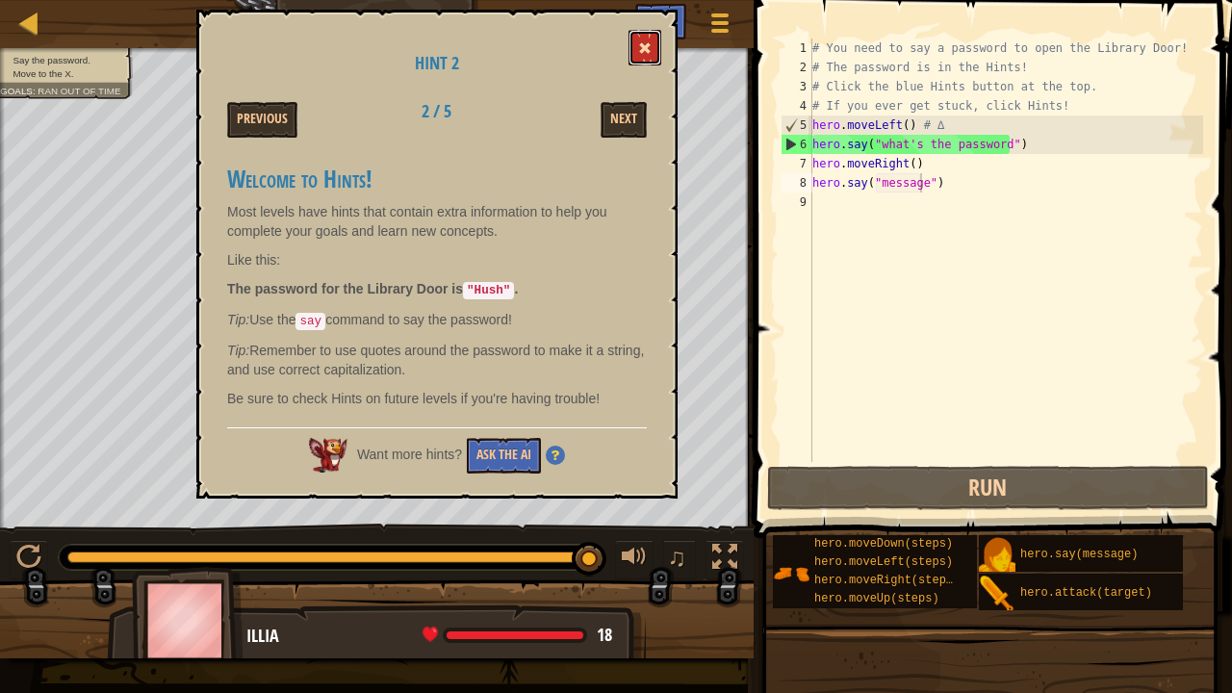
click at [656, 40] on button at bounding box center [645, 48] width 33 height 36
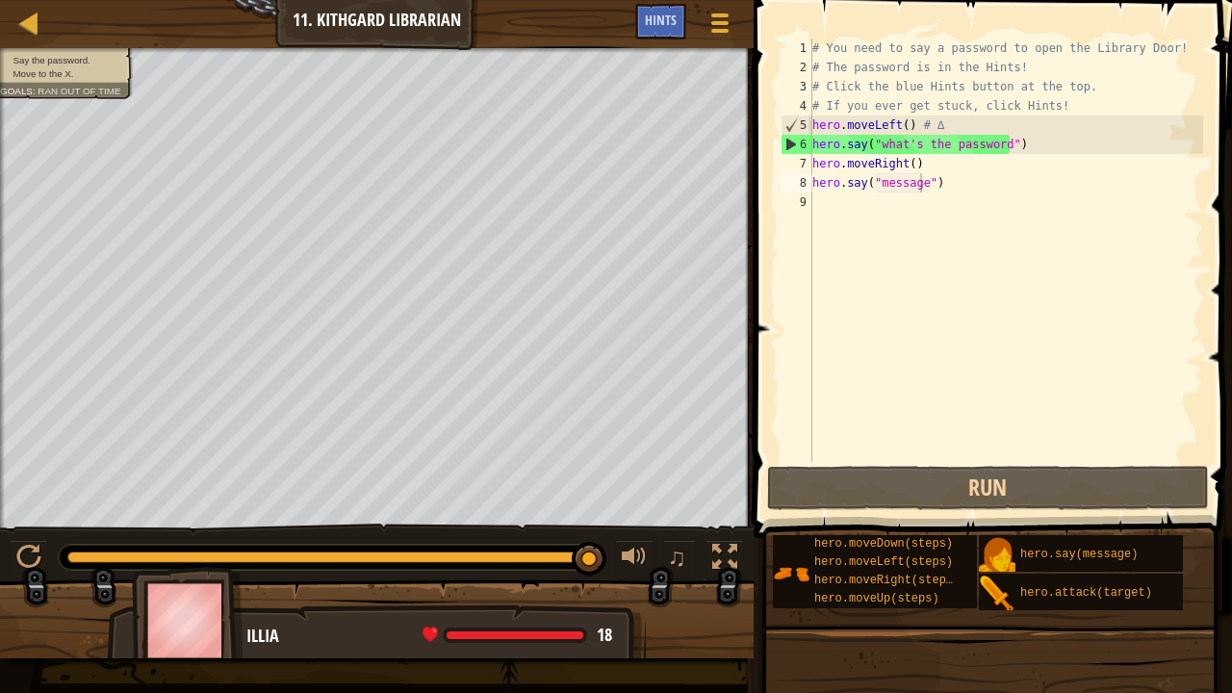
click at [974, 181] on div "# You need to say a password to open the Library Door! # The password is in the…" at bounding box center [1006, 270] width 395 height 462
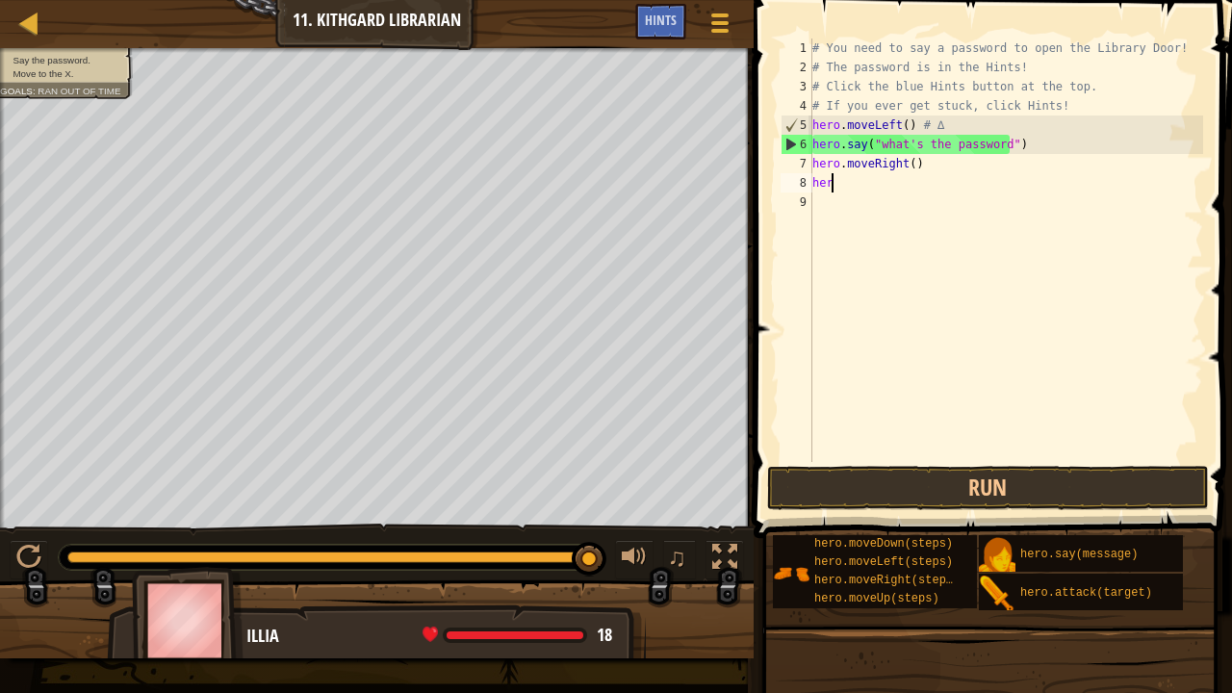
scroll to position [9, 0]
type textarea "h"
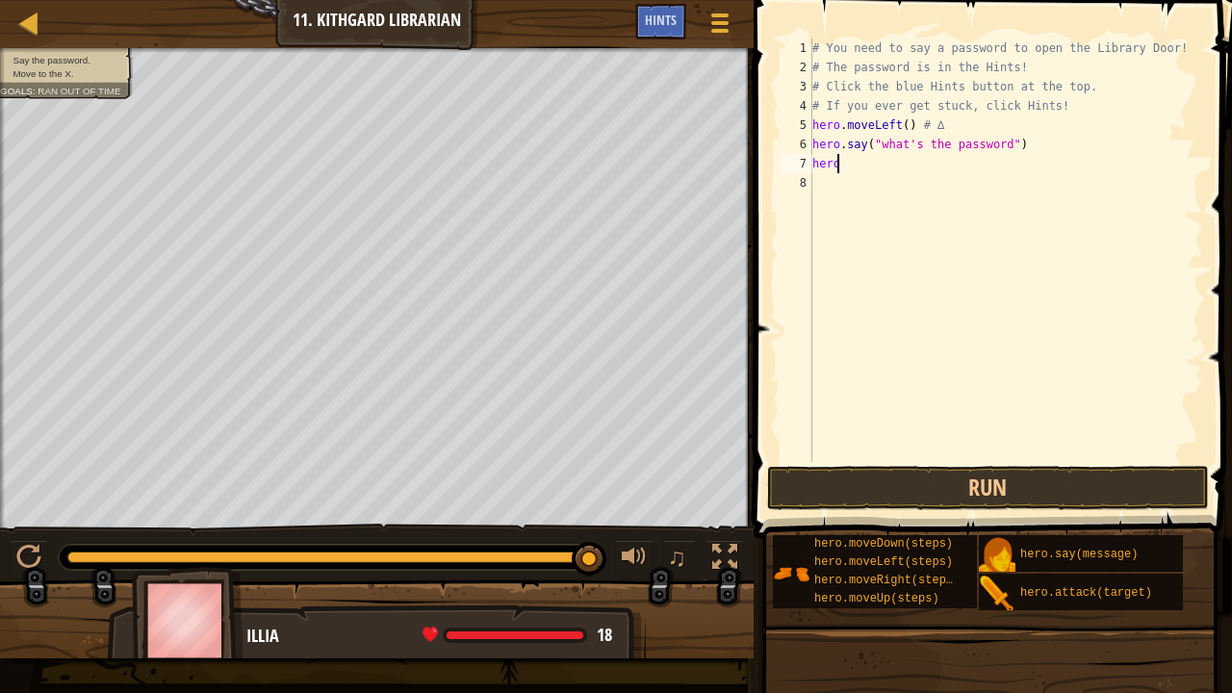
type textarea "h"
type textarea "hero.mover"
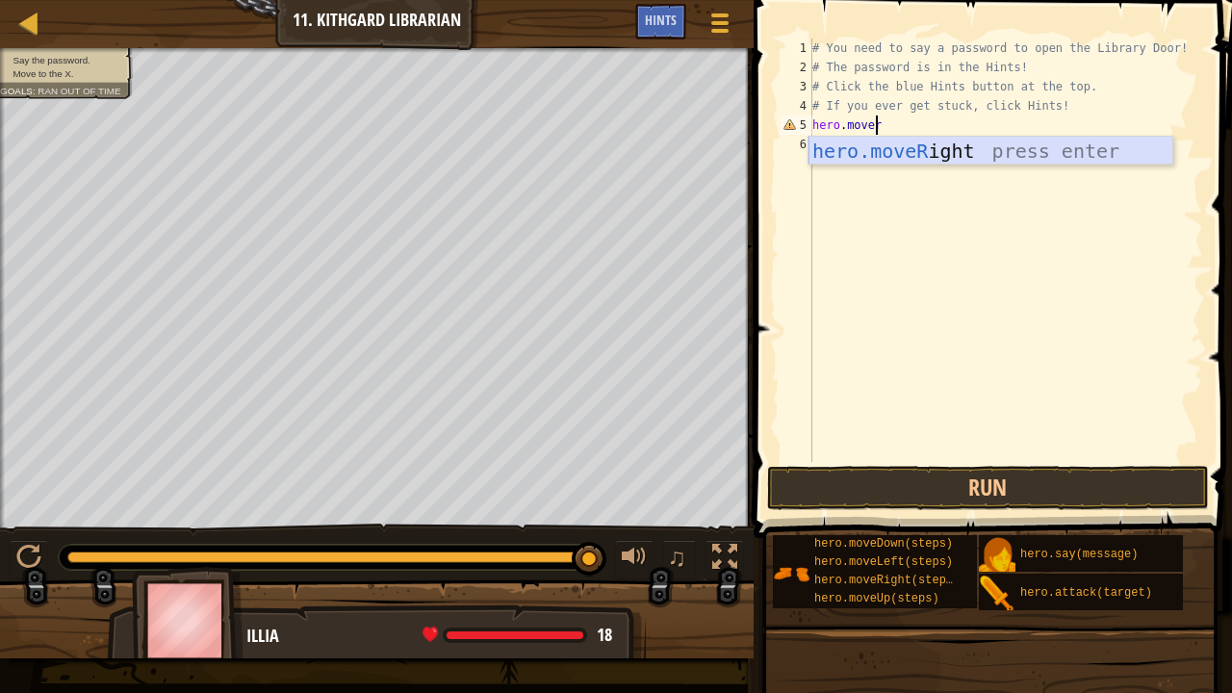
click at [959, 152] on div "hero.moveR ight press enter" at bounding box center [991, 180] width 365 height 87
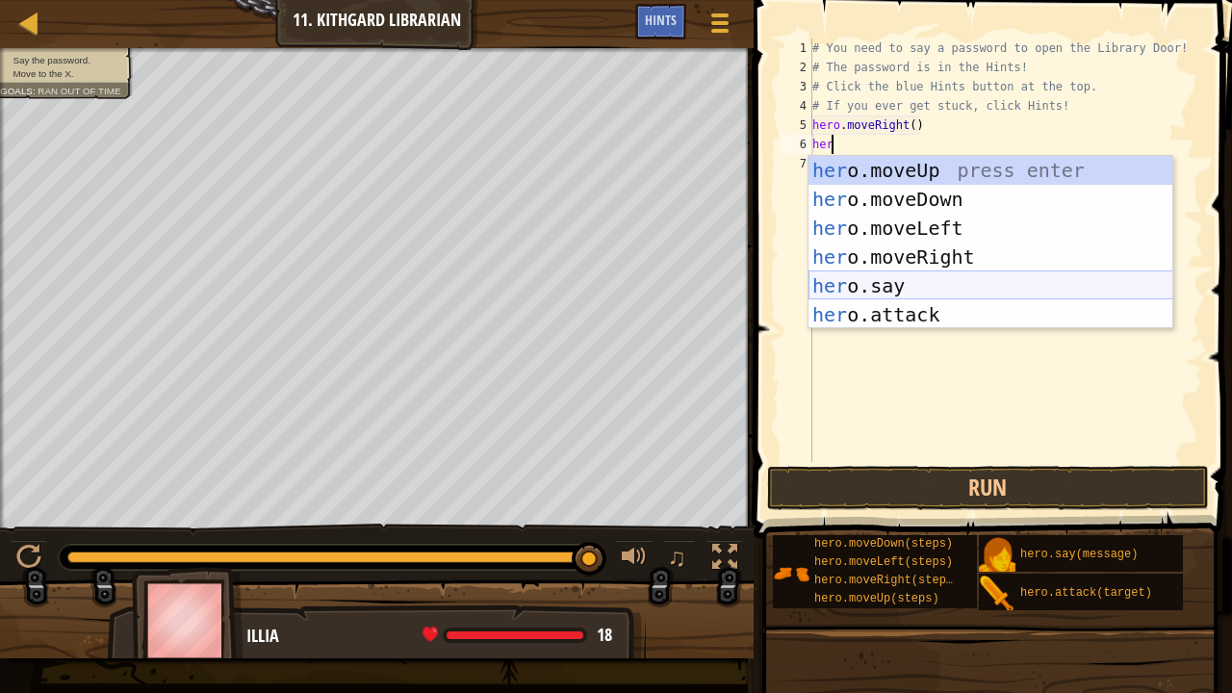
click at [890, 276] on div "her o.moveUp press enter her o.moveDown press enter her o.moveLeft press enter …" at bounding box center [991, 271] width 365 height 231
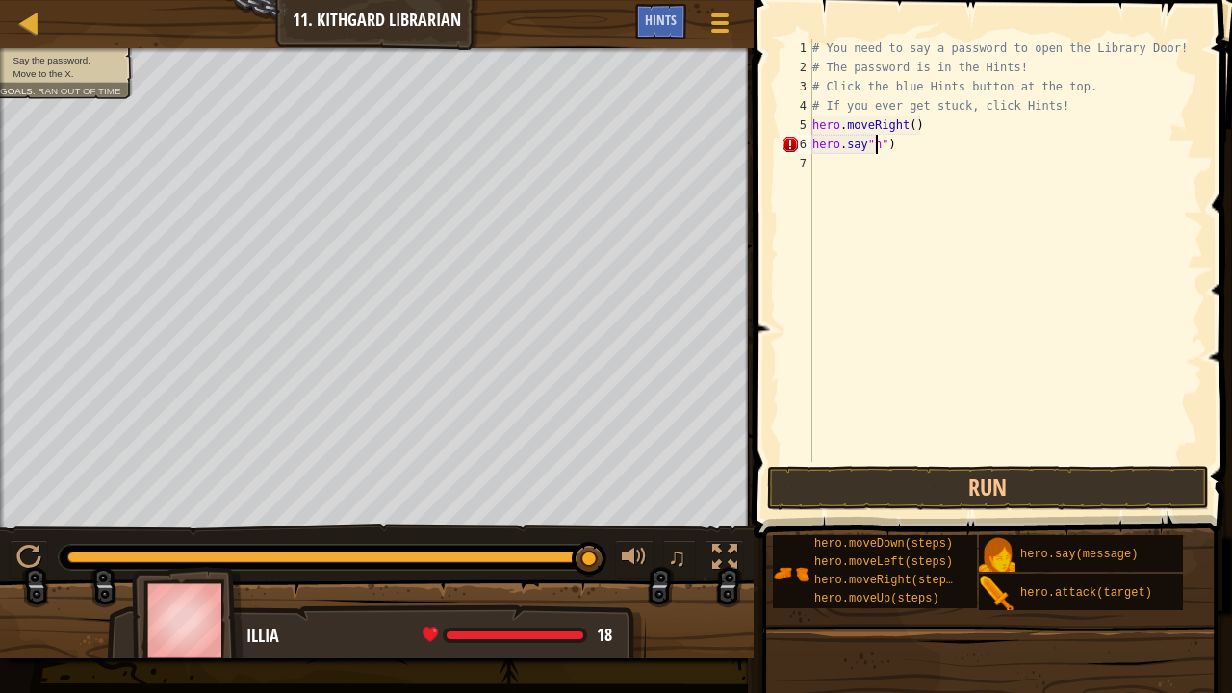
scroll to position [9, 5]
type textarea "hero.say"Hush")"
click at [941, 477] on button "Run" at bounding box center [988, 488] width 442 height 44
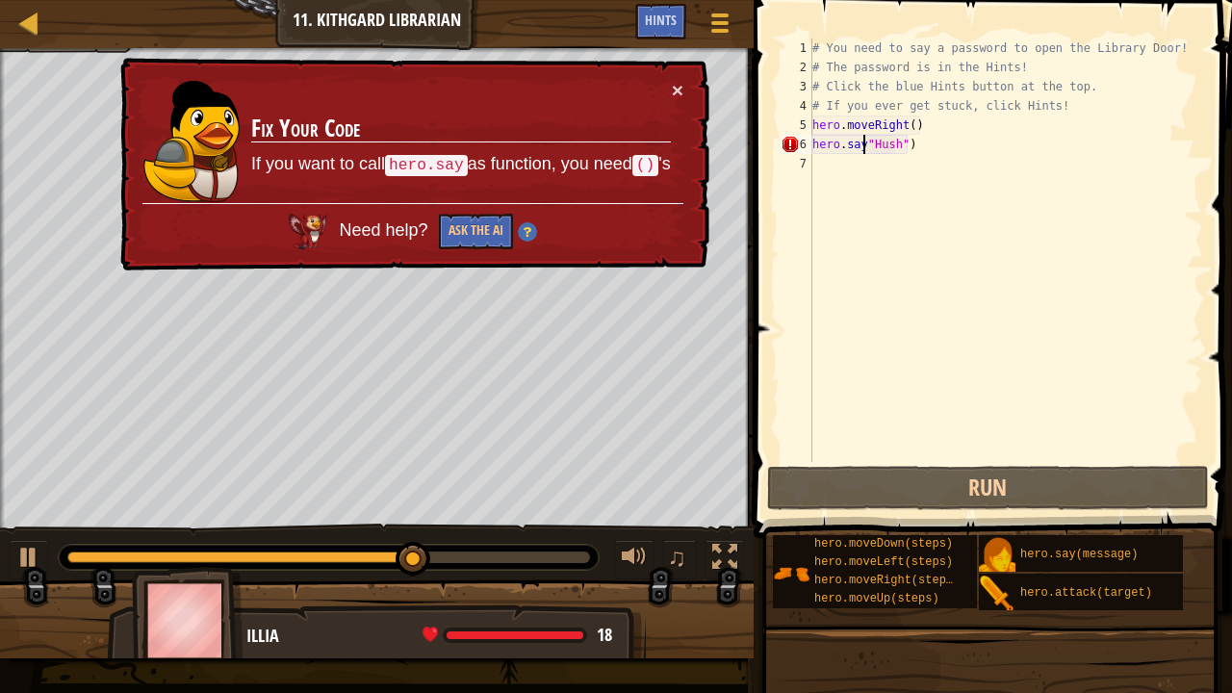
click at [864, 144] on div "# You need to say a password to open the Library Door! # The password is in the…" at bounding box center [1006, 270] width 395 height 462
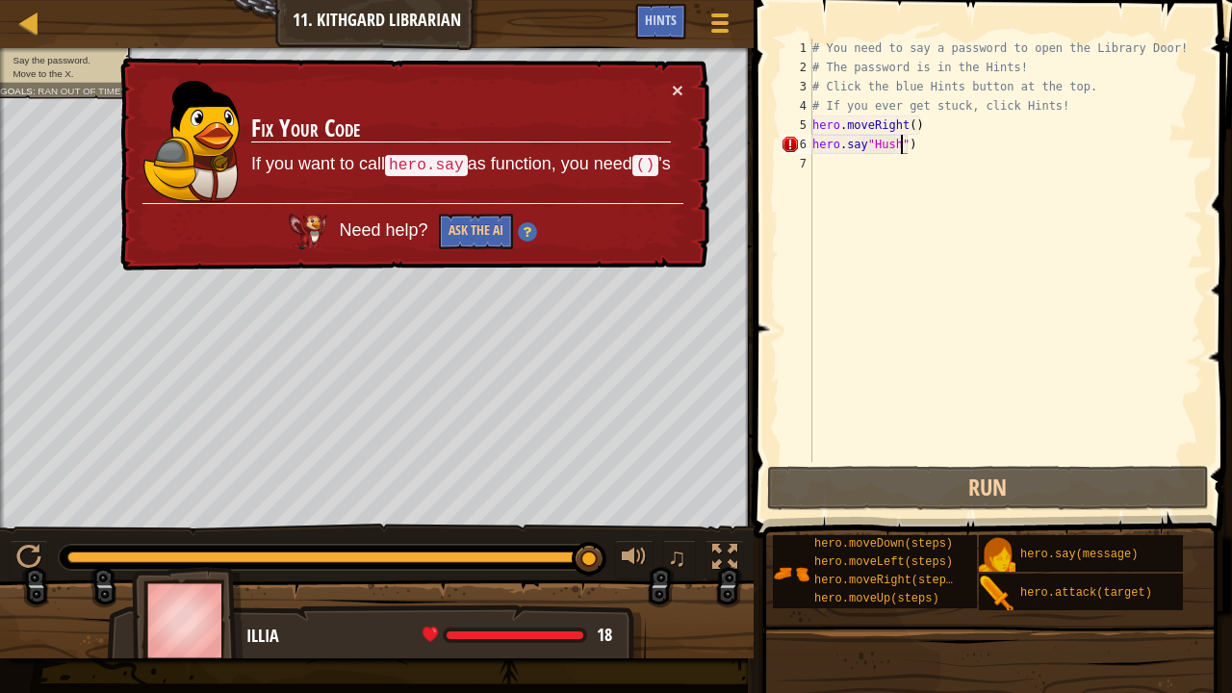
click at [901, 143] on div "# You need to say a password to open the Library Door! # The password is in the…" at bounding box center [1006, 270] width 395 height 462
type textarea "hero.say"Hush"()"
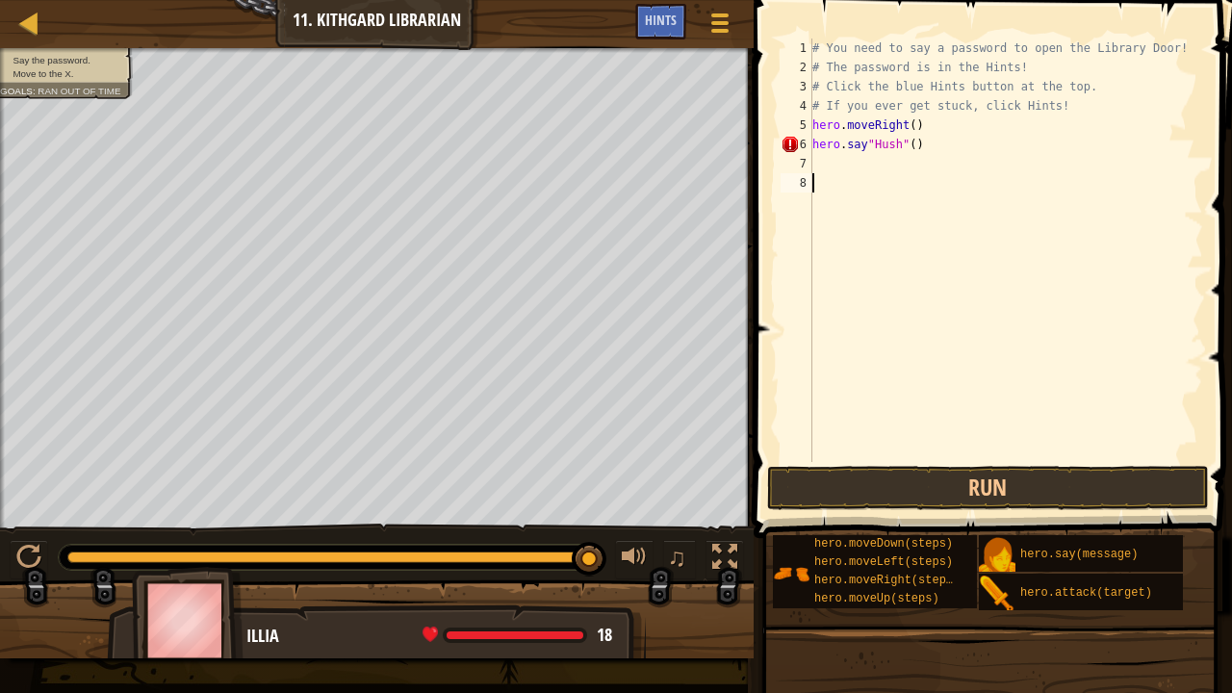
click at [1019, 223] on div "# You need to say a password to open the Library Door! # The password is in the…" at bounding box center [1006, 270] width 395 height 462
click at [938, 150] on div "# You need to say a password to open the Library Door! # The password is in the…" at bounding box center [1006, 270] width 395 height 462
type textarea "h"
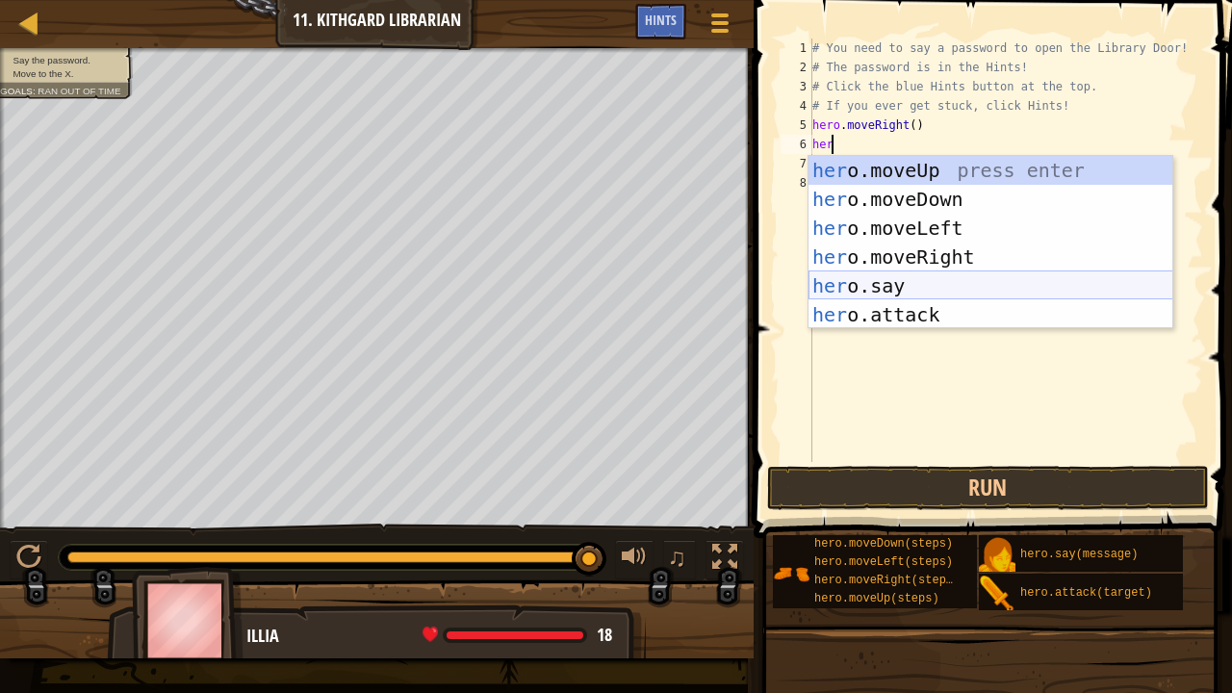
click at [924, 275] on div "her o.moveUp press enter her o.moveDown press enter her o.moveLeft press enter …" at bounding box center [991, 271] width 365 height 231
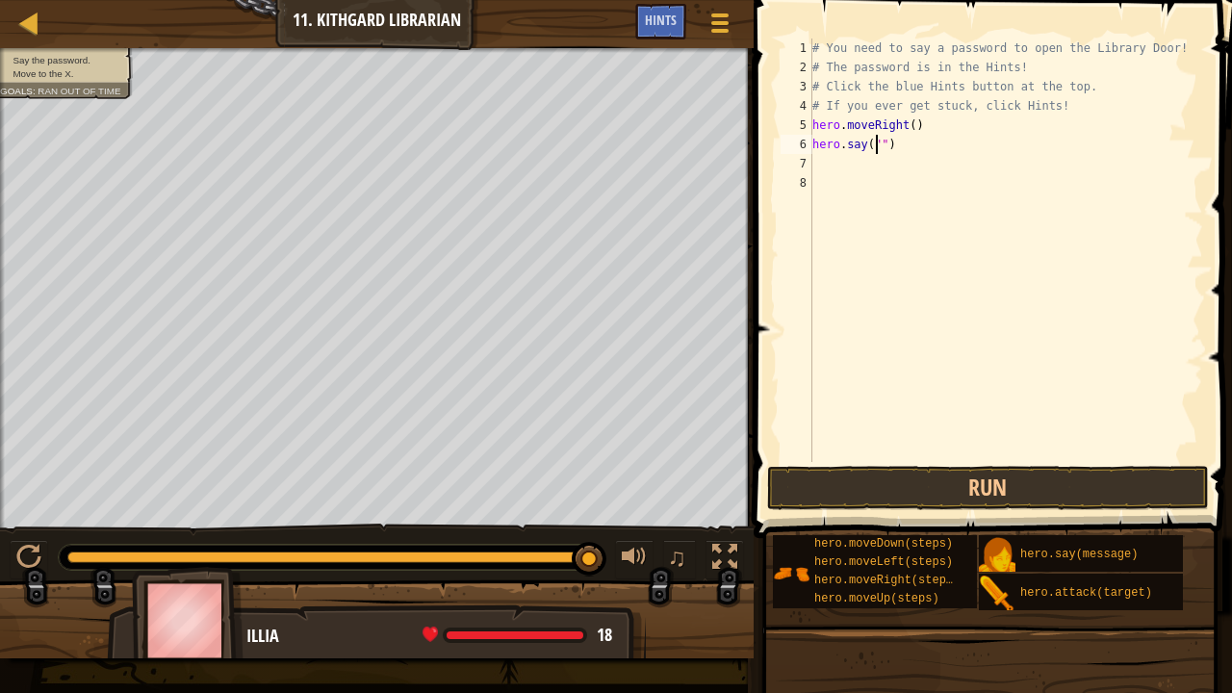
type textarea "hero.say(")"
click at [934, 176] on div "# You need to say a password to open the Library Door! # The password is in the…" at bounding box center [1006, 270] width 395 height 462
click at [911, 140] on div "# You need to say a password to open the Library Door! # The password is in the…" at bounding box center [1006, 270] width 395 height 462
type textarea "h"
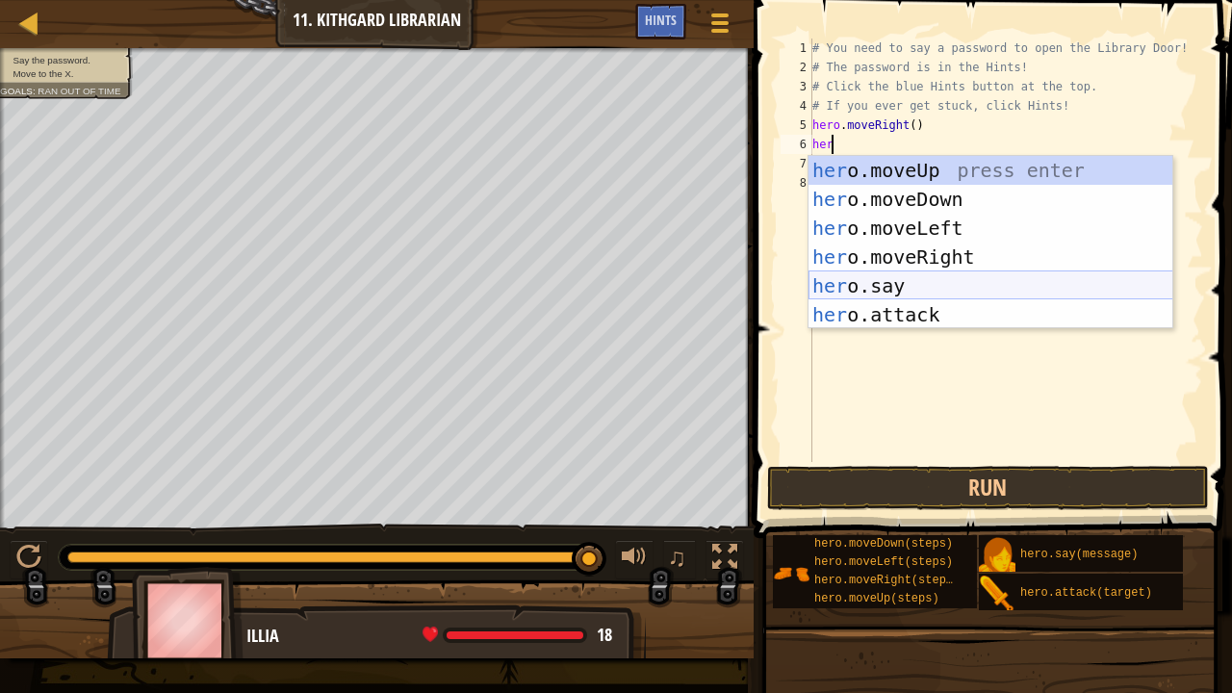
click at [908, 280] on div "her o.moveUp press enter her o.moveDown press enter her o.moveLeft press enter …" at bounding box center [991, 271] width 365 height 231
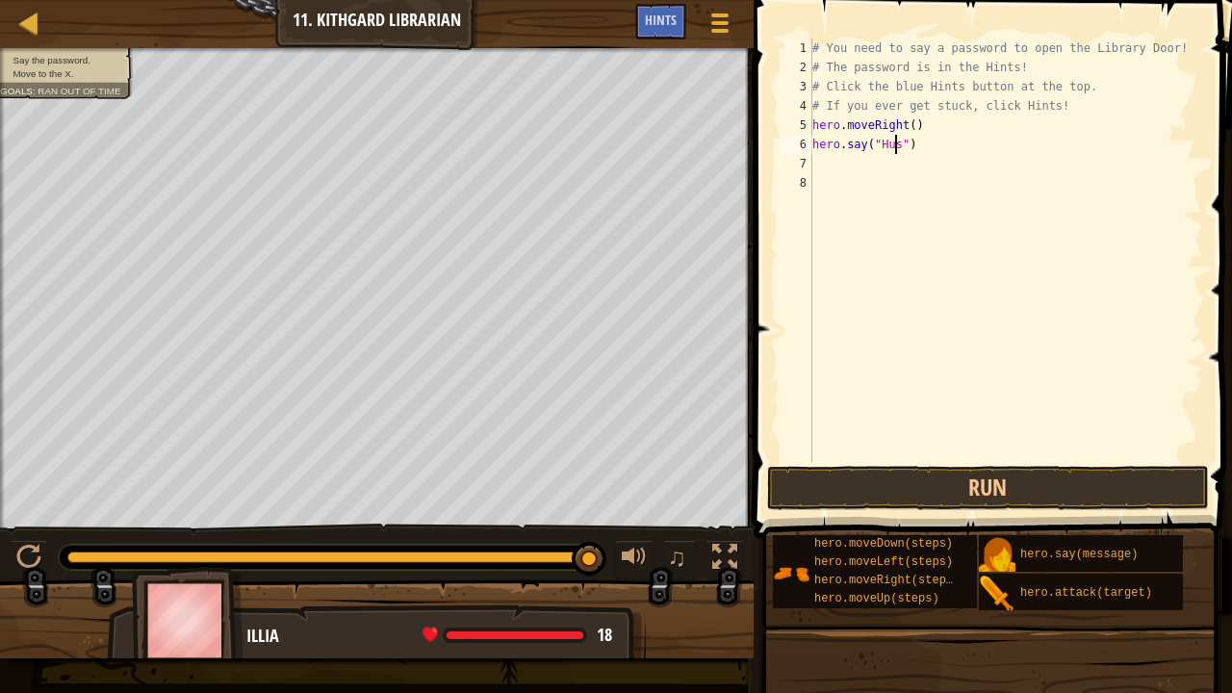
scroll to position [9, 8]
type textarea "hero.say("Hush")"
click at [909, 486] on button "Run" at bounding box center [988, 488] width 442 height 44
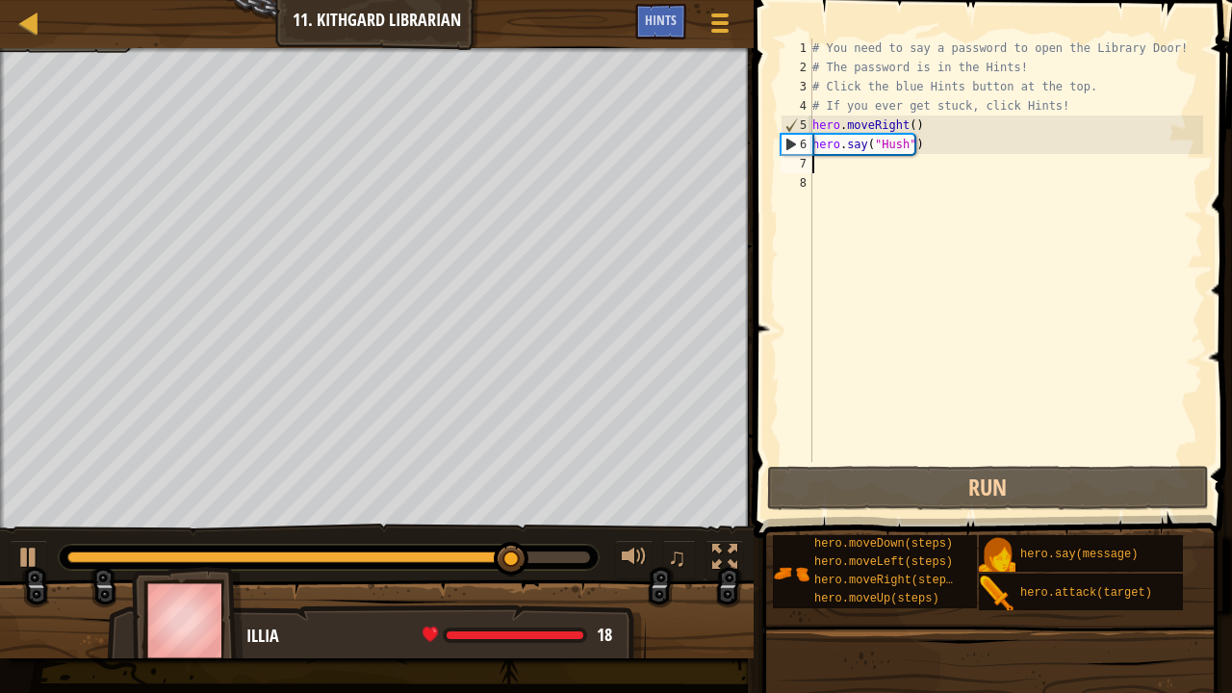
click at [880, 170] on div "# You need to say a password to open the Library Door! # The password is in the…" at bounding box center [1006, 270] width 395 height 462
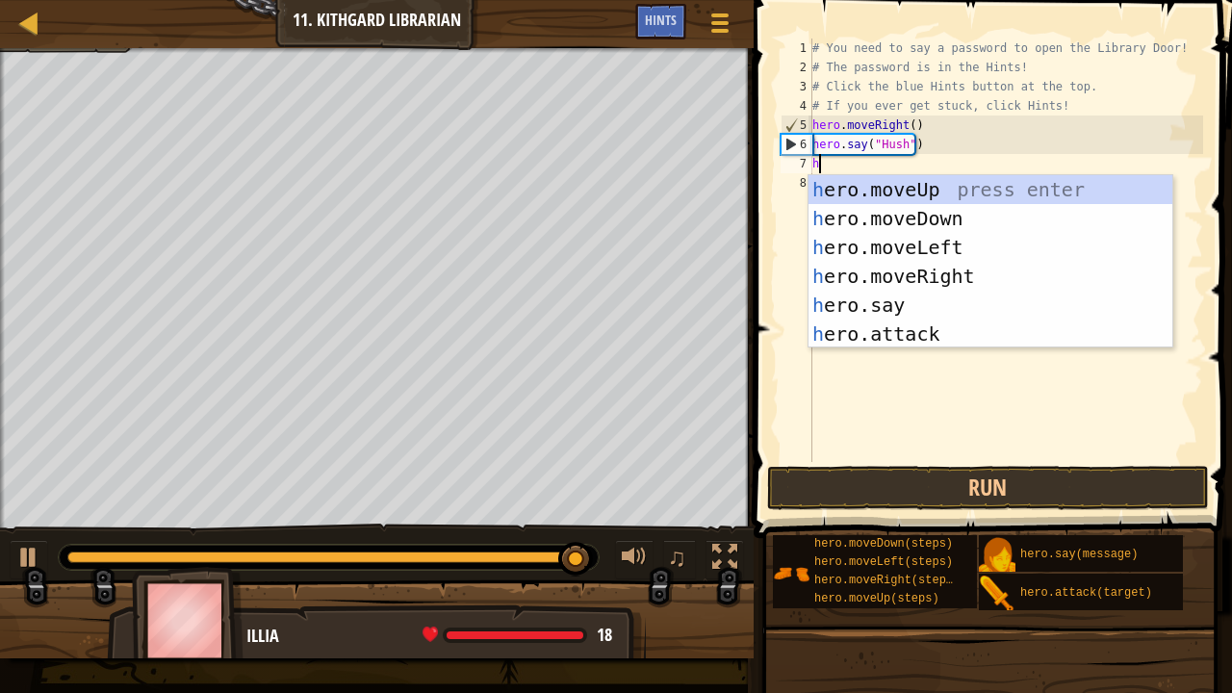
type textarea "her"
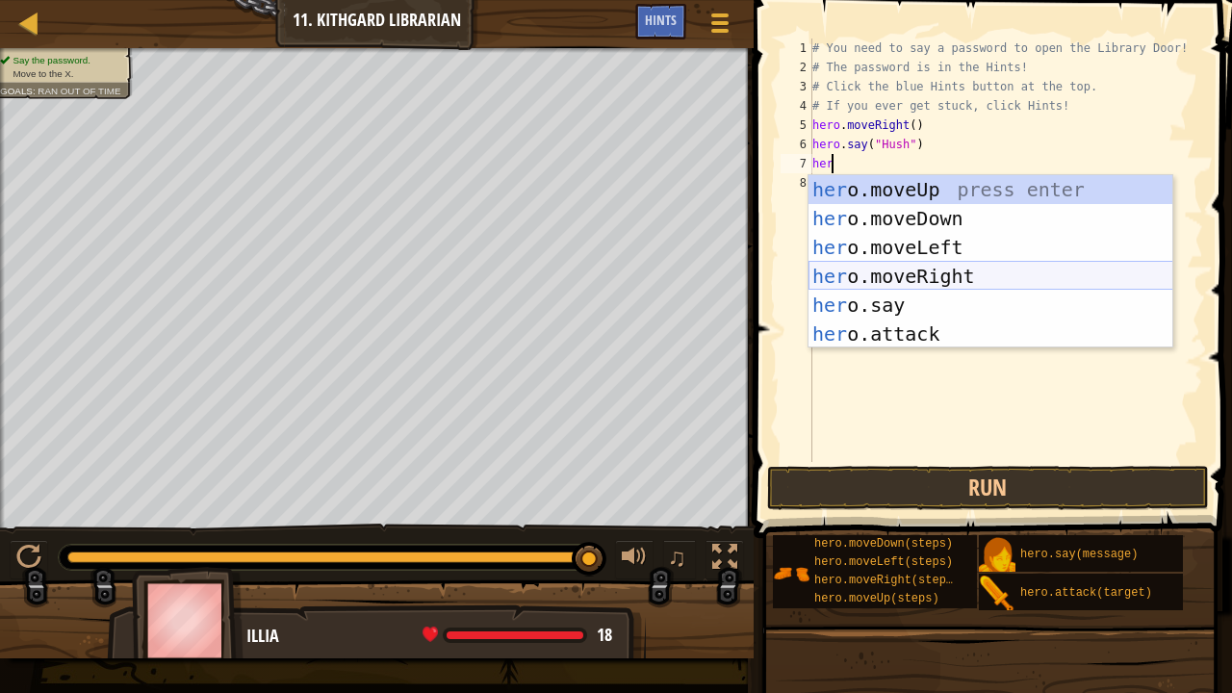
click at [900, 277] on div "her o.moveUp press enter her o.moveDown press enter her o.moveLeft press enter …" at bounding box center [991, 290] width 365 height 231
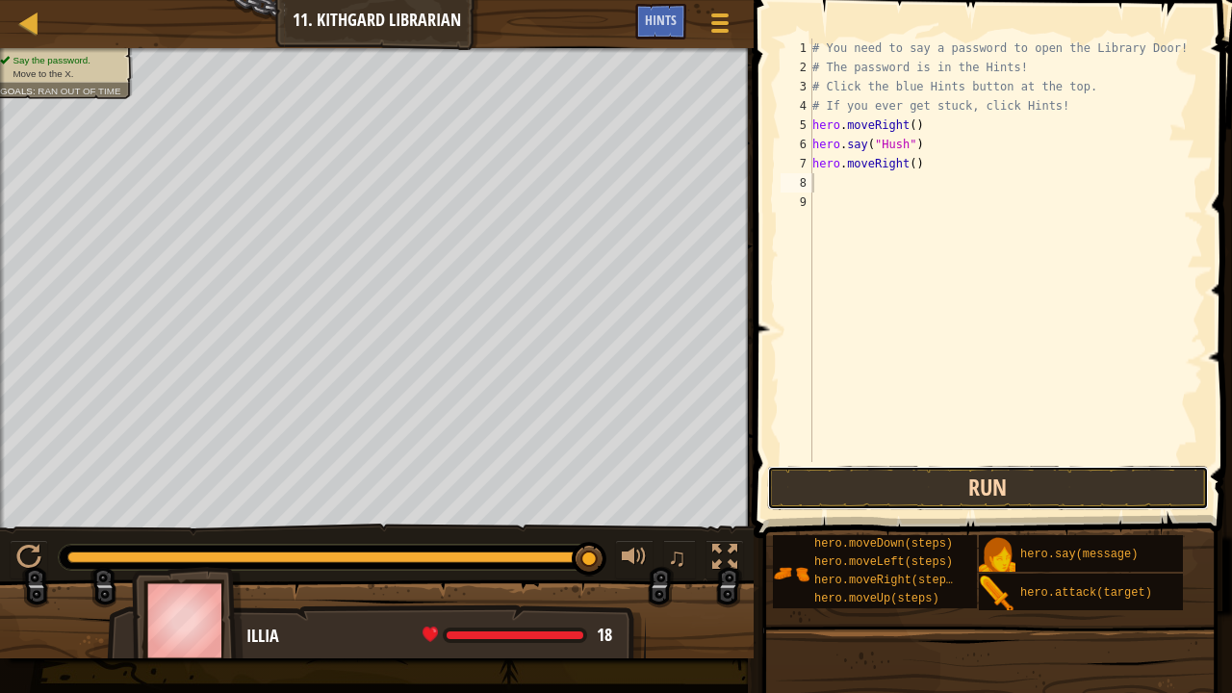
click at [845, 488] on button "Run" at bounding box center [988, 488] width 442 height 44
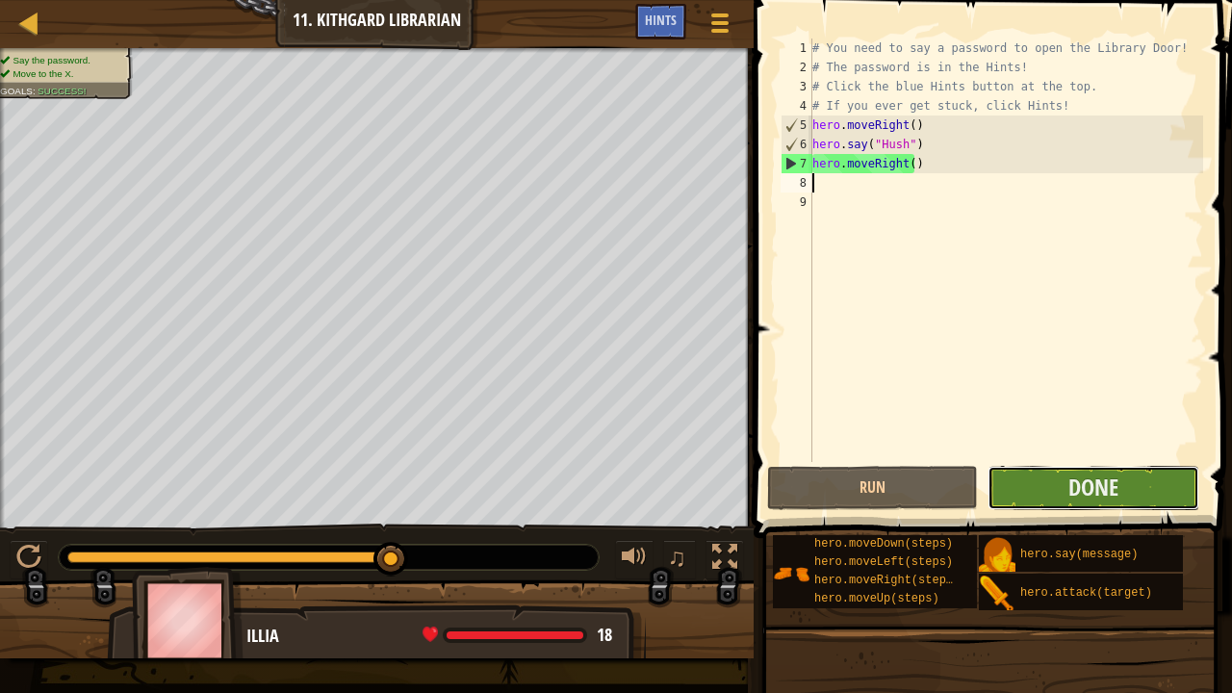
click at [1019, 484] on button "Done" at bounding box center [1093, 488] width 211 height 44
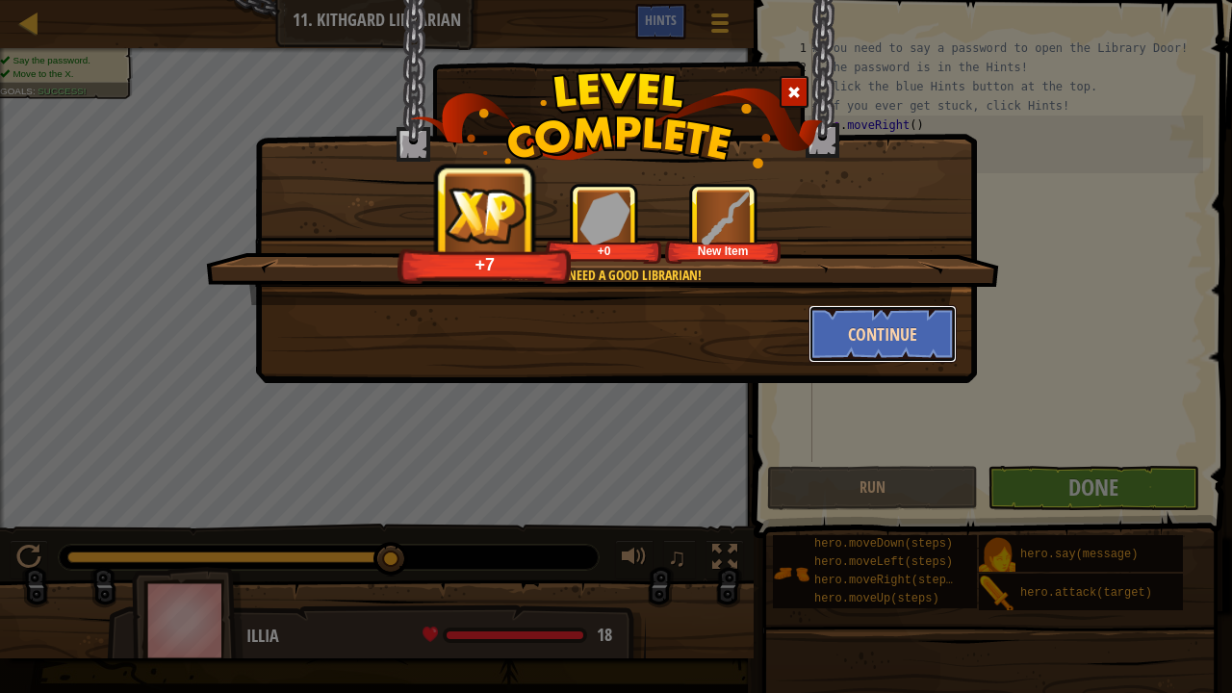
click at [890, 338] on button "Continue" at bounding box center [883, 334] width 149 height 58
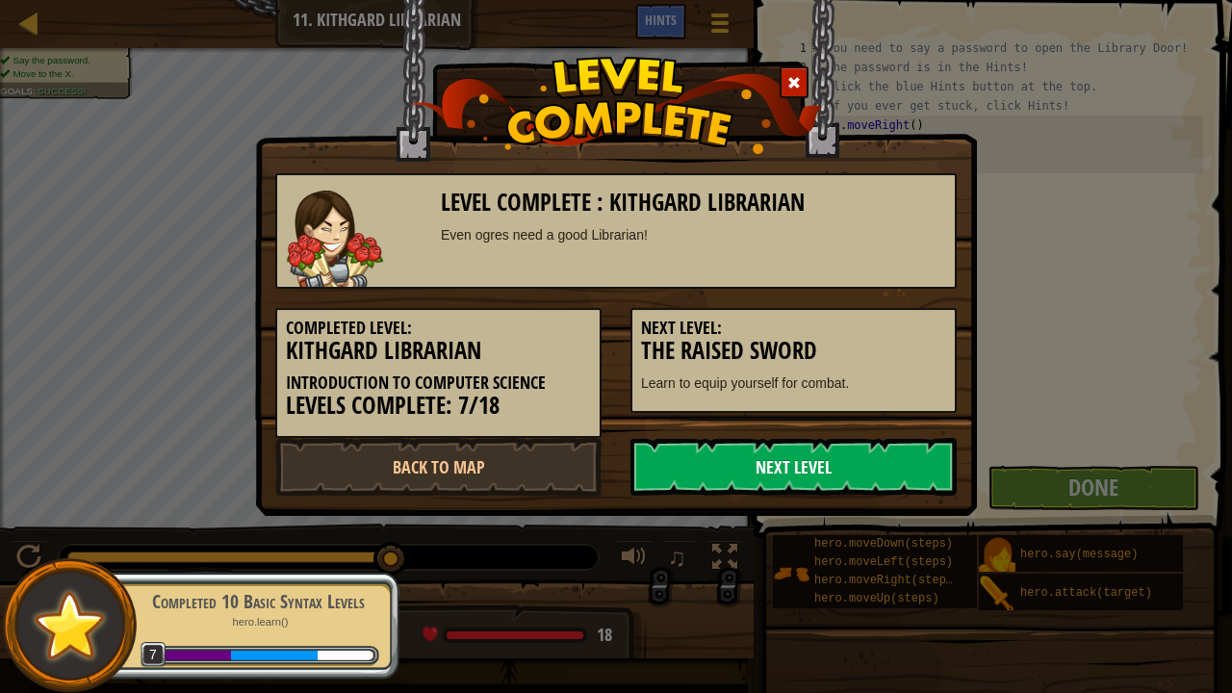
click at [837, 464] on link "Next Level" at bounding box center [794, 467] width 326 height 58
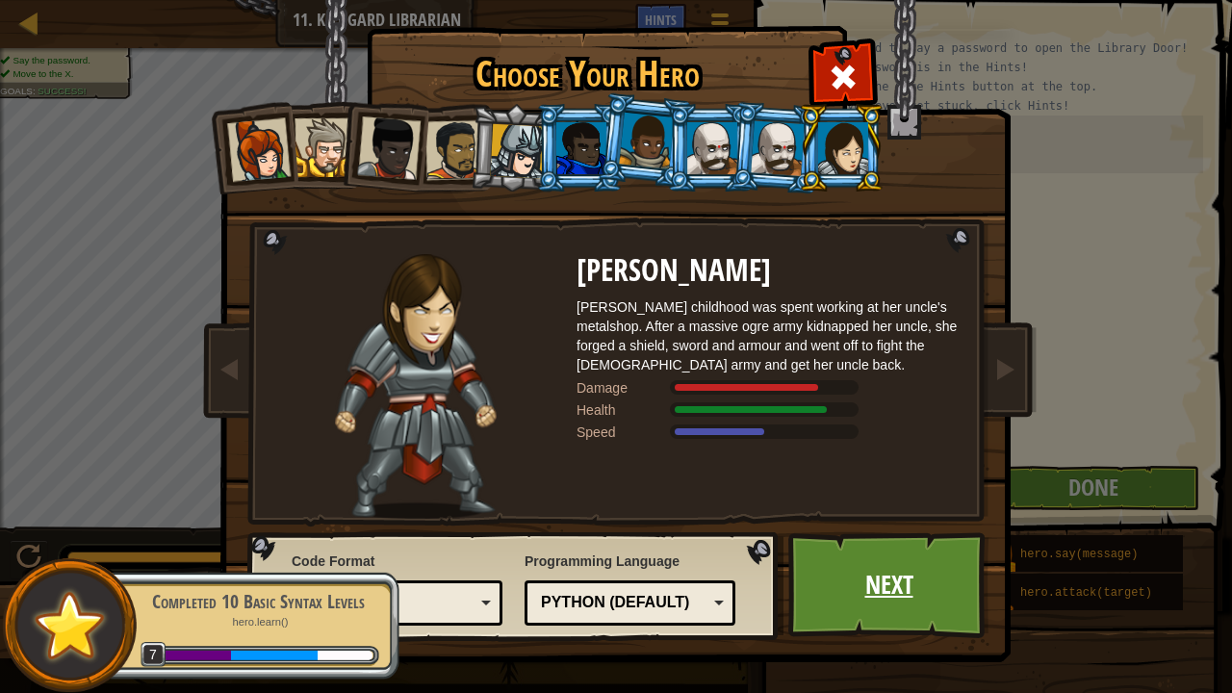
click at [940, 542] on link "Next" at bounding box center [888, 585] width 201 height 106
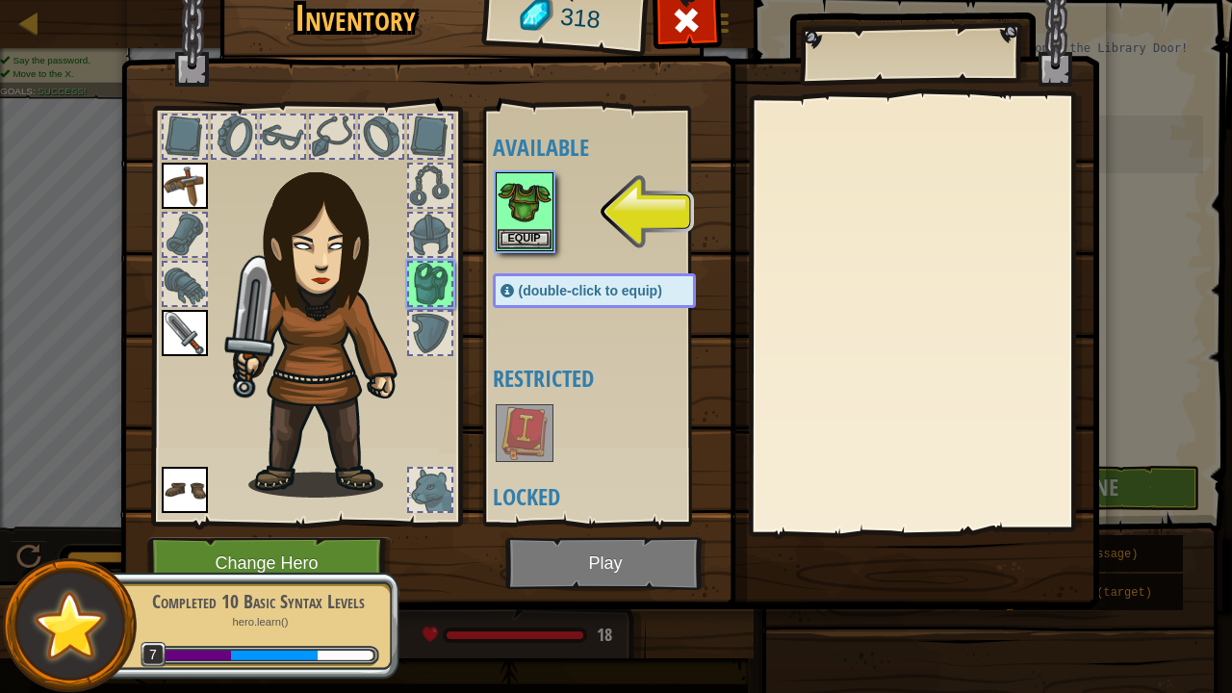
click at [548, 542] on img at bounding box center [609, 259] width 979 height 699
click at [526, 232] on button "Equip" at bounding box center [525, 238] width 54 height 20
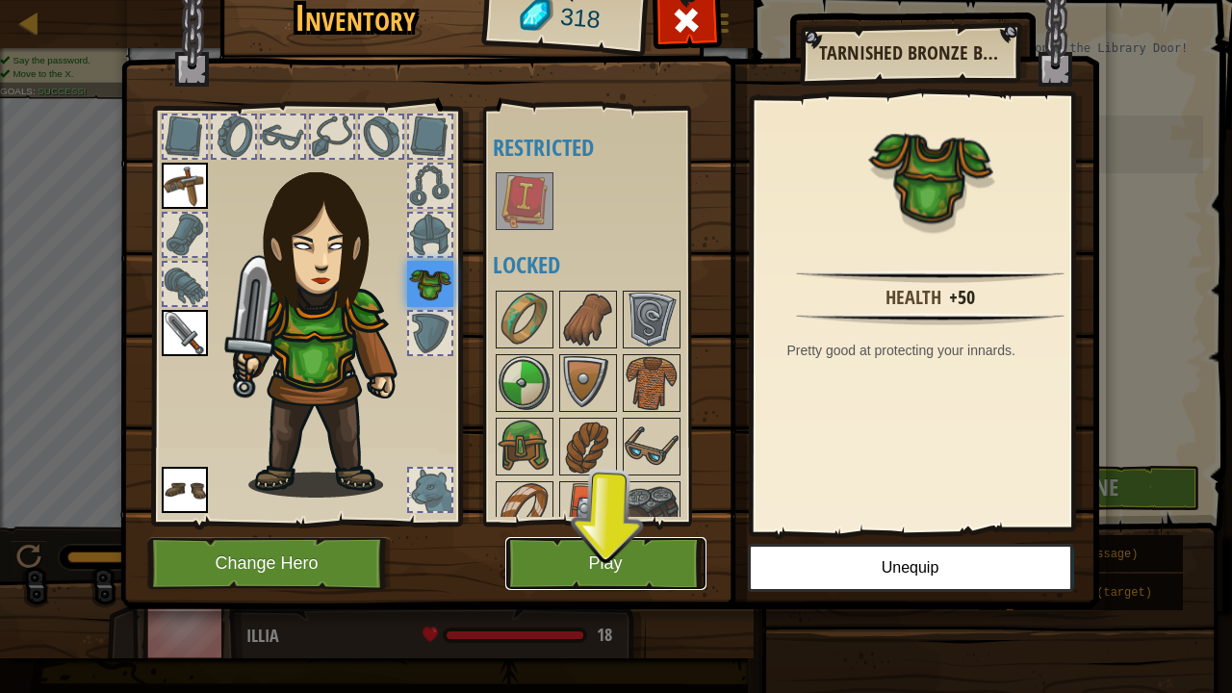
click at [580, 542] on button "Play" at bounding box center [605, 563] width 201 height 53
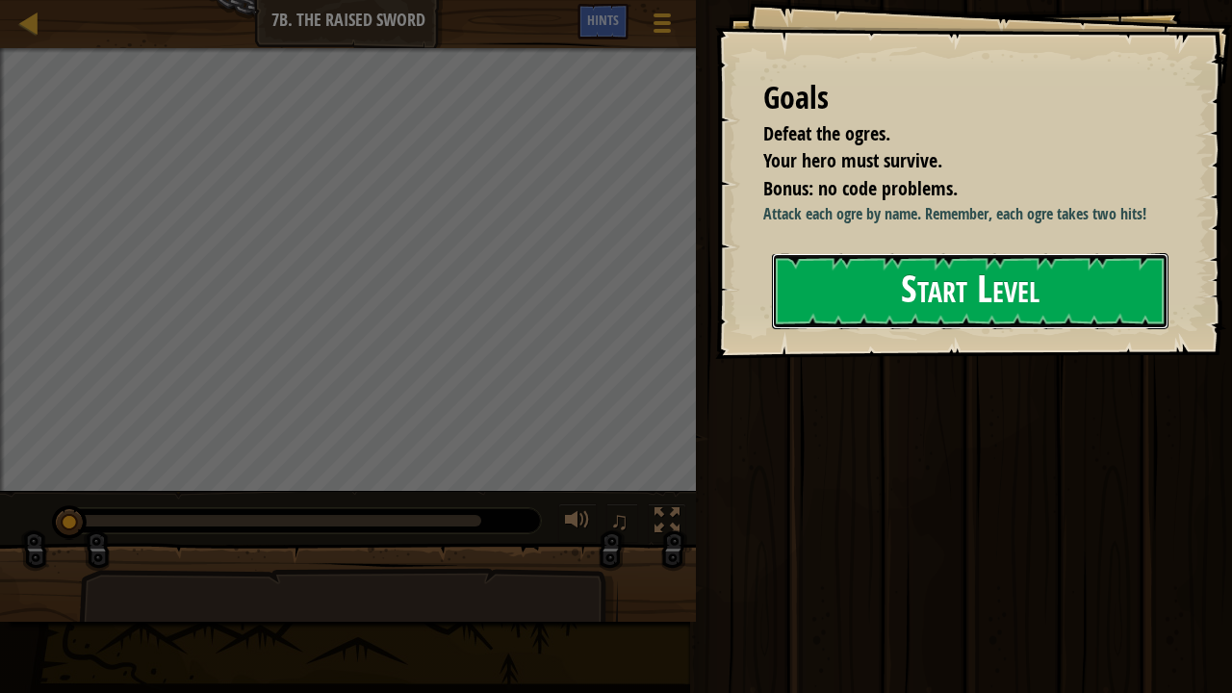
click at [1133, 298] on button "Start Level" at bounding box center [970, 291] width 397 height 76
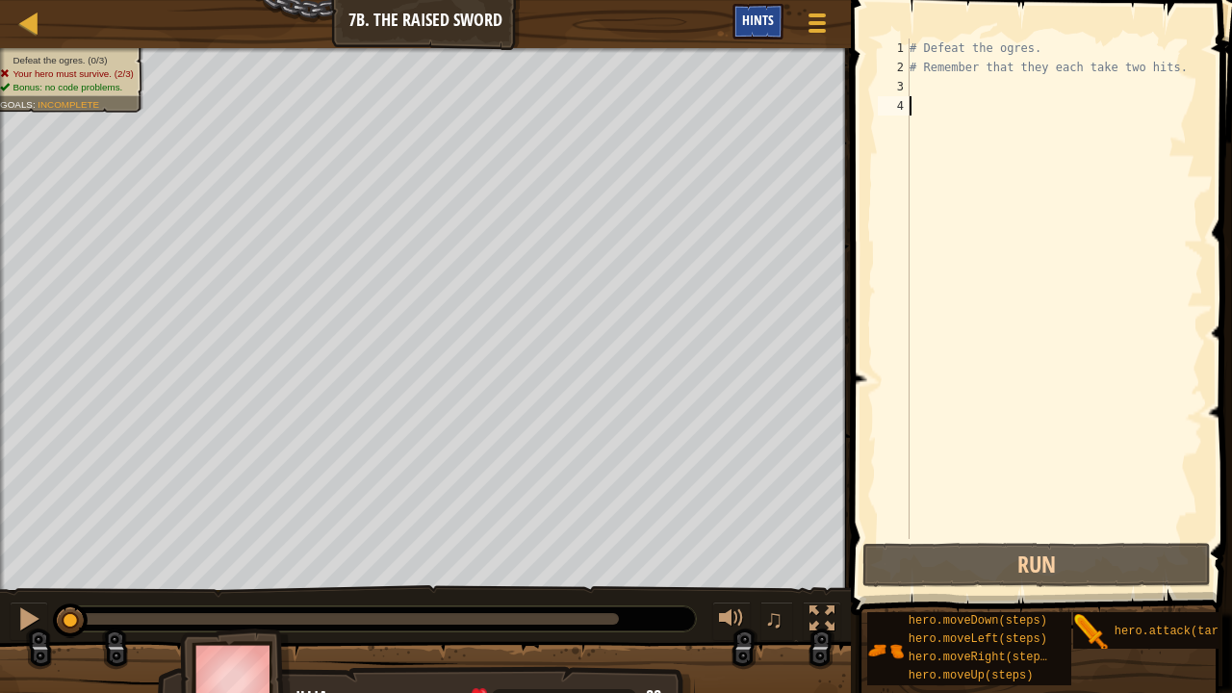
click at [765, 18] on span "Hints" at bounding box center [758, 20] width 32 height 18
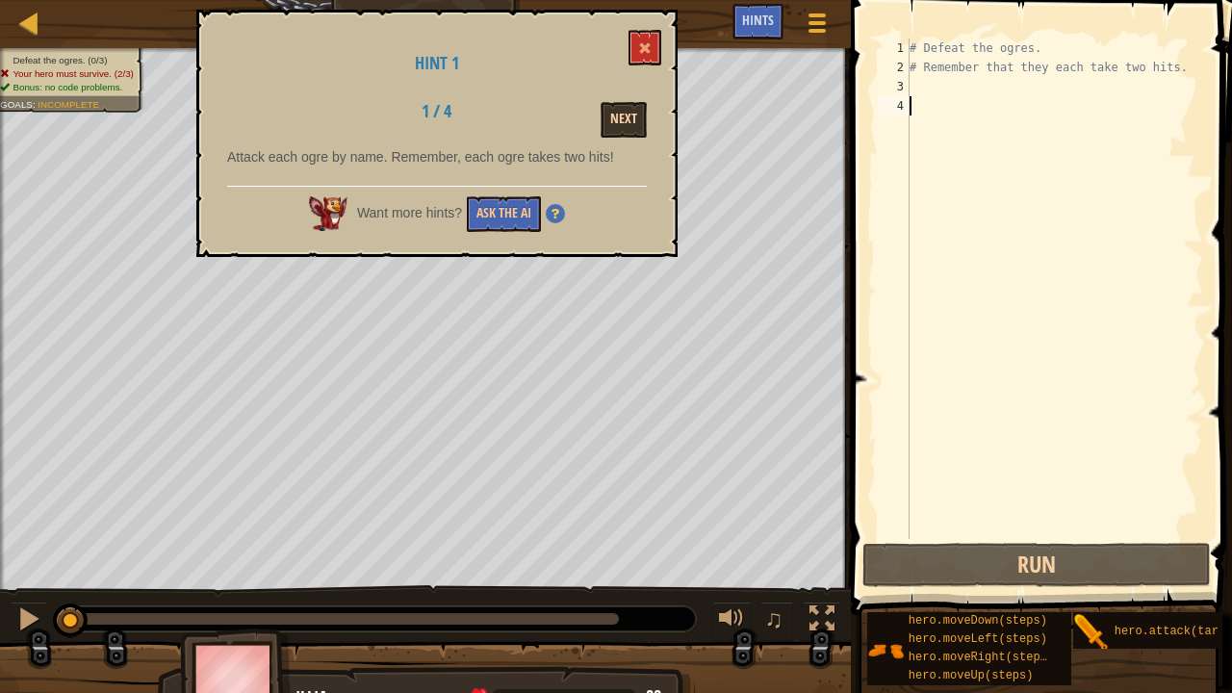
click at [618, 132] on button "Next" at bounding box center [624, 120] width 46 height 36
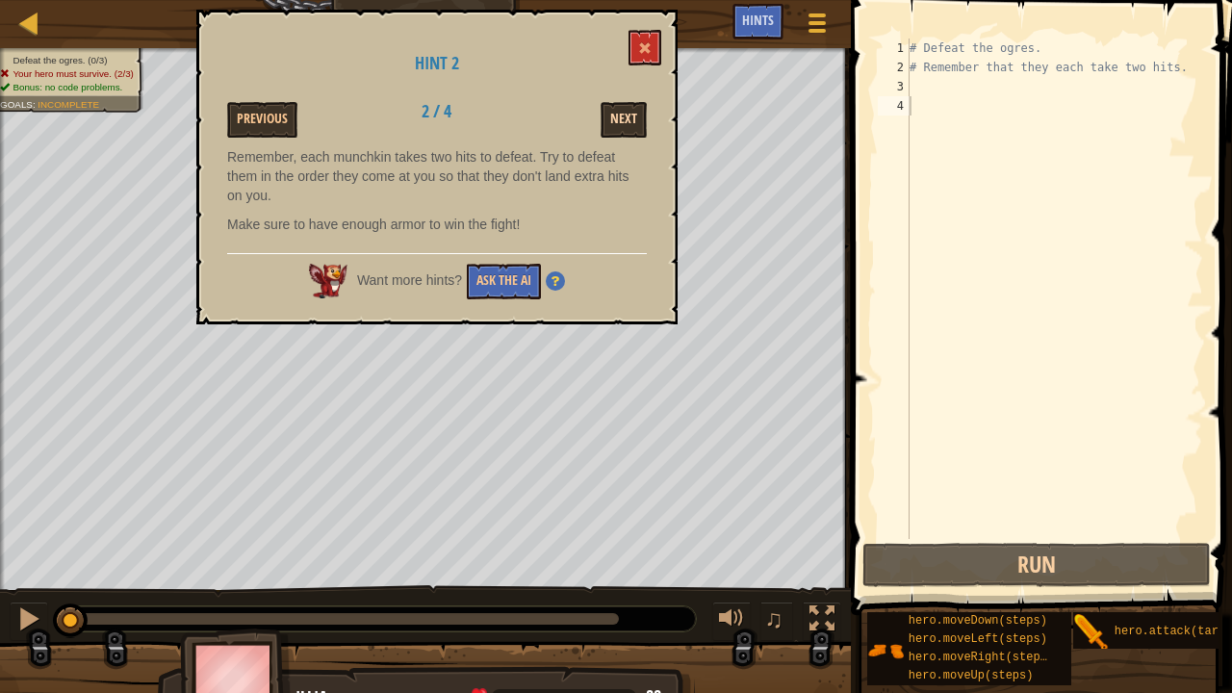
click at [636, 134] on button "Next" at bounding box center [624, 120] width 46 height 36
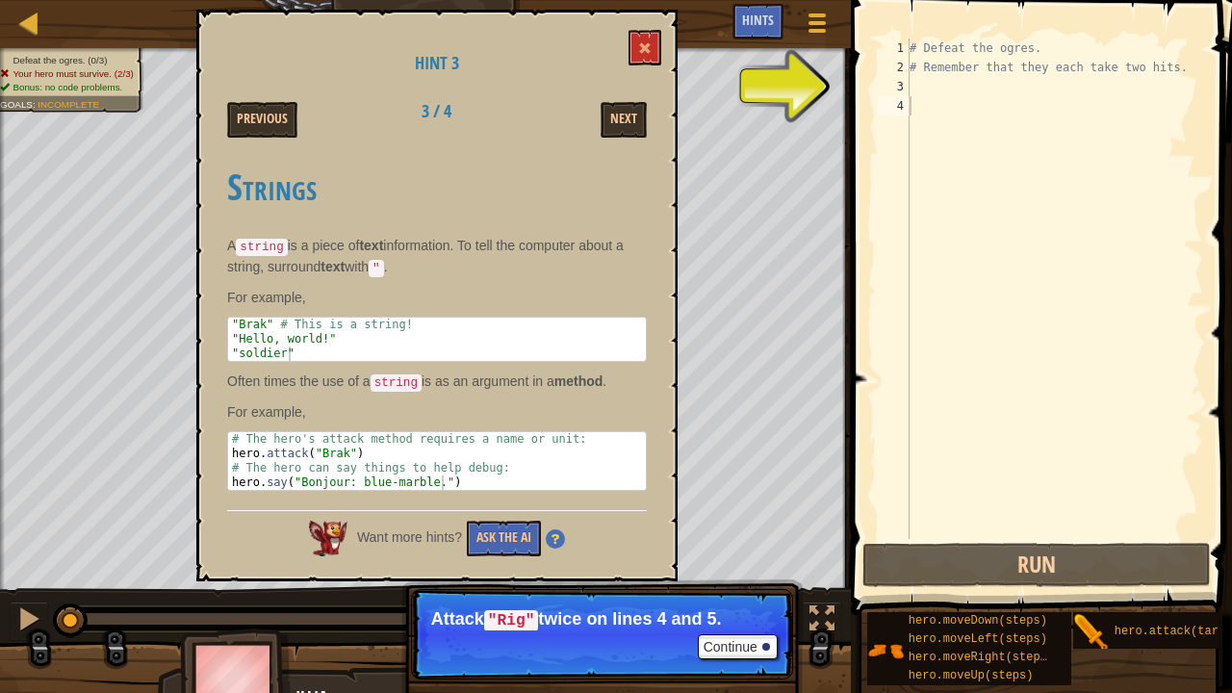
type textarea "# Remember that they each take two hits."
click at [932, 73] on div "# Defeat the ogres. # Remember that they each take two hits." at bounding box center [1054, 308] width 297 height 539
click at [932, 78] on div "# Defeat the ogres. # Remember that they each take two hits." at bounding box center [1054, 308] width 297 height 539
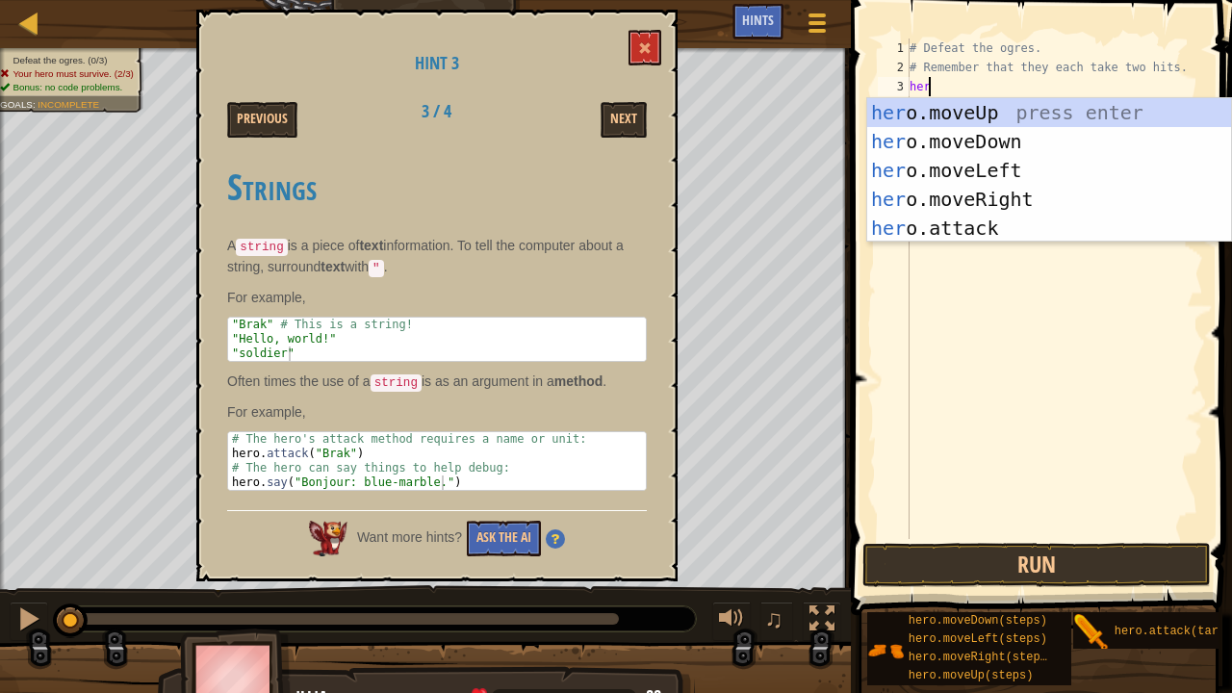
scroll to position [9, 0]
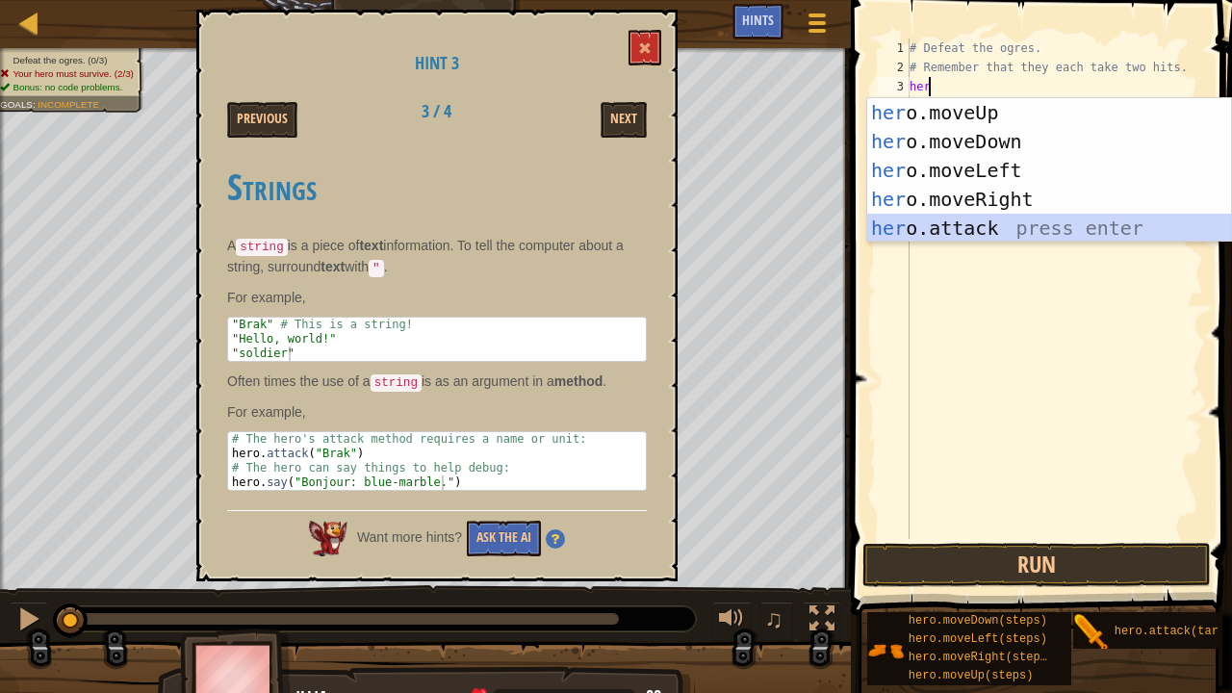
click at [924, 223] on div "her o.moveUp press enter her o.moveDown press enter her o.moveLeft press enter …" at bounding box center [1049, 199] width 365 height 202
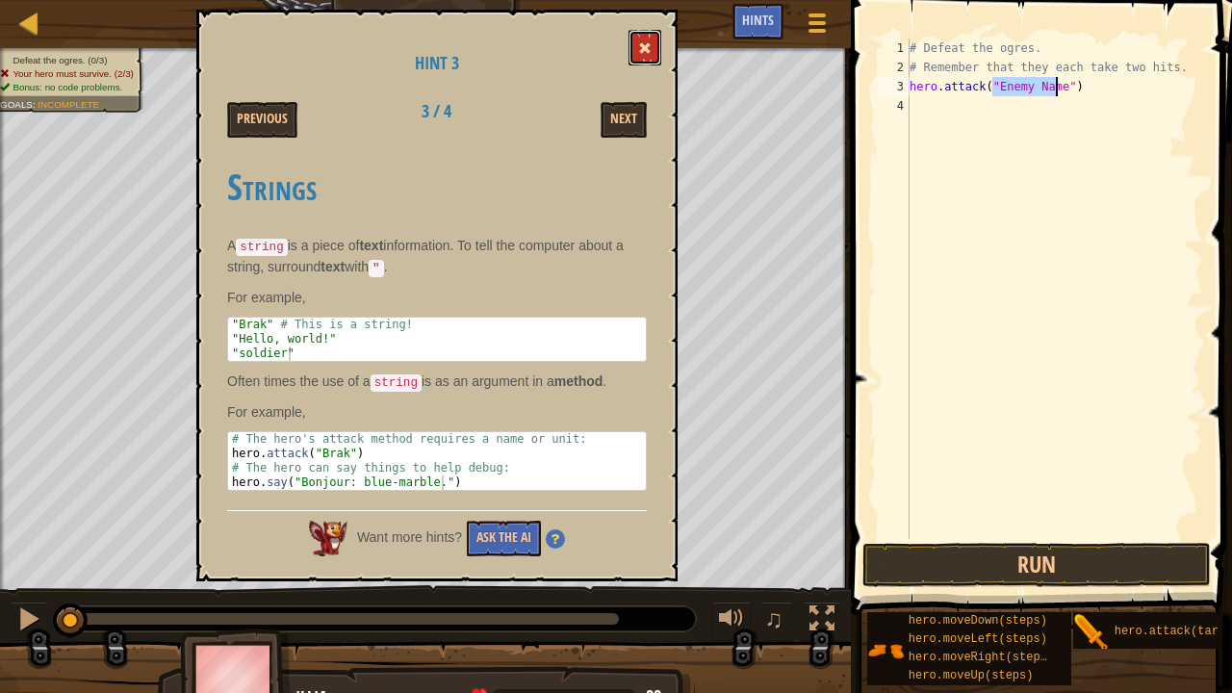
click at [639, 40] on button at bounding box center [645, 48] width 33 height 36
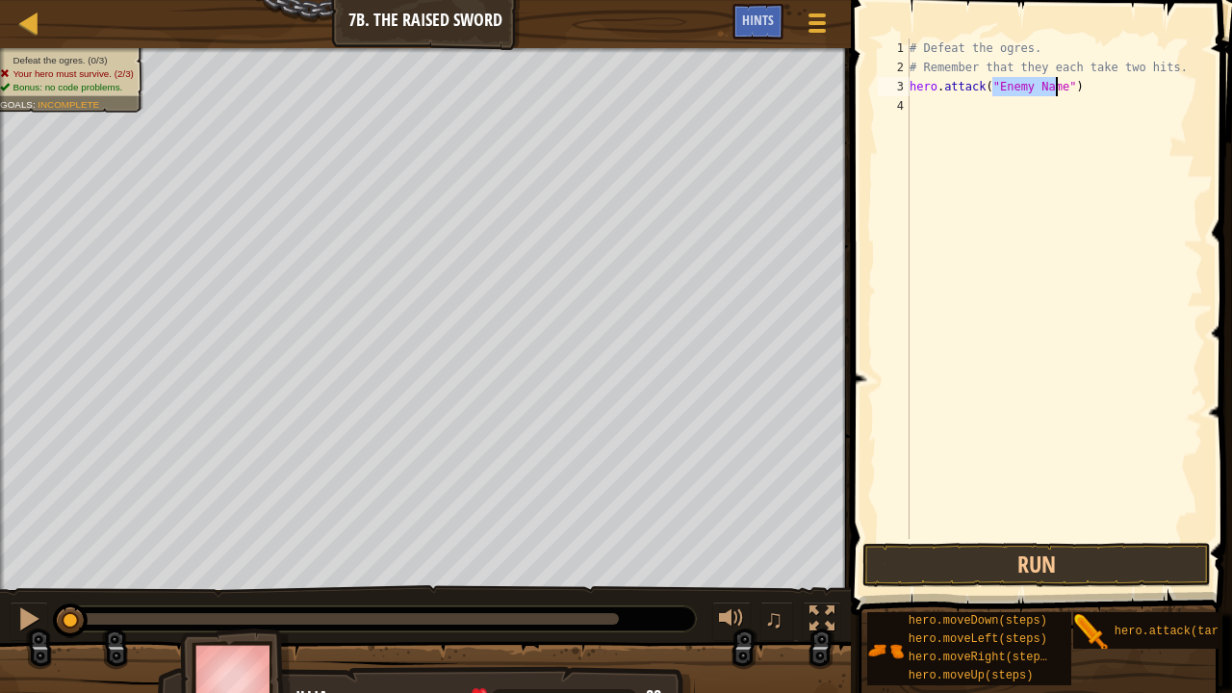
click at [1020, 82] on div "# Defeat the ogres. # Remember that they each take two hits. hero . attack ( "E…" at bounding box center [1054, 289] width 297 height 501
click at [1029, 83] on div "# Defeat the ogres. # Remember that they each take two hits. hero . attack ( "E…" at bounding box center [1054, 308] width 297 height 539
click at [1048, 84] on div "# Defeat the ogres. # Remember that they each take two hits. hero . attack ( "E…" at bounding box center [1054, 308] width 297 height 539
click at [1057, 87] on div "# Defeat the ogres. # Remember that they each take two hits. hero . attack ( "E…" at bounding box center [1054, 308] width 297 height 539
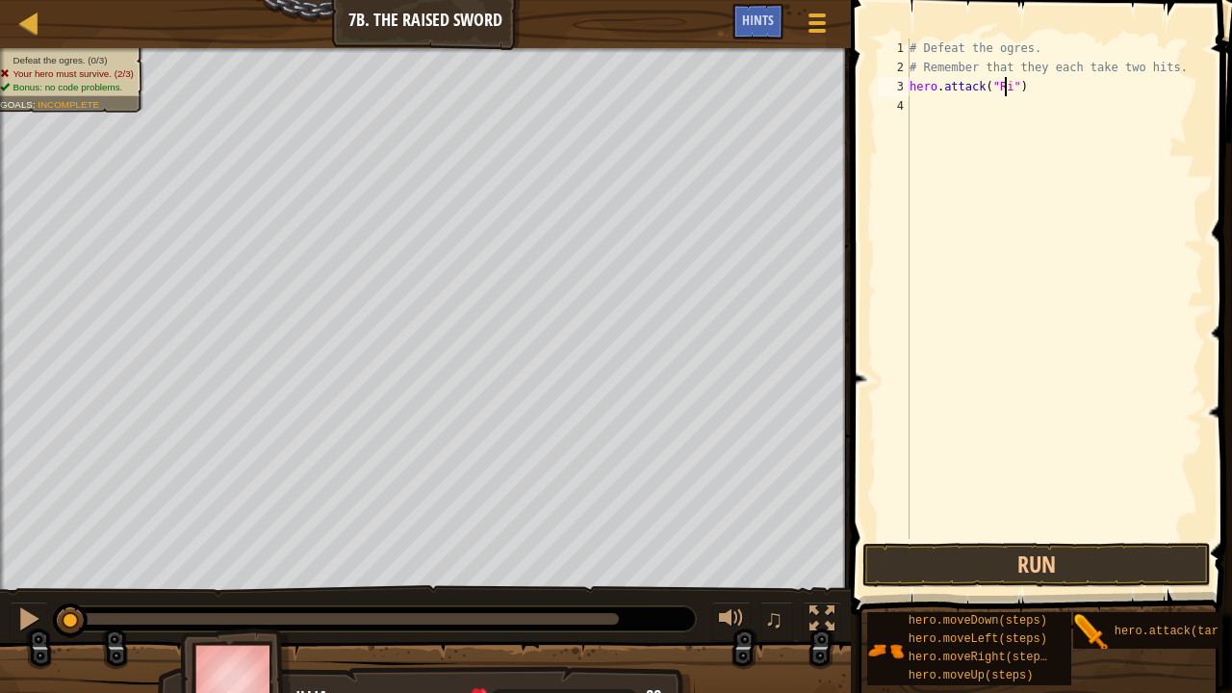
type textarea "hero.attack("Rig")"
click at [993, 102] on div "# Defeat the ogres. # Remember that they each take two hits. hero . attack ( "R…" at bounding box center [1054, 308] width 297 height 539
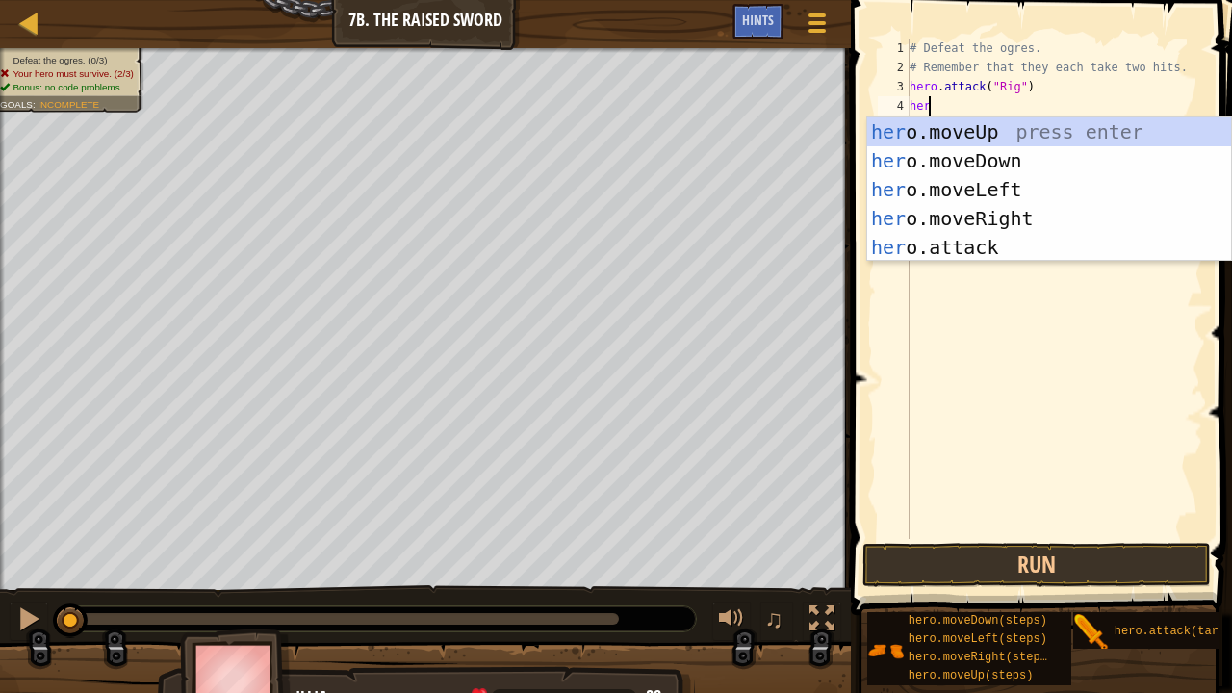
scroll to position [9, 0]
click at [969, 237] on div "her o.moveUp press enter her o.moveDown press enter her o.moveLeft press enter …" at bounding box center [1049, 218] width 365 height 202
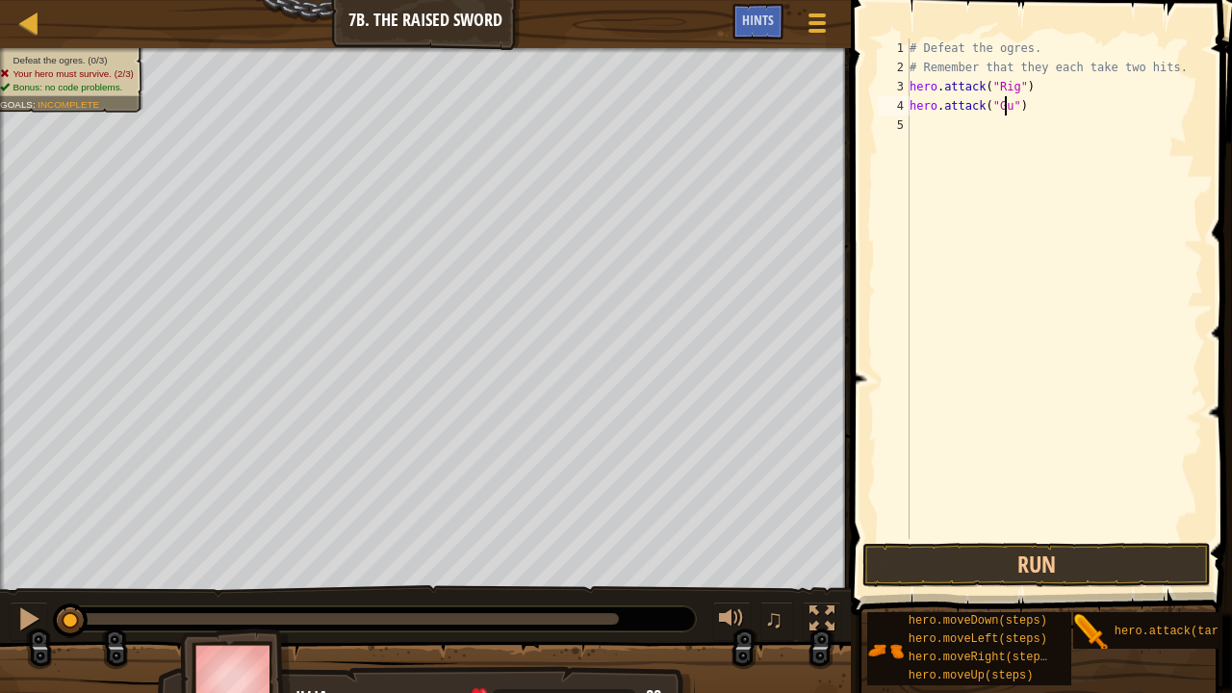
scroll to position [9, 8]
type textarea "hero.attack("Gurt")"
click at [927, 117] on div "# Defeat the ogres. # Remember that they each take two hits. hero . attack ( "R…" at bounding box center [1054, 308] width 297 height 539
type textarea "h"
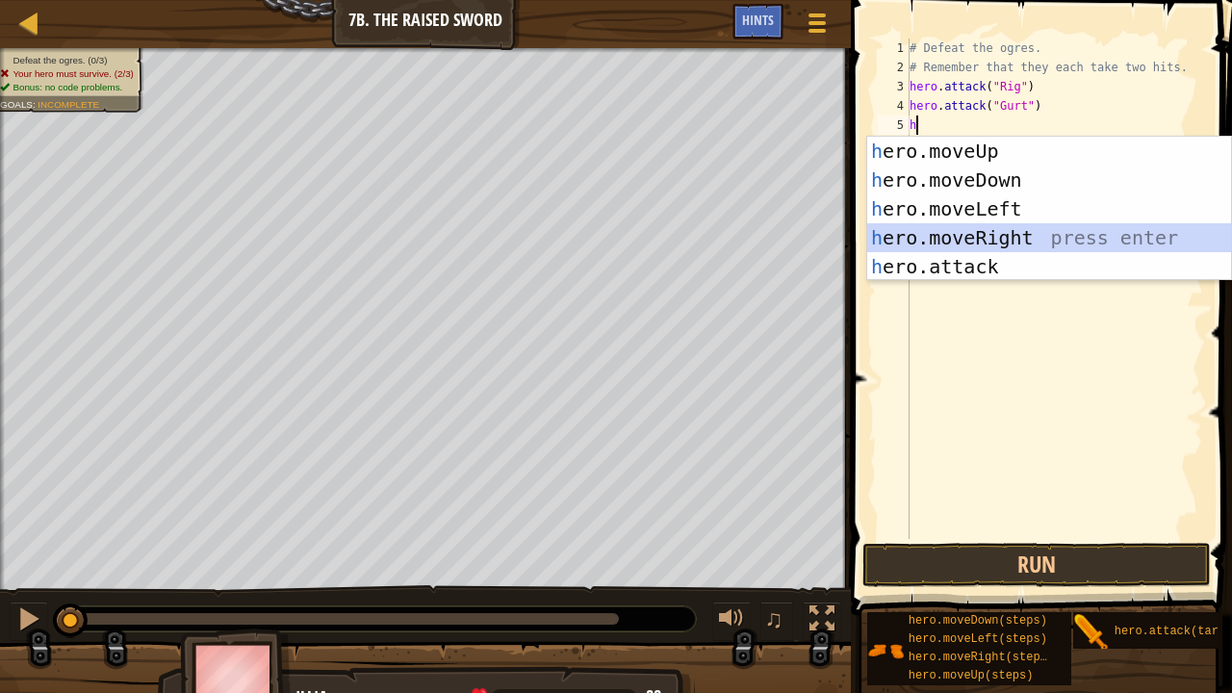
click at [945, 248] on div "h ero.moveUp press enter h ero.moveDown press enter h ero.moveLeft press enter …" at bounding box center [1049, 238] width 365 height 202
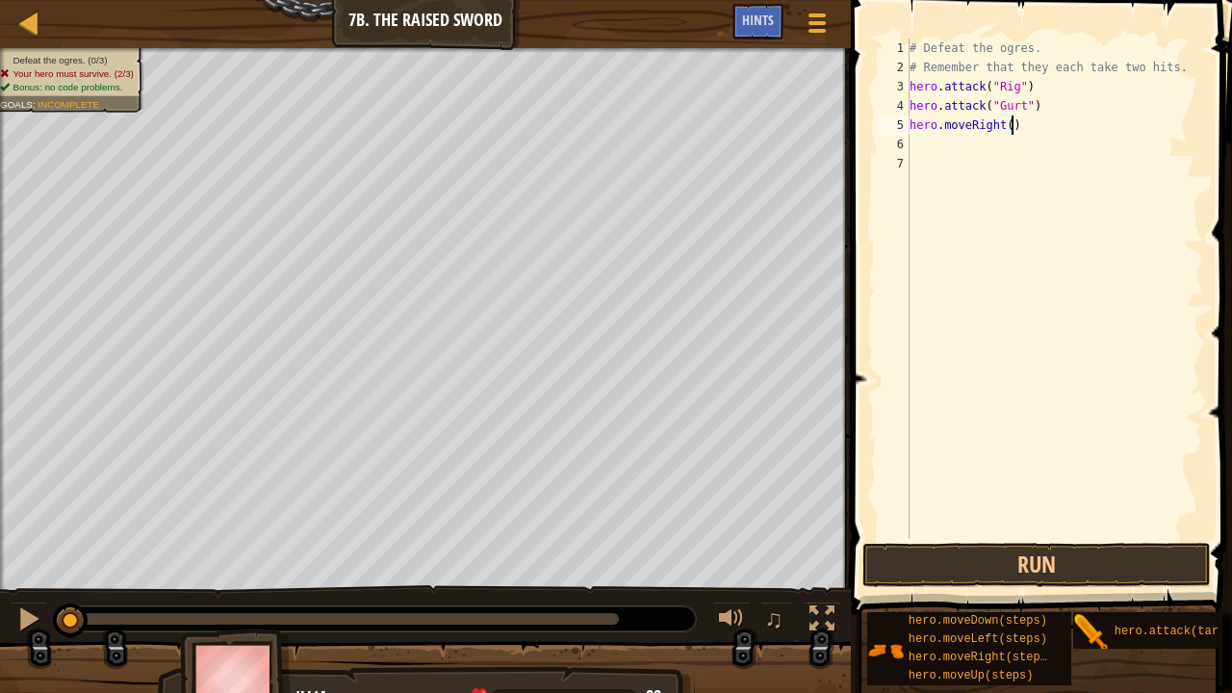
click at [1024, 127] on div "# Defeat the ogres. # Remember that they each take two hits. hero . attack ( "R…" at bounding box center [1054, 308] width 297 height 539
type textarea "h"
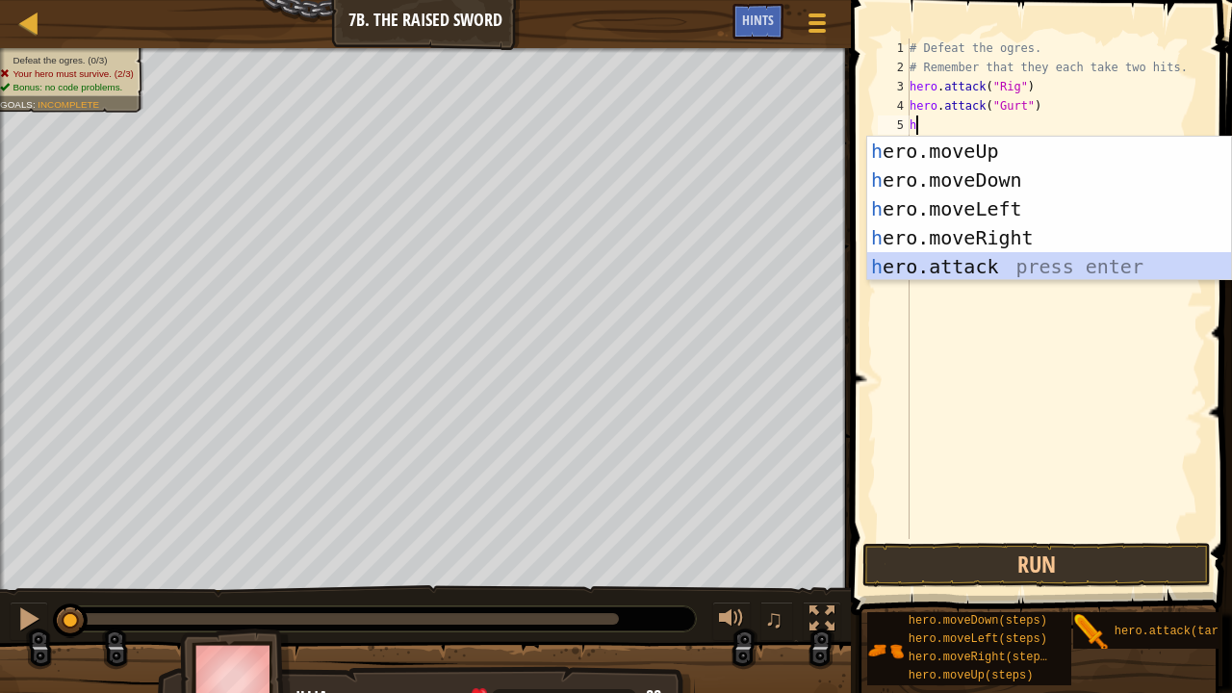
click at [1031, 266] on div "h ero.moveUp press enter h ero.moveDown press enter h ero.moveLeft press enter …" at bounding box center [1049, 238] width 365 height 202
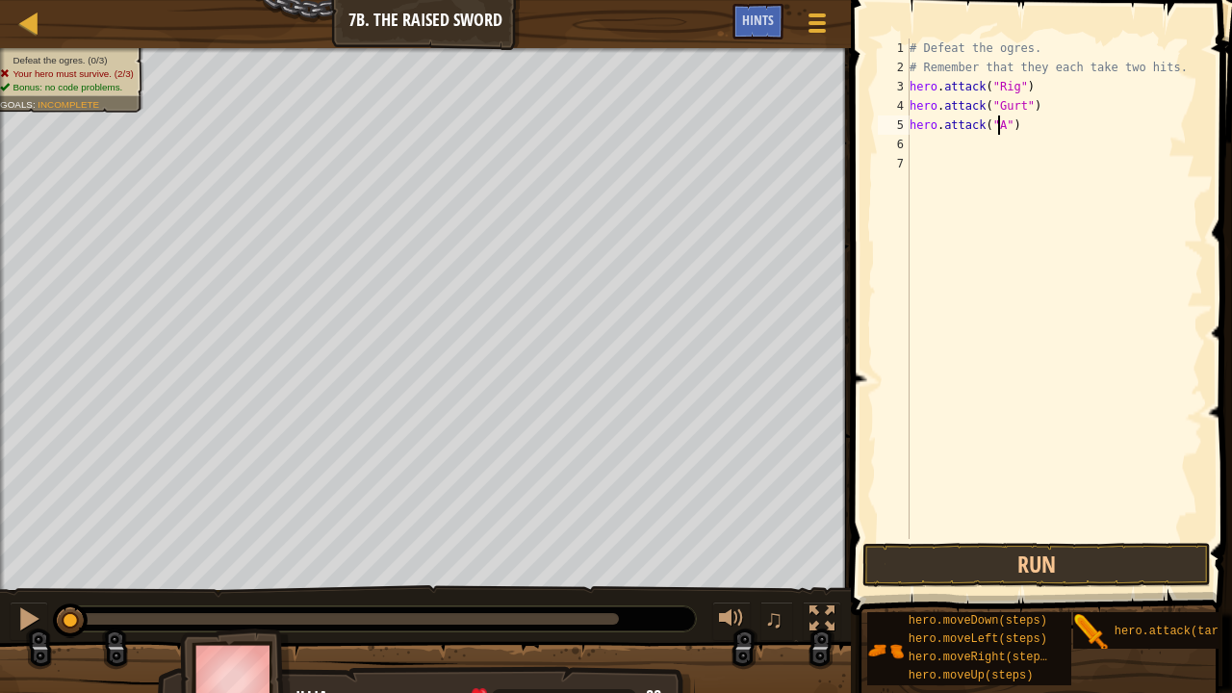
scroll to position [9, 7]
type textarea "hero.attack("Ack")"
click at [928, 142] on div "# Defeat the ogres. # Remember that they each take two hits. hero . attack ( "R…" at bounding box center [1054, 308] width 297 height 539
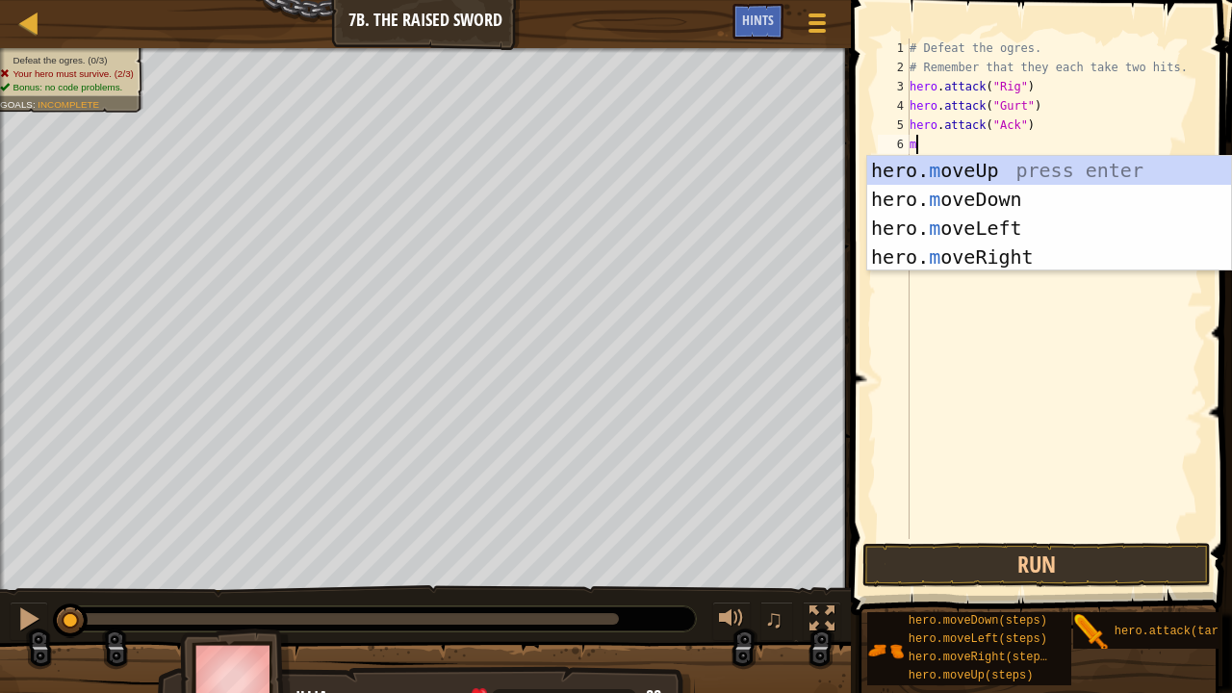
type textarea "mo"
click at [971, 254] on div "hero. mo veUp press enter hero. mo veDown press enter hero. mo veLeft press ent…" at bounding box center [1049, 242] width 365 height 173
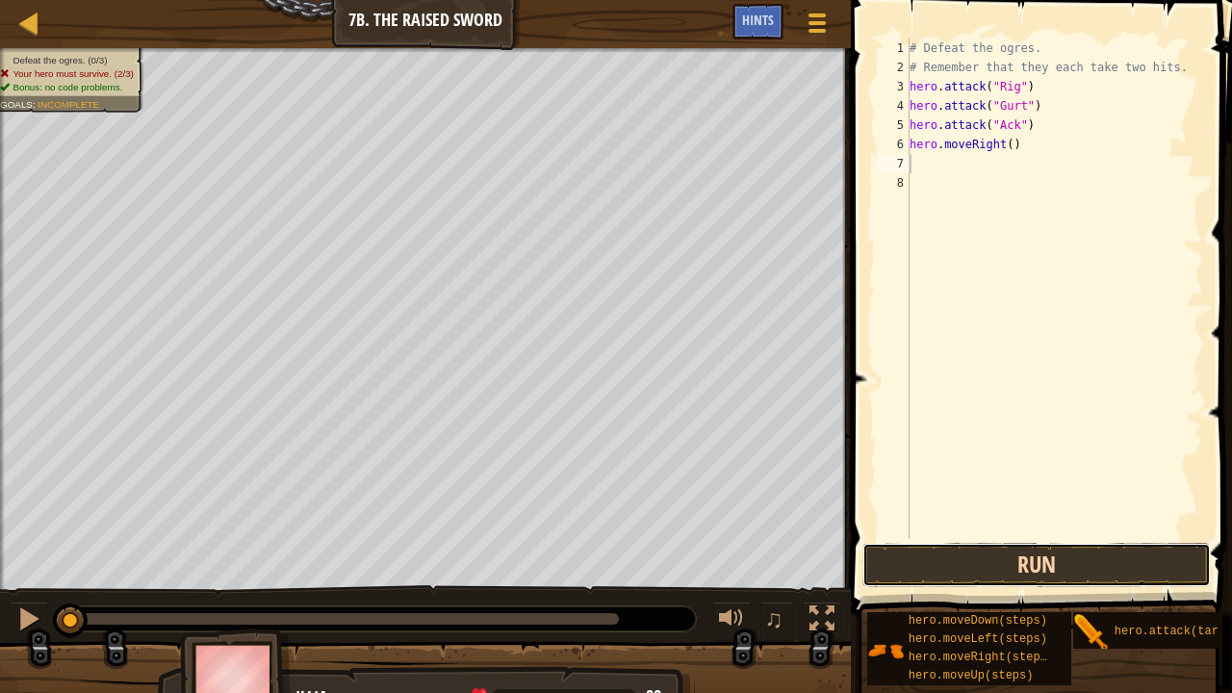
click at [981, 542] on button "Run" at bounding box center [1037, 565] width 348 height 44
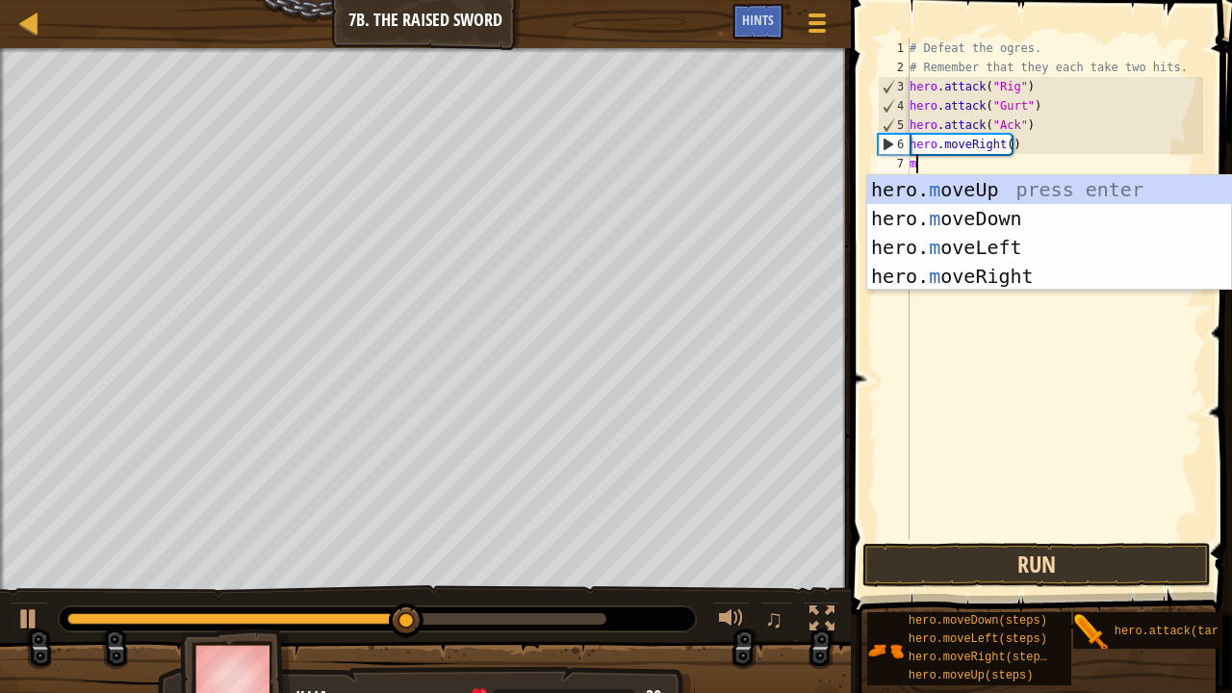
type textarea "mo"
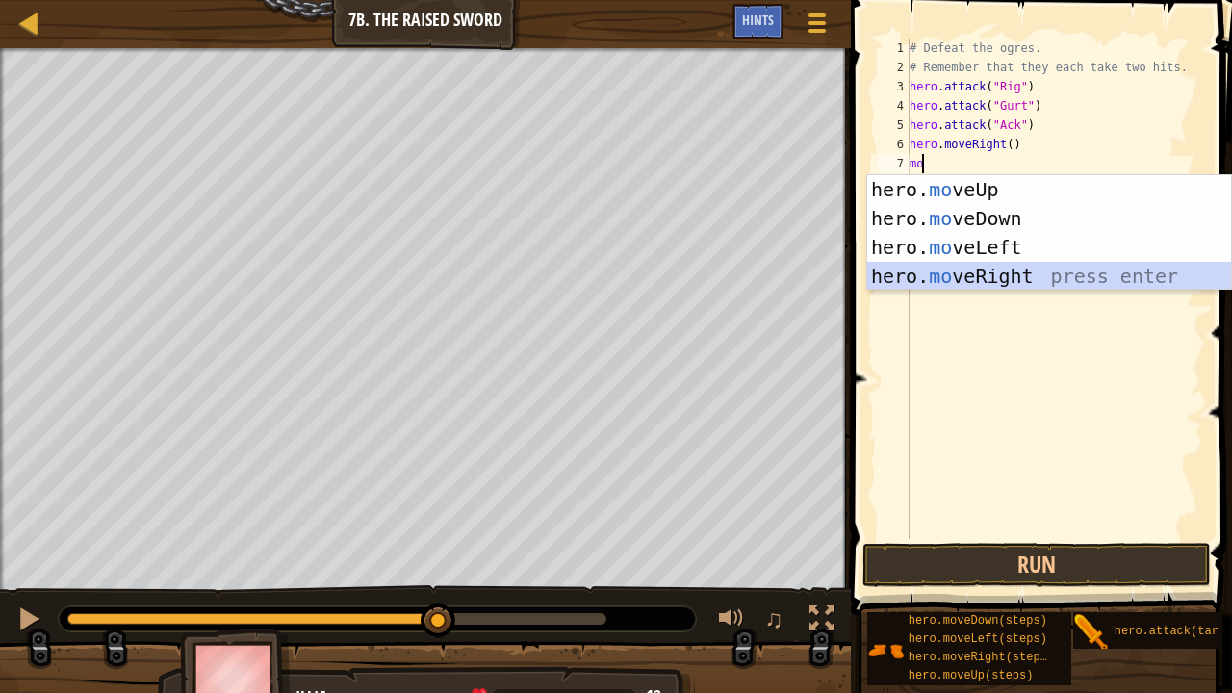
click at [940, 268] on div "hero. mo veUp press enter hero. mo veDown press enter hero. mo veLeft press ent…" at bounding box center [1049, 261] width 365 height 173
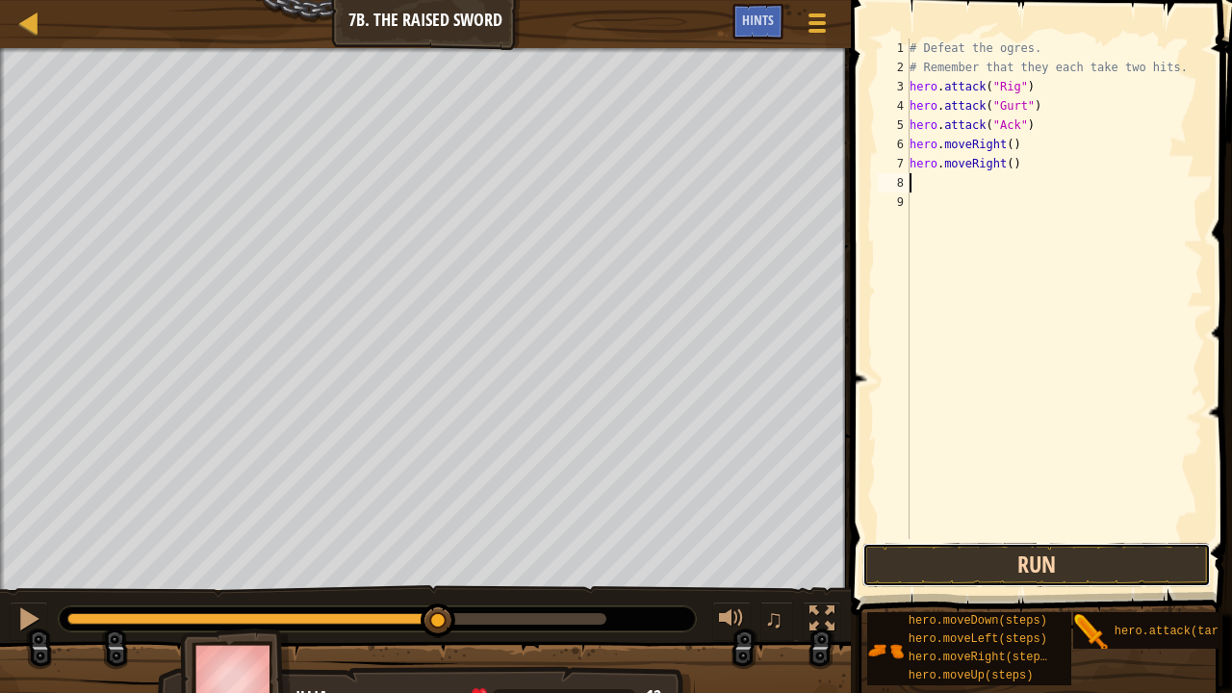
click at [967, 542] on button "Run" at bounding box center [1037, 565] width 348 height 44
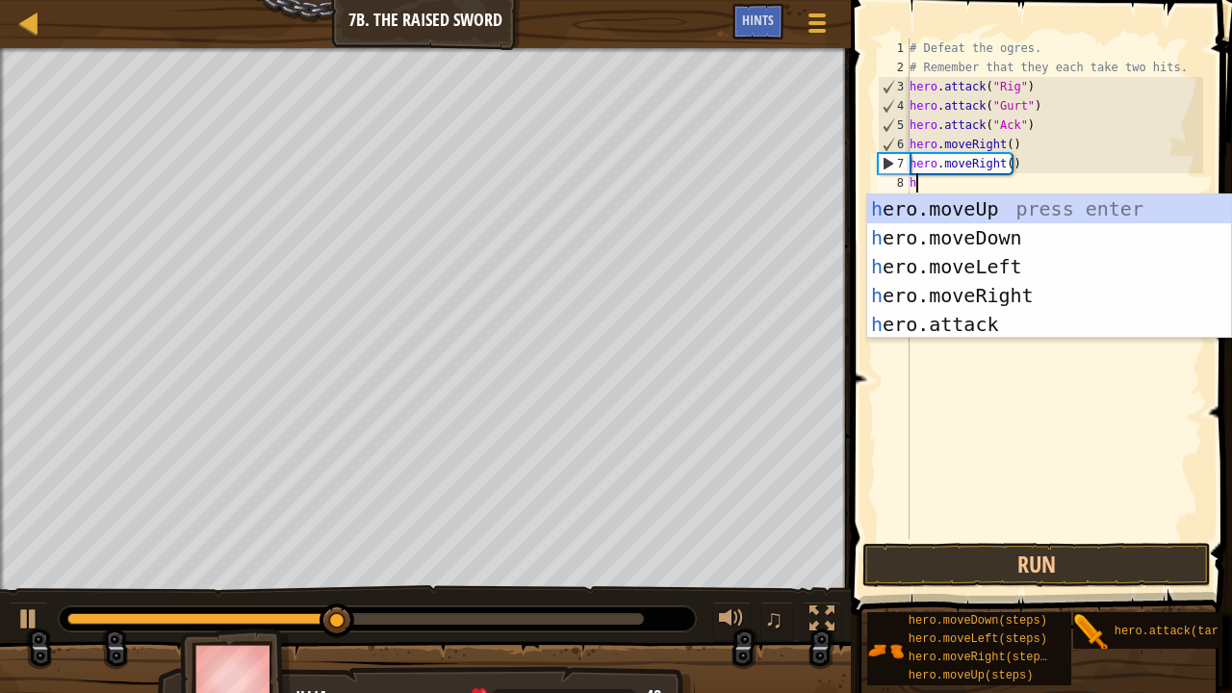
type textarea "her"
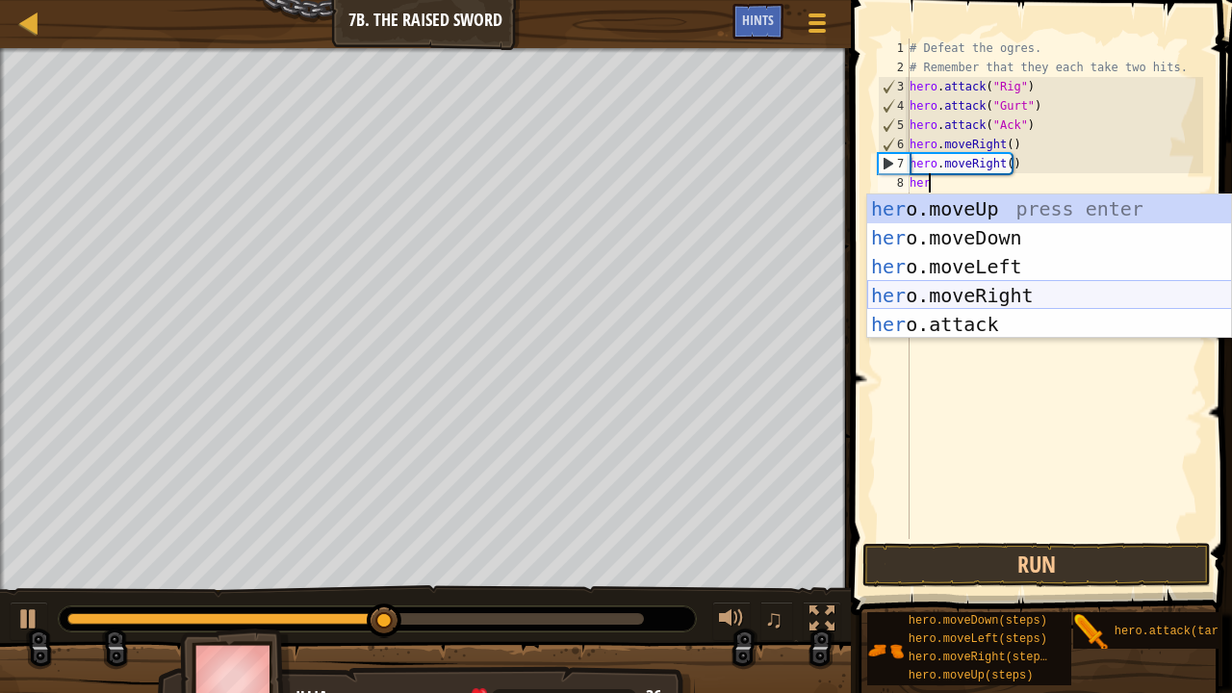
click at [968, 302] on div "her o.moveUp press enter her o.moveDown press enter her o.moveLeft press enter …" at bounding box center [1049, 295] width 365 height 202
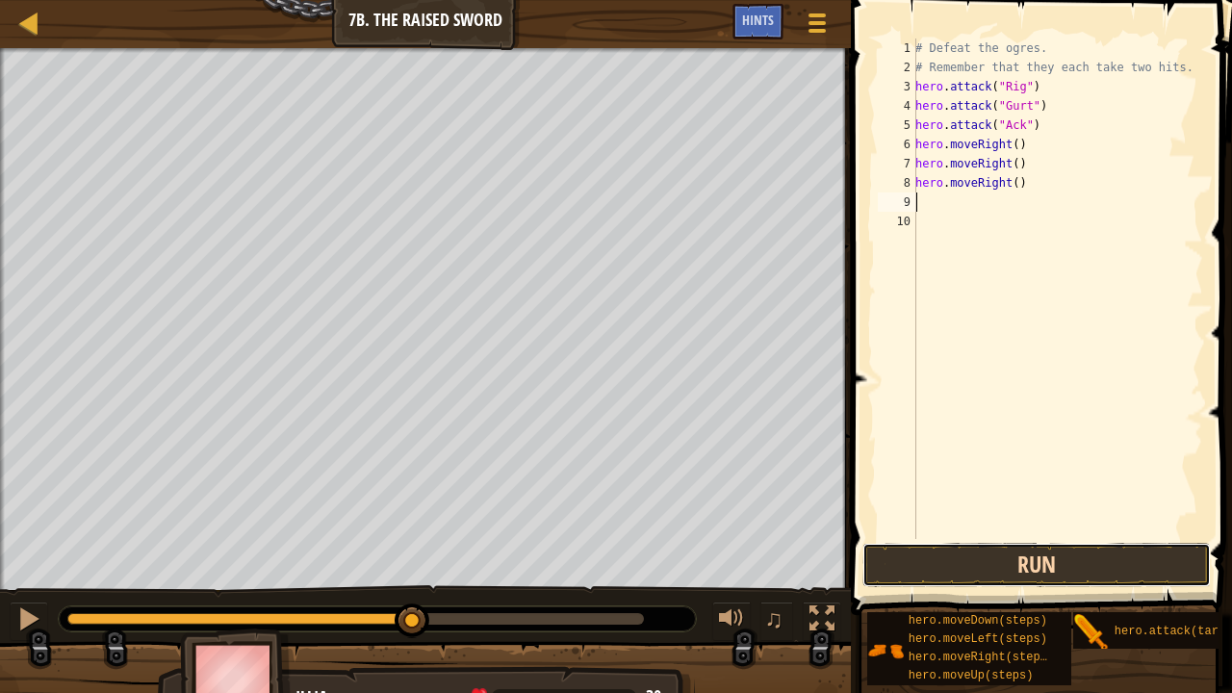
click at [968, 542] on button "Run" at bounding box center [1037, 565] width 348 height 44
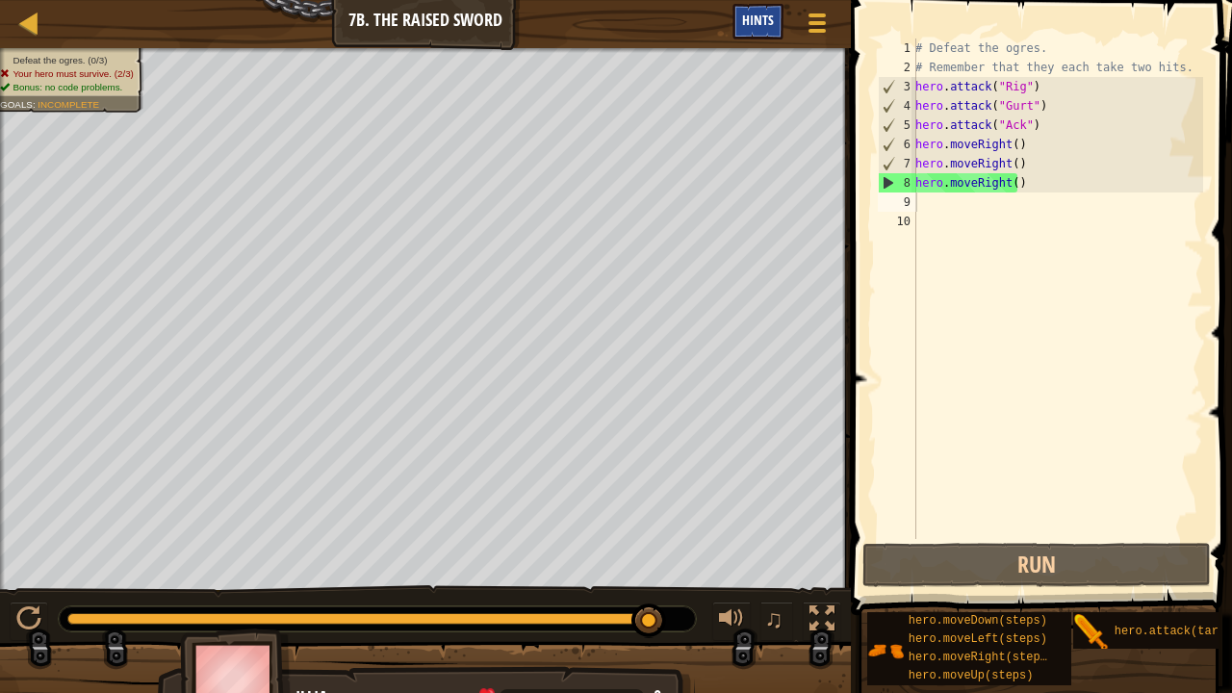
click at [762, 19] on span "Hints" at bounding box center [758, 20] width 32 height 18
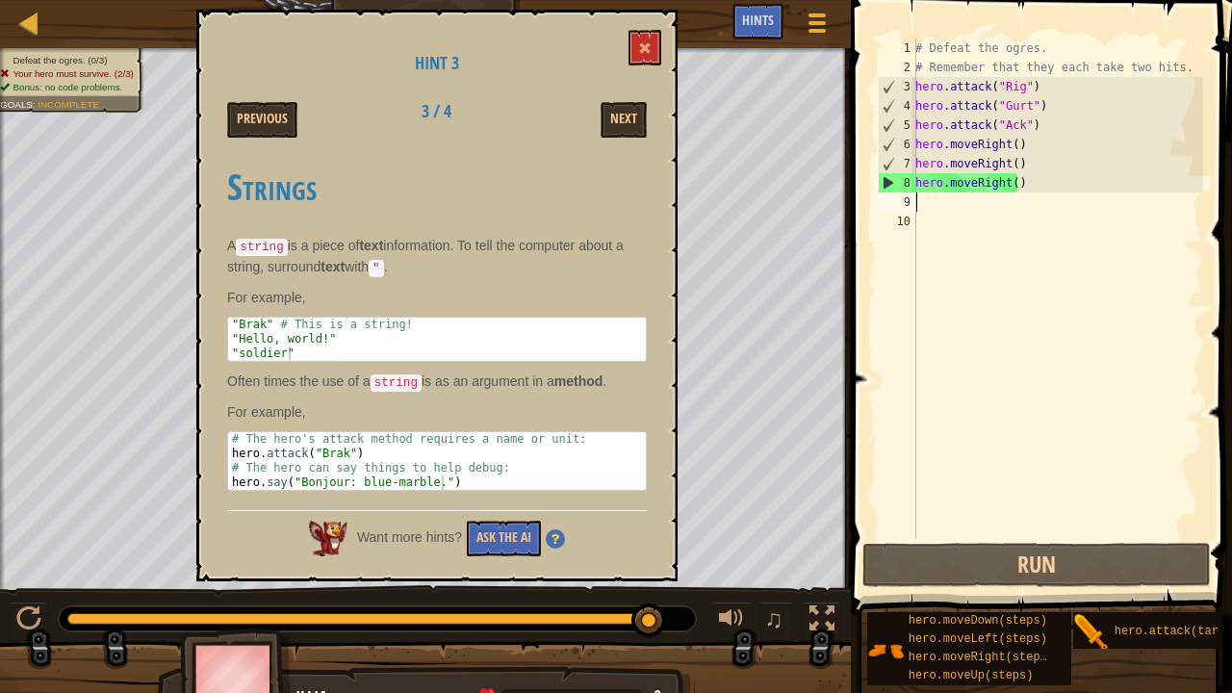
click at [1055, 142] on div "# Defeat the ogres. # Remember that they each take two hits. hero . attack ( "R…" at bounding box center [1058, 308] width 292 height 539
click at [1019, 103] on div "# Defeat the ogres. # Remember that they each take two hits. hero . attack ( "R…" at bounding box center [1058, 308] width 292 height 539
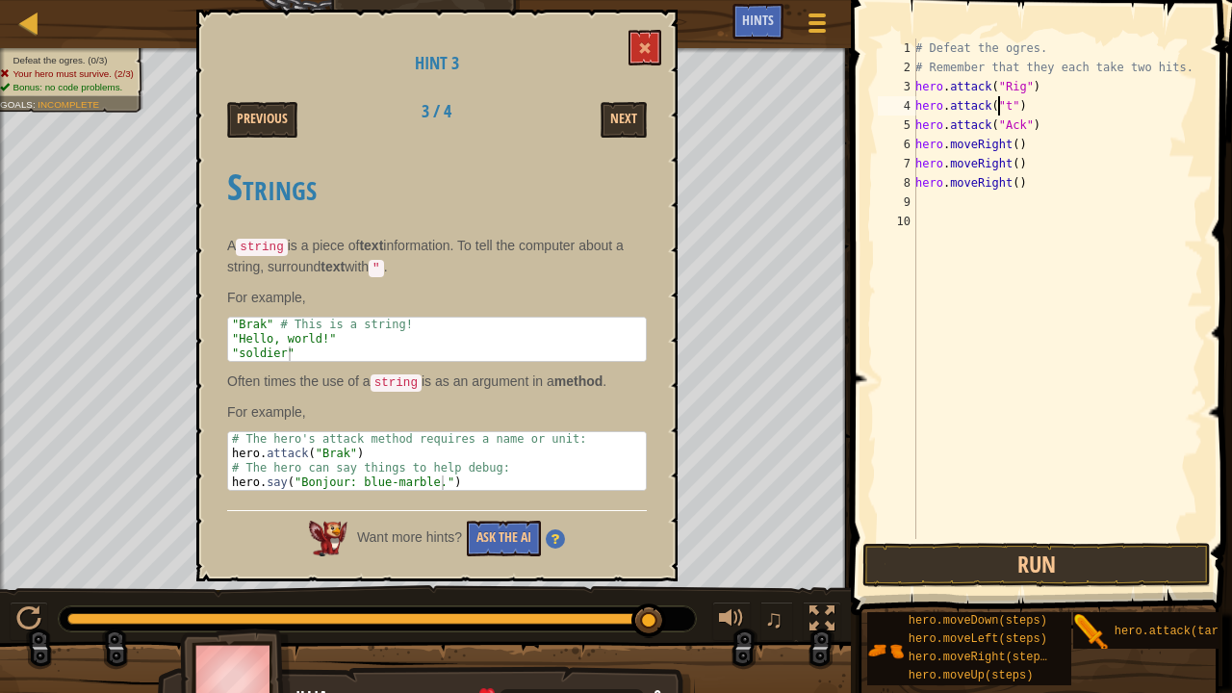
click at [1006, 102] on div "# Defeat the ogres. # Remember that they each take two hits. hero . attack ( "R…" at bounding box center [1058, 308] width 292 height 539
click at [1014, 123] on div "# Defeat the ogres. # Remember that they each take two hits. hero . attack ( "R…" at bounding box center [1058, 308] width 292 height 539
click at [1017, 124] on div "# Defeat the ogres. # Remember that they each take two hits. hero . attack ( "R…" at bounding box center [1058, 308] width 292 height 539
click at [649, 39] on button at bounding box center [645, 48] width 33 height 36
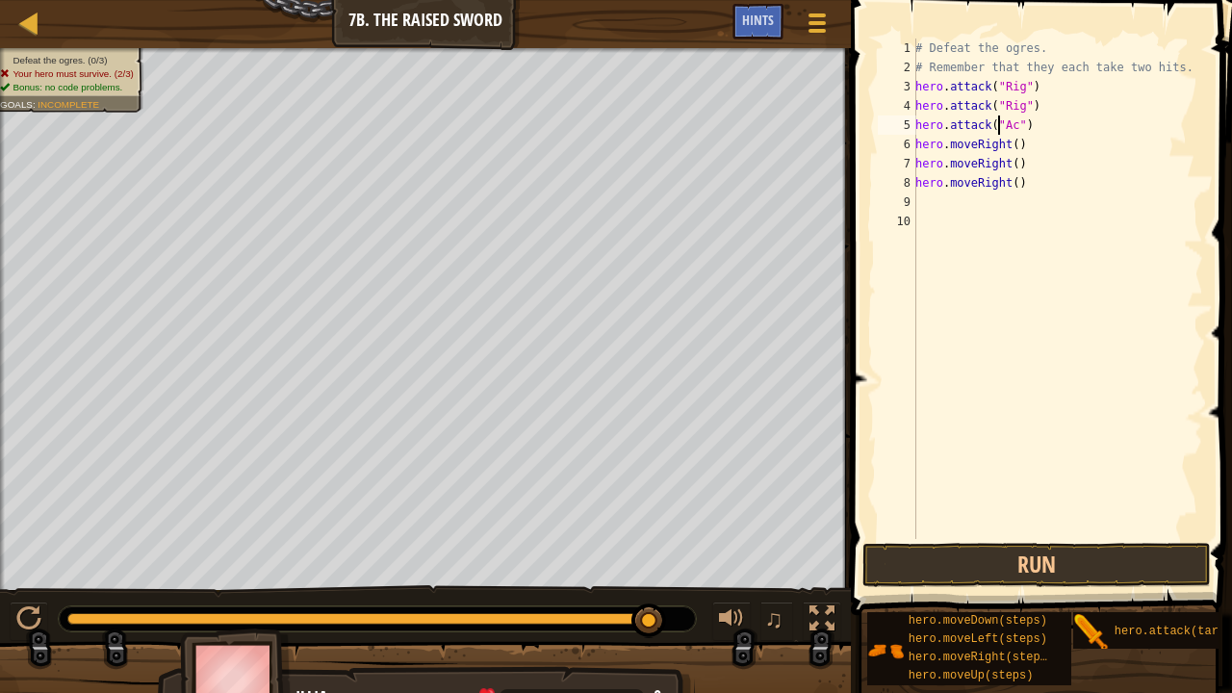
click at [995, 131] on div "# Defeat the ogres. # Remember that they each take two hits. hero . attack ( "R…" at bounding box center [1058, 308] width 292 height 539
click at [1011, 129] on div "# Defeat the ogres. # Remember that they each take two hits. hero . attack ( "R…" at bounding box center [1058, 308] width 292 height 539
click at [1009, 144] on div "# Defeat the ogres. # Remember that they each take two hits. hero . attack ( "R…" at bounding box center [1058, 308] width 292 height 539
click at [1028, 151] on div "# Defeat the ogres. # Remember that they each take two hits. hero . attack ( "R…" at bounding box center [1058, 308] width 292 height 539
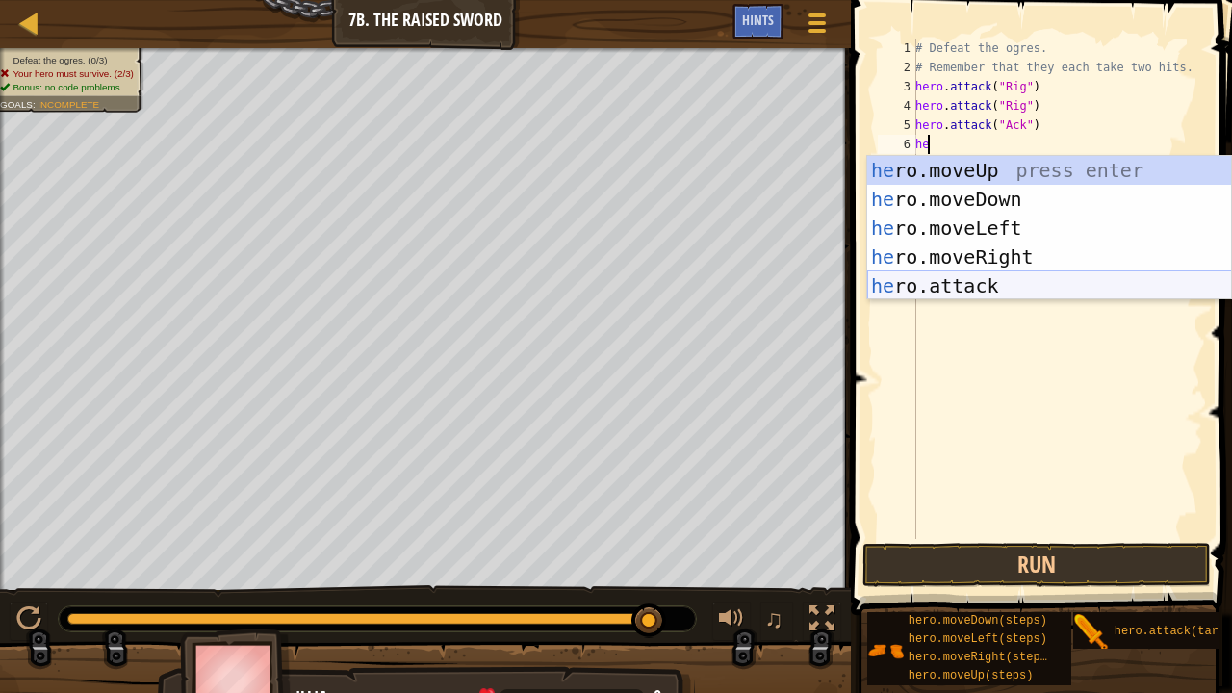
click at [1016, 289] on div "he ro.moveUp press enter he ro.moveDown press enter he ro.moveLeft press enter …" at bounding box center [1049, 257] width 365 height 202
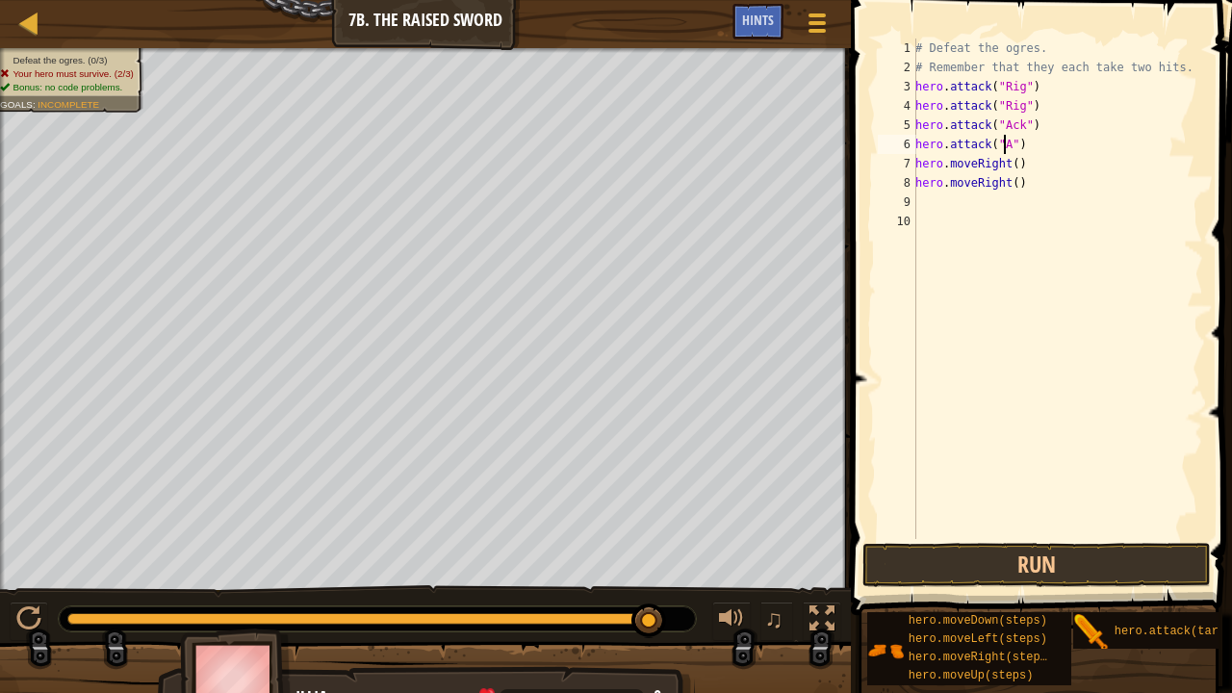
scroll to position [9, 8]
click at [1023, 171] on div "# Defeat the ogres. # Remember that they each take two hits. hero . attack ( "R…" at bounding box center [1058, 308] width 292 height 539
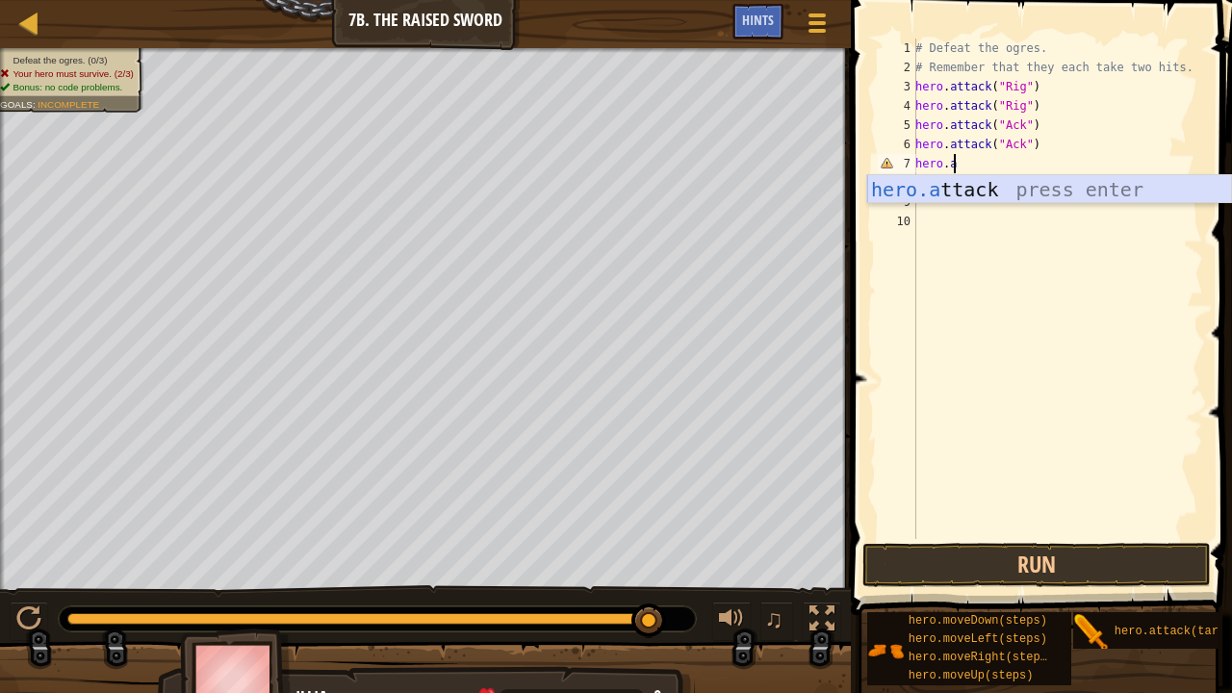
click at [1032, 193] on div "hero.a ttack press enter" at bounding box center [1049, 218] width 365 height 87
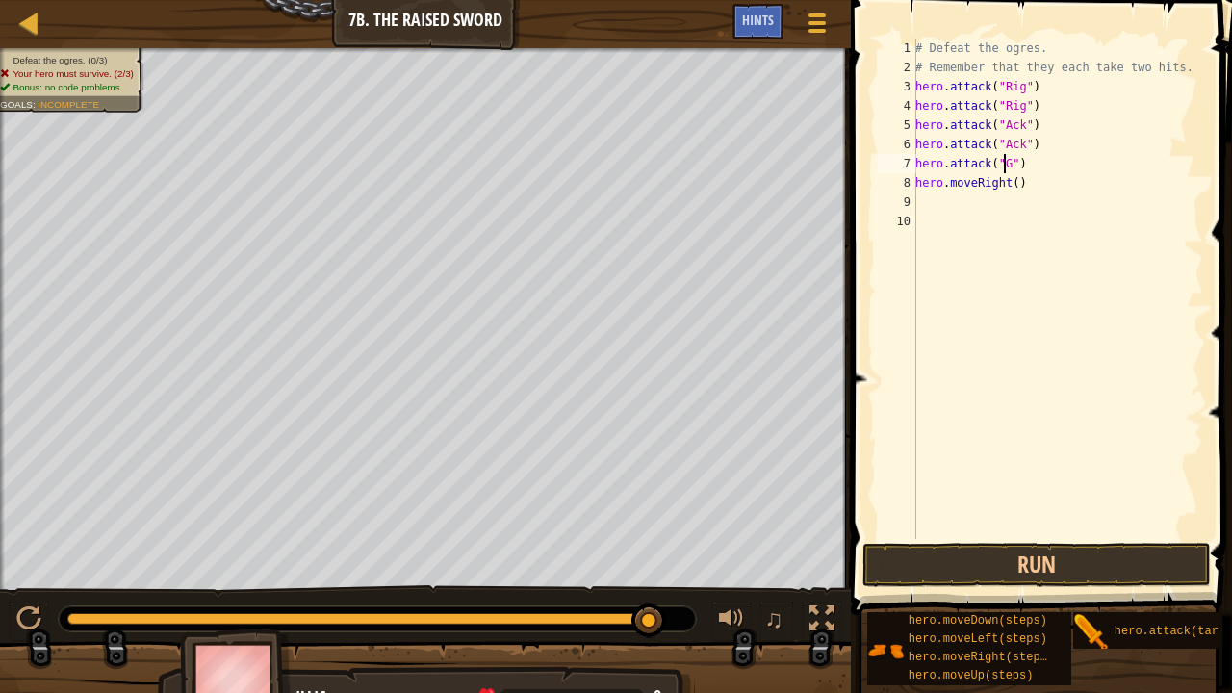
scroll to position [9, 8]
click at [1029, 181] on div "# Defeat the ogres. # Remember that they each take two hits. hero . attack ( "R…" at bounding box center [1058, 308] width 292 height 539
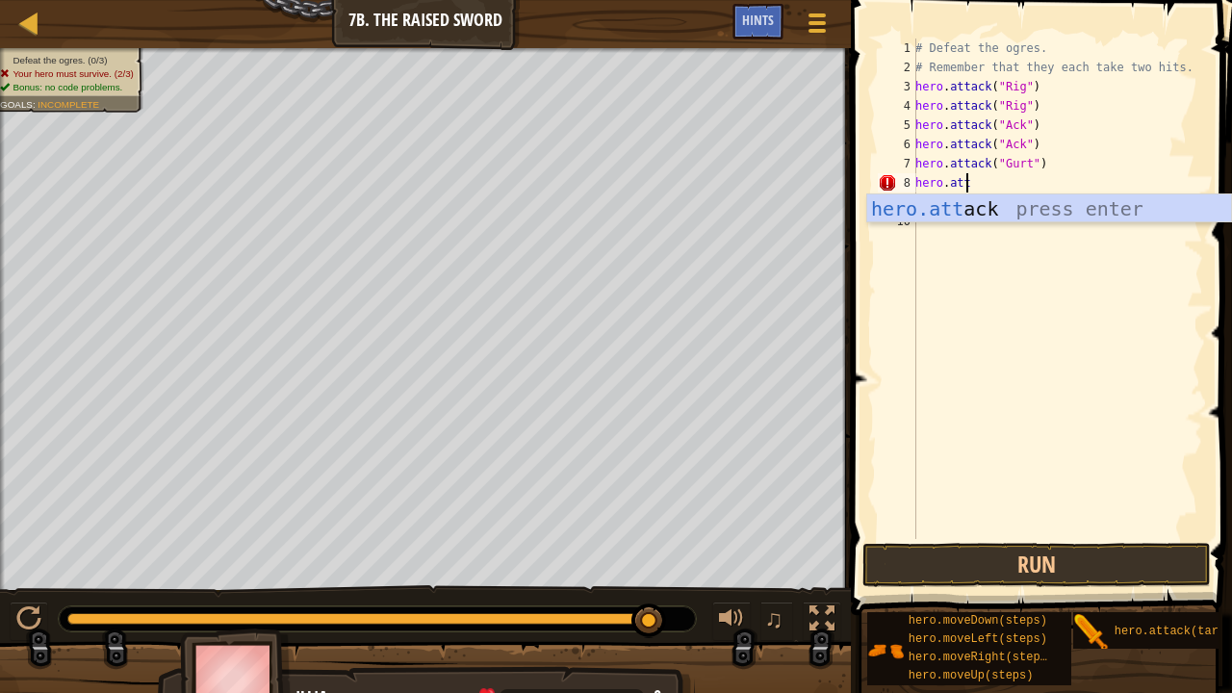
scroll to position [9, 3]
click at [1042, 206] on div "hero.att ack press enter" at bounding box center [1049, 237] width 365 height 87
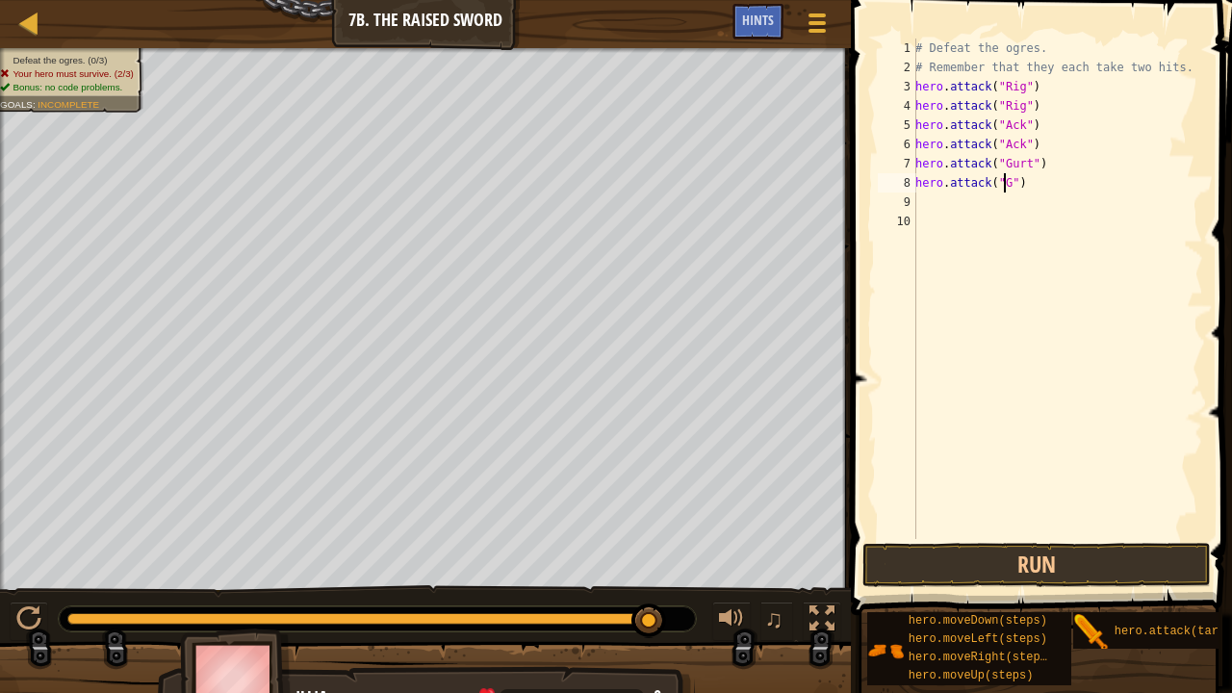
scroll to position [9, 8]
type textarea "hero.attack("Gurt")"
click at [1011, 204] on div "# Defeat the ogres. # Remember that they each take two hits. hero . attack ( "R…" at bounding box center [1058, 308] width 292 height 539
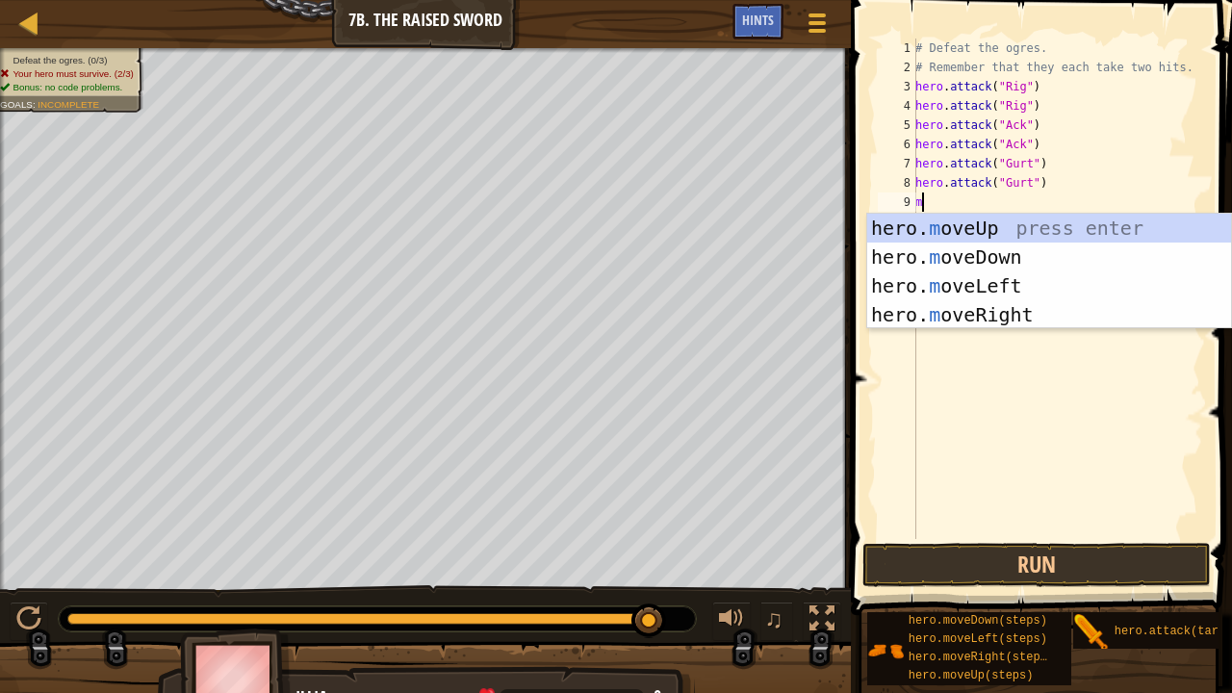
type textarea "mo"
click at [984, 317] on div "hero. mo veUp press enter hero. mo veDown press enter hero. mo veLeft press ent…" at bounding box center [1049, 300] width 365 height 173
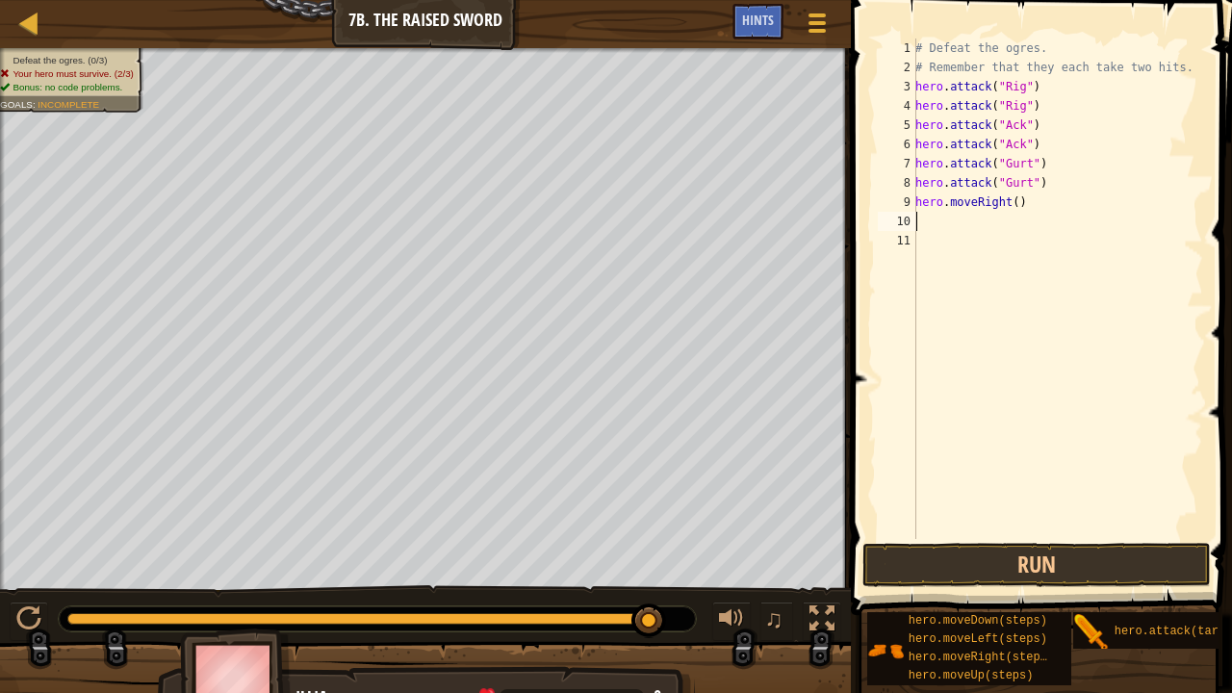
type textarea "m"
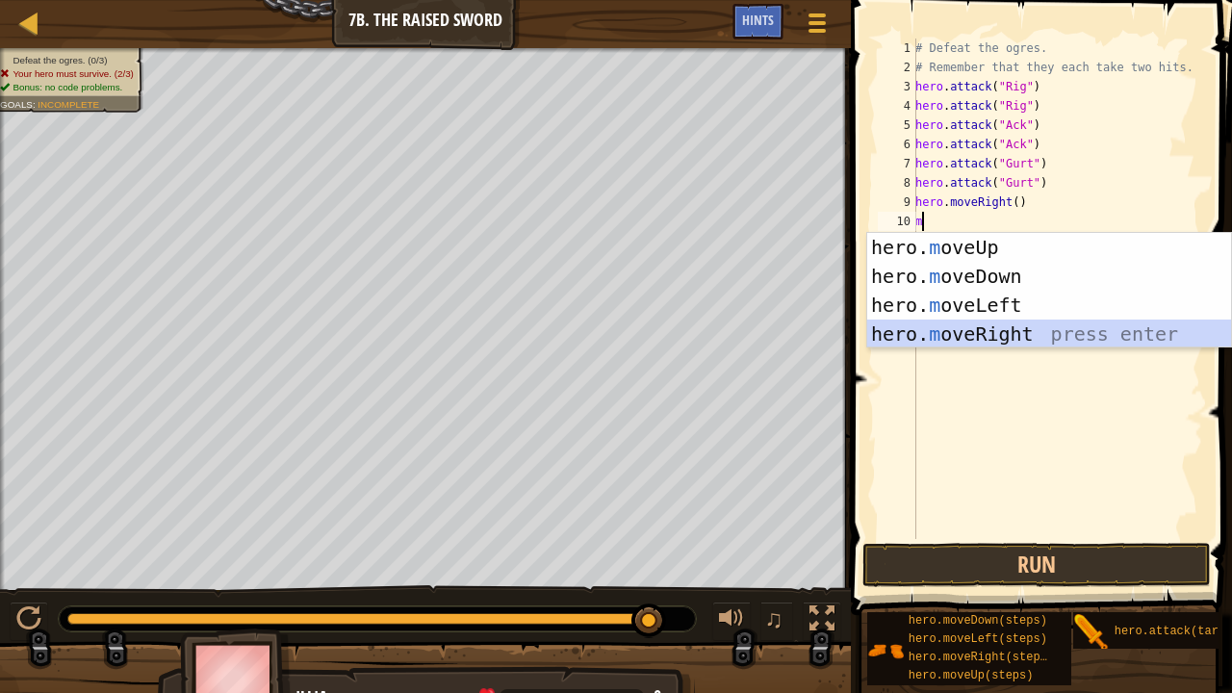
click at [995, 325] on div "hero. m oveUp press enter hero. m oveDown press enter hero. m oveLeft press ent…" at bounding box center [1049, 319] width 365 height 173
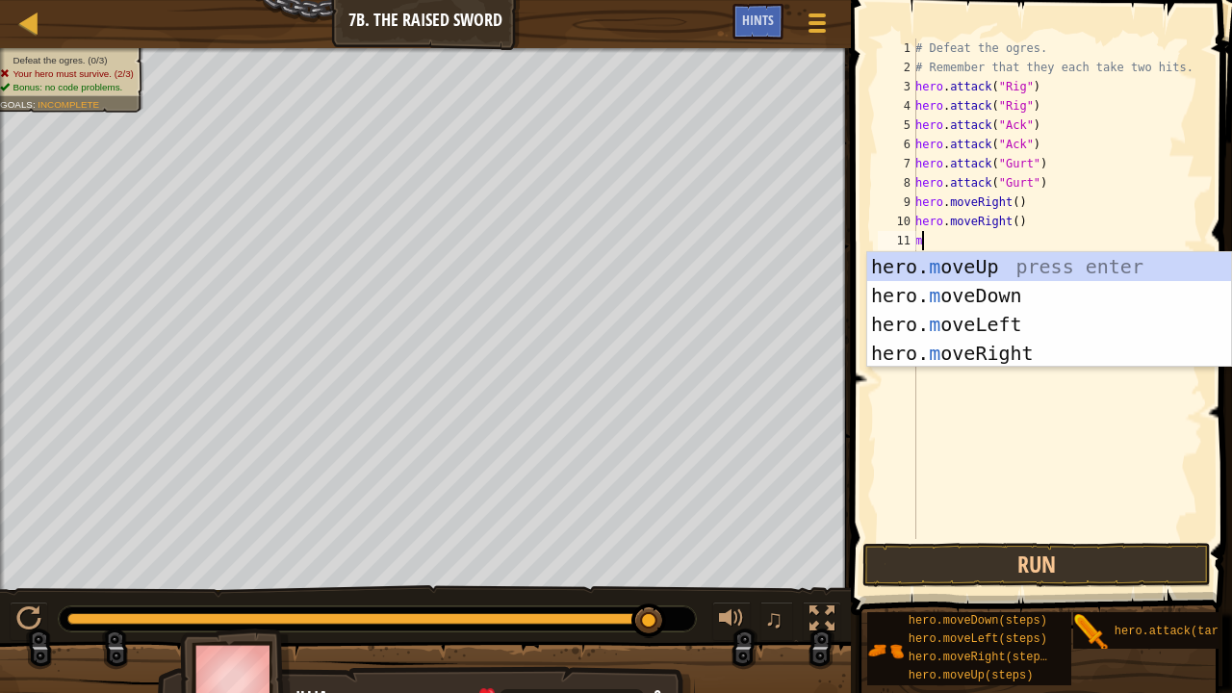
type textarea "mo"
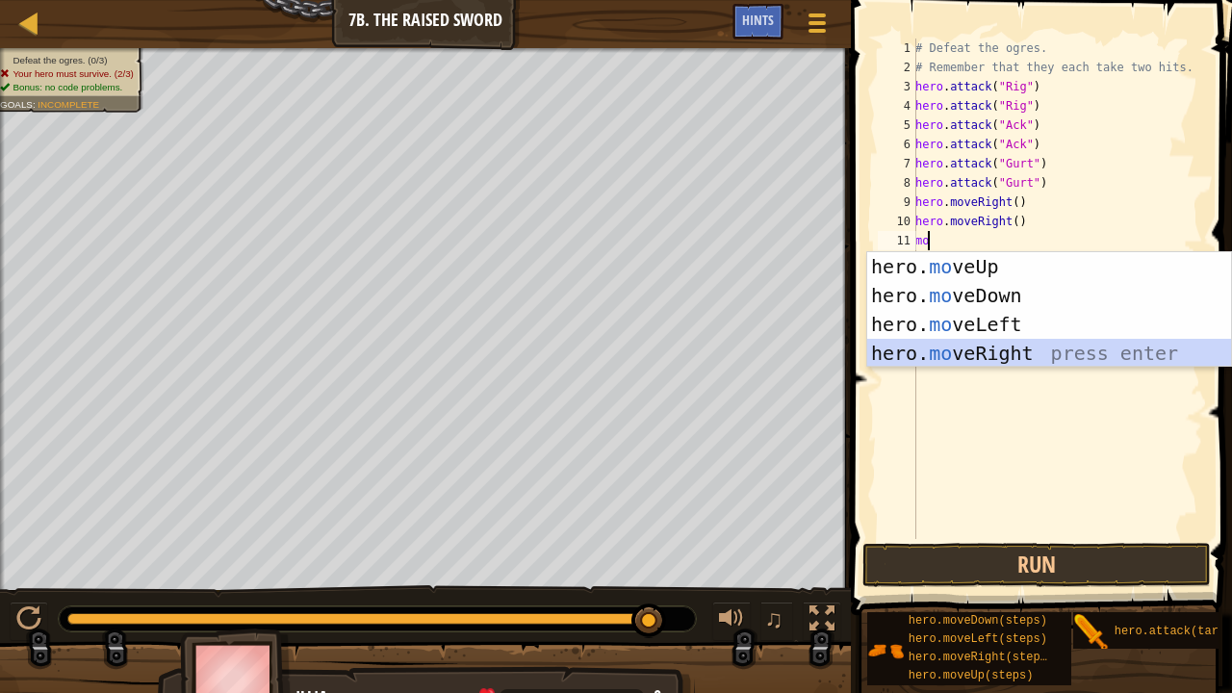
click at [974, 350] on div "hero. mo veUp press enter hero. mo veDown press enter hero. mo veLeft press ent…" at bounding box center [1049, 338] width 365 height 173
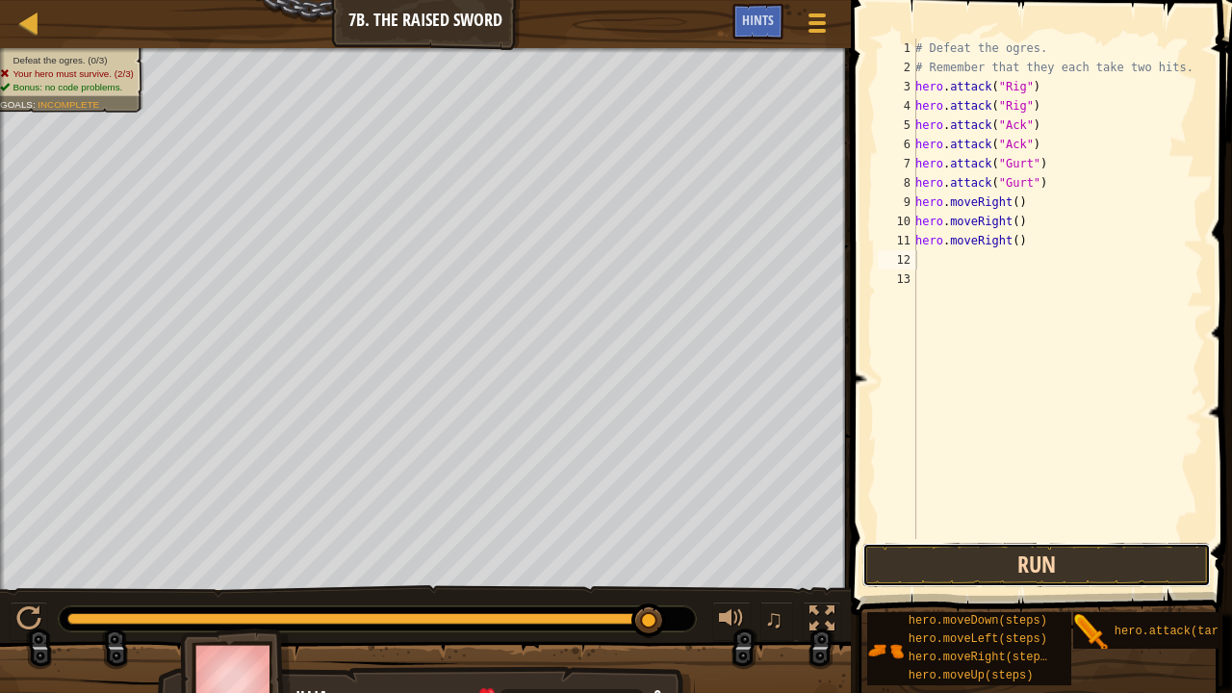
click at [1040, 542] on button "Run" at bounding box center [1037, 565] width 348 height 44
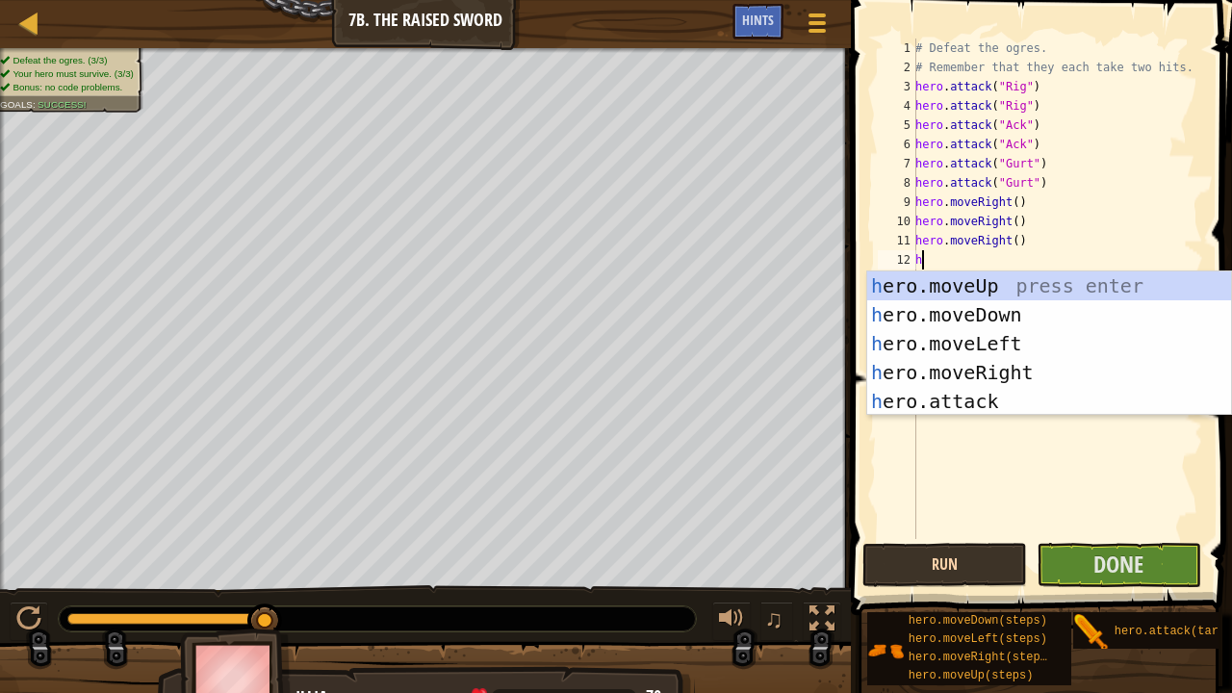
type textarea "h"
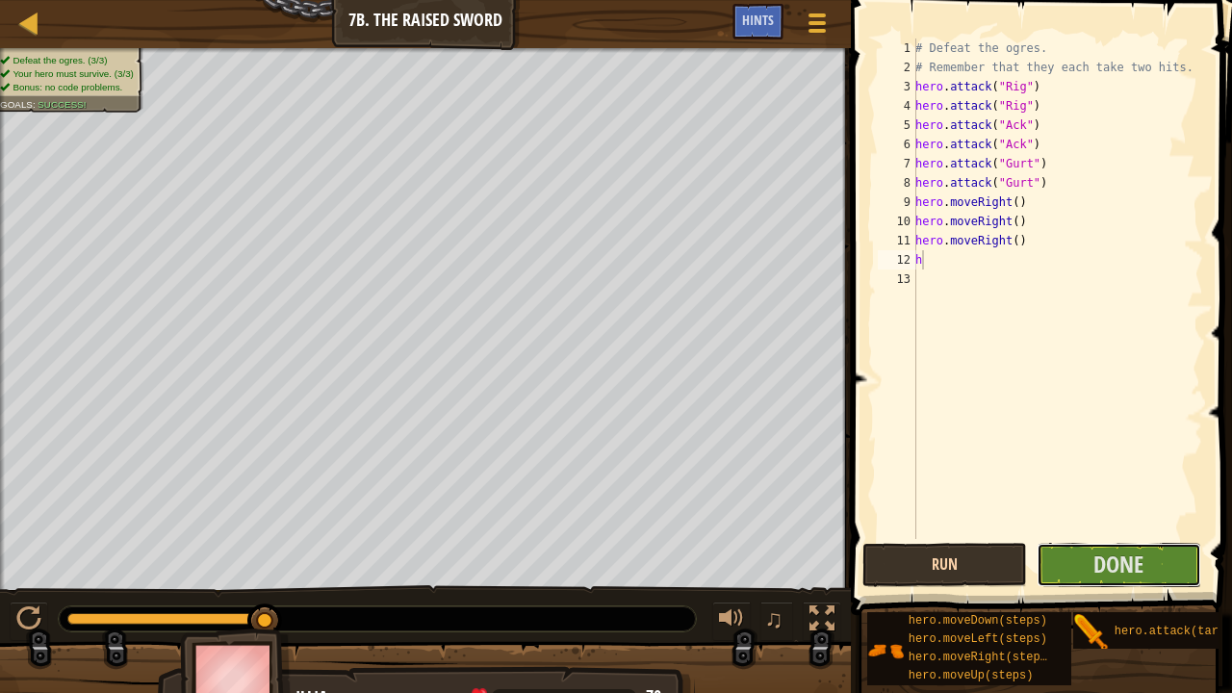
click at [1040, 542] on button "Done" at bounding box center [1119, 565] width 165 height 44
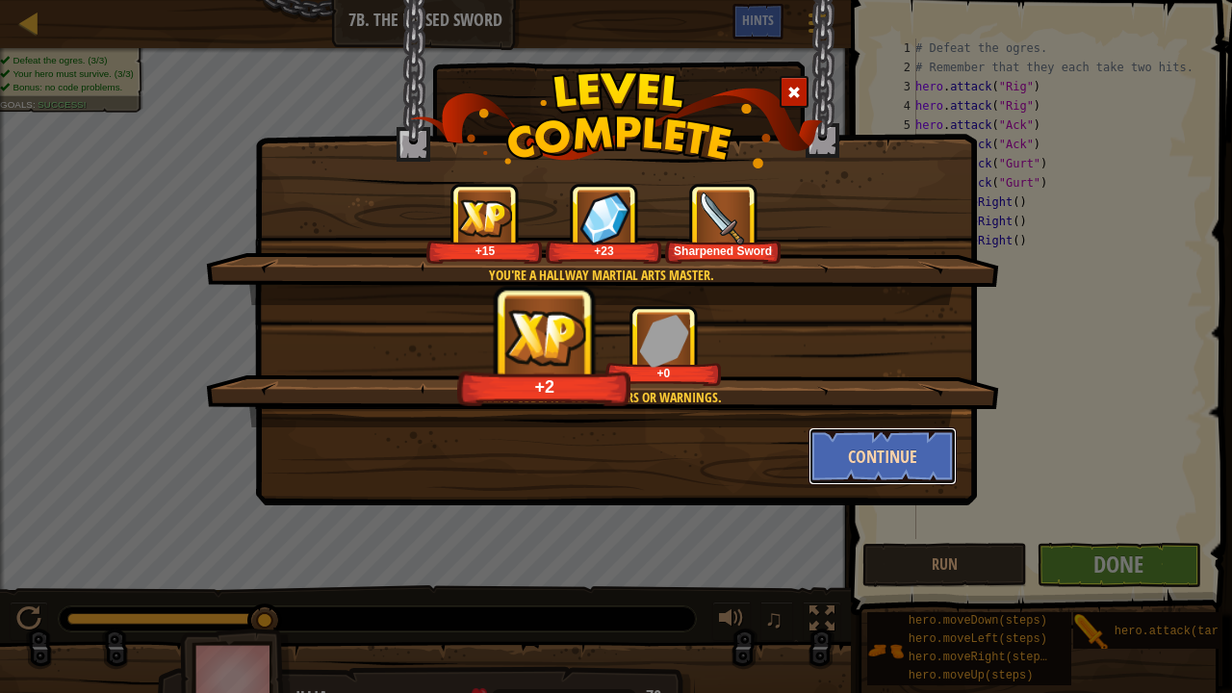
click at [850, 453] on button "Continue" at bounding box center [883, 456] width 149 height 58
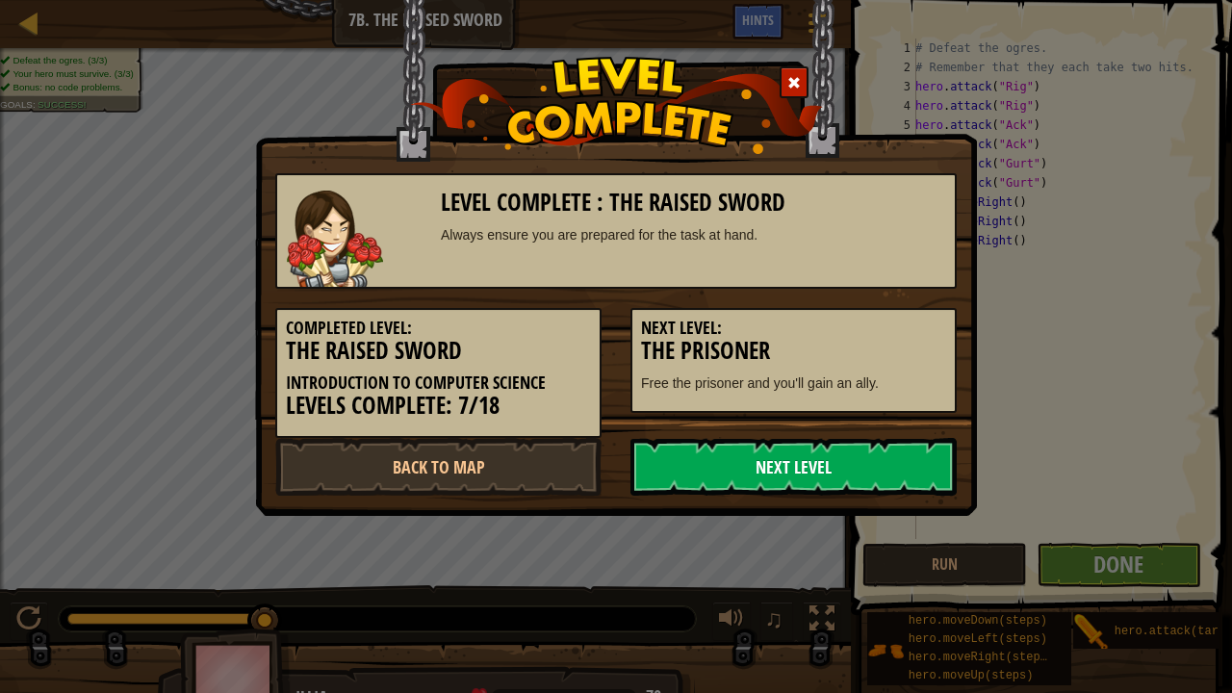
click at [685, 475] on link "Next Level" at bounding box center [794, 467] width 326 height 58
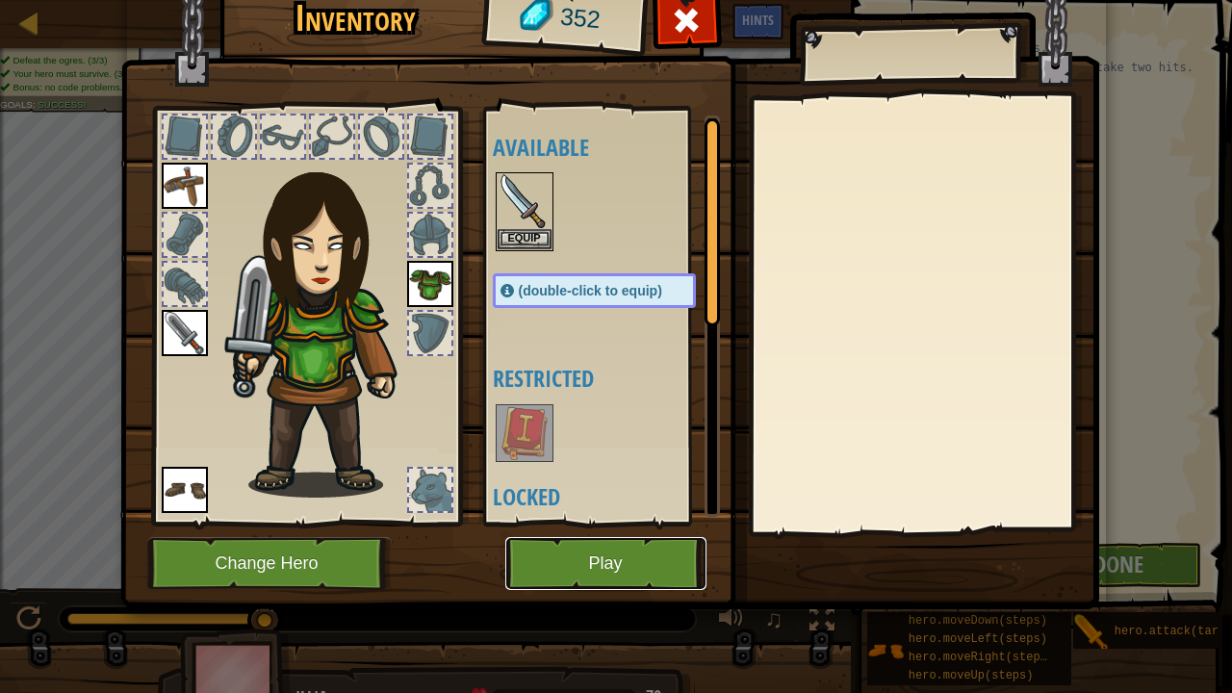
click at [612, 542] on button "Play" at bounding box center [605, 563] width 201 height 53
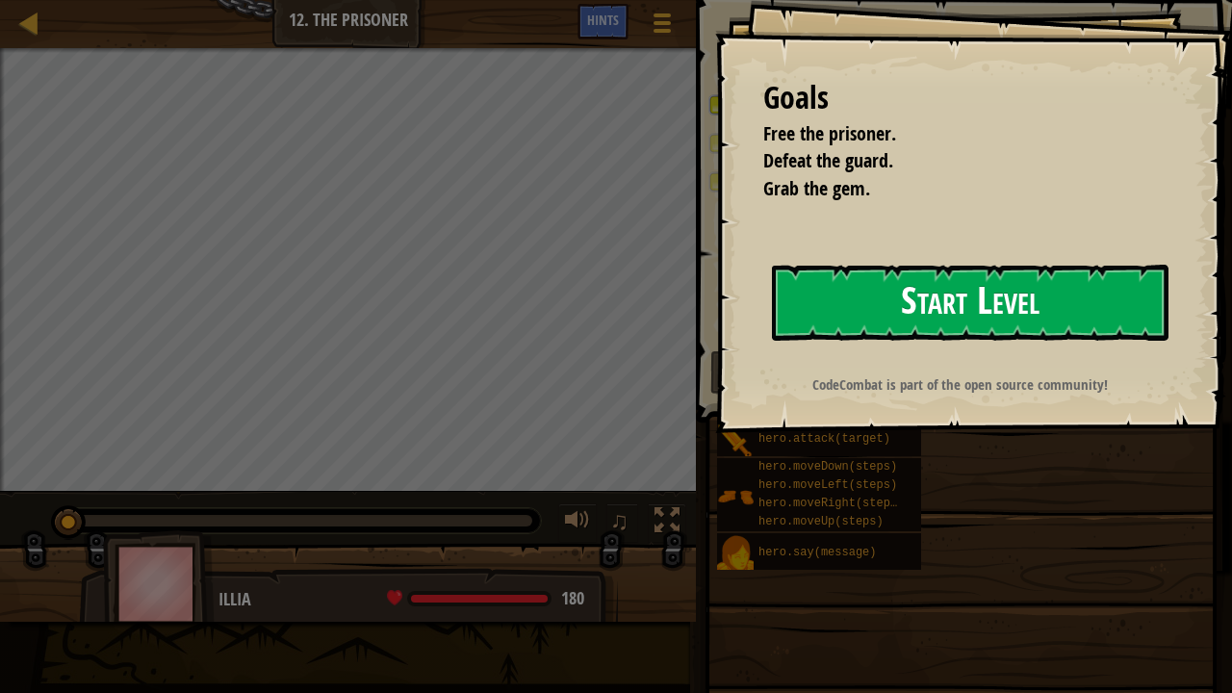
click at [937, 289] on button "Start Level" at bounding box center [970, 303] width 397 height 76
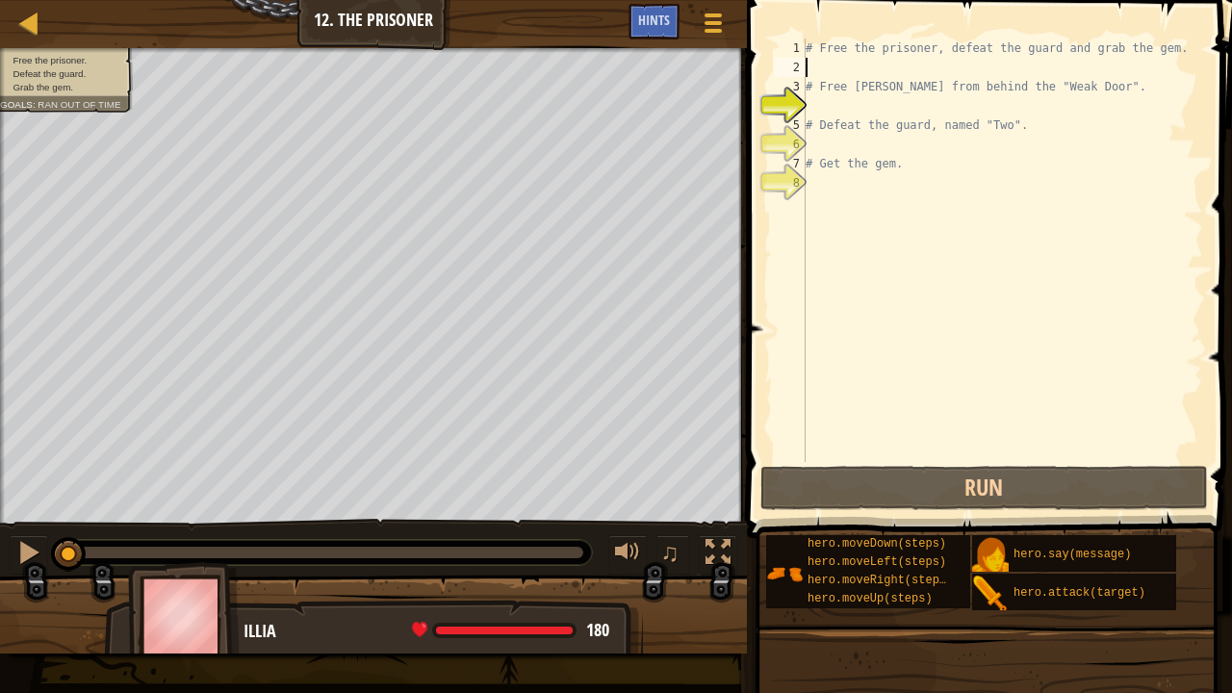
click at [864, 64] on div "# Free the prisoner, defeat the guard and grab the gem. # Free [PERSON_NAME] fr…" at bounding box center [1002, 270] width 401 height 462
click at [664, 25] on span "Hints" at bounding box center [654, 20] width 32 height 18
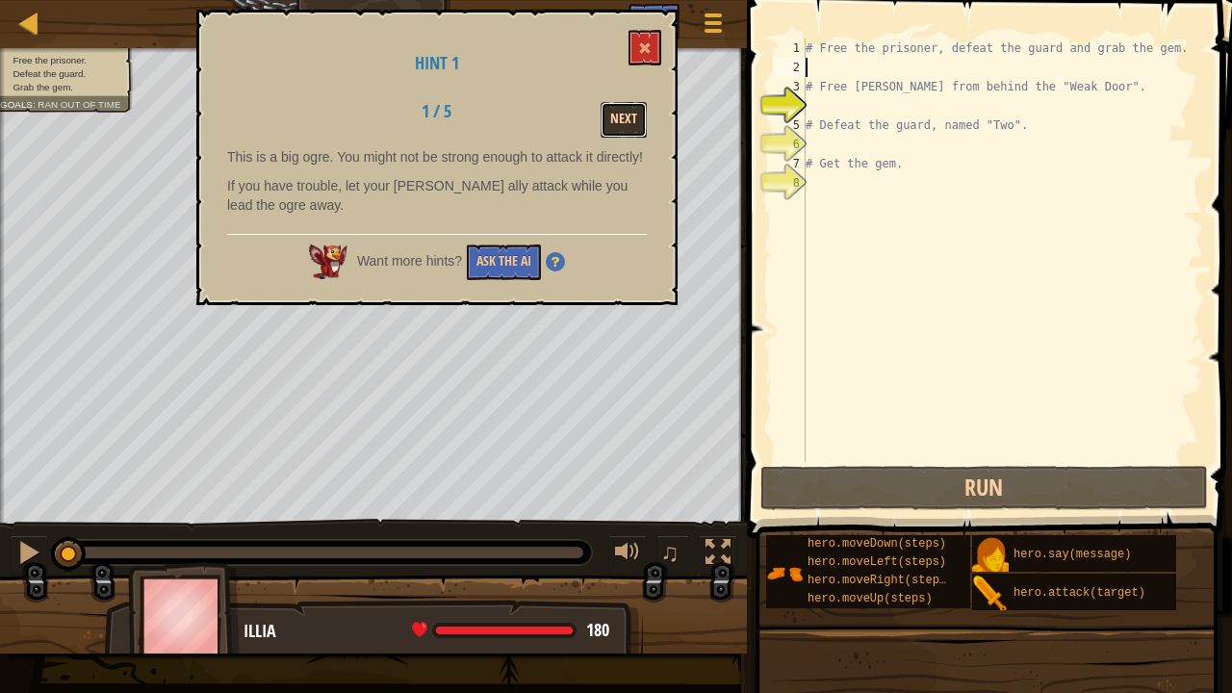
click at [615, 117] on button "Next" at bounding box center [624, 120] width 46 height 36
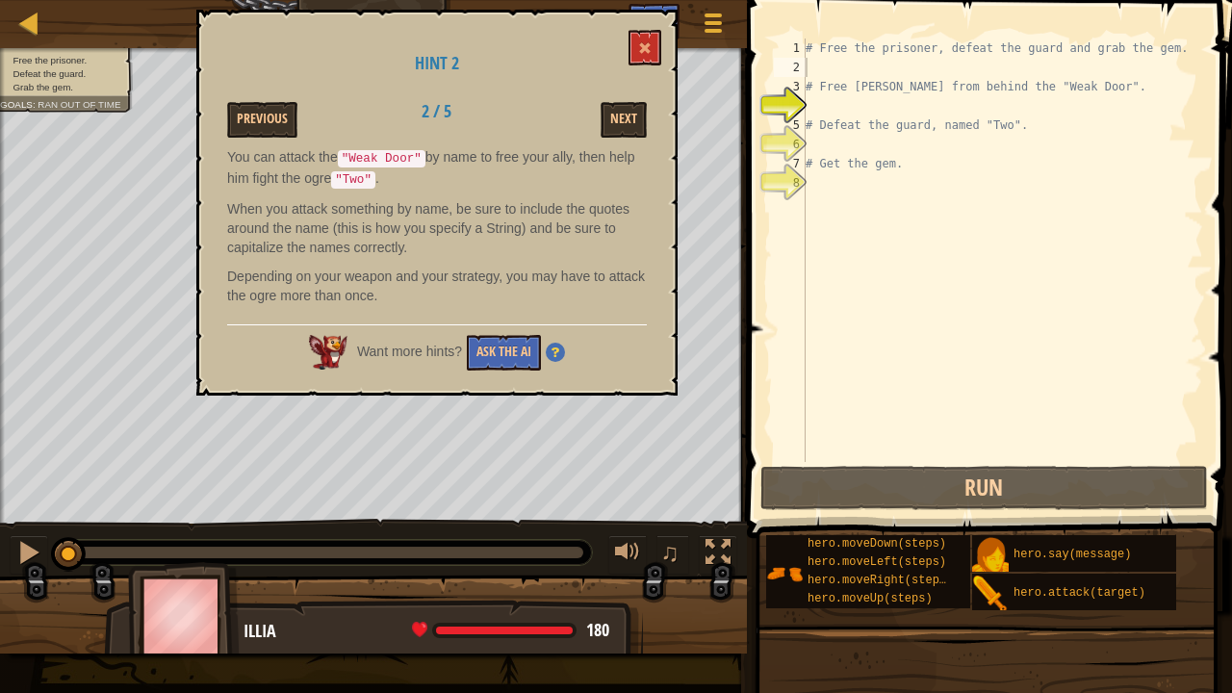
click at [850, 108] on div "# Free the prisoner, defeat the guard and grab the gem. # Free [PERSON_NAME] fr…" at bounding box center [1002, 270] width 401 height 462
click at [836, 71] on div "# Free the prisoner, defeat the guard and grab the gem. # Free [PERSON_NAME] fr…" at bounding box center [1002, 270] width 401 height 462
type textarea "# Free the prisoner, defeat the guard and grab the gem."
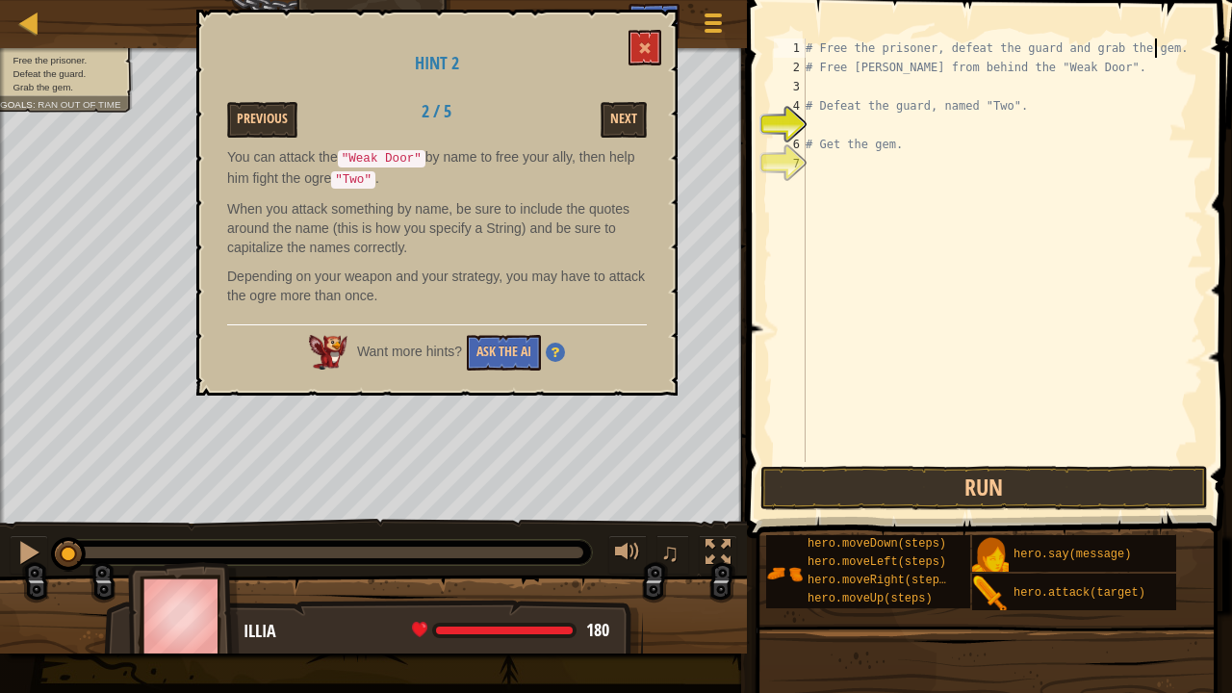
click at [830, 86] on div "# Free the prisoner, defeat the guard and grab the gem. # Free [PERSON_NAME] fr…" at bounding box center [1002, 270] width 401 height 462
type textarea "# Free [PERSON_NAME] from behind the "Weak Door"."
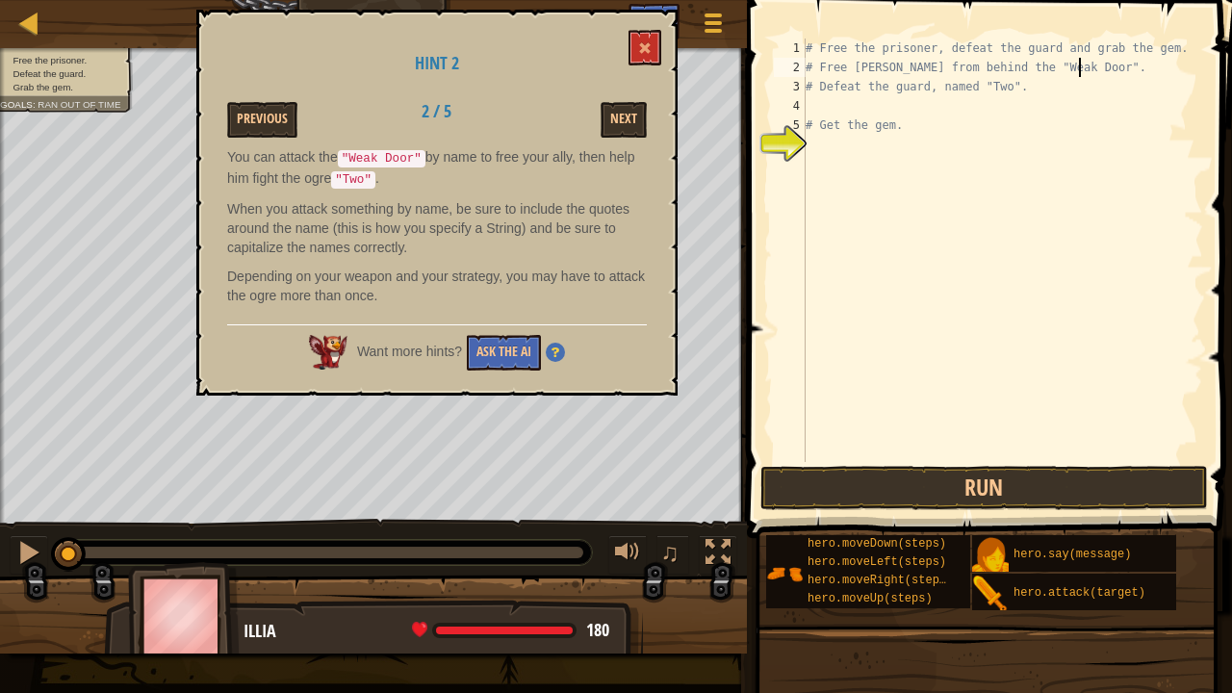
click at [849, 113] on div "# Free the prisoner, defeat the guard and grab the gem. # Free [PERSON_NAME] fr…" at bounding box center [1002, 270] width 401 height 462
type textarea "# Defeat the guard, named "Two"."
click at [856, 121] on div "# Free the prisoner, defeat the guard and grab the gem. # Free [PERSON_NAME] fr…" at bounding box center [1002, 270] width 401 height 462
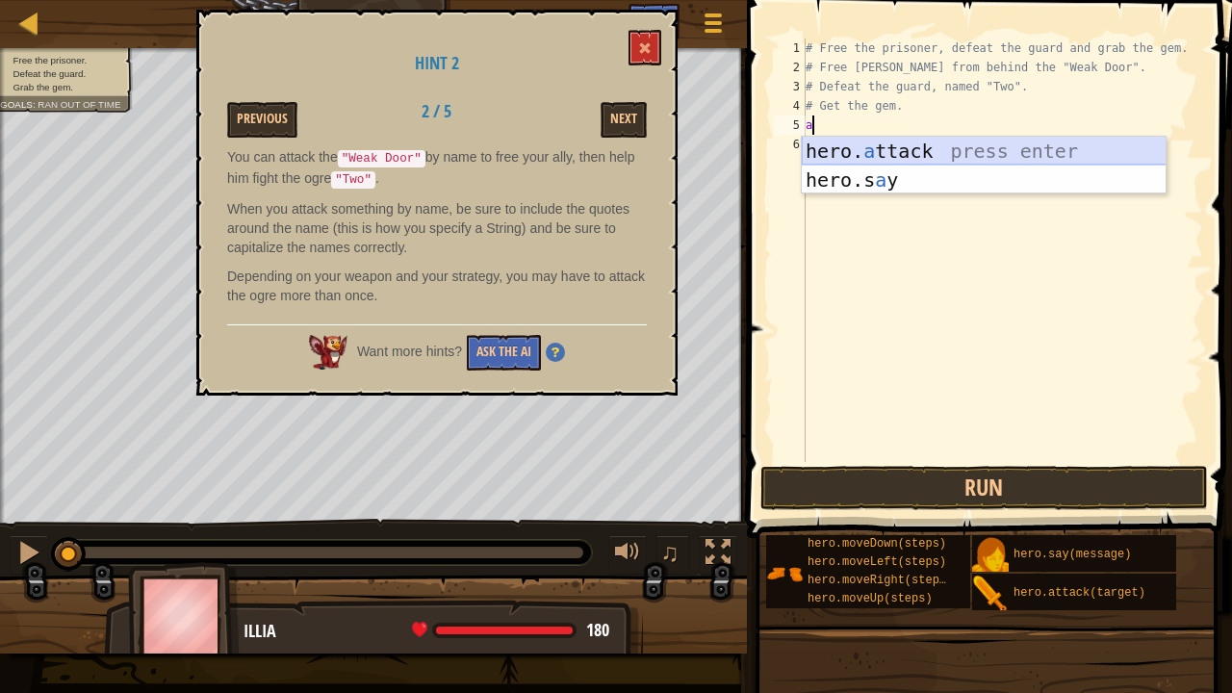
click at [859, 144] on div "hero. a ttack press enter hero.s a y press enter" at bounding box center [984, 195] width 365 height 116
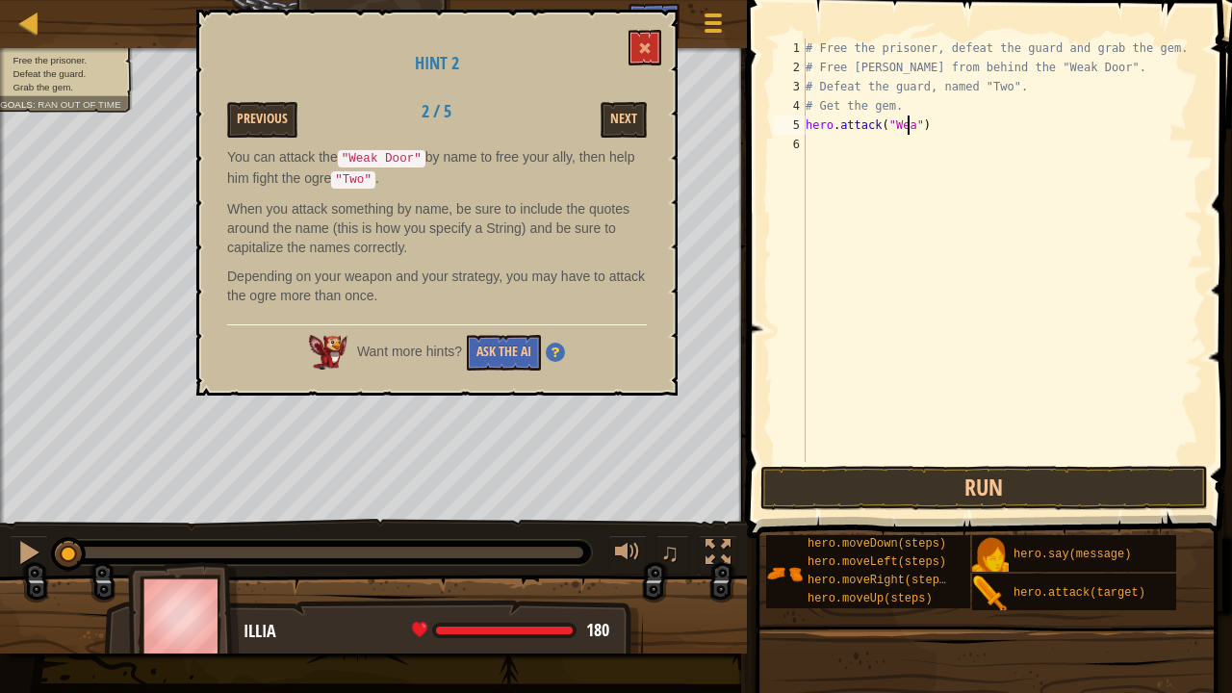
scroll to position [9, 8]
type textarea "hero.attack("Weak door")"
click at [842, 142] on div "# Free the prisoner, defeat the guard and grab the gem. # Free [PERSON_NAME] fr…" at bounding box center [1002, 270] width 401 height 462
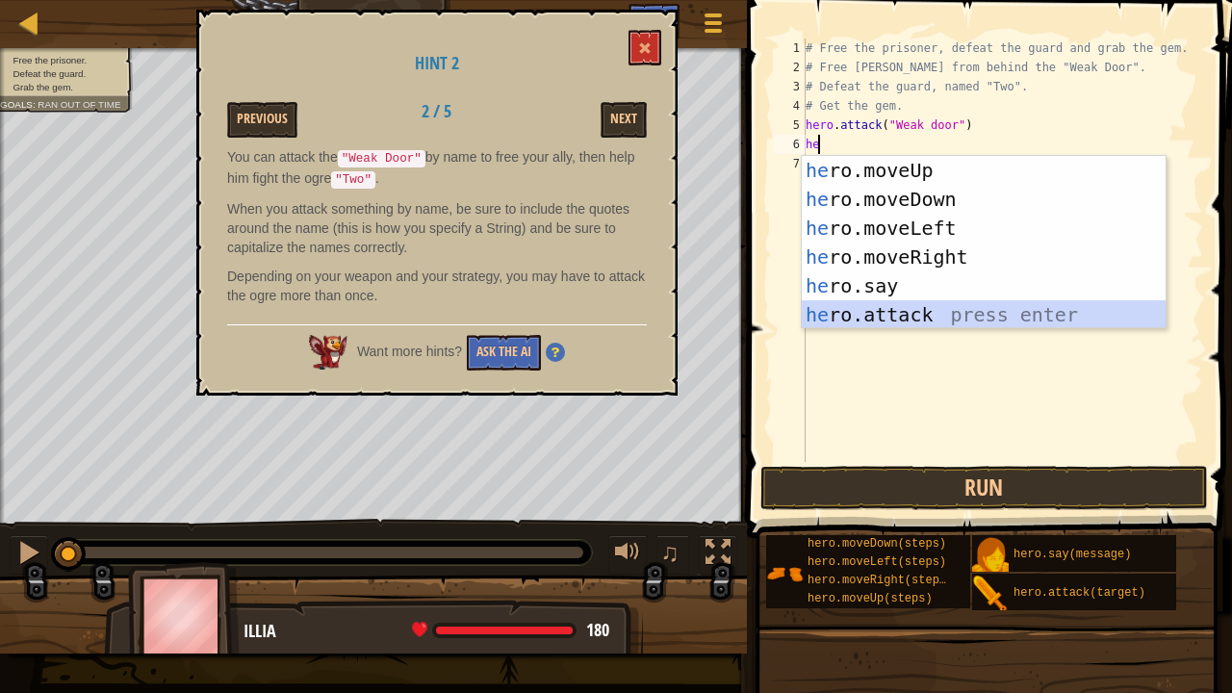
click at [899, 318] on div "he ro.moveUp press enter he ro.moveDown press enter he ro.moveLeft press enter …" at bounding box center [984, 271] width 365 height 231
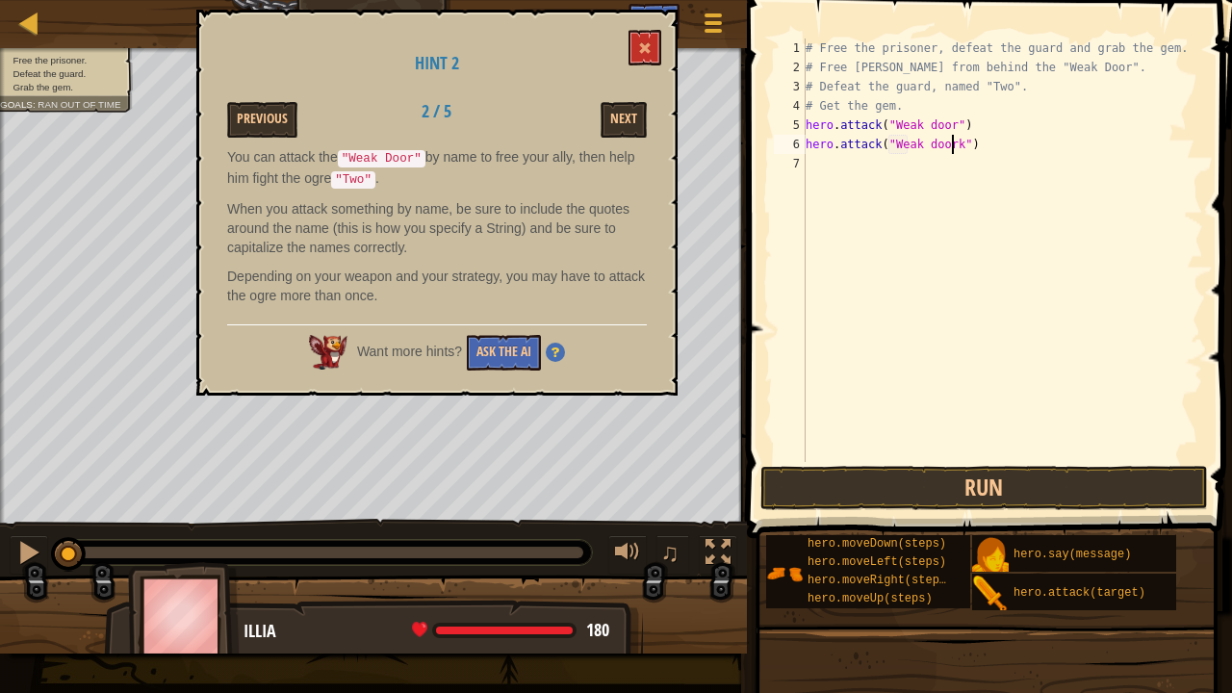
scroll to position [9, 12]
type textarea "hero.attack("Weak door")"
click at [907, 176] on div "# Free the prisoner, defeat the guard and grab the gem. # Free [PERSON_NAME] fr…" at bounding box center [1002, 270] width 401 height 462
click at [648, 30] on button at bounding box center [645, 48] width 33 height 36
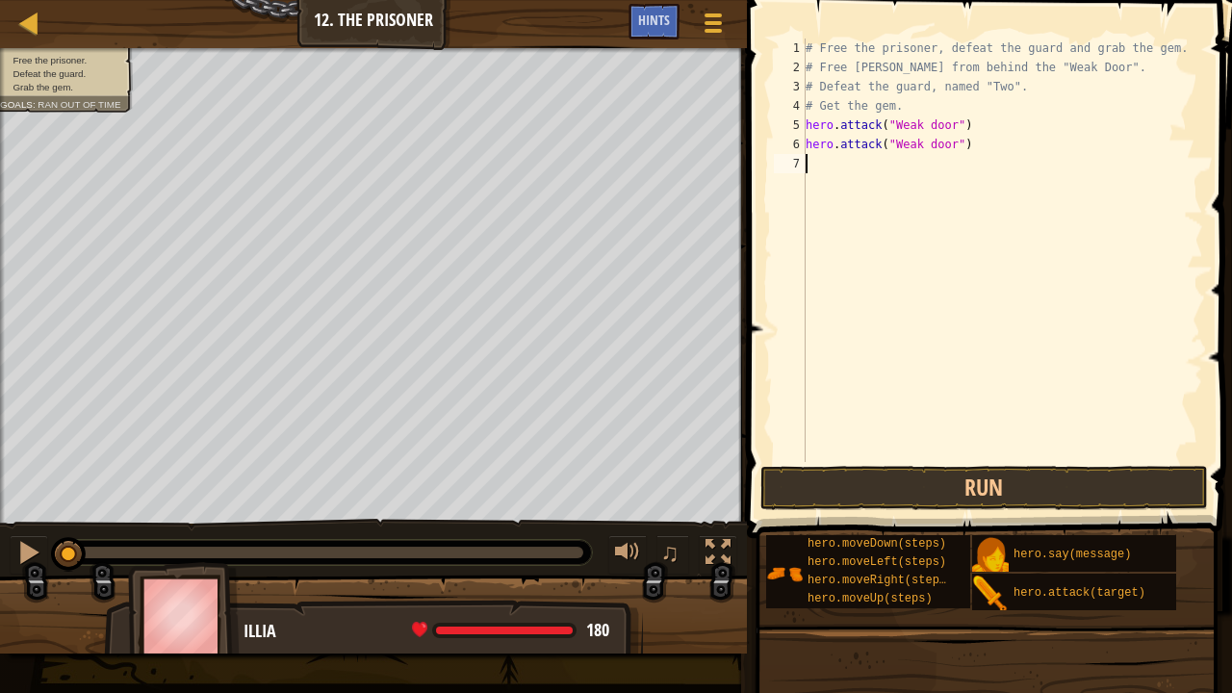
click at [843, 170] on div "# Free the prisoner, defeat the guard and grab the gem. # Free [PERSON_NAME] fr…" at bounding box center [1002, 270] width 401 height 462
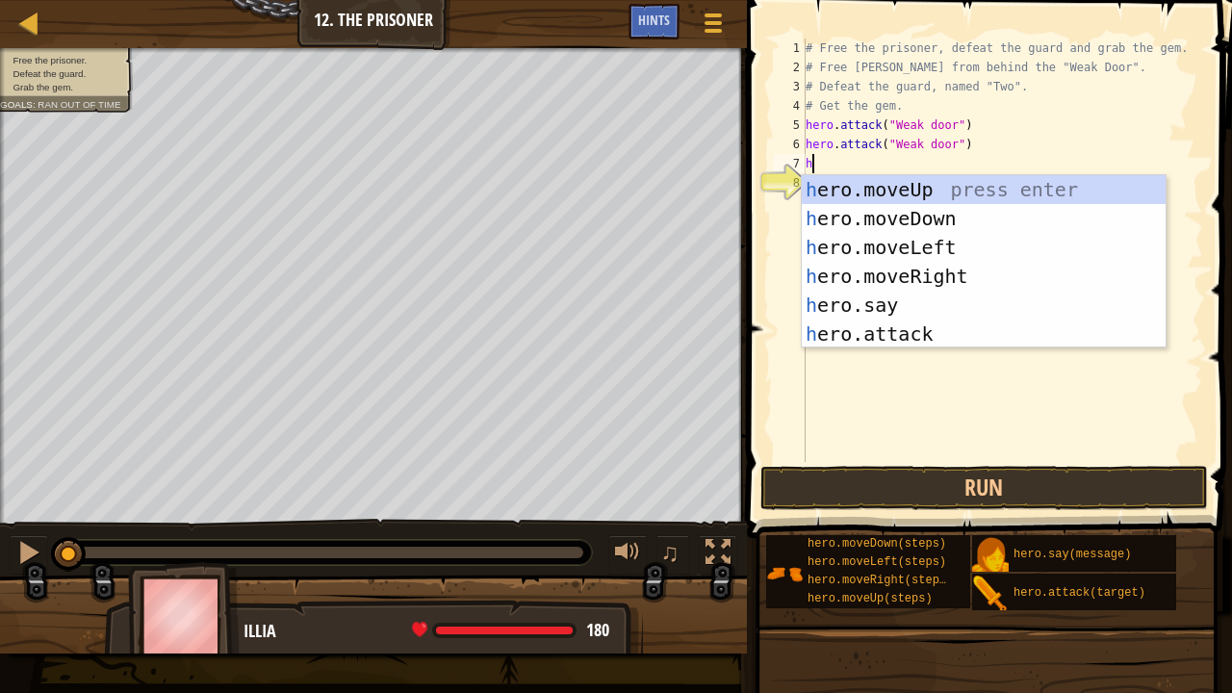
type textarea "her"
click at [920, 193] on div "her o.moveUp press enter her o.moveDown press enter her o.moveLeft press enter …" at bounding box center [984, 290] width 365 height 231
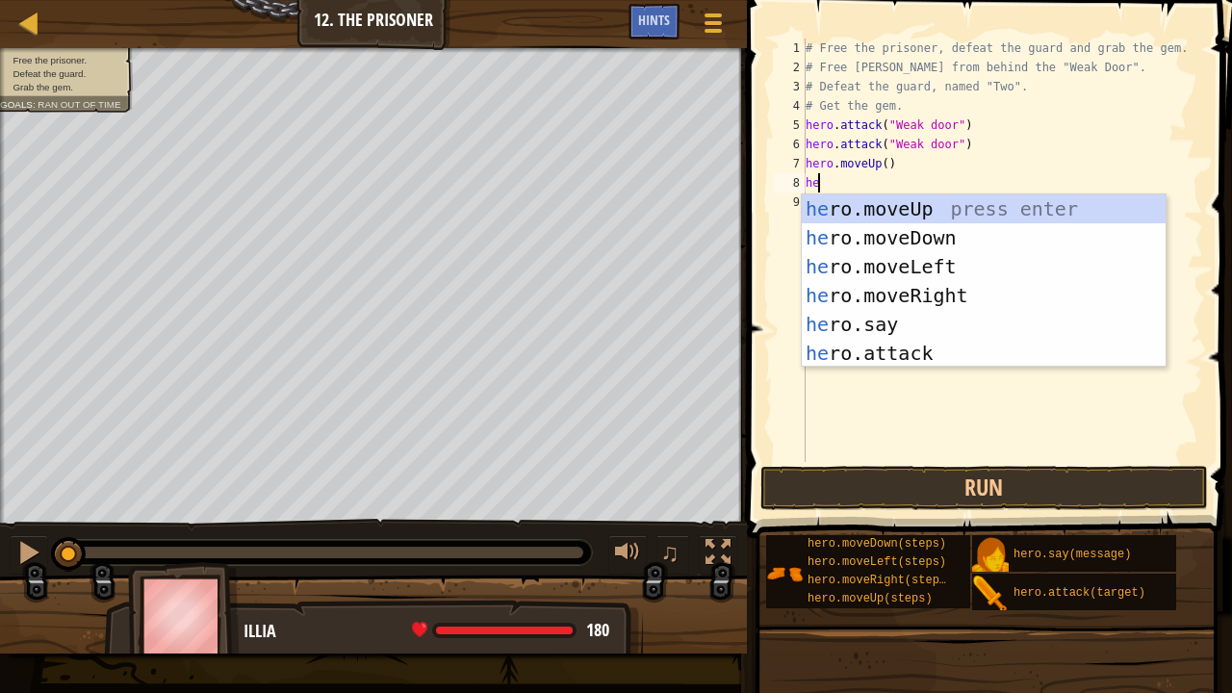
type textarea "her"
click at [904, 294] on div "her o.moveUp press enter her o.moveDown press enter her o.moveLeft press enter …" at bounding box center [984, 309] width 365 height 231
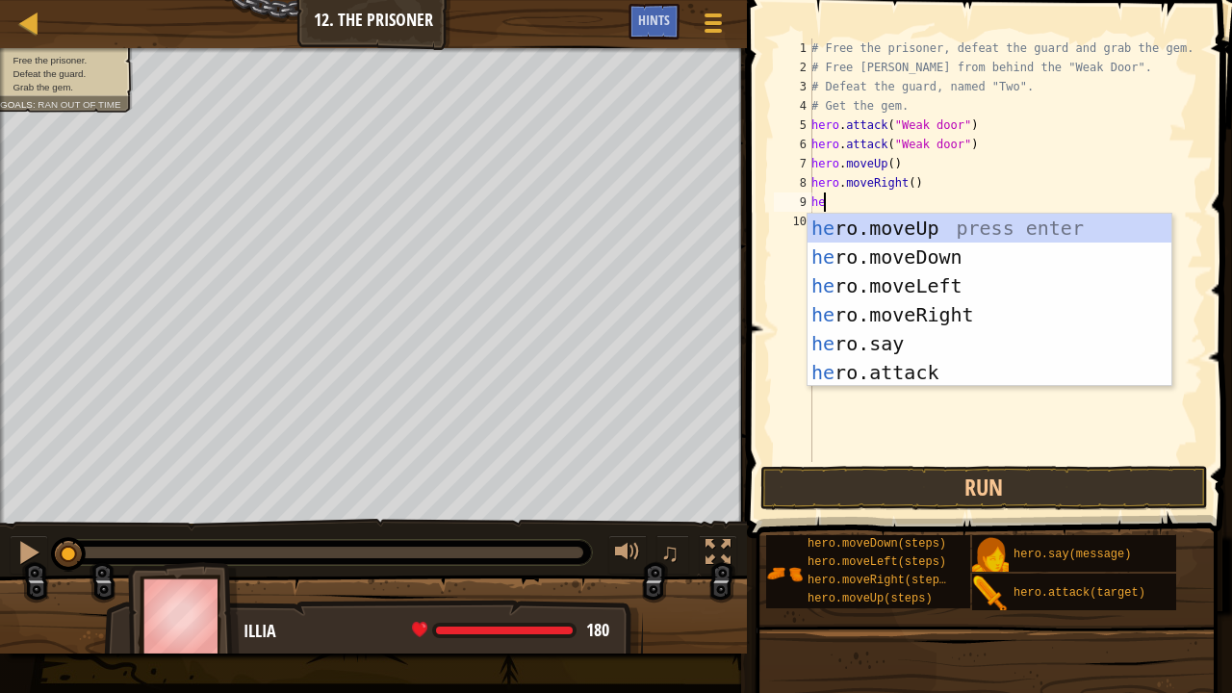
type textarea "her"
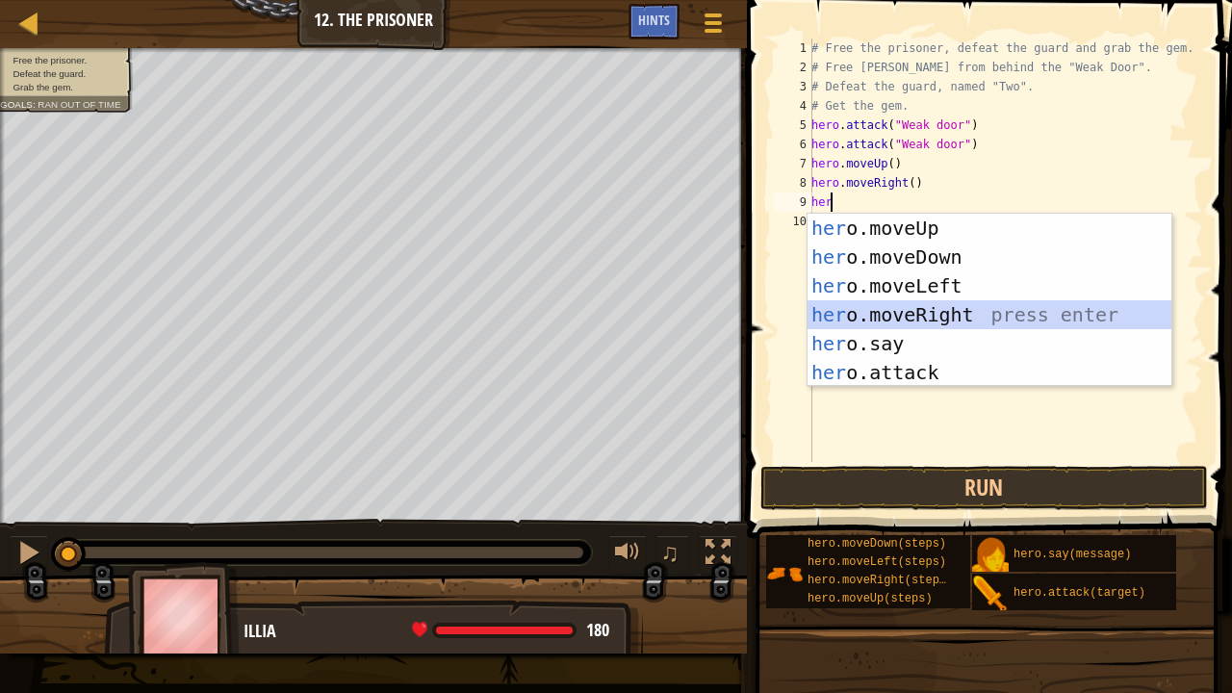
click at [887, 308] on div "her o.moveUp press enter her o.moveDown press enter her o.moveLeft press enter …" at bounding box center [990, 329] width 365 height 231
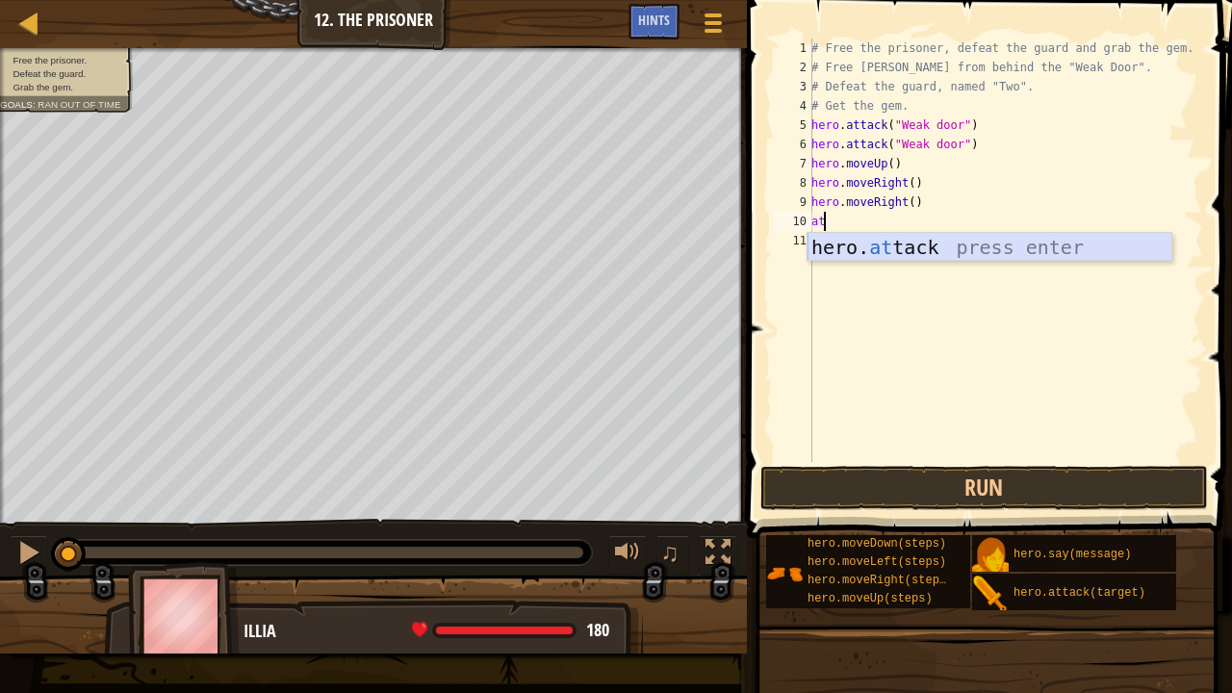
click at [855, 242] on div "hero. at tack press enter" at bounding box center [990, 276] width 365 height 87
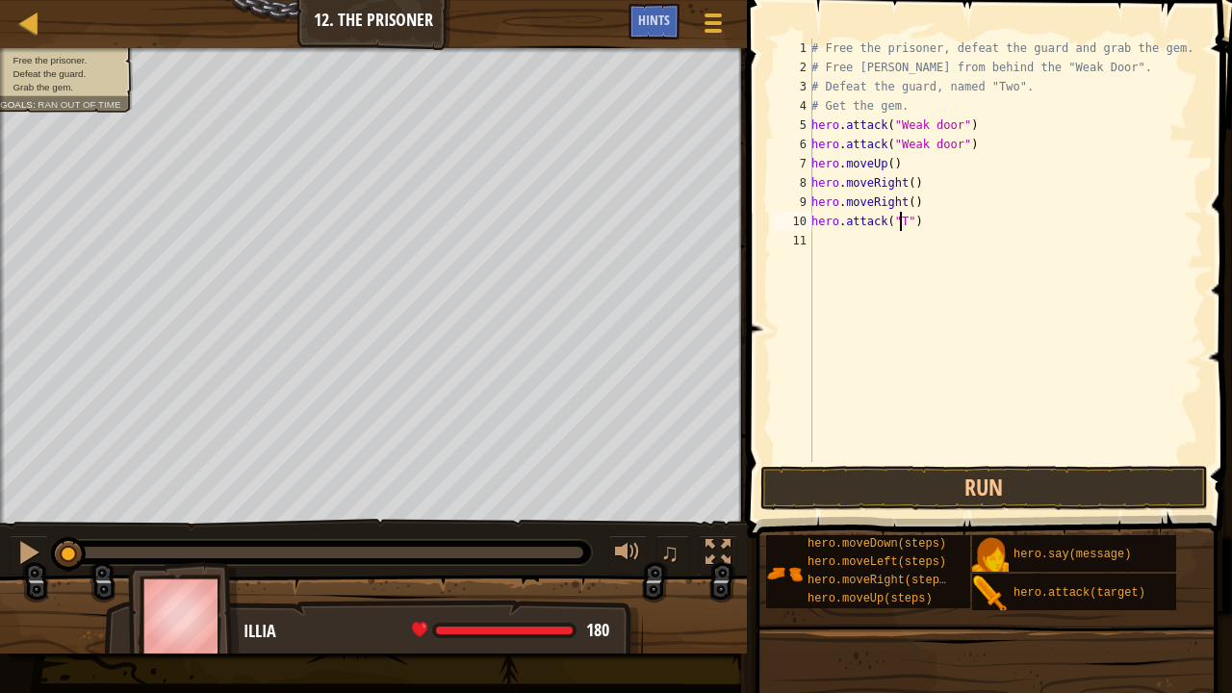
scroll to position [9, 8]
type textarea "hero.attack("TWO")"
click at [847, 235] on div "# Free the prisoner, defeat the guard and grab the gem. # Free [PERSON_NAME] fr…" at bounding box center [1006, 270] width 396 height 462
click at [909, 222] on div "# Free the prisoner, defeat the guard and grab the gem. # Free [PERSON_NAME] fr…" at bounding box center [1006, 270] width 396 height 462
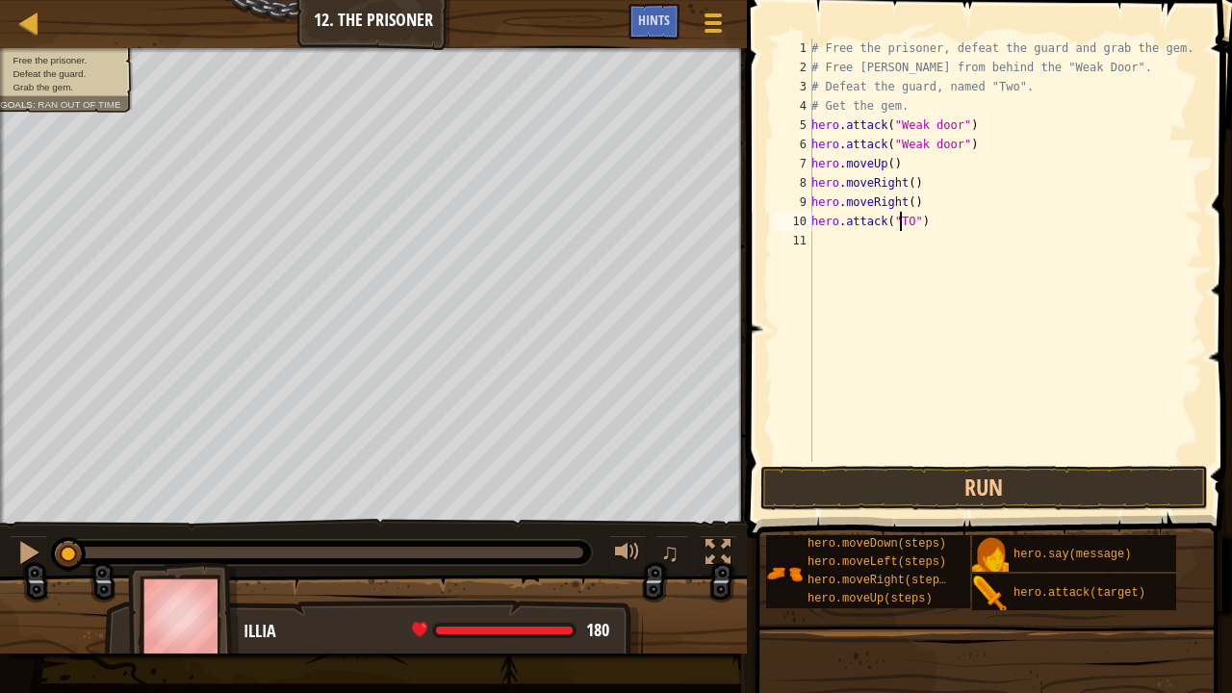
scroll to position [9, 8]
click at [909, 221] on div "# Free the prisoner, defeat the guard and grab the gem. # Free [PERSON_NAME] fr…" at bounding box center [1006, 270] width 396 height 462
click at [916, 221] on div "# Free the prisoner, defeat the guard and grab the gem. # Free [PERSON_NAME] fr…" at bounding box center [1006, 270] width 396 height 462
click at [913, 219] on div "# Free the prisoner, defeat the guard and grab the gem. # Free [PERSON_NAME] fr…" at bounding box center [1006, 270] width 396 height 462
type textarea "hero.attack("Two")"
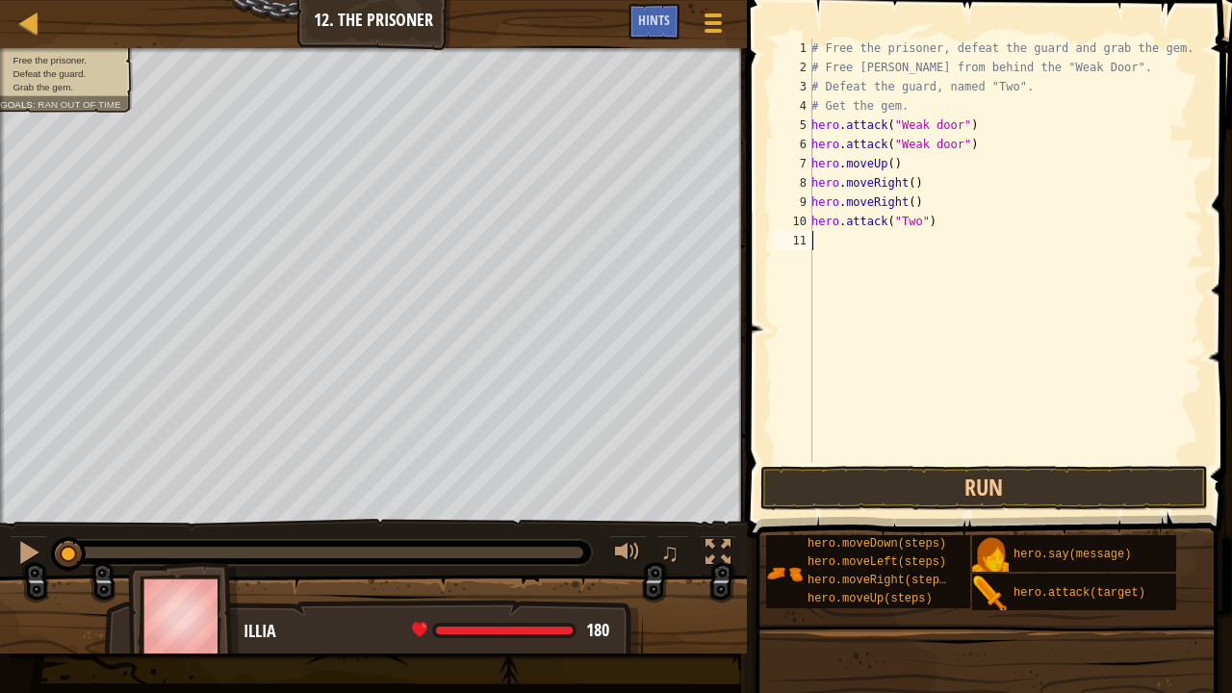
click at [914, 236] on div "# Free the prisoner, defeat the guard and grab the gem. # Free [PERSON_NAME] fr…" at bounding box center [1006, 270] width 396 height 462
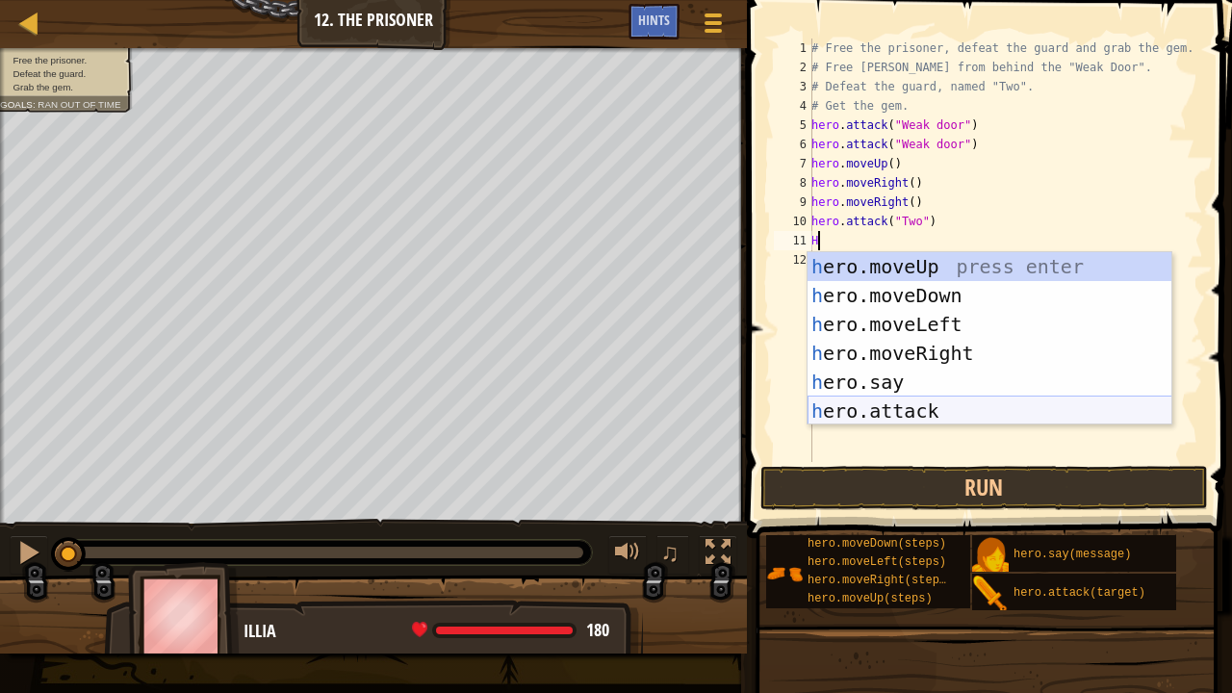
click at [927, 407] on div "h ero.moveUp press enter h ero.moveDown press enter h ero.moveLeft press enter …" at bounding box center [990, 367] width 365 height 231
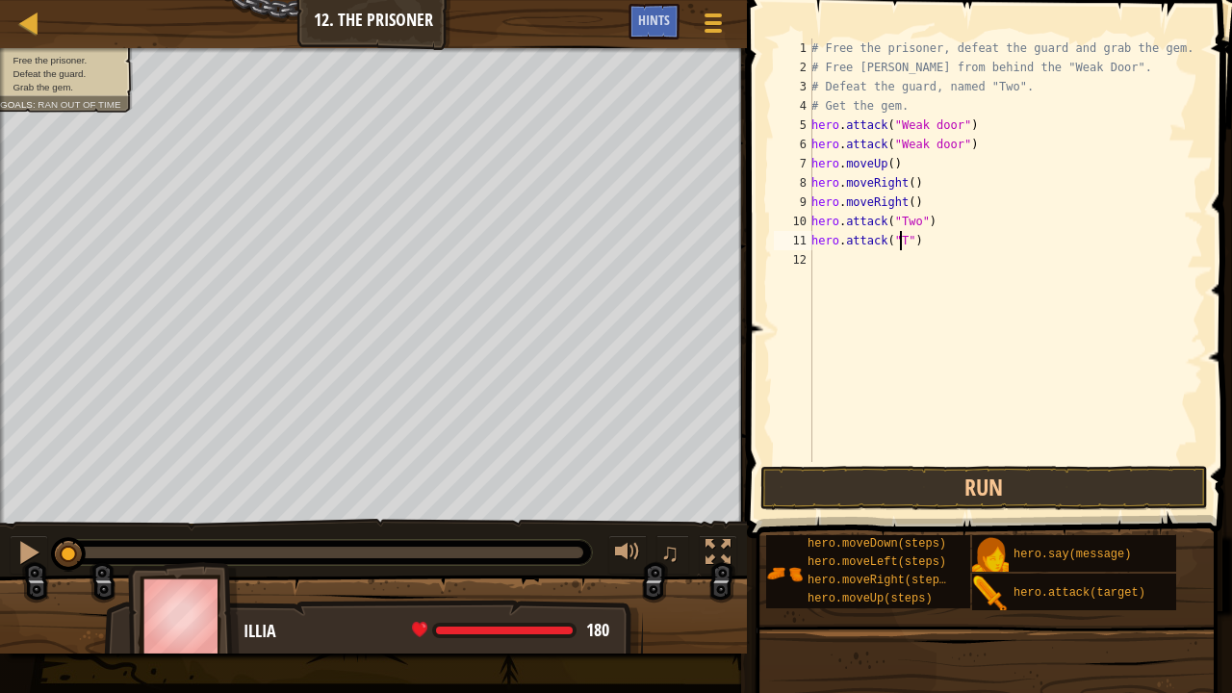
scroll to position [9, 8]
type textarea "hero.attack("Two")"
click at [857, 263] on div "# Free the prisoner, defeat the guard and grab the gem. # Free [PERSON_NAME] fr…" at bounding box center [1006, 270] width 396 height 462
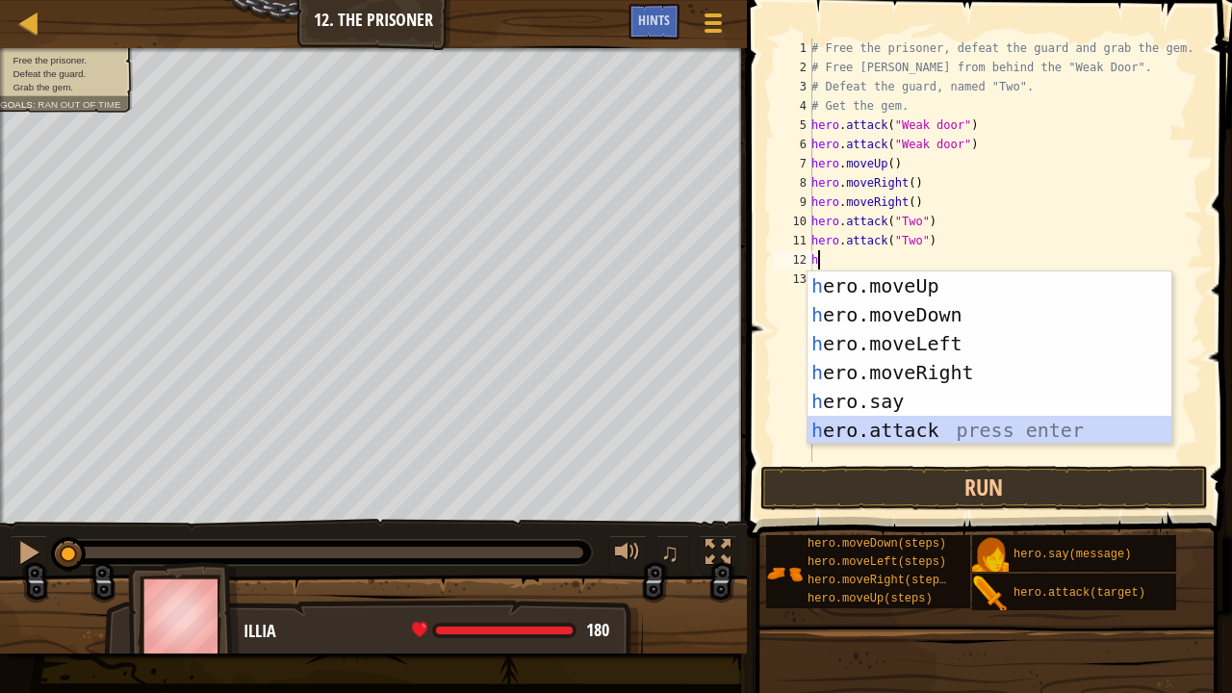
click at [884, 424] on div "h ero.moveUp press enter h ero.moveDown press enter h ero.moveLeft press enter …" at bounding box center [990, 386] width 365 height 231
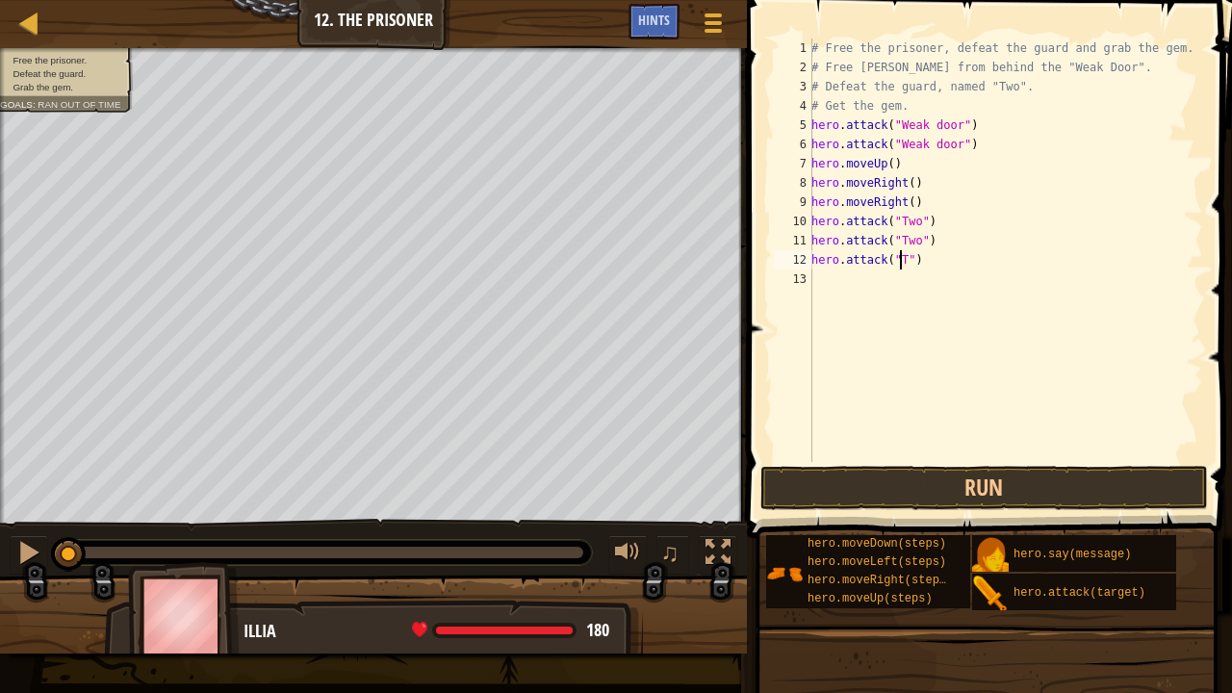
scroll to position [9, 8]
click at [926, 489] on button "Run" at bounding box center [985, 488] width 449 height 44
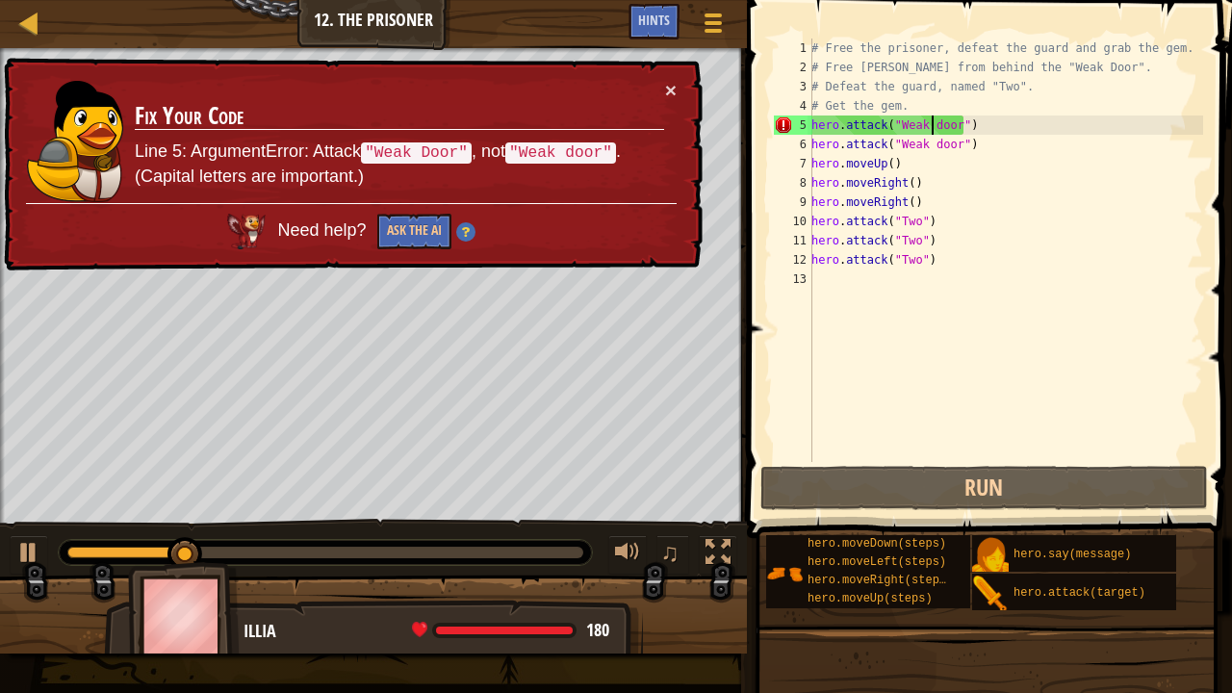
click at [929, 127] on div "# Free the prisoner, defeat the guard and grab the gem. # Free [PERSON_NAME] fr…" at bounding box center [1006, 270] width 396 height 462
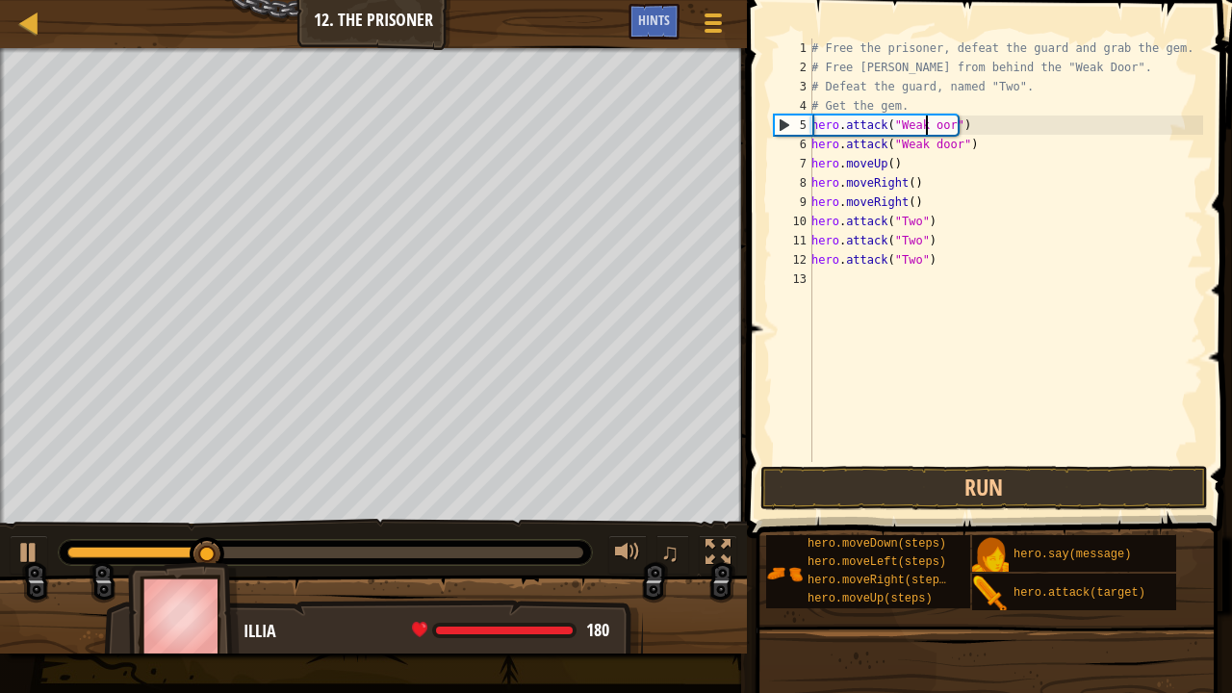
scroll to position [9, 10]
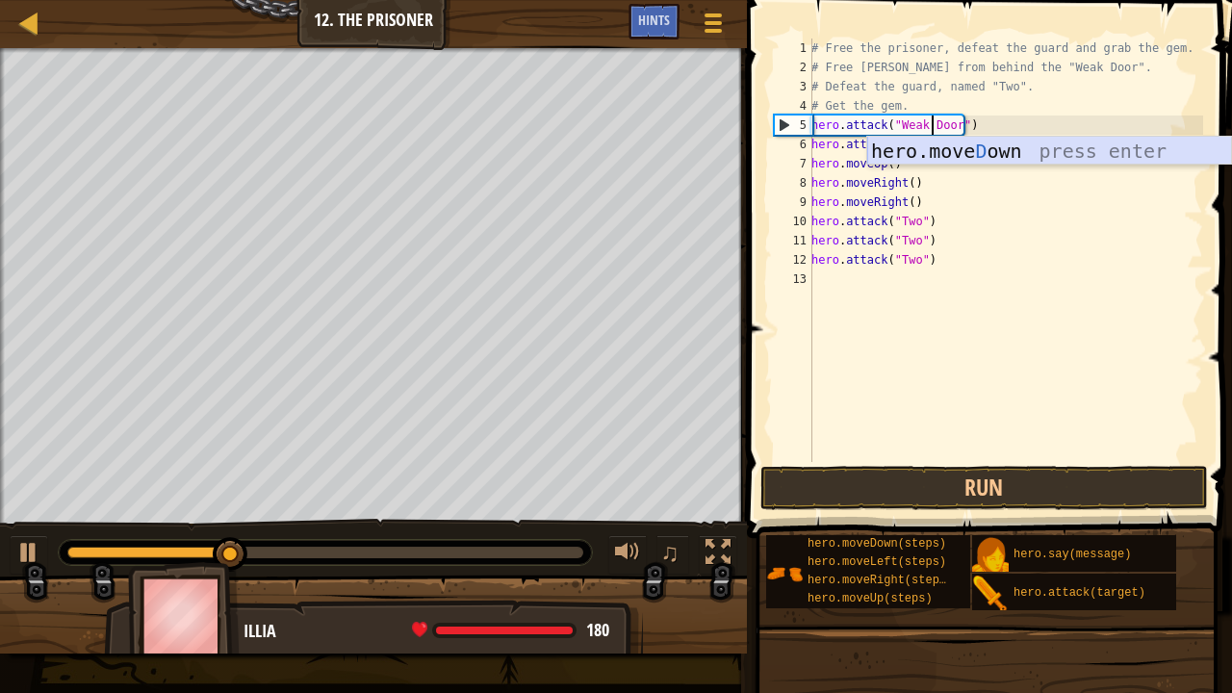
click at [891, 162] on div "hero.[PERSON_NAME] own press enter" at bounding box center [1049, 180] width 365 height 87
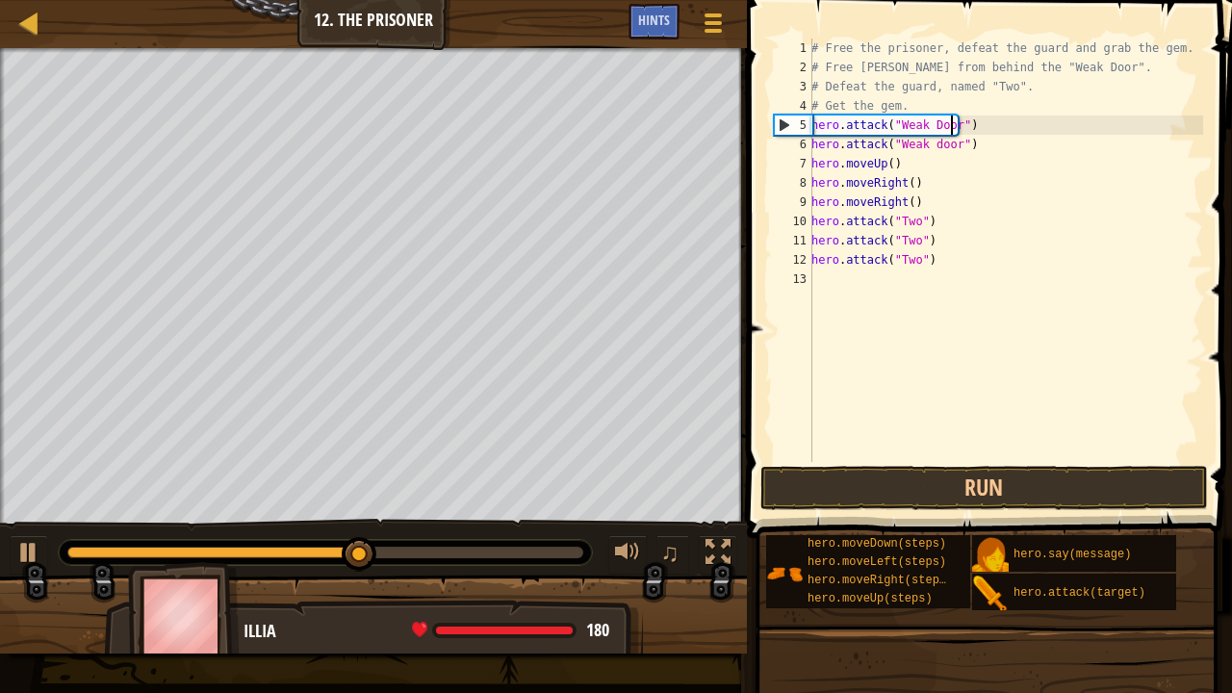
scroll to position [9, 12]
click at [928, 142] on div "# Free the prisoner, defeat the guard and grab the gem. # Free [PERSON_NAME] fr…" at bounding box center [1006, 270] width 396 height 462
click at [930, 143] on div "# Free the prisoner, defeat the guard and grab the gem. # Free [PERSON_NAME] fr…" at bounding box center [1006, 270] width 396 height 462
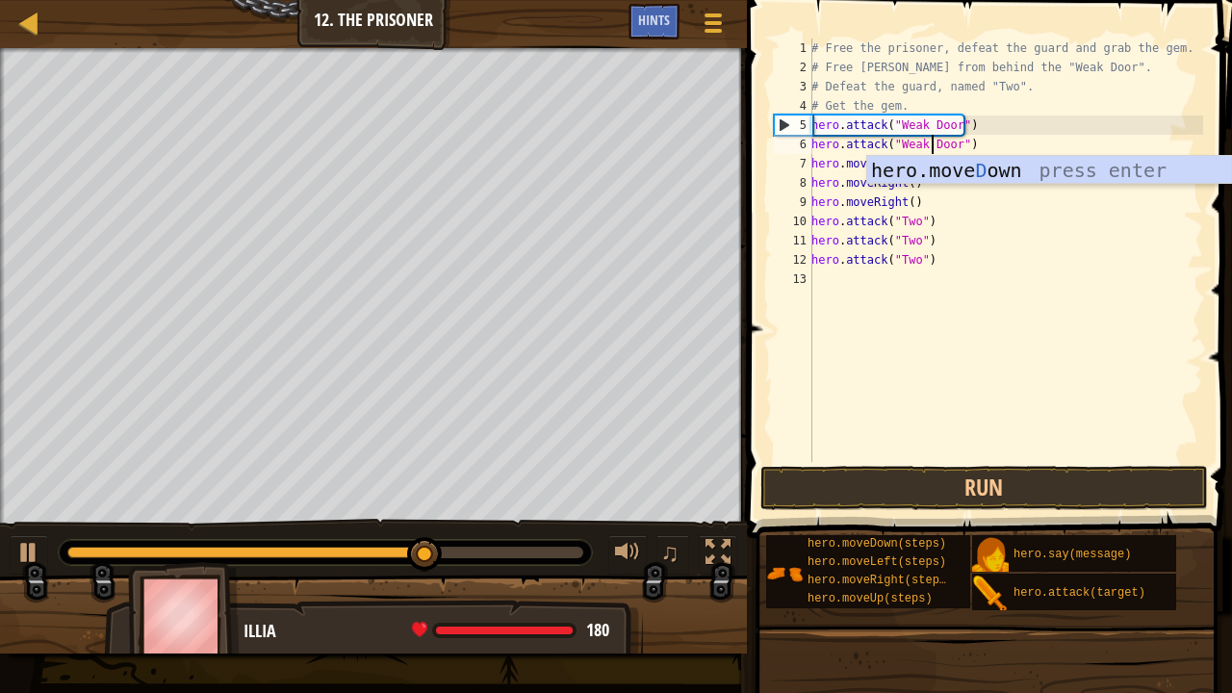
scroll to position [9, 10]
click at [900, 201] on div "# Free the prisoner, defeat the guard and grab the gem. # Free [PERSON_NAME] fr…" at bounding box center [1006, 270] width 396 height 462
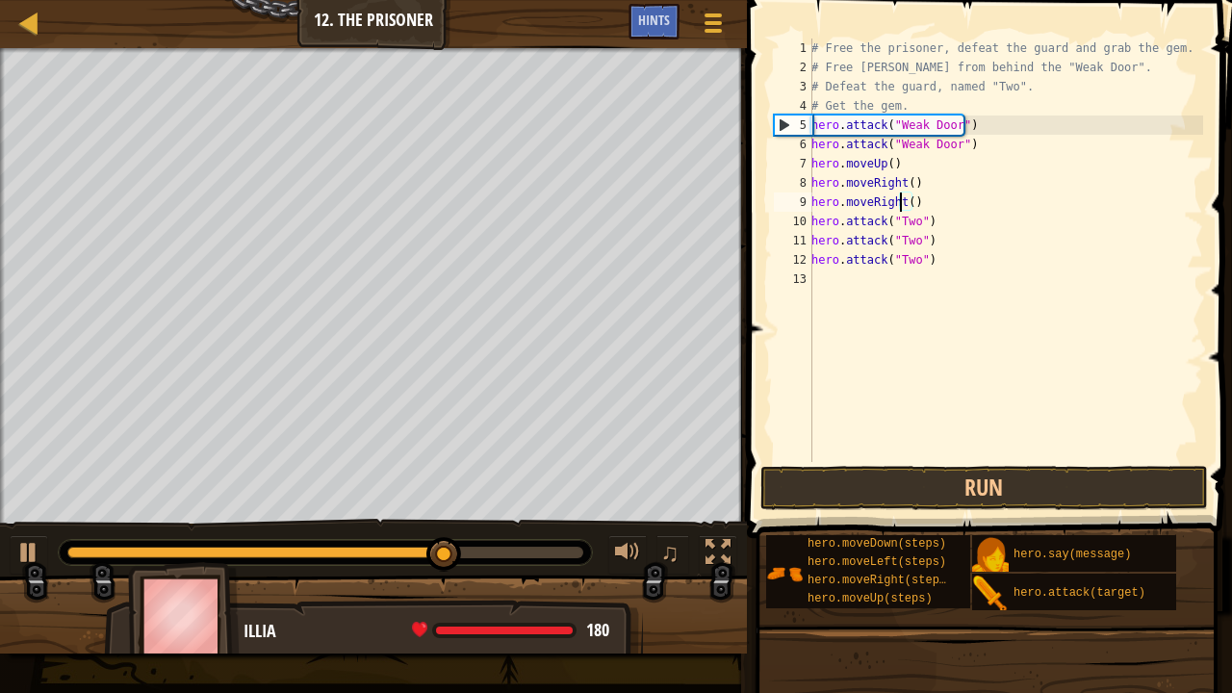
scroll to position [9, 8]
type textarea "hero.moveRight()"
click at [897, 478] on button "Run" at bounding box center [985, 488] width 449 height 44
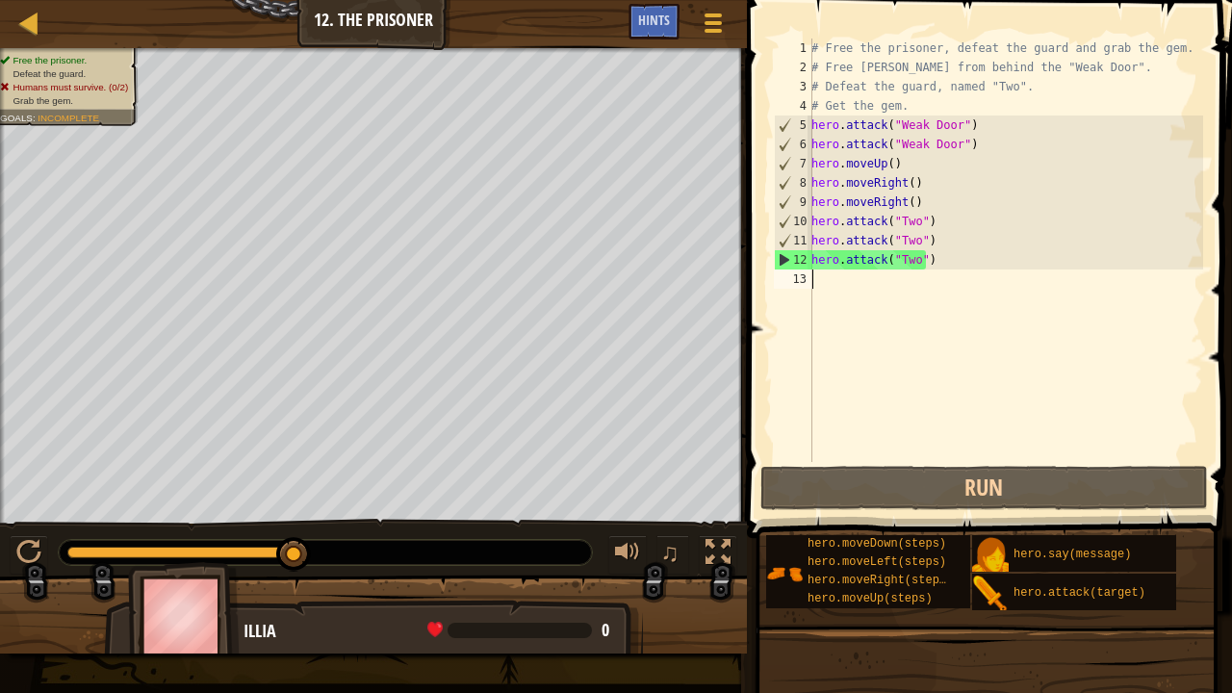
click at [895, 286] on div "# Free the prisoner, defeat the guard and grab the gem. # Free [PERSON_NAME] fr…" at bounding box center [1006, 270] width 396 height 462
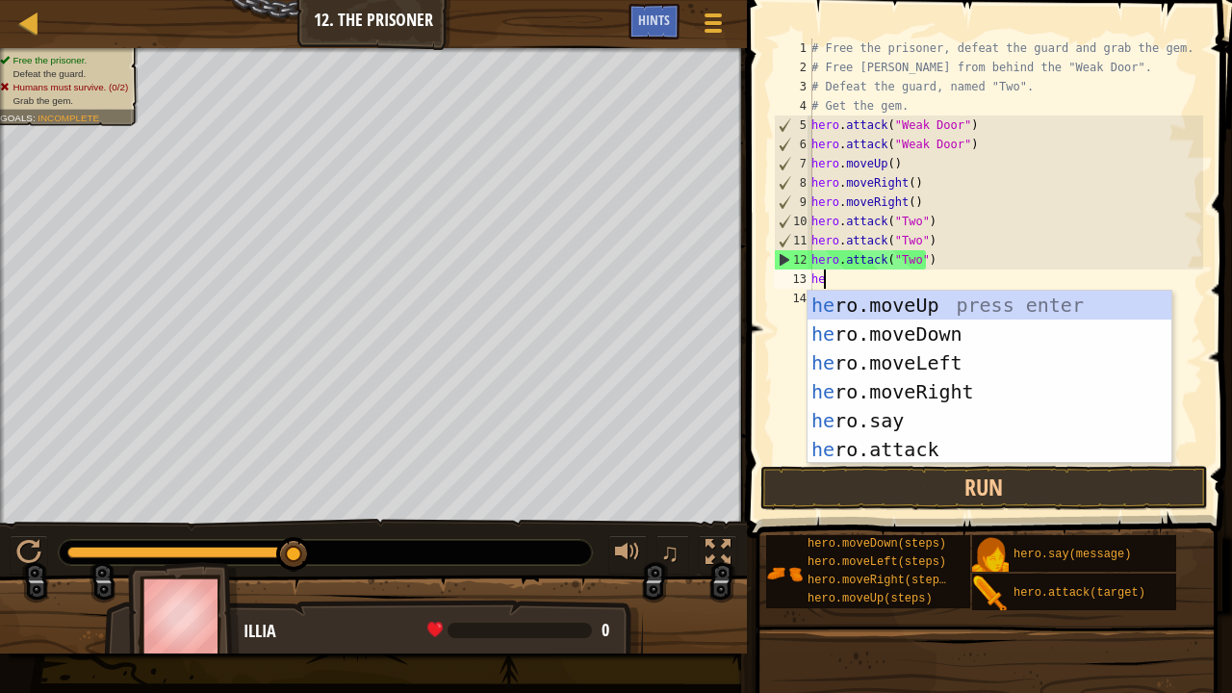
scroll to position [9, 0]
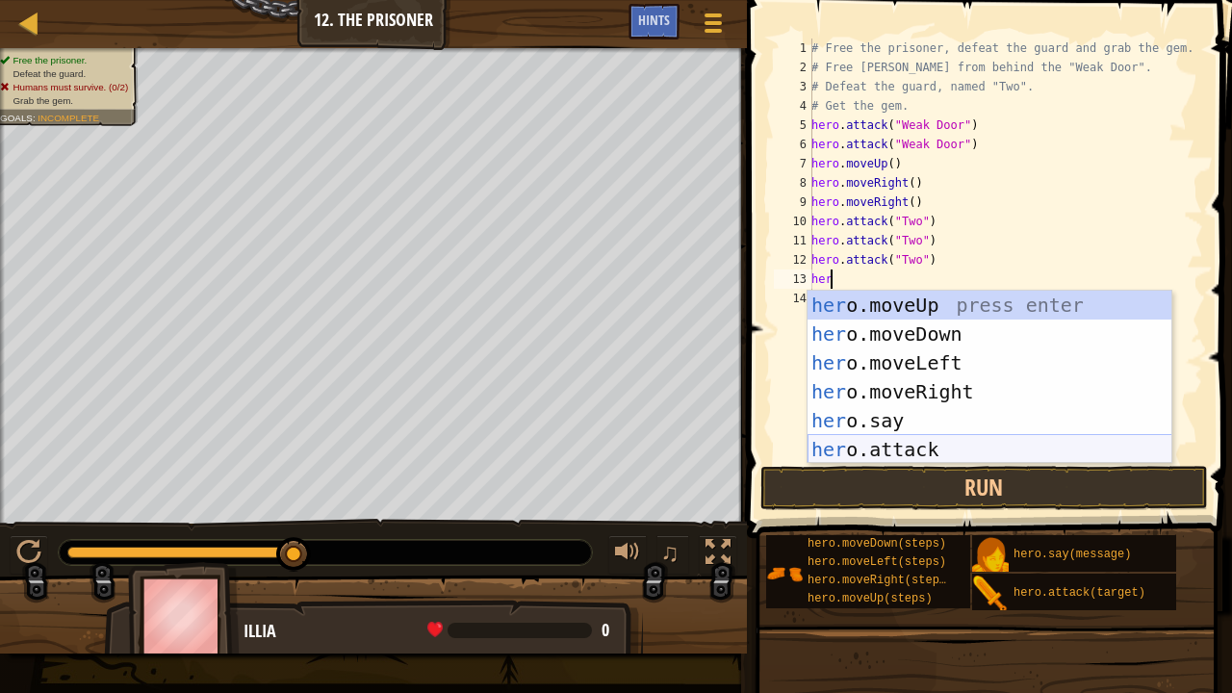
click at [899, 439] on div "her o.moveUp press enter her o.moveDown press enter her o.moveLeft press enter …" at bounding box center [990, 406] width 365 height 231
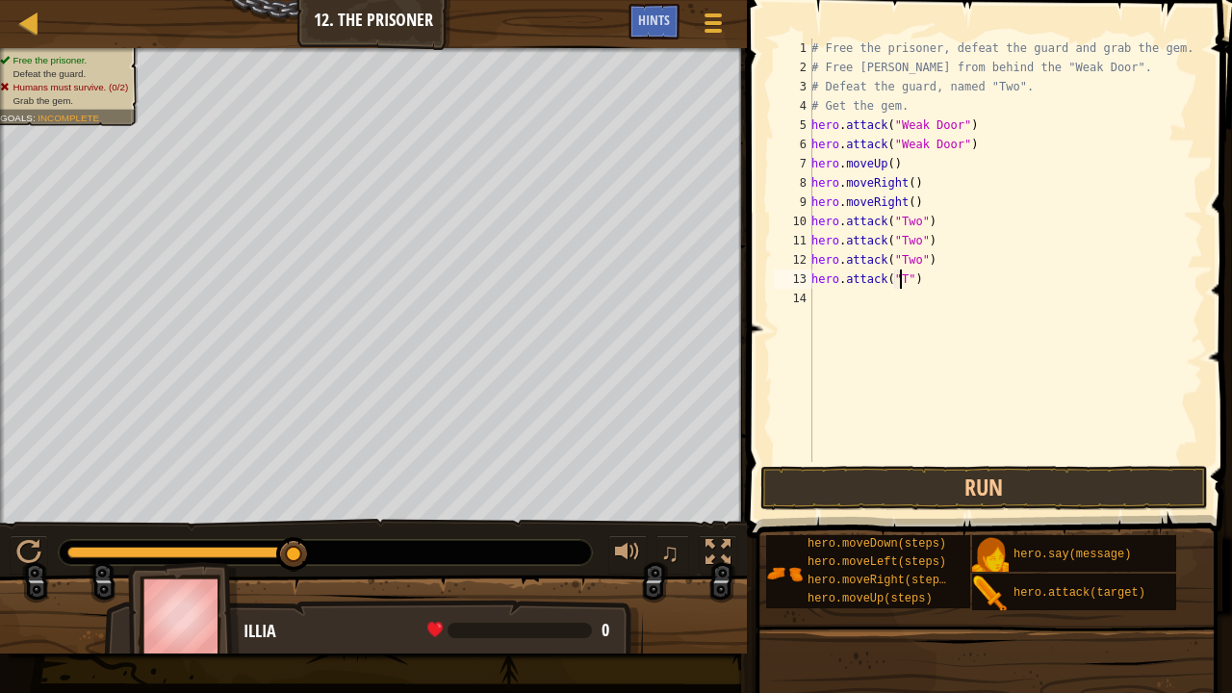
scroll to position [9, 8]
type textarea "hero.attack("Two")"
click at [859, 301] on div "# Free the prisoner, defeat the guard and grab the gem. # Free [PERSON_NAME] fr…" at bounding box center [1006, 270] width 396 height 462
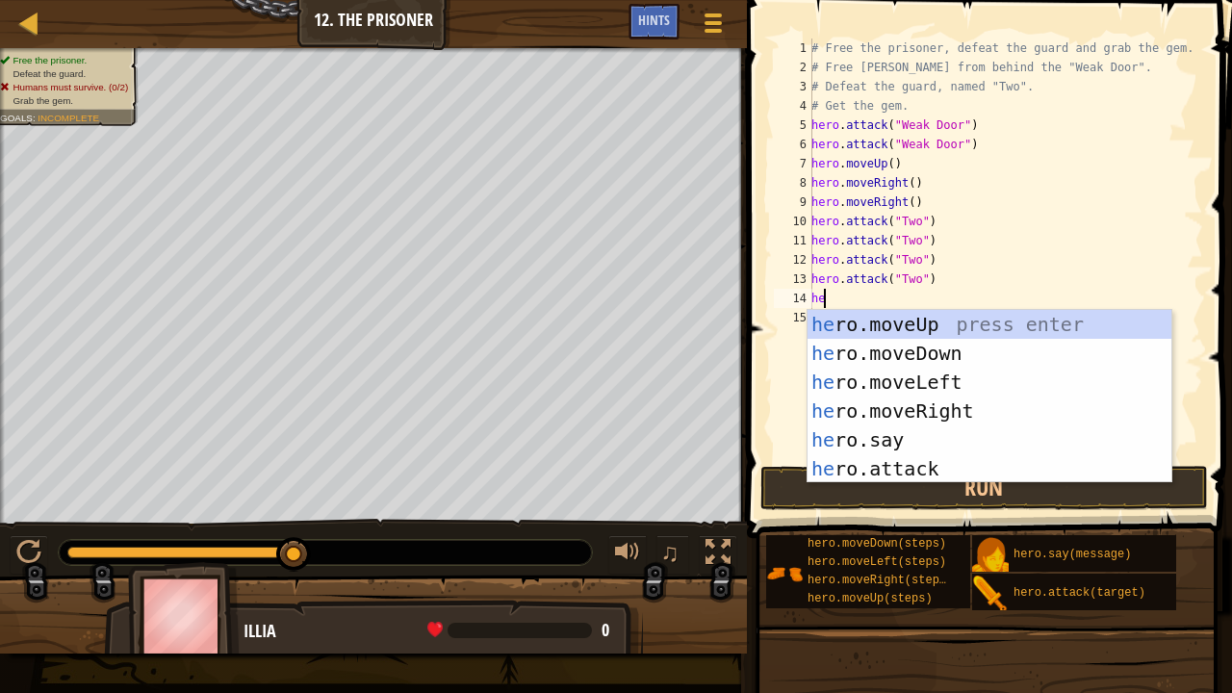
scroll to position [9, 0]
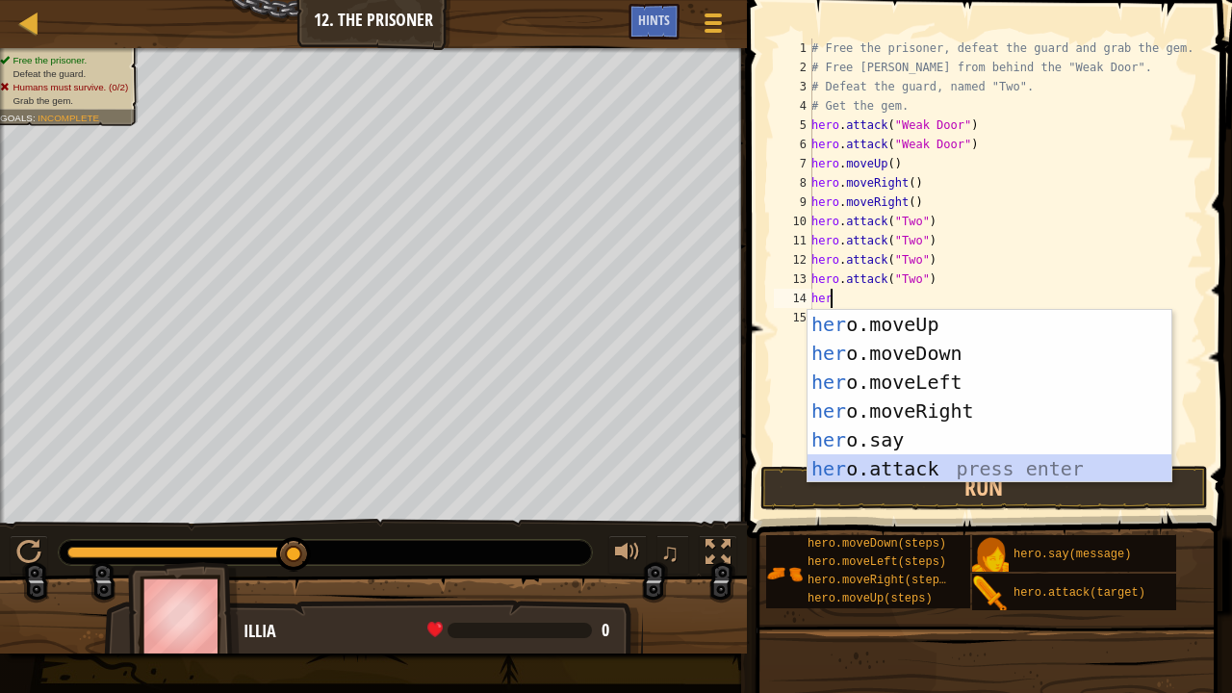
click at [861, 469] on div "her o.moveUp press enter her o.moveDown press enter her o.moveLeft press enter …" at bounding box center [990, 425] width 365 height 231
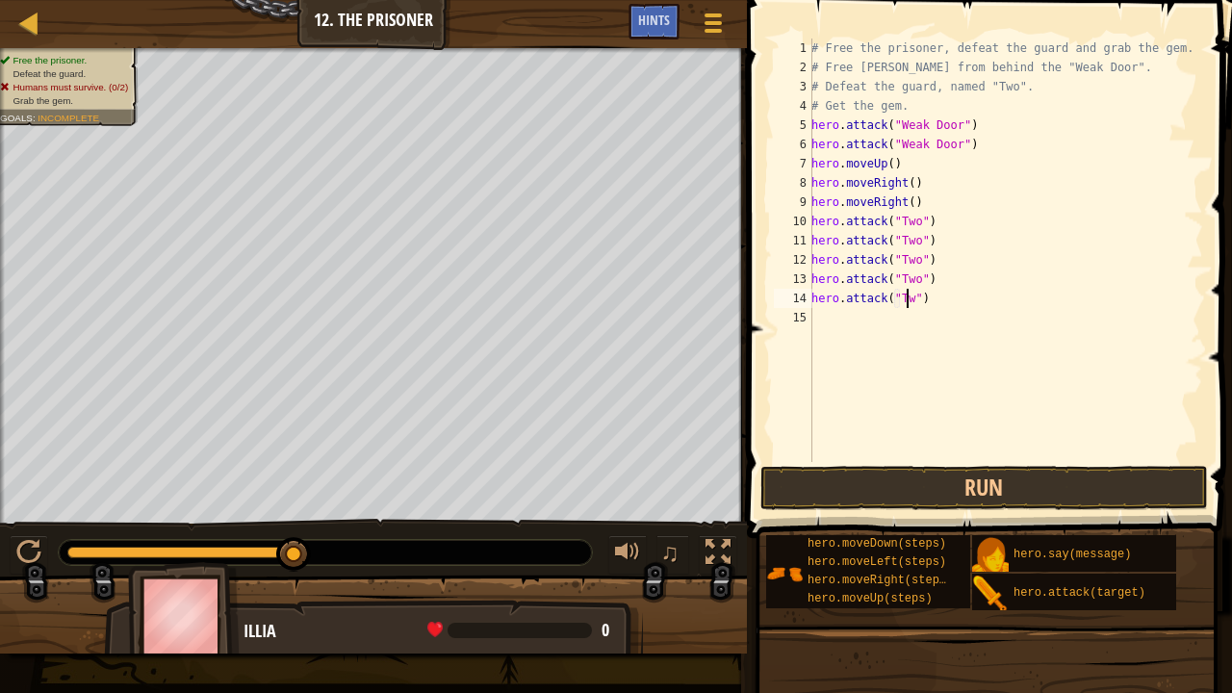
scroll to position [9, 8]
type textarea "hero.attack("Two")"
click at [873, 466] on button "Run" at bounding box center [985, 488] width 449 height 44
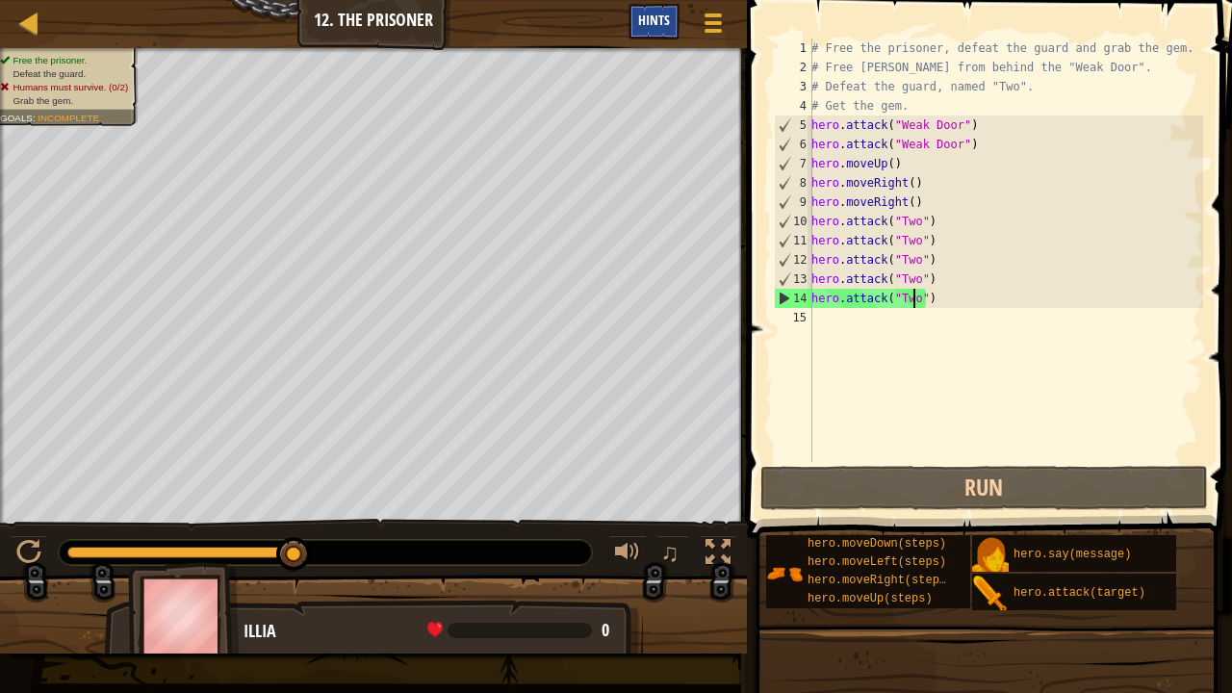
click at [674, 10] on div "Hints" at bounding box center [654, 22] width 51 height 36
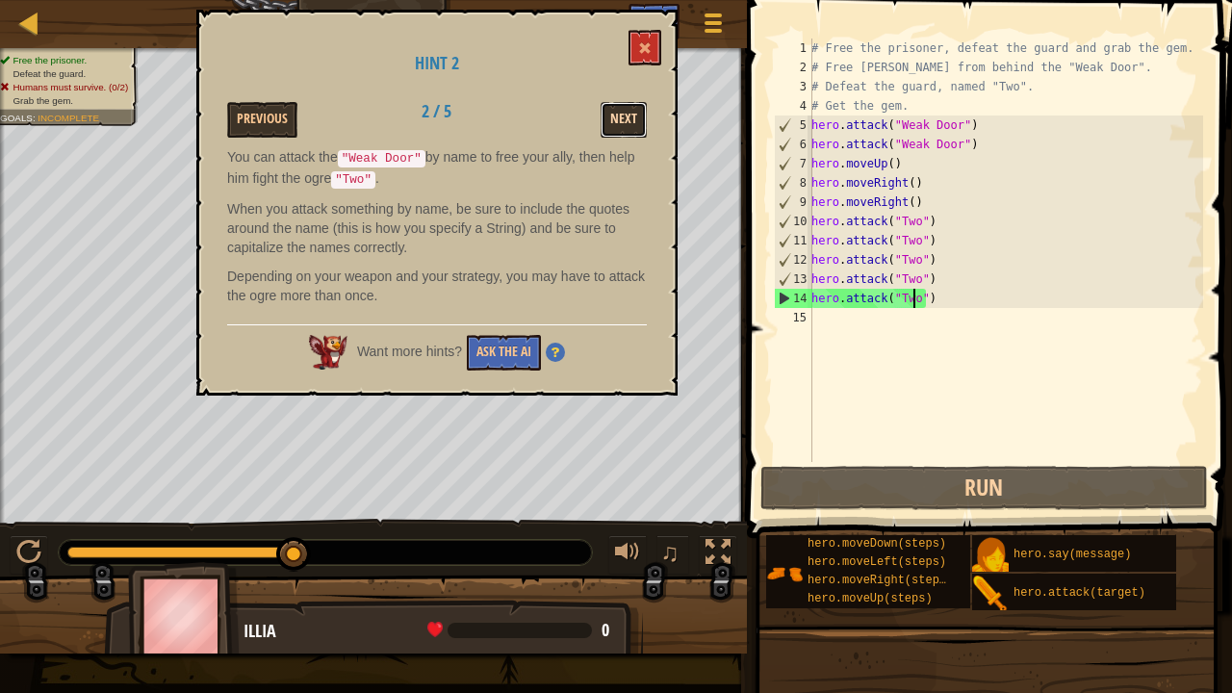
click at [618, 104] on button "Next" at bounding box center [624, 120] width 46 height 36
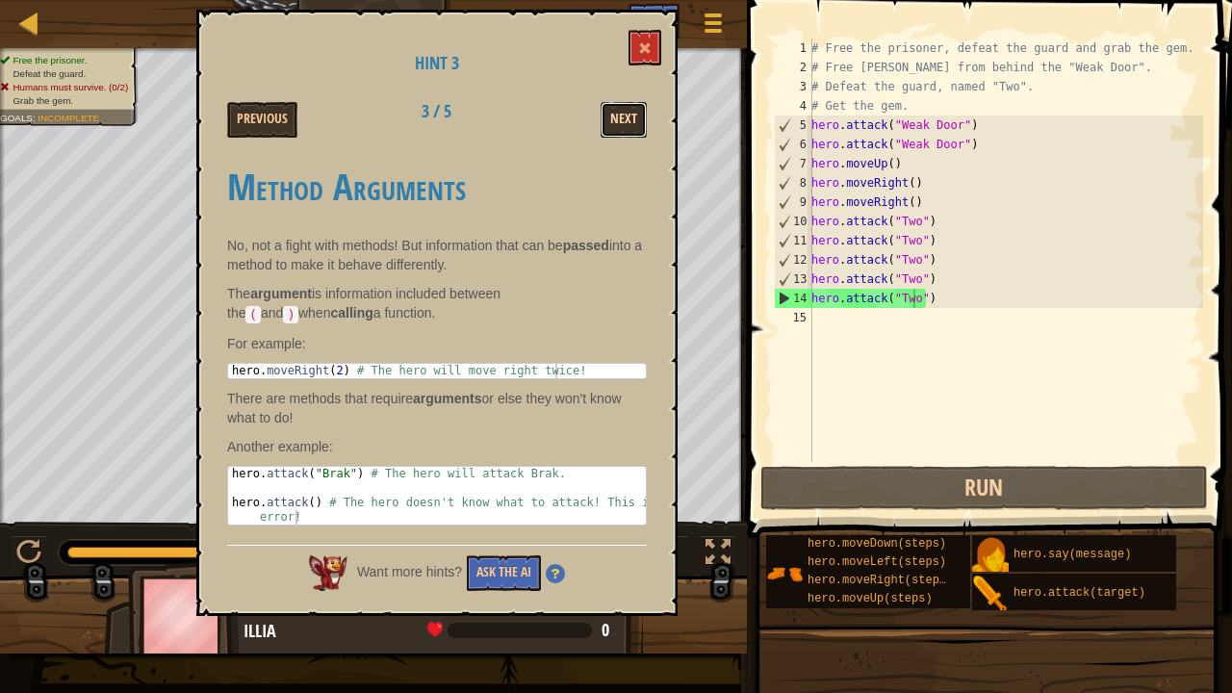
click at [605, 127] on button "Next" at bounding box center [624, 120] width 46 height 36
